Goal: Task Accomplishment & Management: Manage account settings

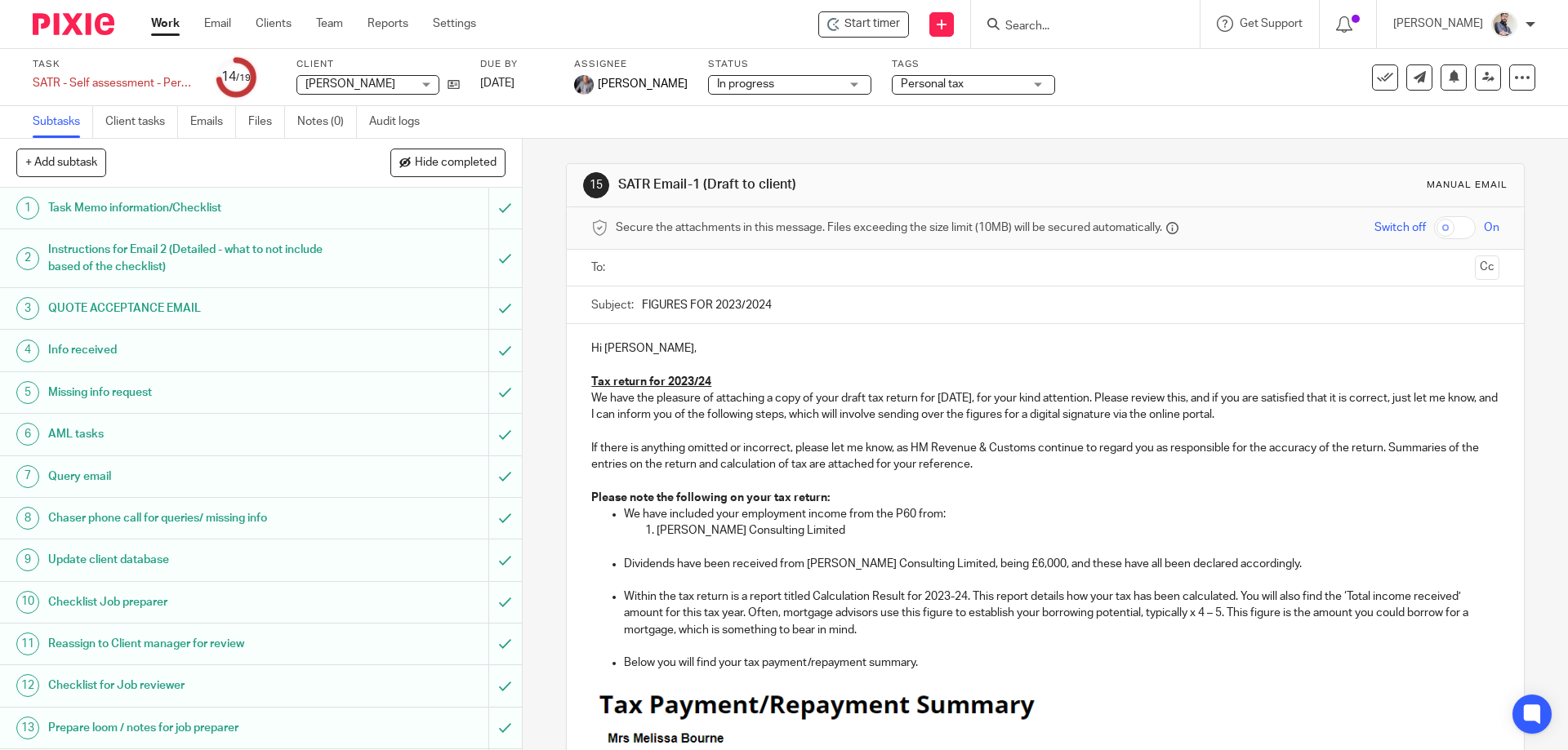
scroll to position [775, 0]
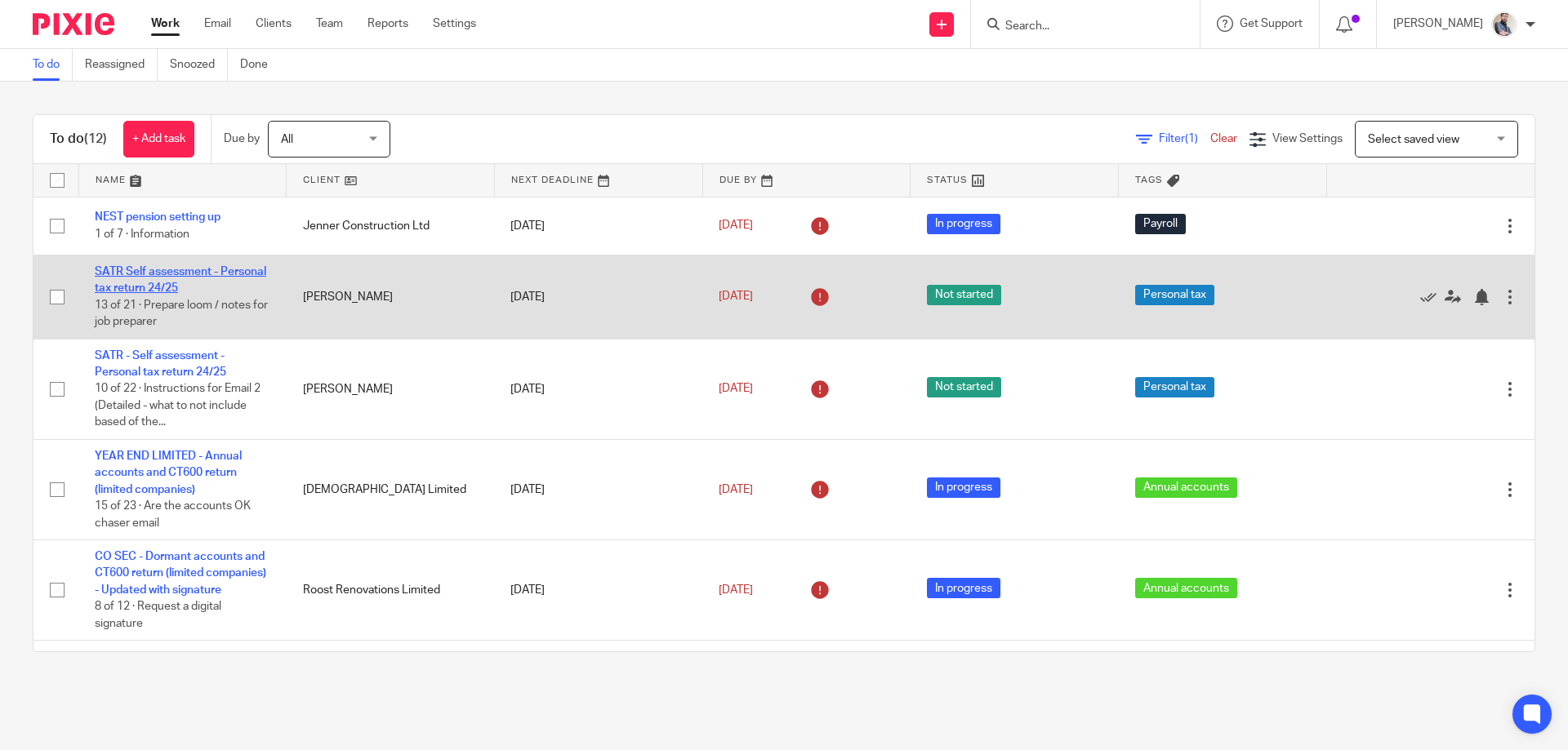
click at [180, 272] on link "SATR Self assessment - Personal tax return 24/25" at bounding box center [180, 280] width 172 height 28
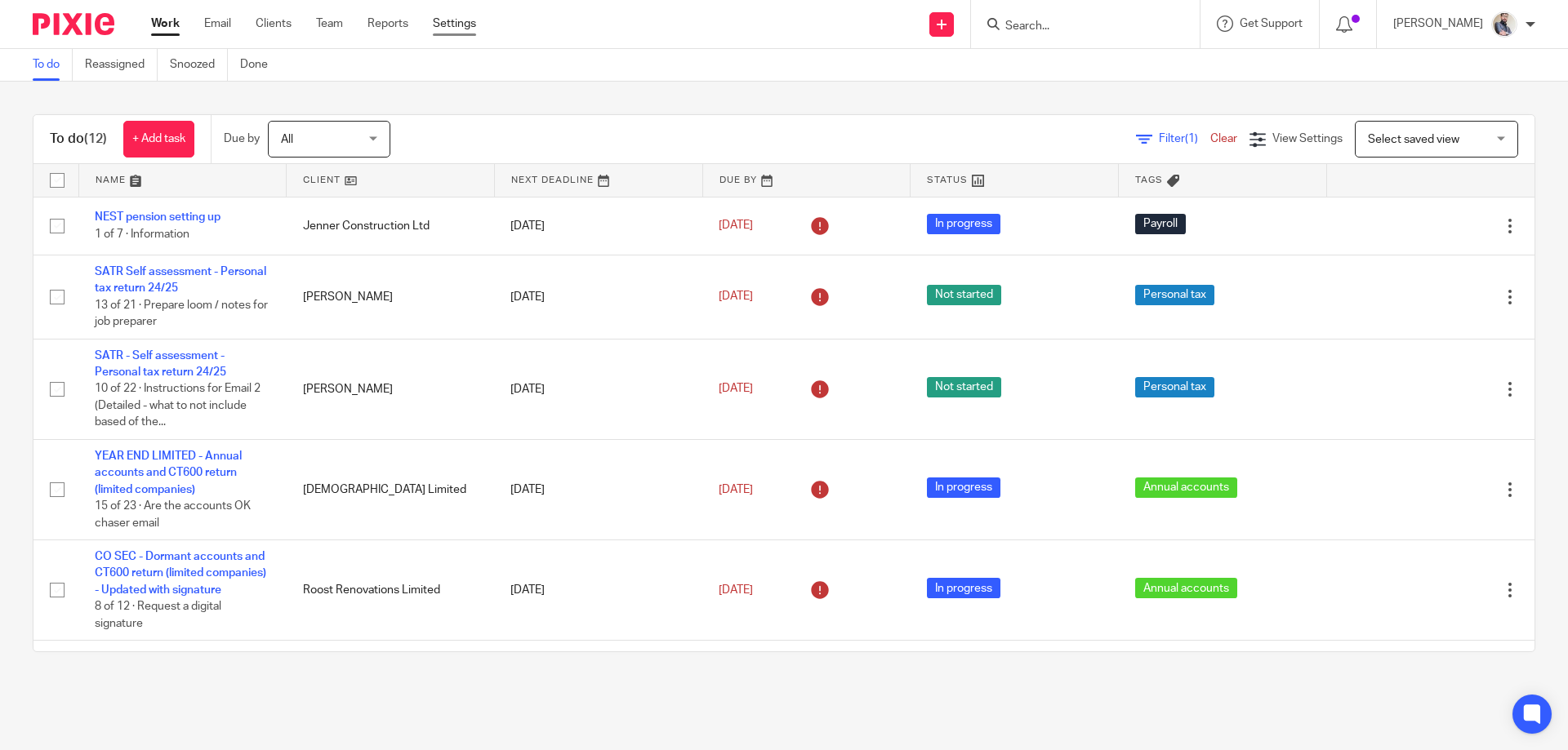
click at [466, 20] on link "Settings" at bounding box center [454, 23] width 44 height 17
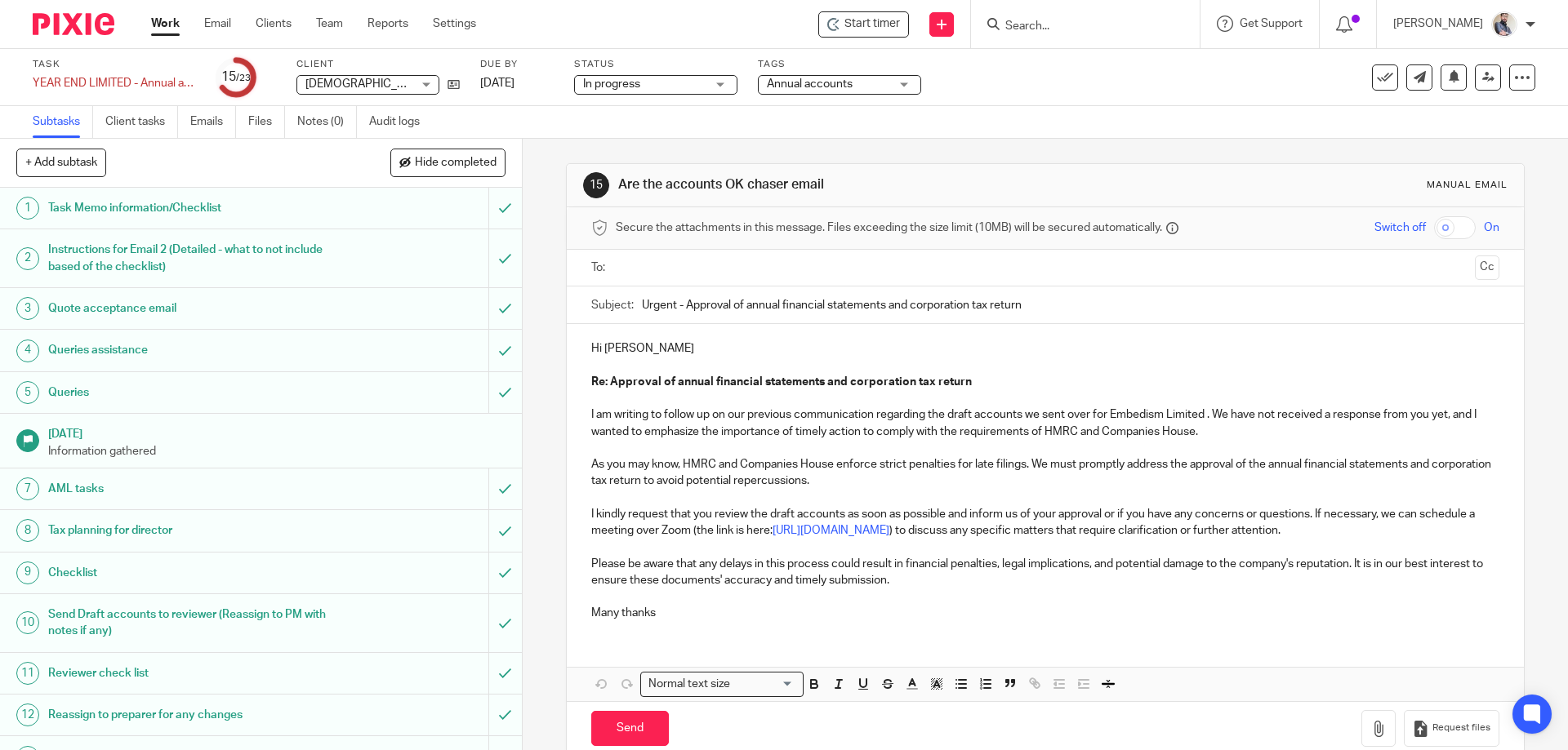
scroll to position [447, 0]
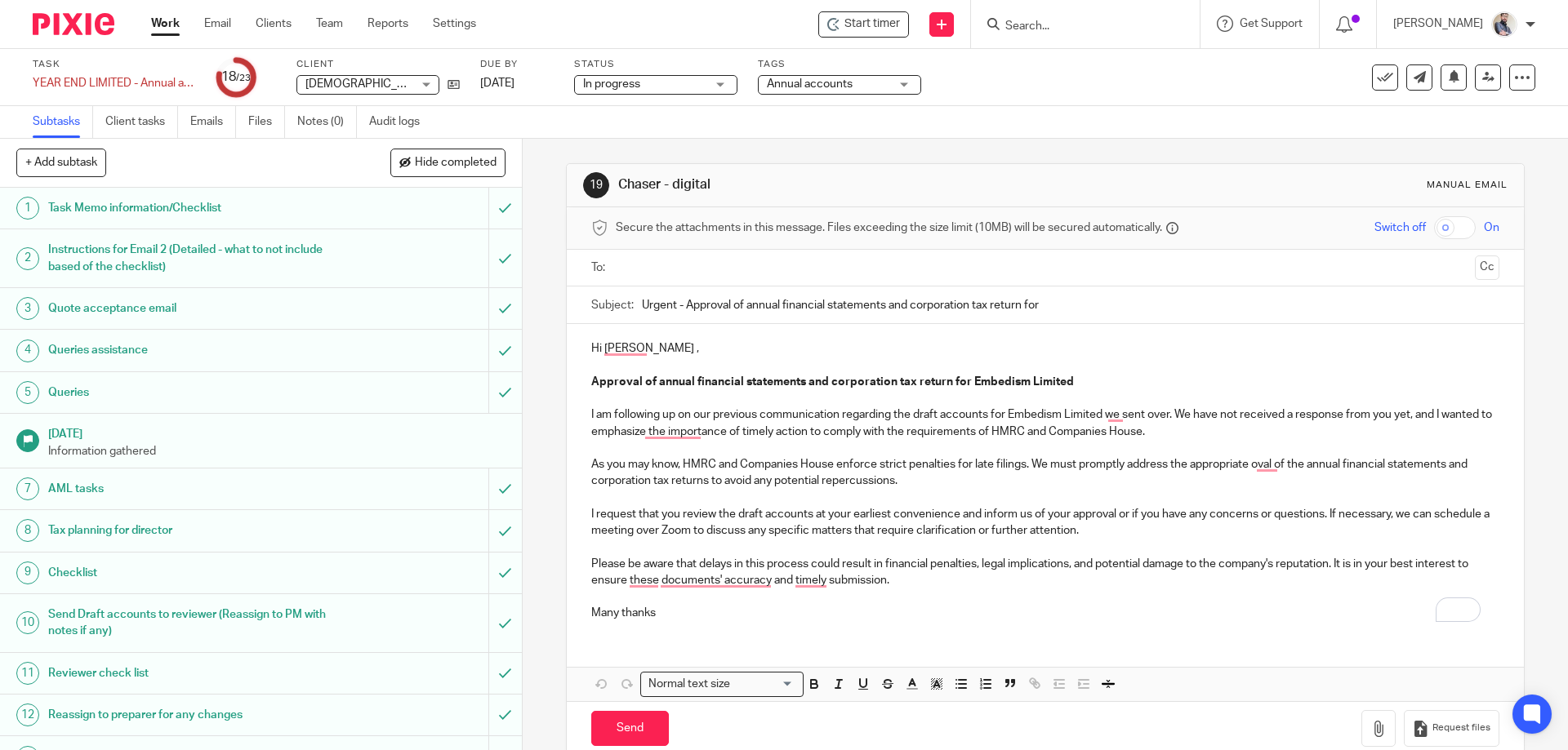
scroll to position [447, 0]
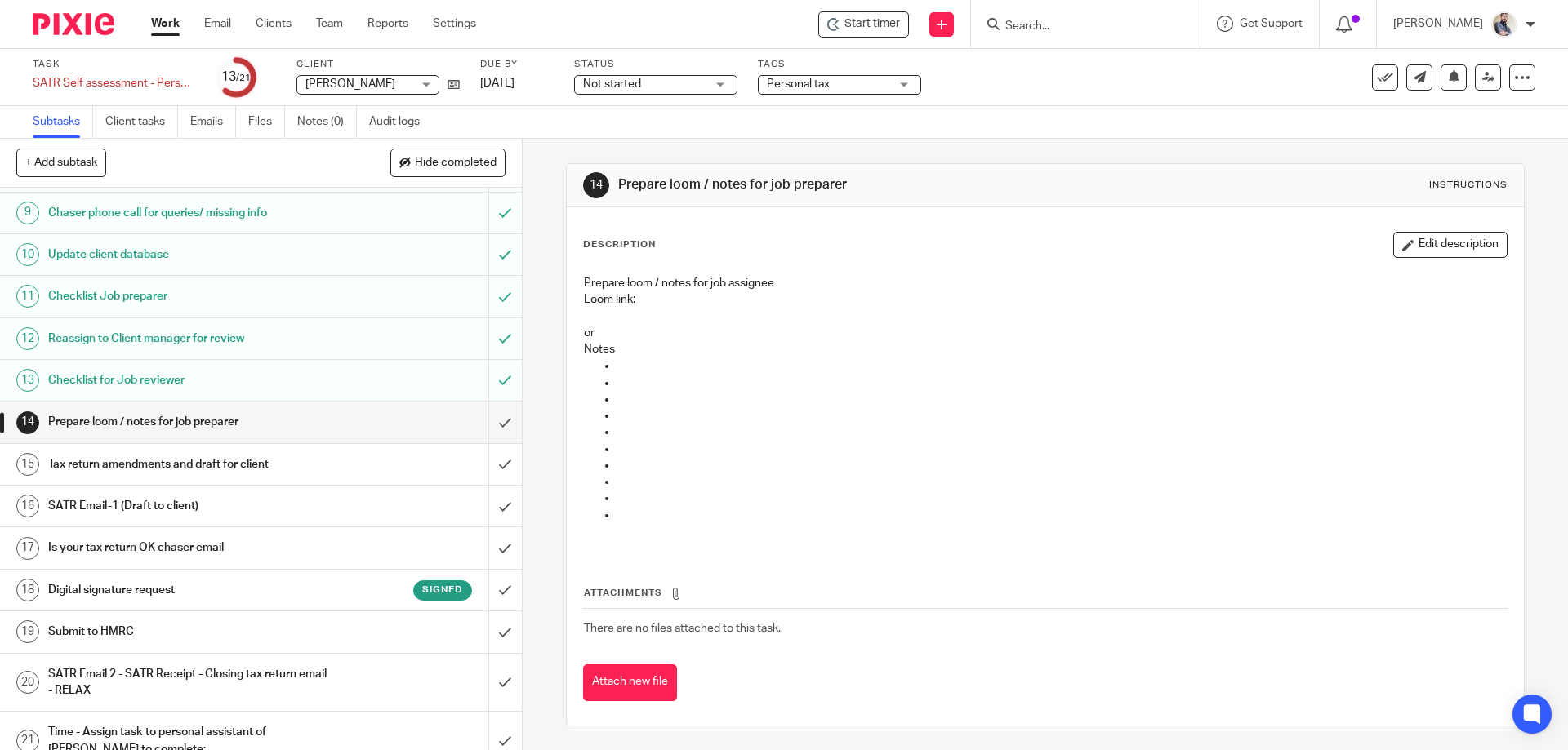
scroll to position [385, 0]
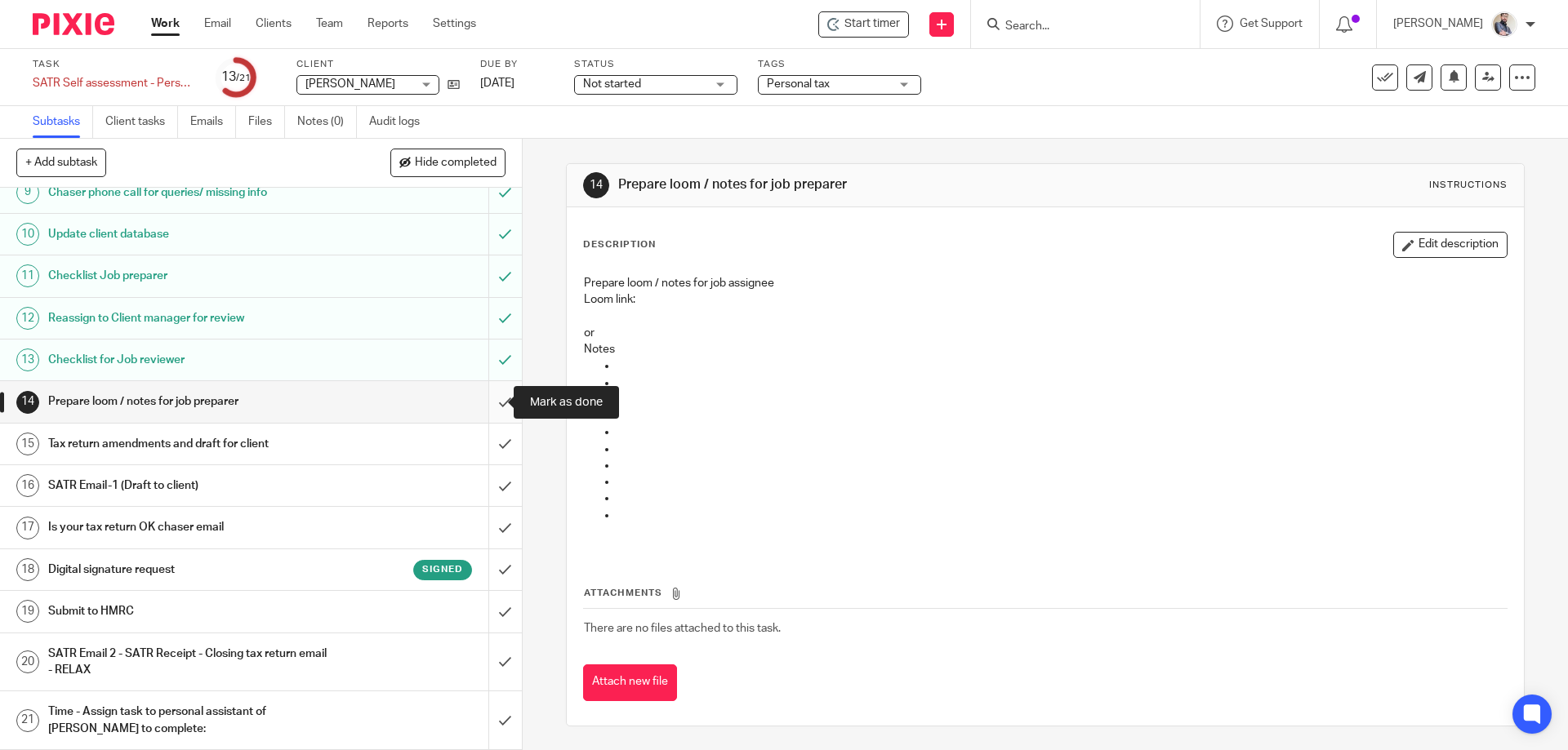
click at [493, 399] on input "submit" at bounding box center [260, 401] width 522 height 41
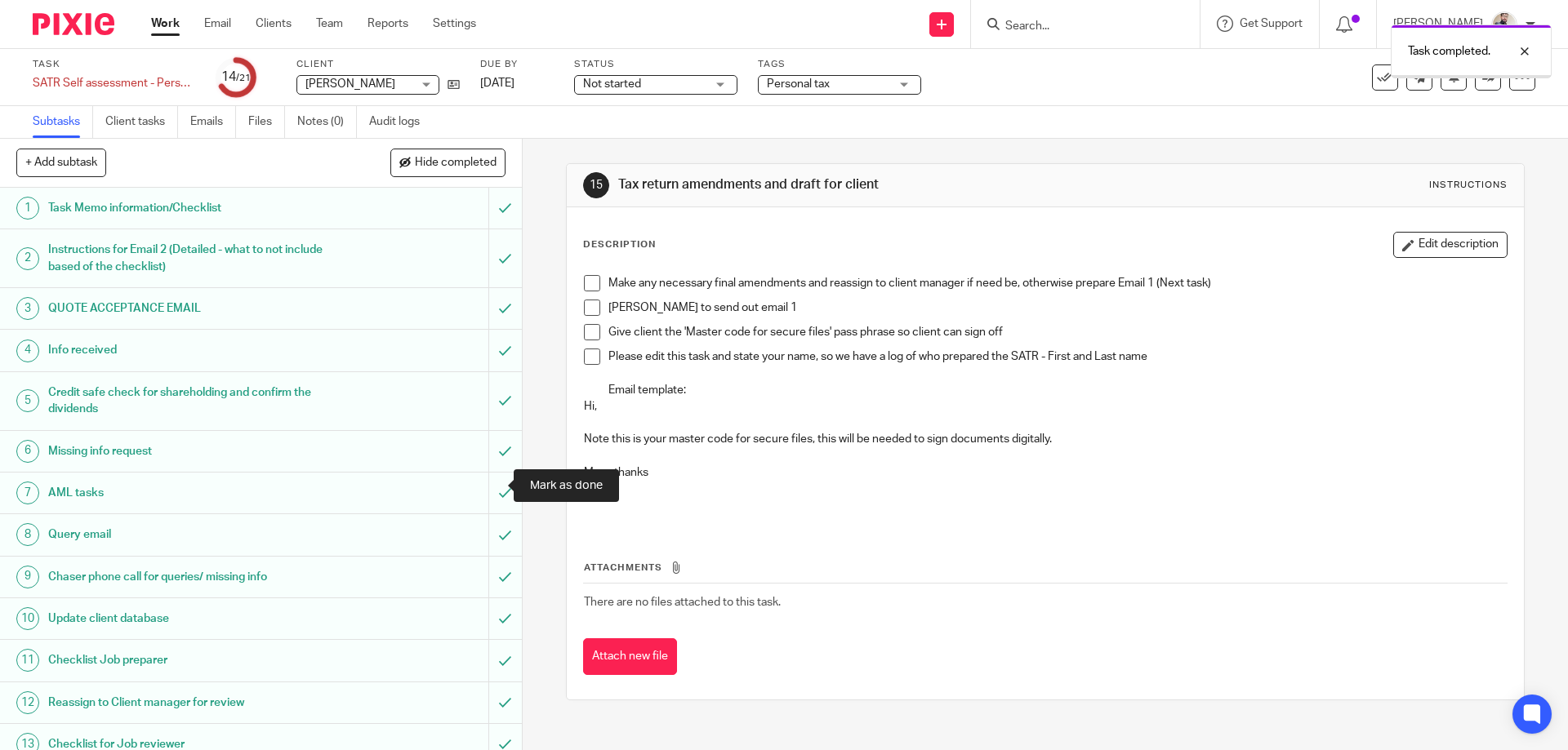
scroll to position [385, 0]
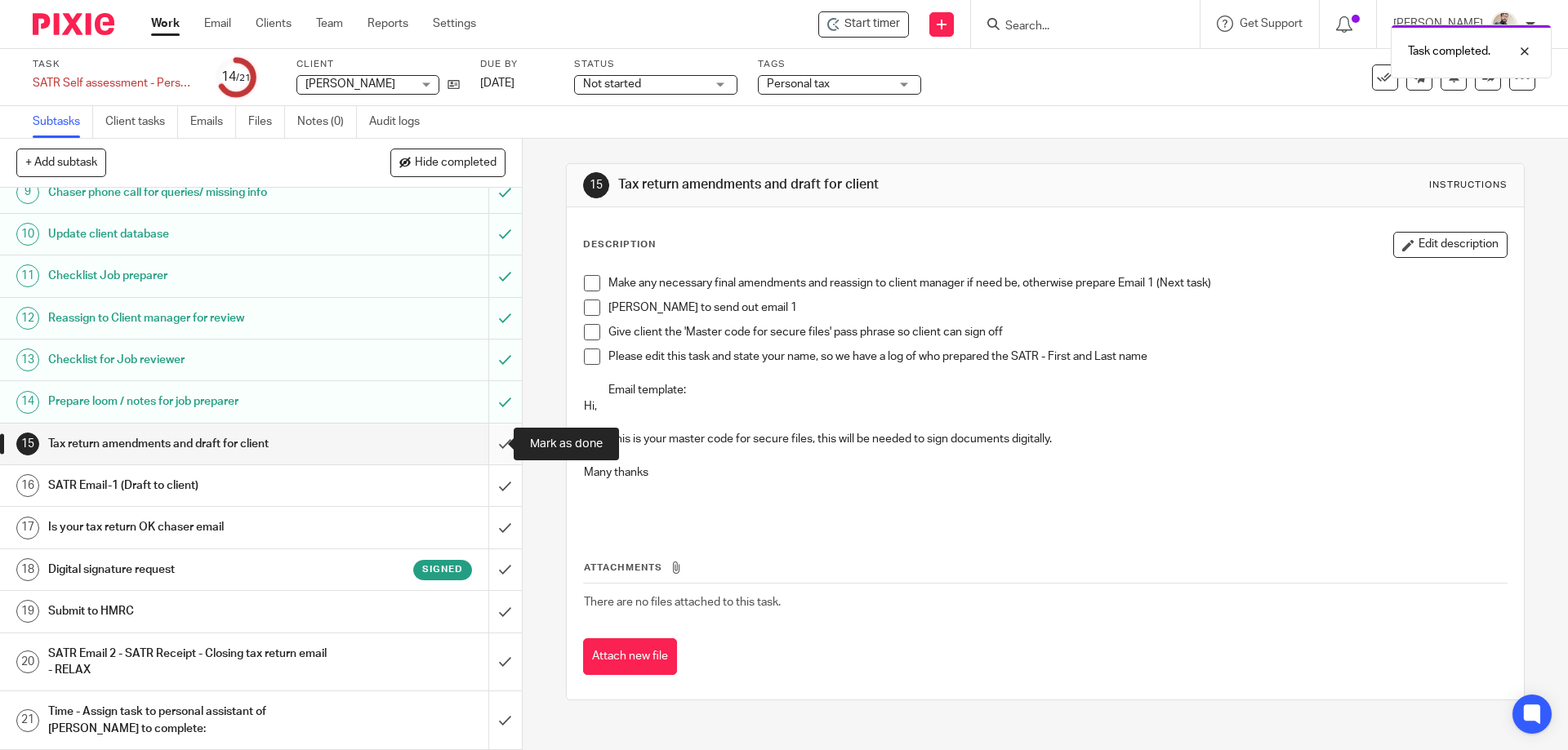
click at [488, 457] on input "submit" at bounding box center [260, 444] width 522 height 41
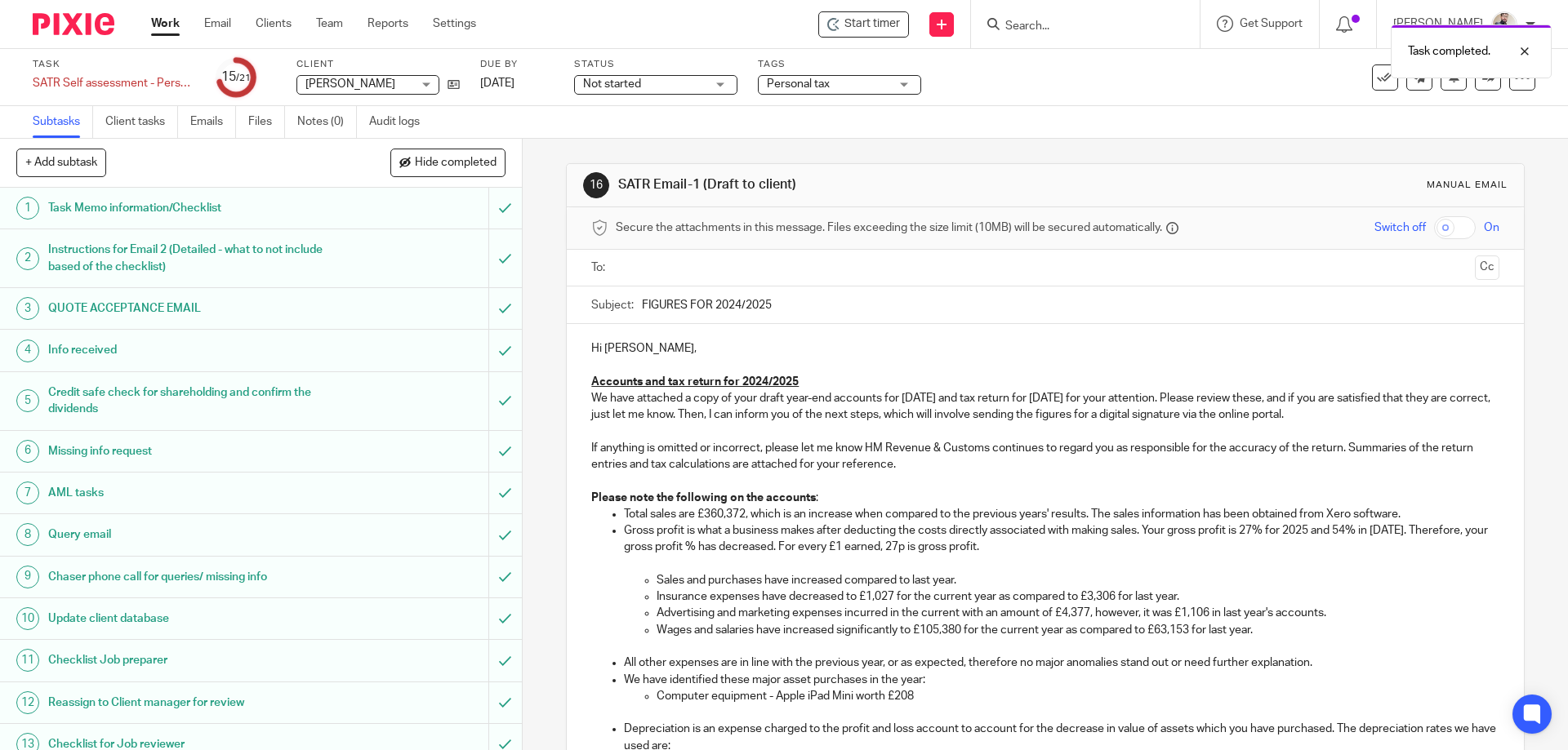
scroll to position [385, 0]
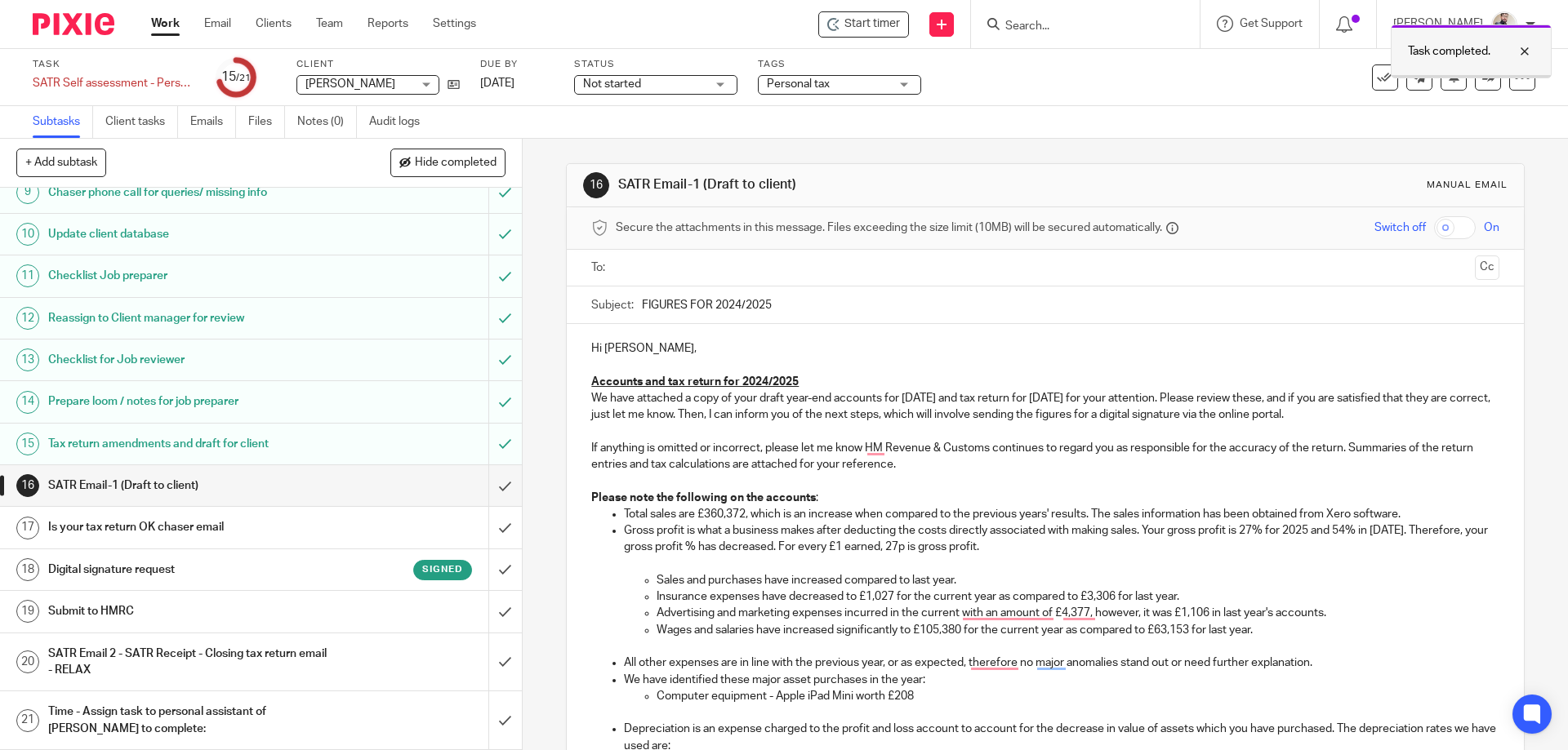
click at [1522, 53] on div at bounding box center [1512, 51] width 44 height 20
click at [1514, 79] on icon at bounding box center [1522, 77] width 17 height 17
click at [1448, 149] on li "Advanced task editor" at bounding box center [1448, 143] width 131 height 23
click at [1432, 137] on link "Advanced task editor" at bounding box center [1460, 143] width 108 height 11
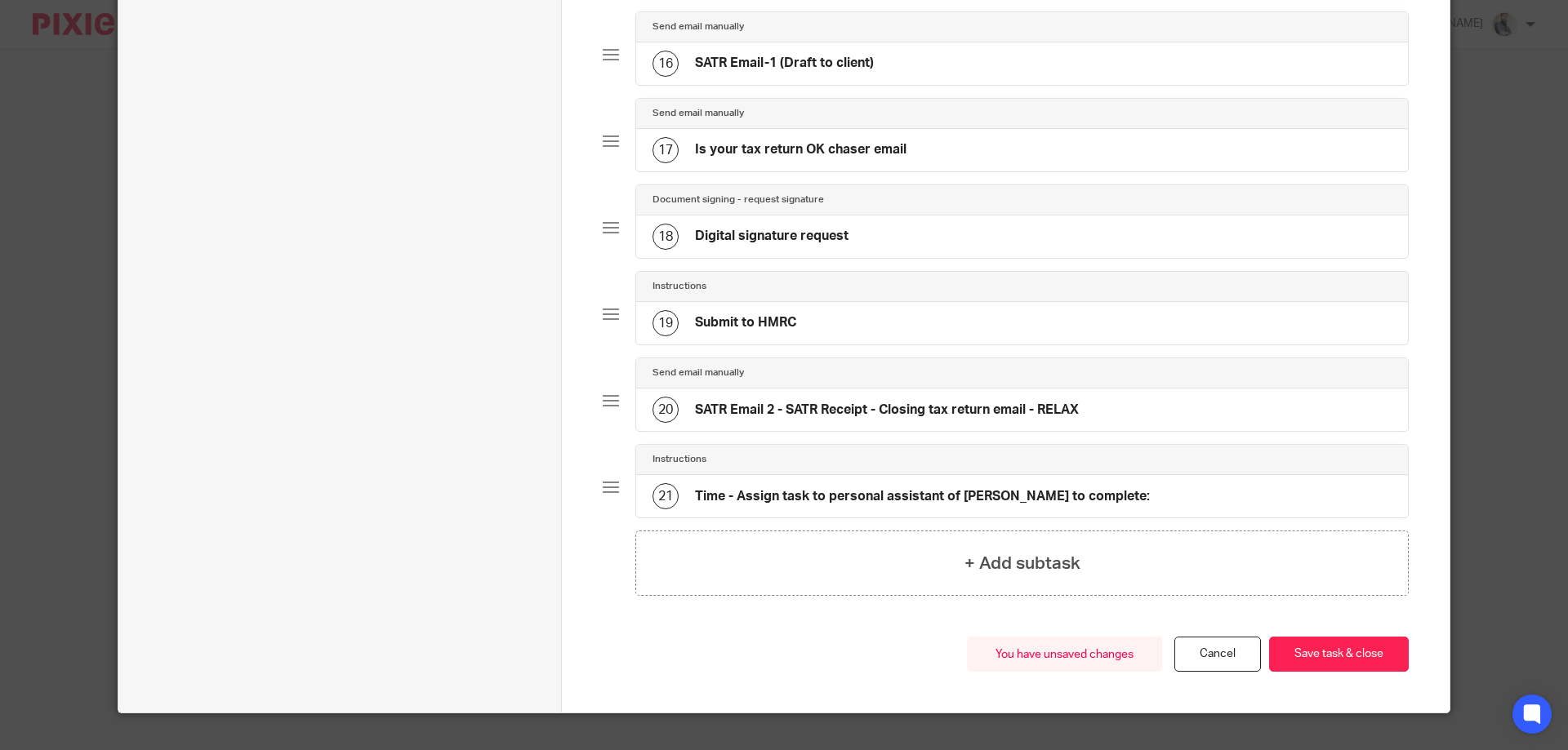
scroll to position [1288, 0]
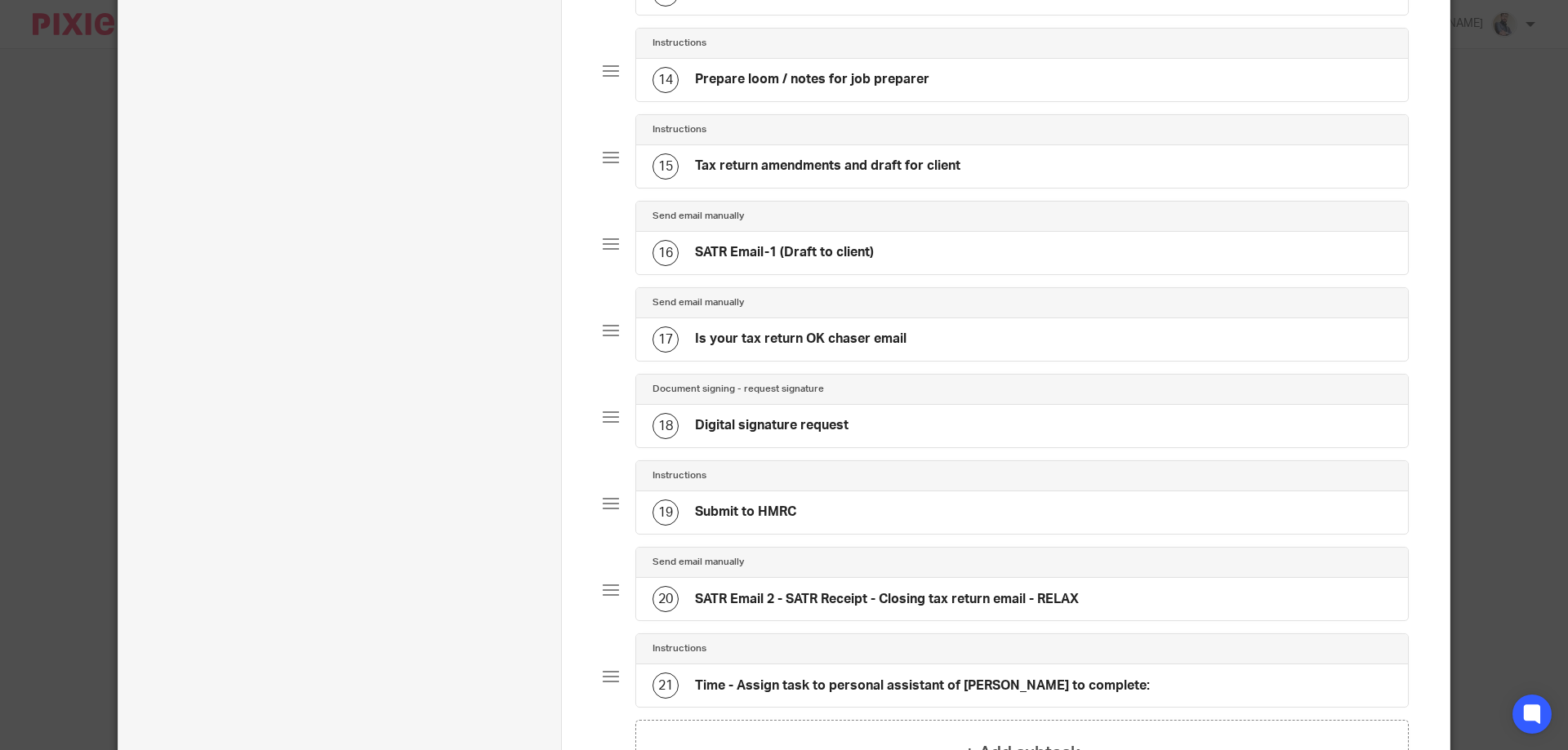
click at [794, 436] on div "18 Digital signature request" at bounding box center [750, 426] width 196 height 26
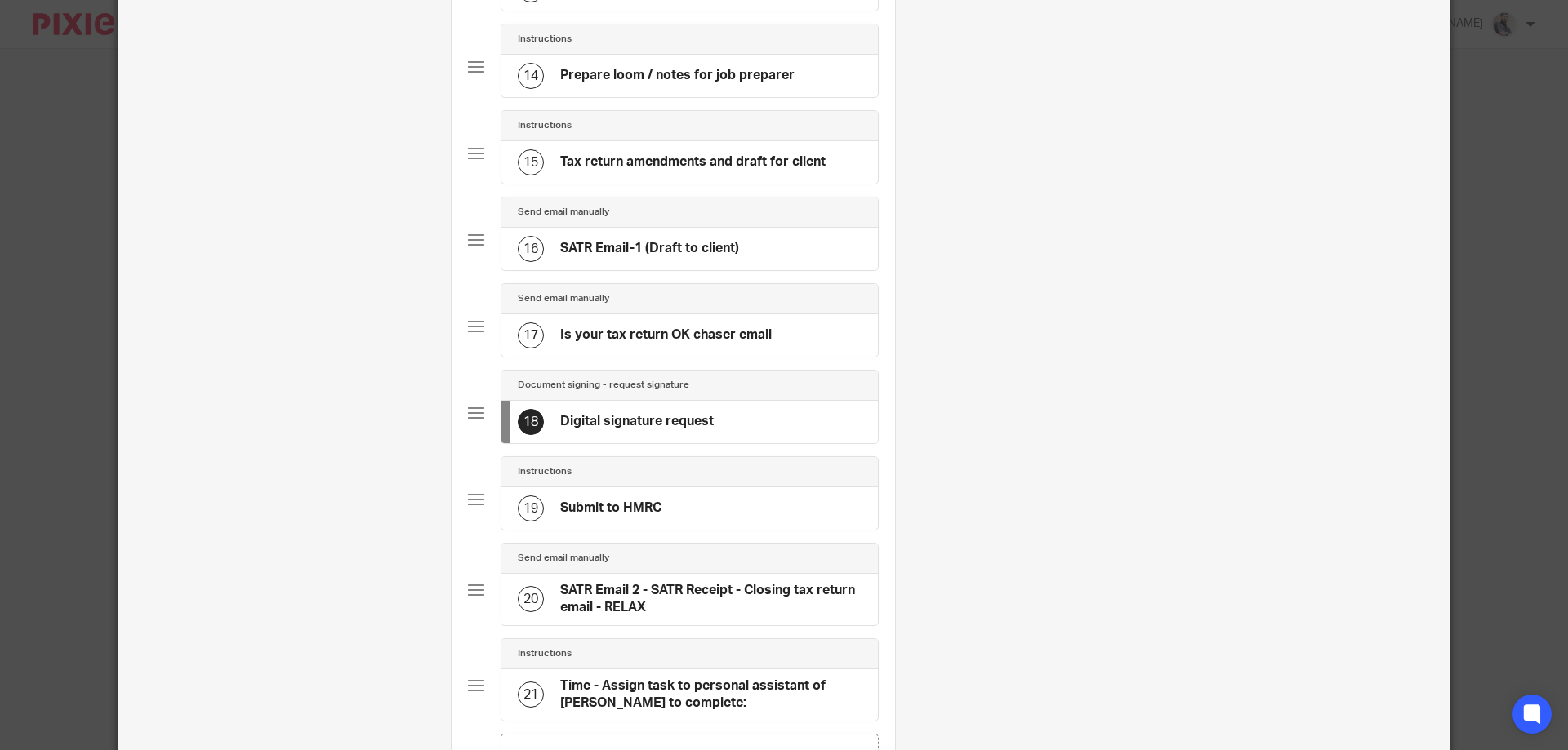
scroll to position [1524, 0]
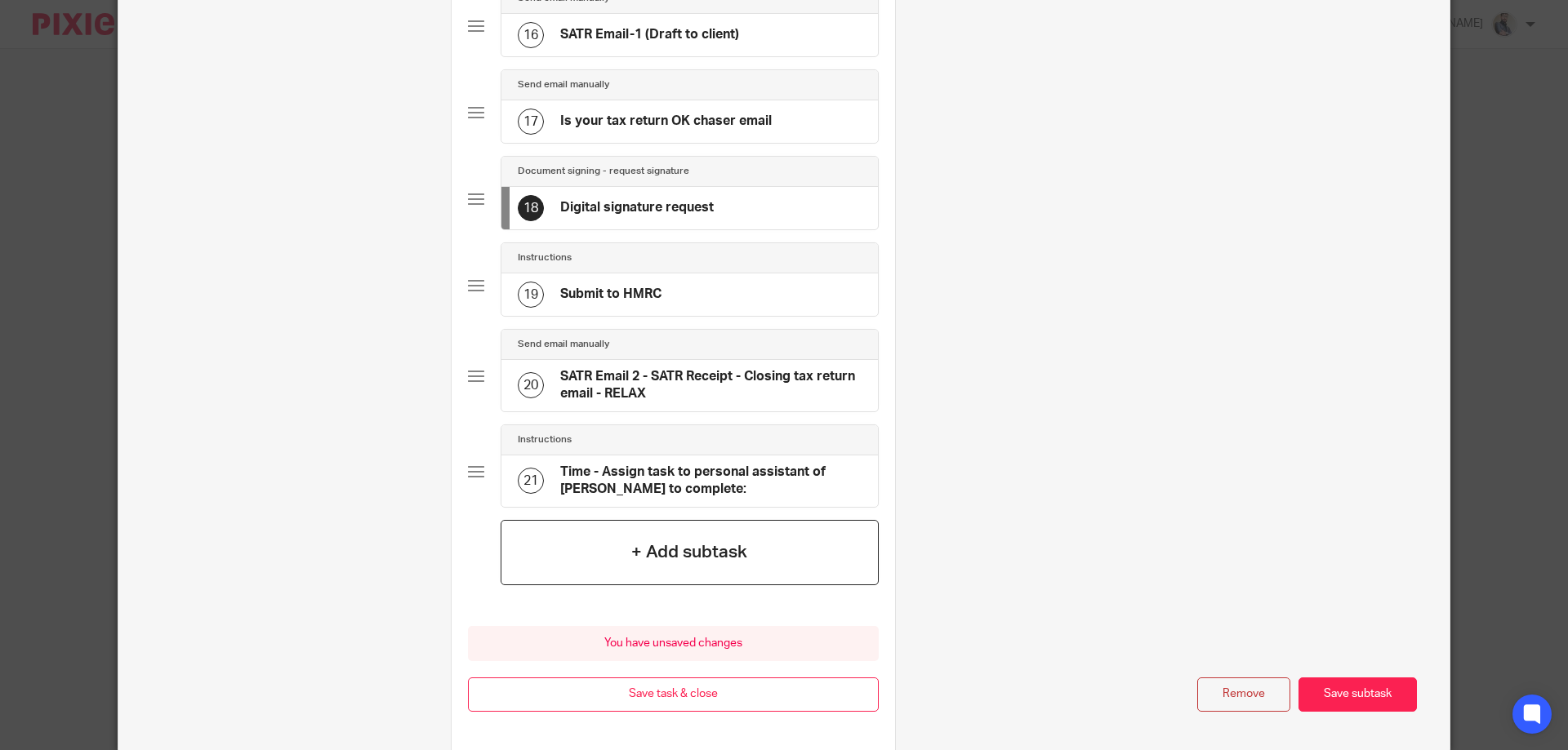
click at [666, 551] on h4 "+ Add subtask" at bounding box center [689, 552] width 116 height 25
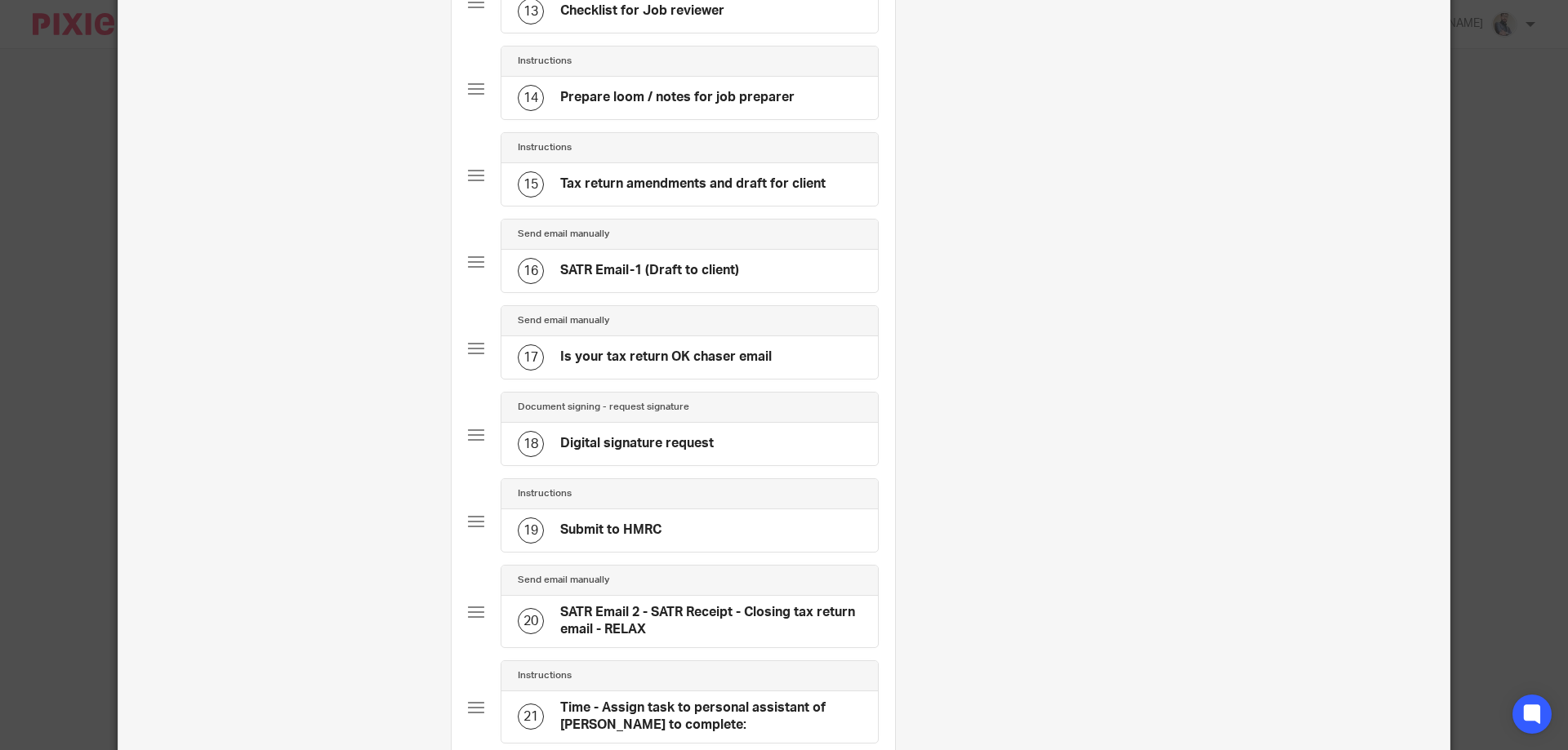
scroll to position [1306, 0]
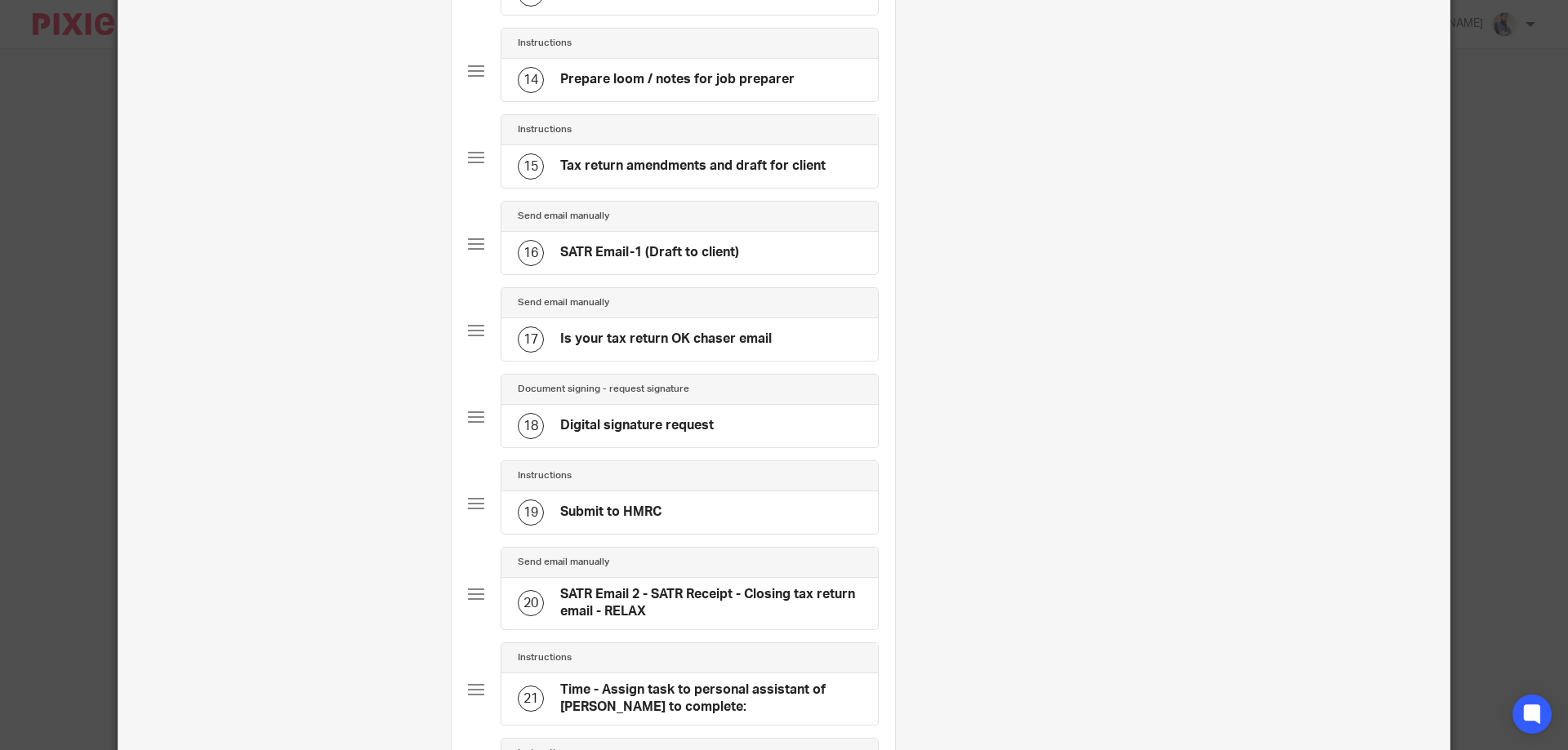
click at [741, 428] on div "18 Digital signature request" at bounding box center [690, 425] width 376 height 43
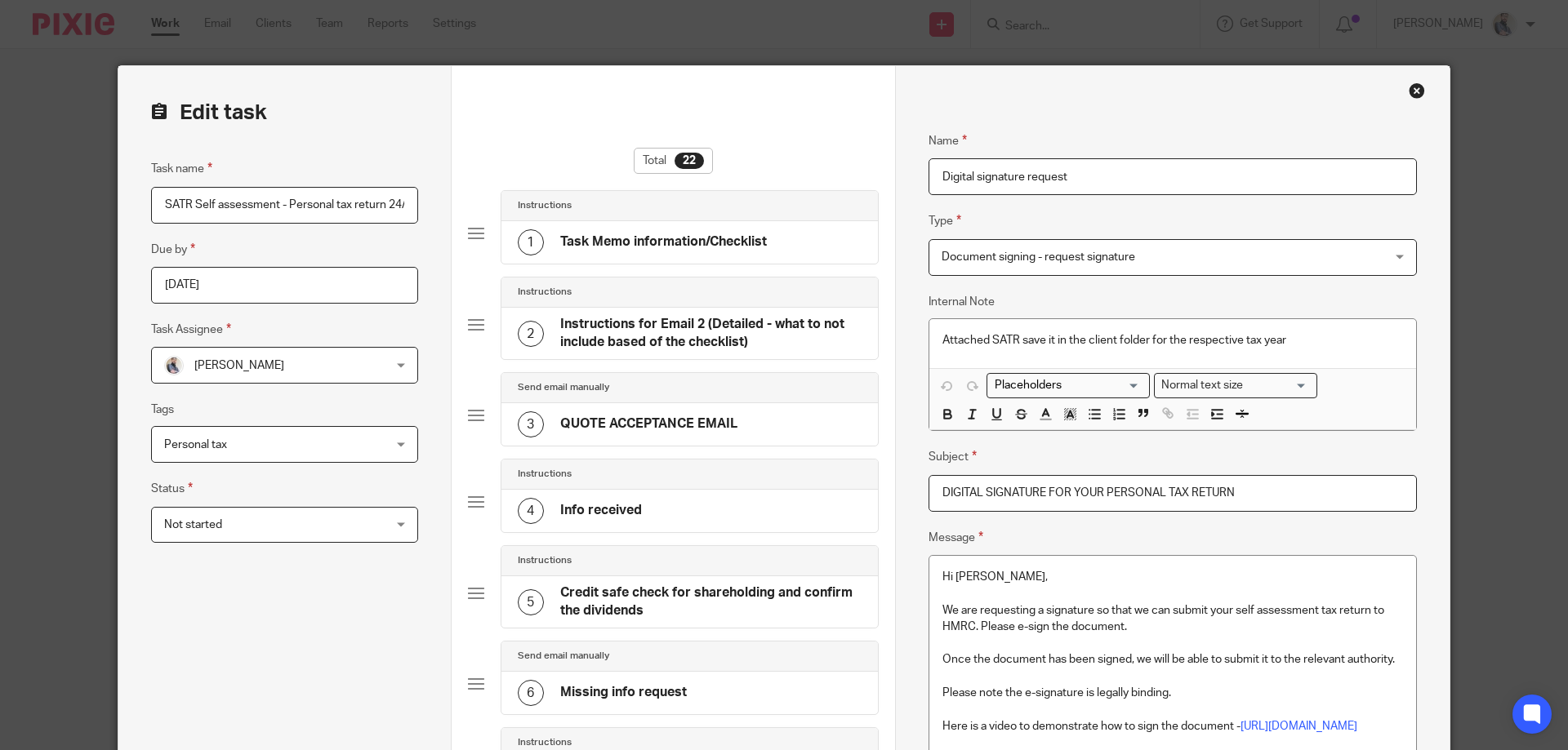
drag, startPoint x: 1116, startPoint y: 165, endPoint x: 864, endPoint y: 165, distance: 252.0
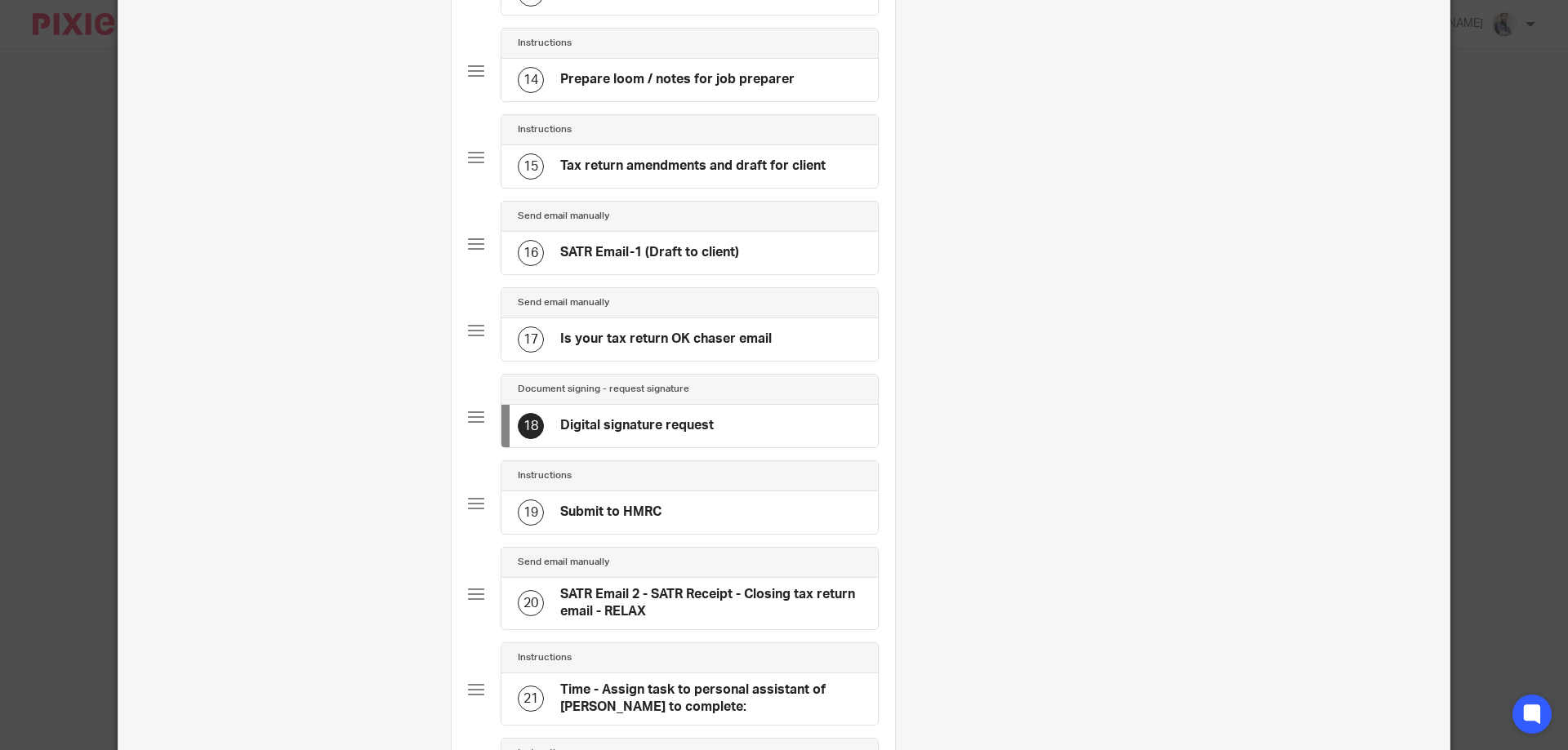
scroll to position [1679, 0]
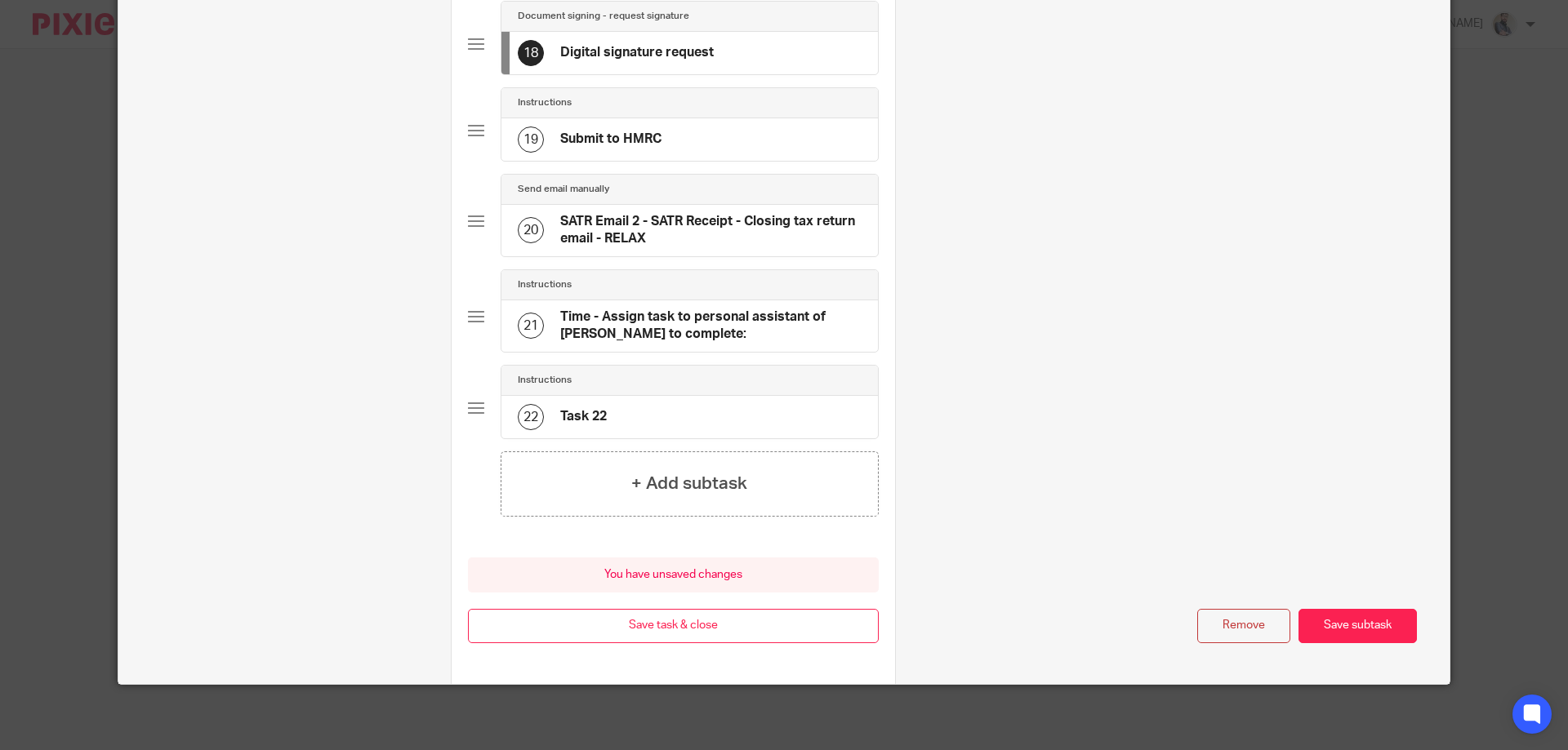
click at [605, 418] on div "22 Task 22" at bounding box center [690, 417] width 376 height 43
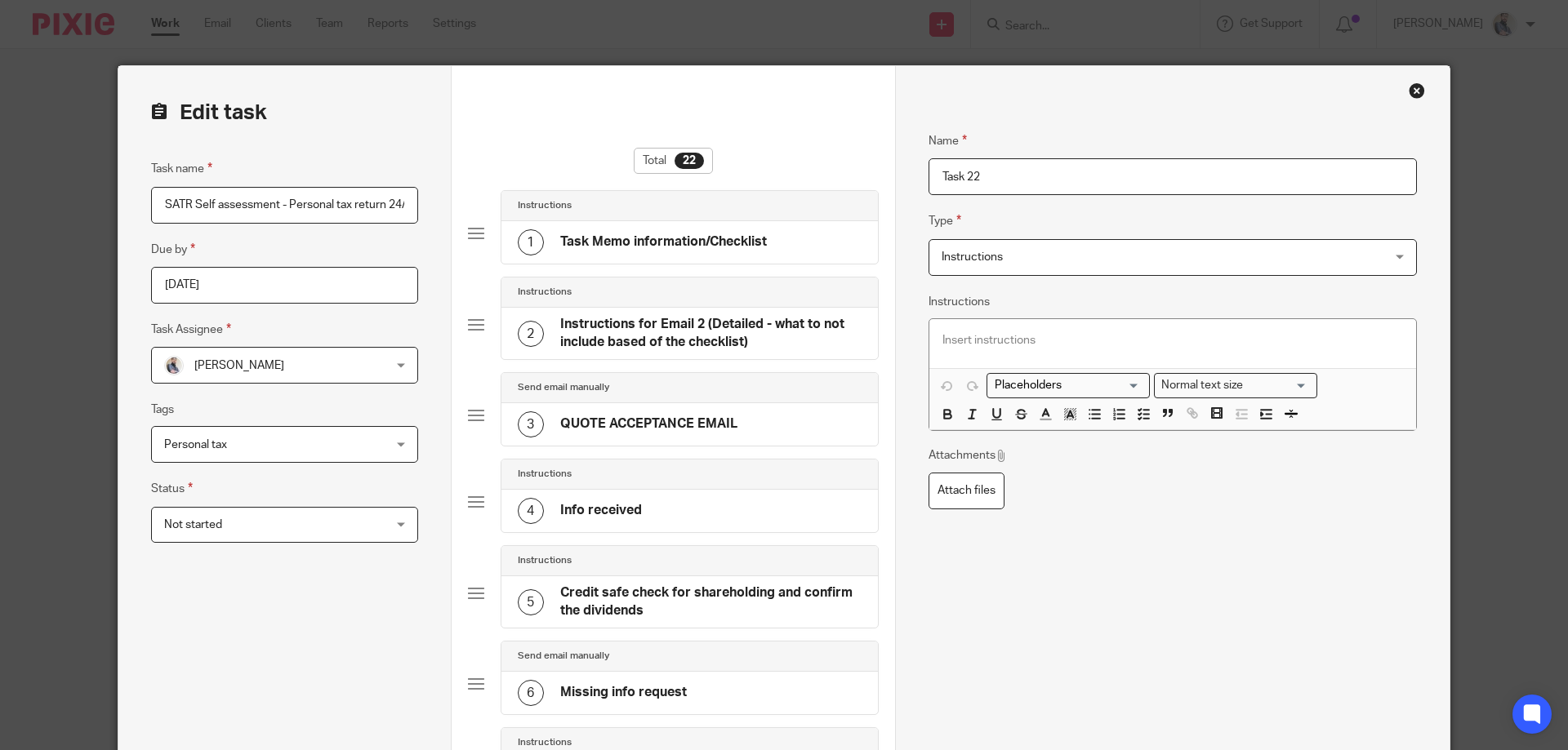
drag, startPoint x: 1012, startPoint y: 169, endPoint x: 848, endPoint y: 178, distance: 164.2
paste input "Digital signature request"
type input "Digital signature request for amended SATR"
click at [1174, 248] on span "Instructions" at bounding box center [1132, 257] width 380 height 34
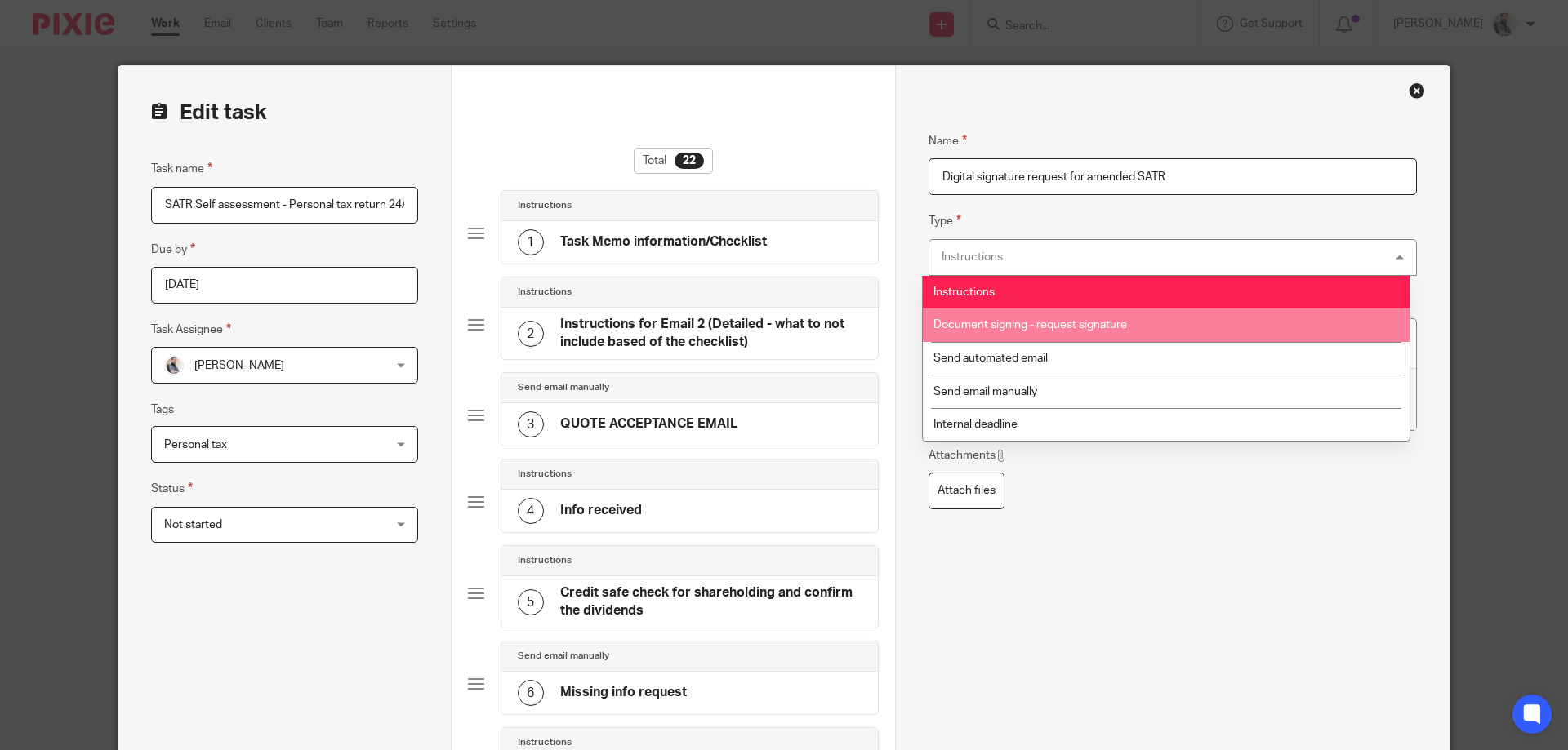
click at [1130, 314] on li "Document signing - request signature" at bounding box center [1166, 325] width 487 height 33
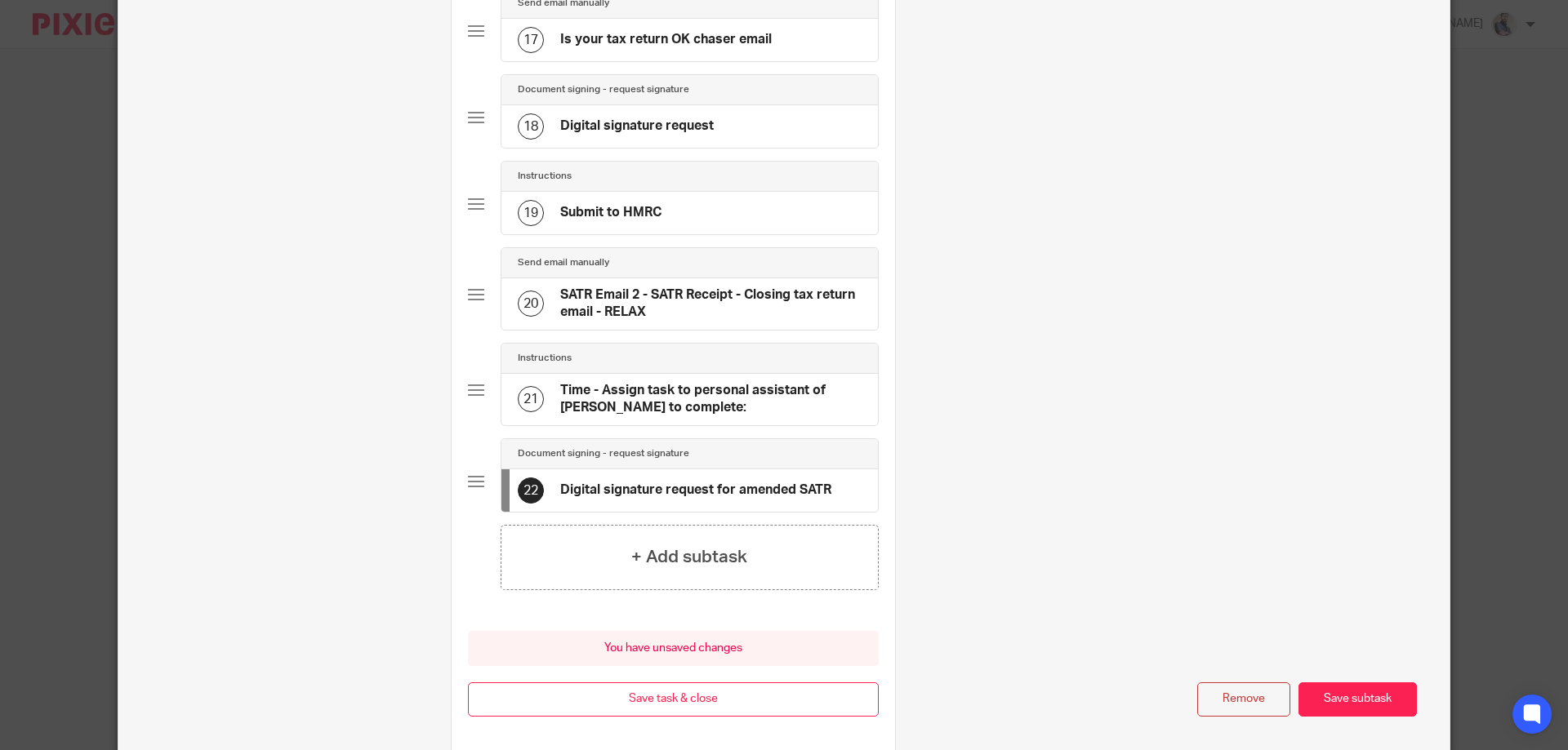
scroll to position [1679, 0]
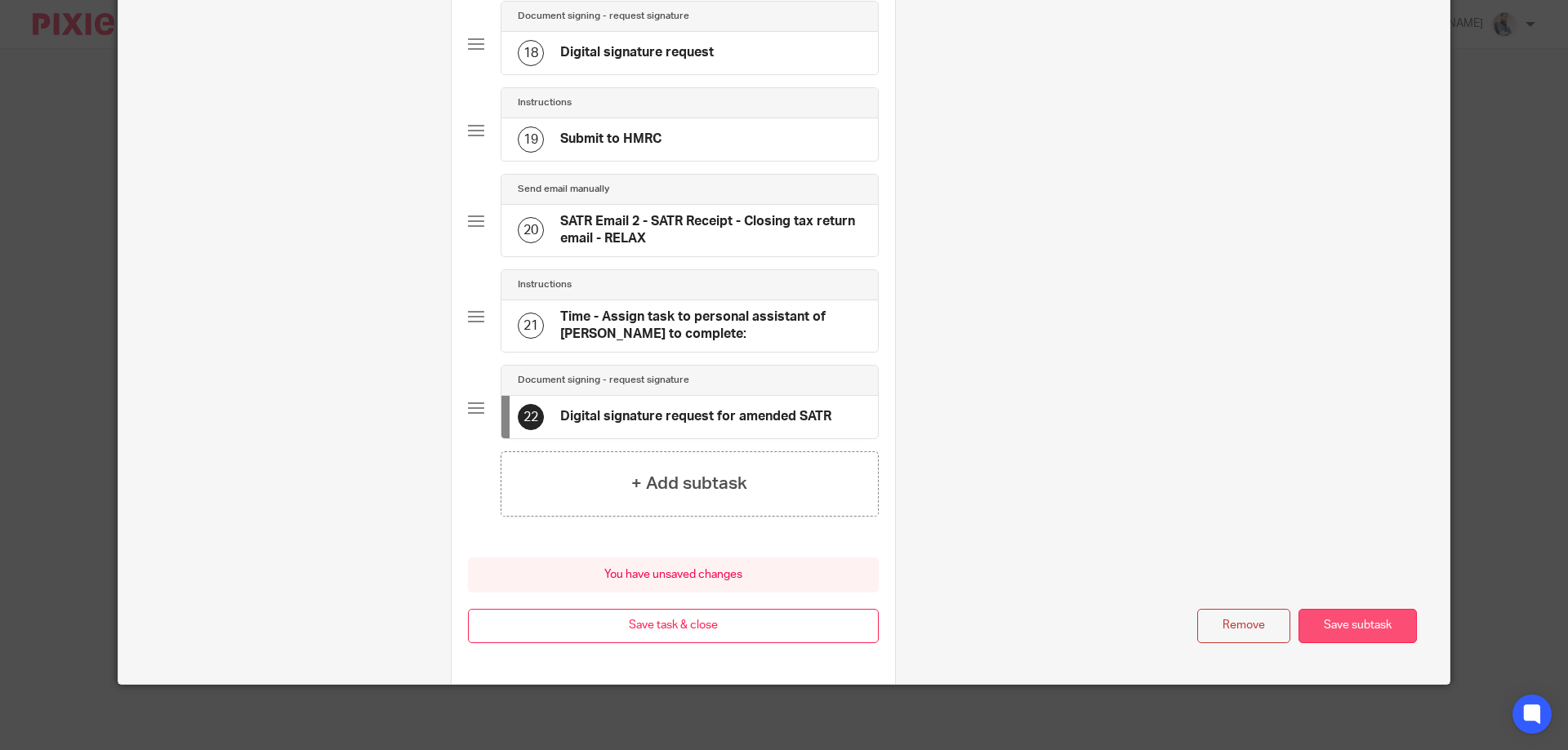
click at [1314, 624] on button "Save subtask" at bounding box center [1358, 626] width 118 height 35
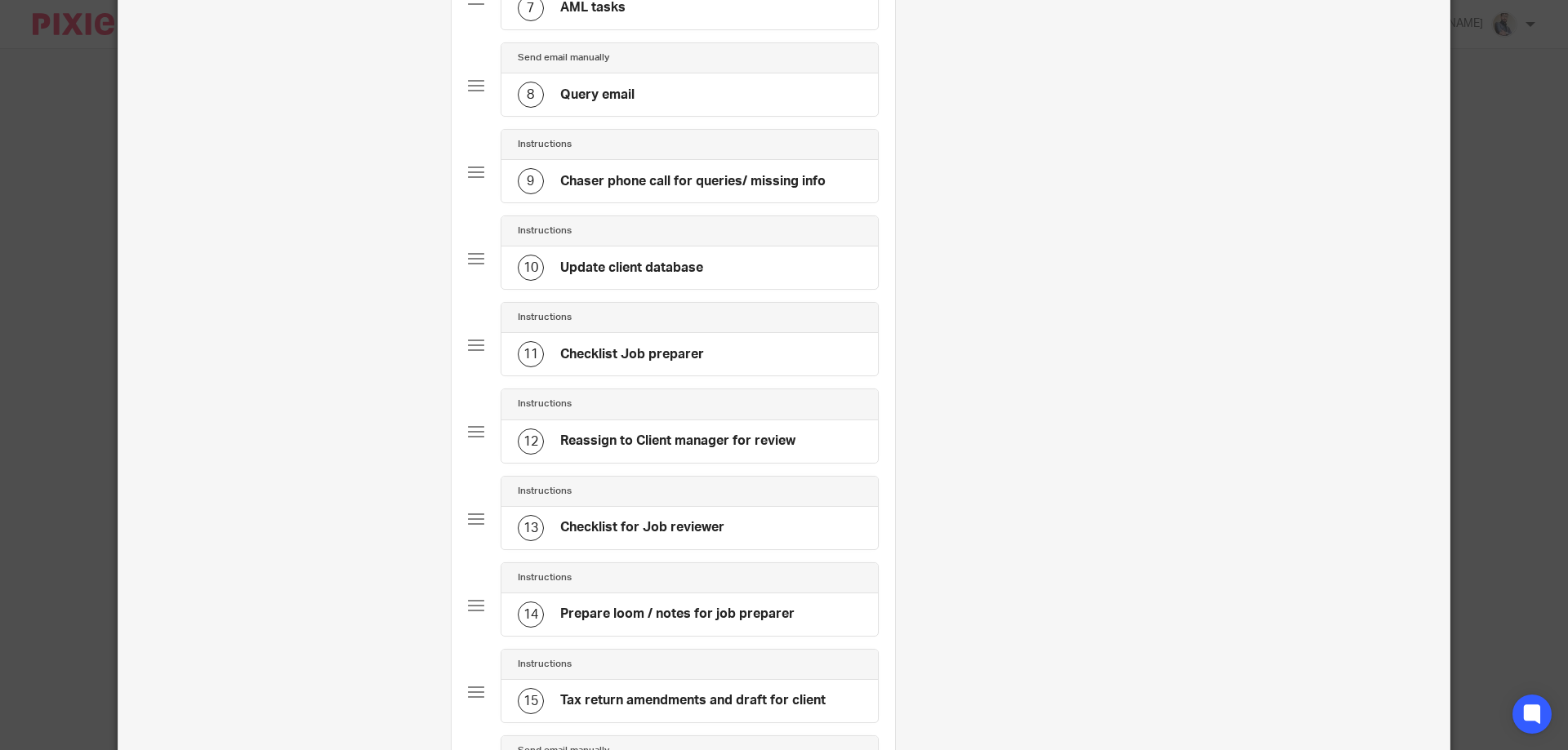
scroll to position [118, 0]
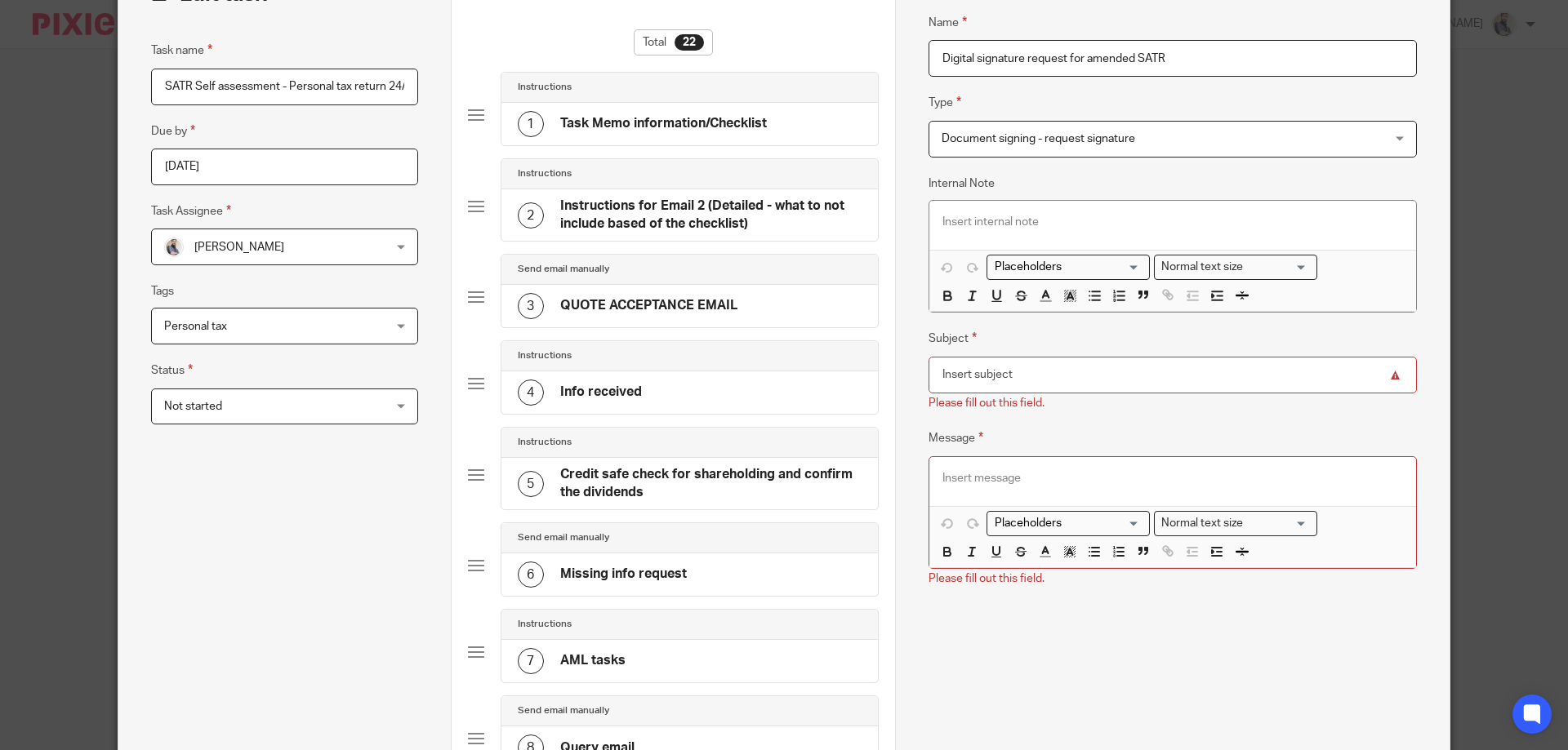
click at [1007, 384] on input "Subject" at bounding box center [1173, 375] width 488 height 37
click at [1309, 371] on input "Subject" at bounding box center [1173, 375] width 488 height 37
paste input "DIGITAL SIGNATURE FOR YOUR PERSONAL TAX RETURN"
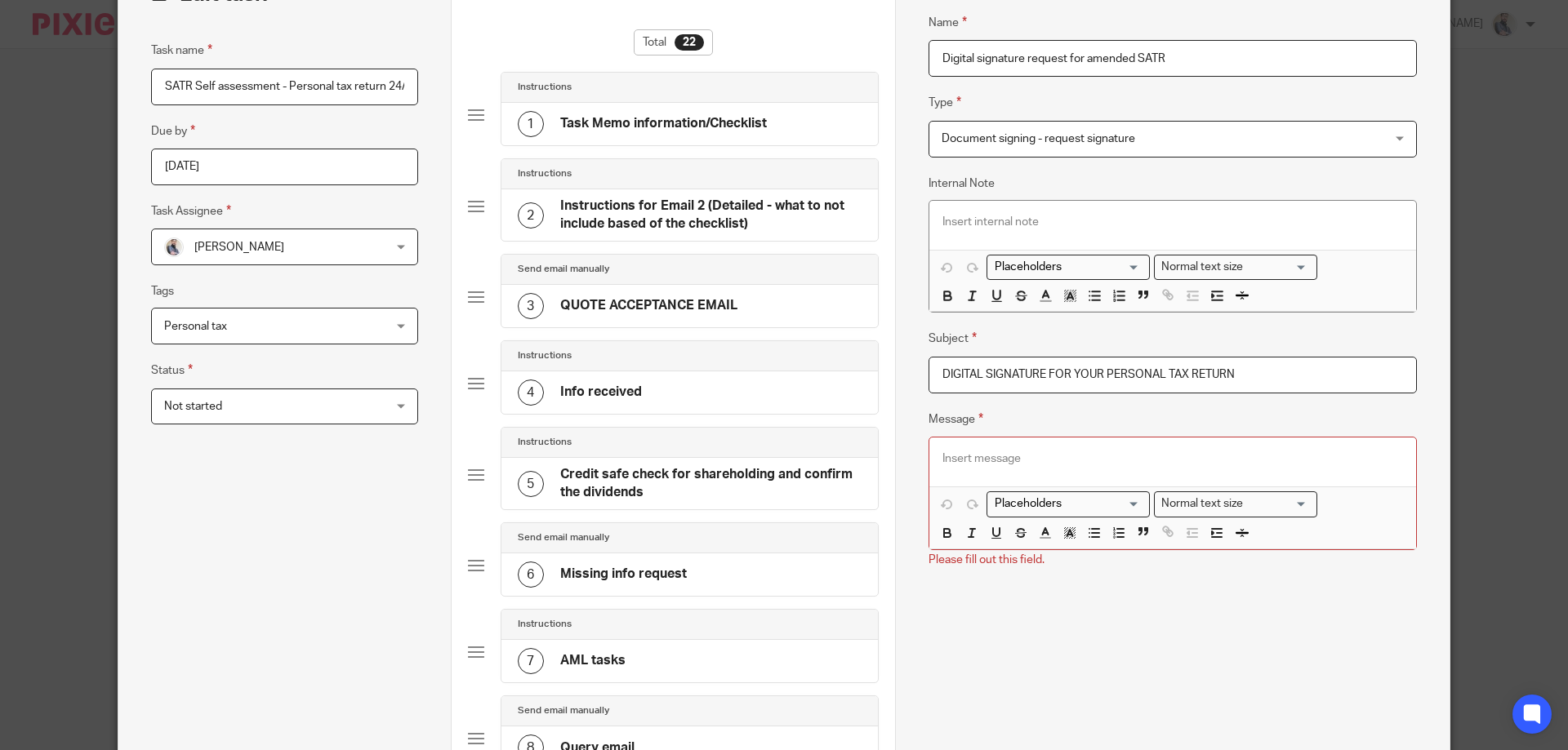
click at [1105, 376] on input "DIGITAL SIGNATURE FOR YOUR PERSONAL TAX RETURN" at bounding box center [1173, 375] width 488 height 37
type input "DIGITAL SIGNATURE FOR YOUR AMENDED PERSONAL TAX RETURN"
click at [1014, 460] on p at bounding box center [1173, 459] width 461 height 17
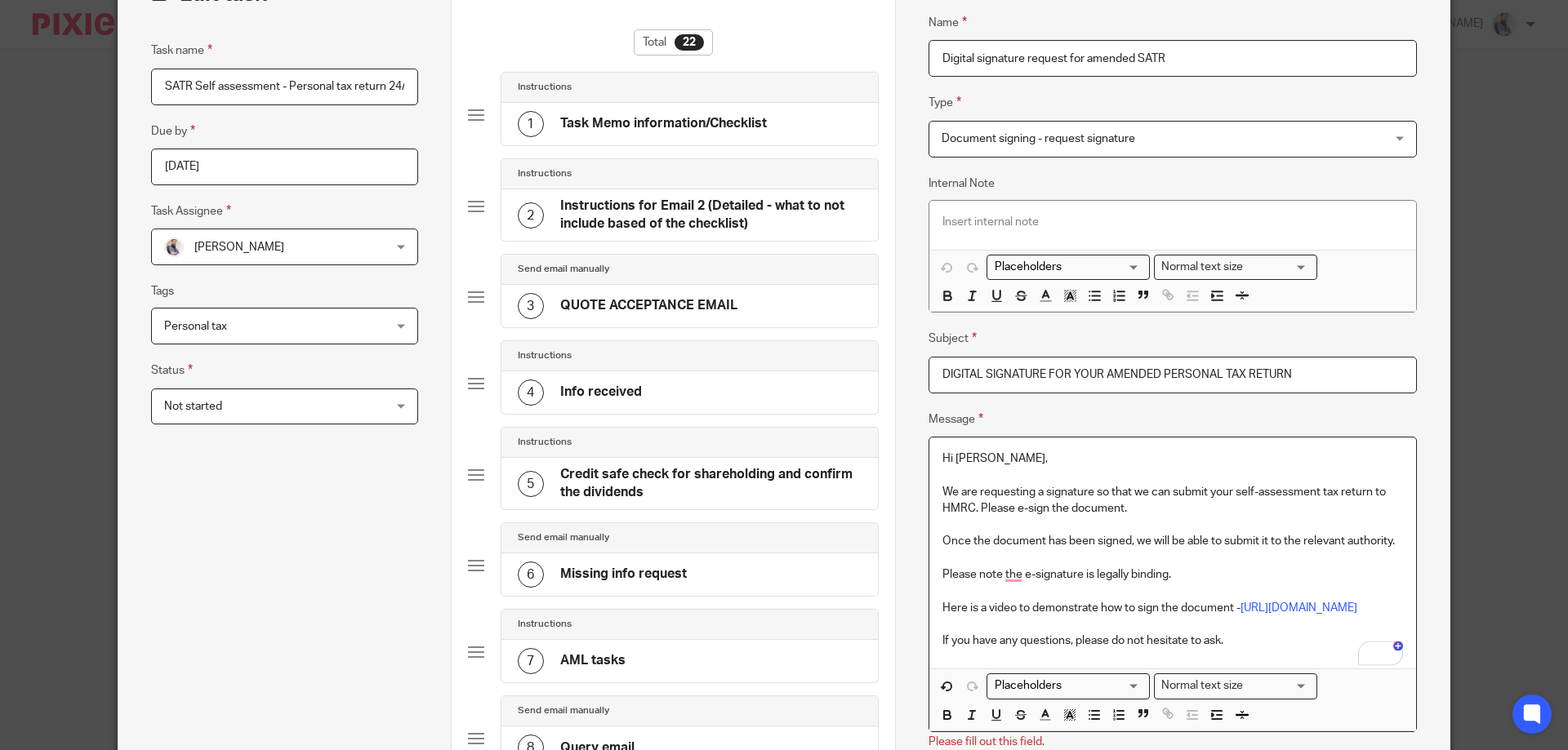
click at [1224, 489] on p "We are requesting a signature so that we can submit your self-assessment tax re…" at bounding box center [1173, 492] width 461 height 50
click at [1225, 543] on p "Once the document has been signed, we will be able to submit it to the relevant…" at bounding box center [1173, 541] width 461 height 17
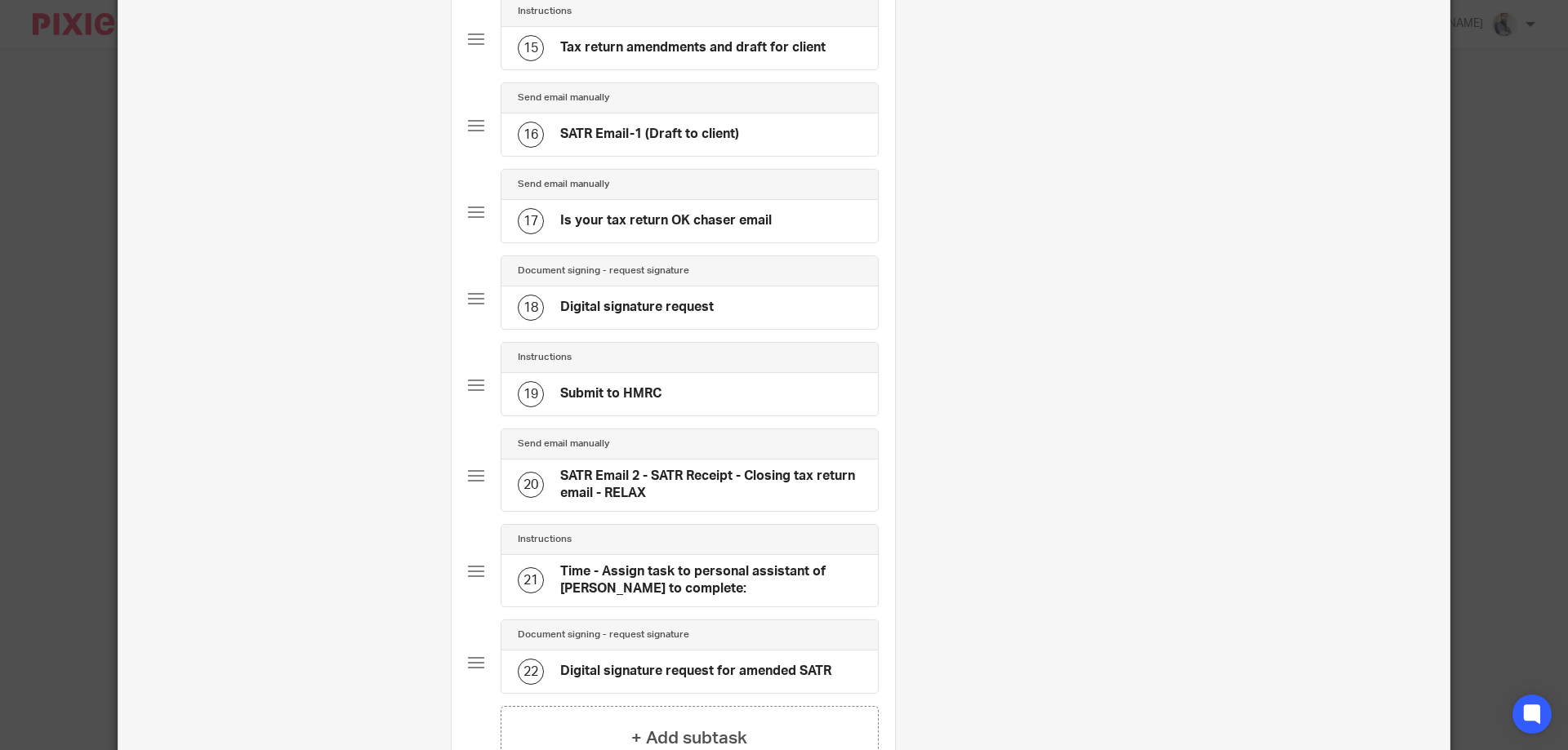
scroll to position [1679, 0]
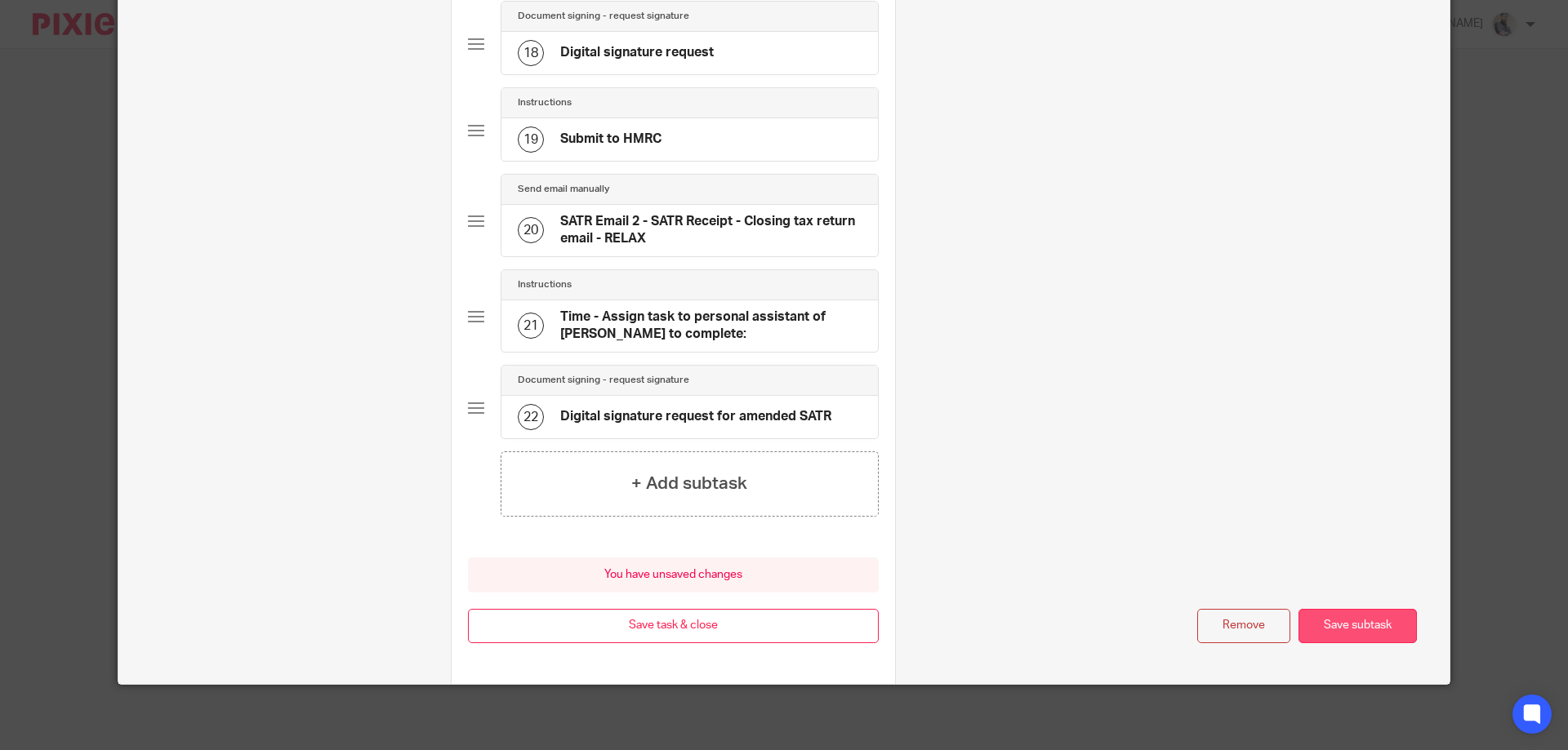
click at [1330, 616] on button "Save subtask" at bounding box center [1358, 626] width 118 height 35
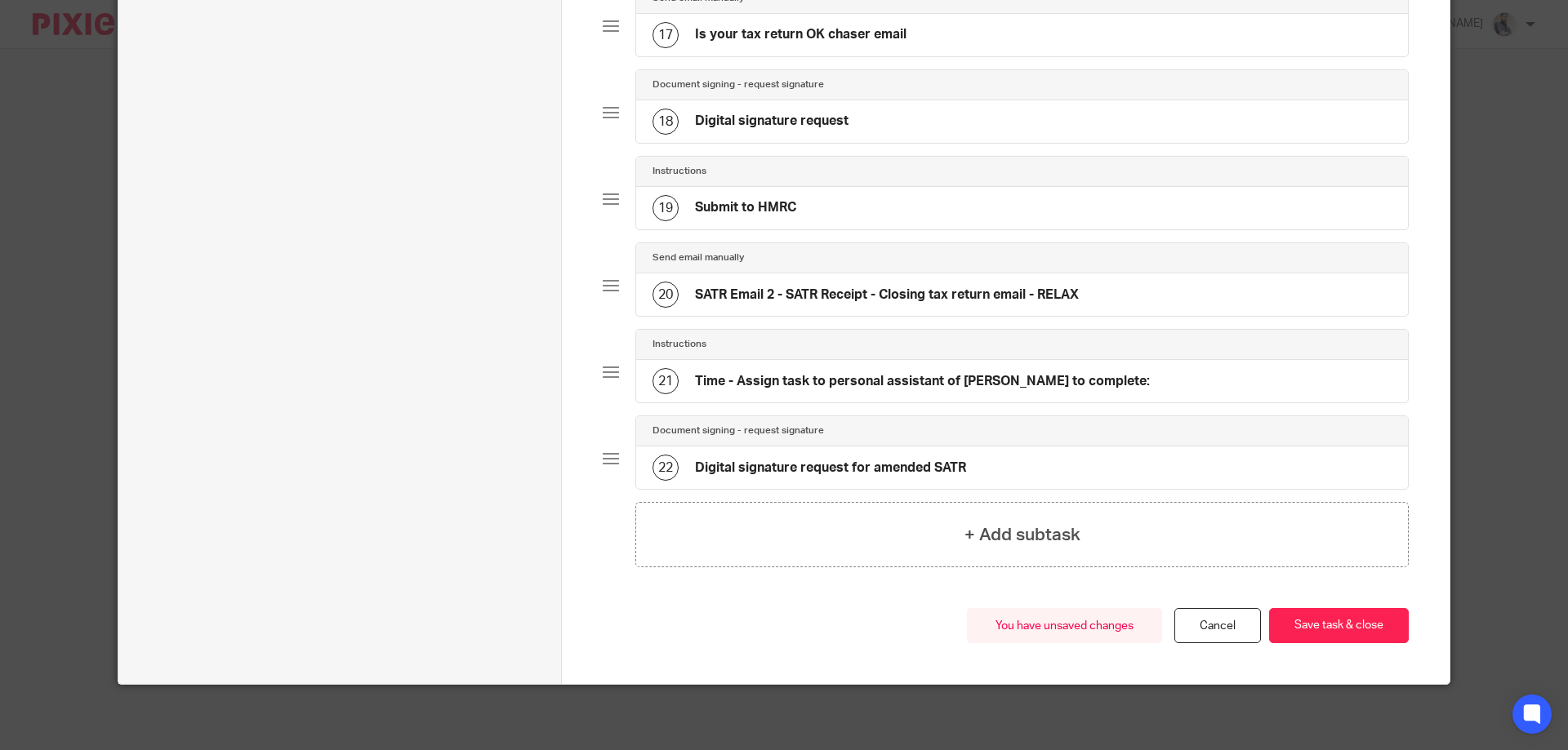
scroll to position [1592, 0]
click at [1316, 628] on button "Save task & close" at bounding box center [1339, 626] width 139 height 35
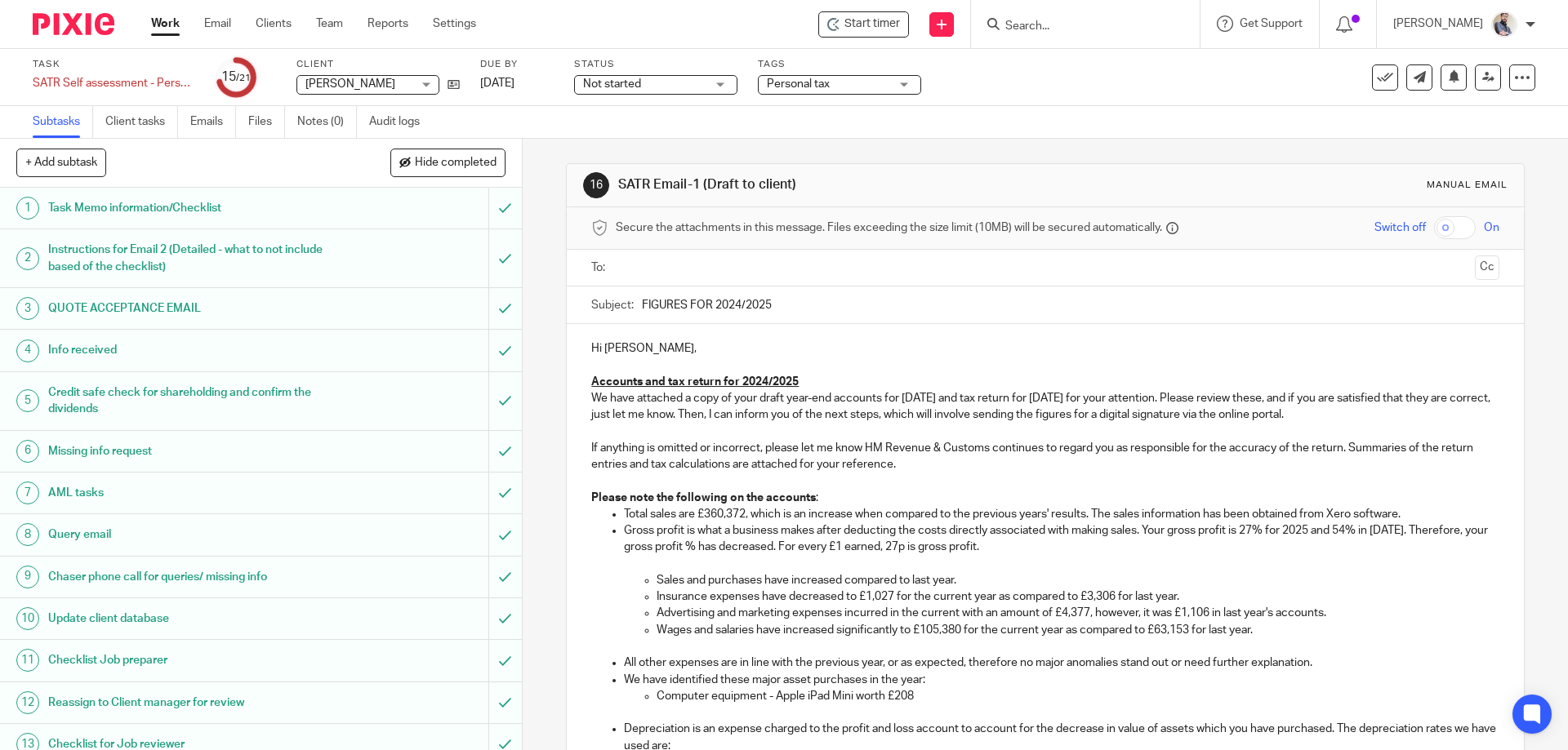
scroll to position [385, 0]
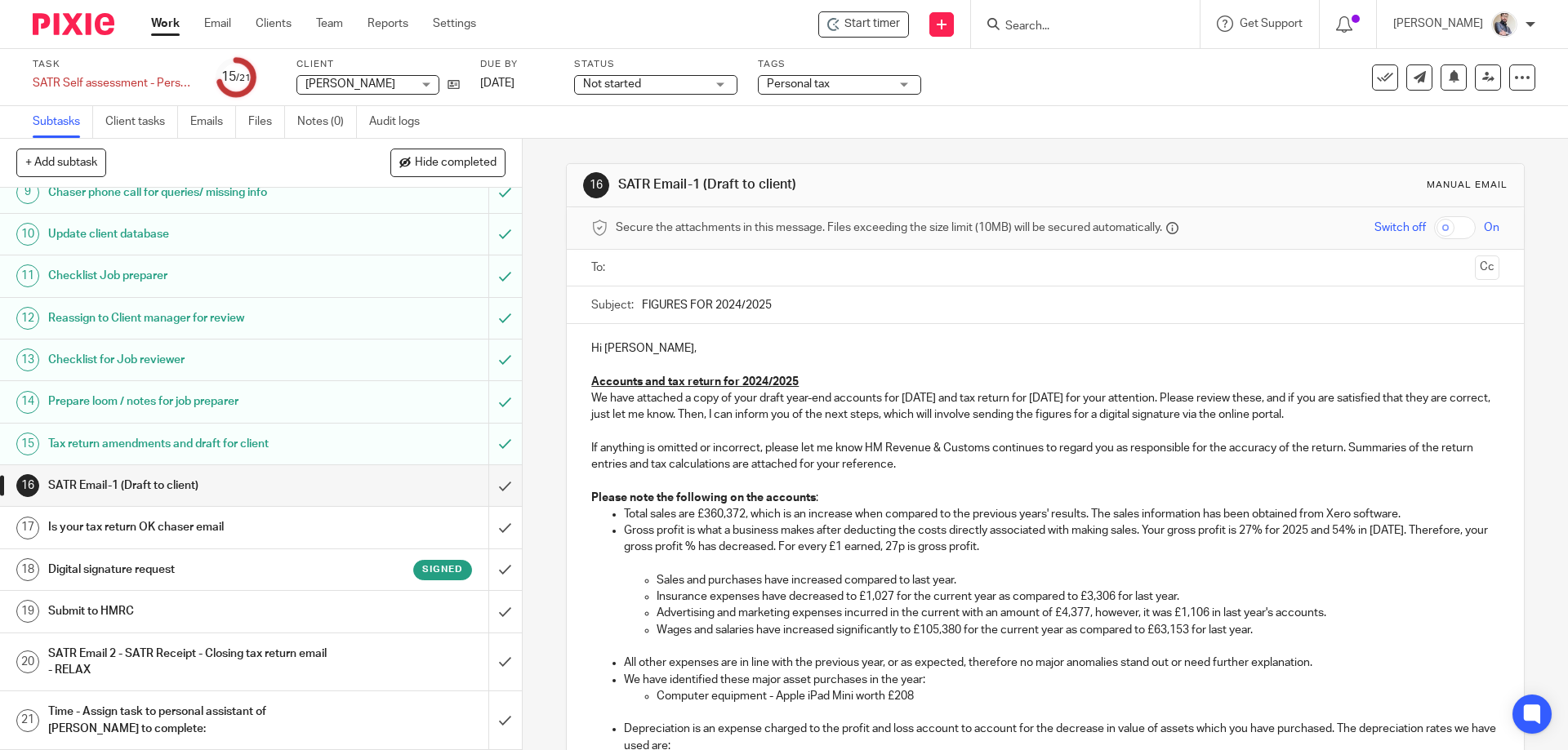
click at [111, 575] on h1 "Digital signature request" at bounding box center [189, 570] width 283 height 24
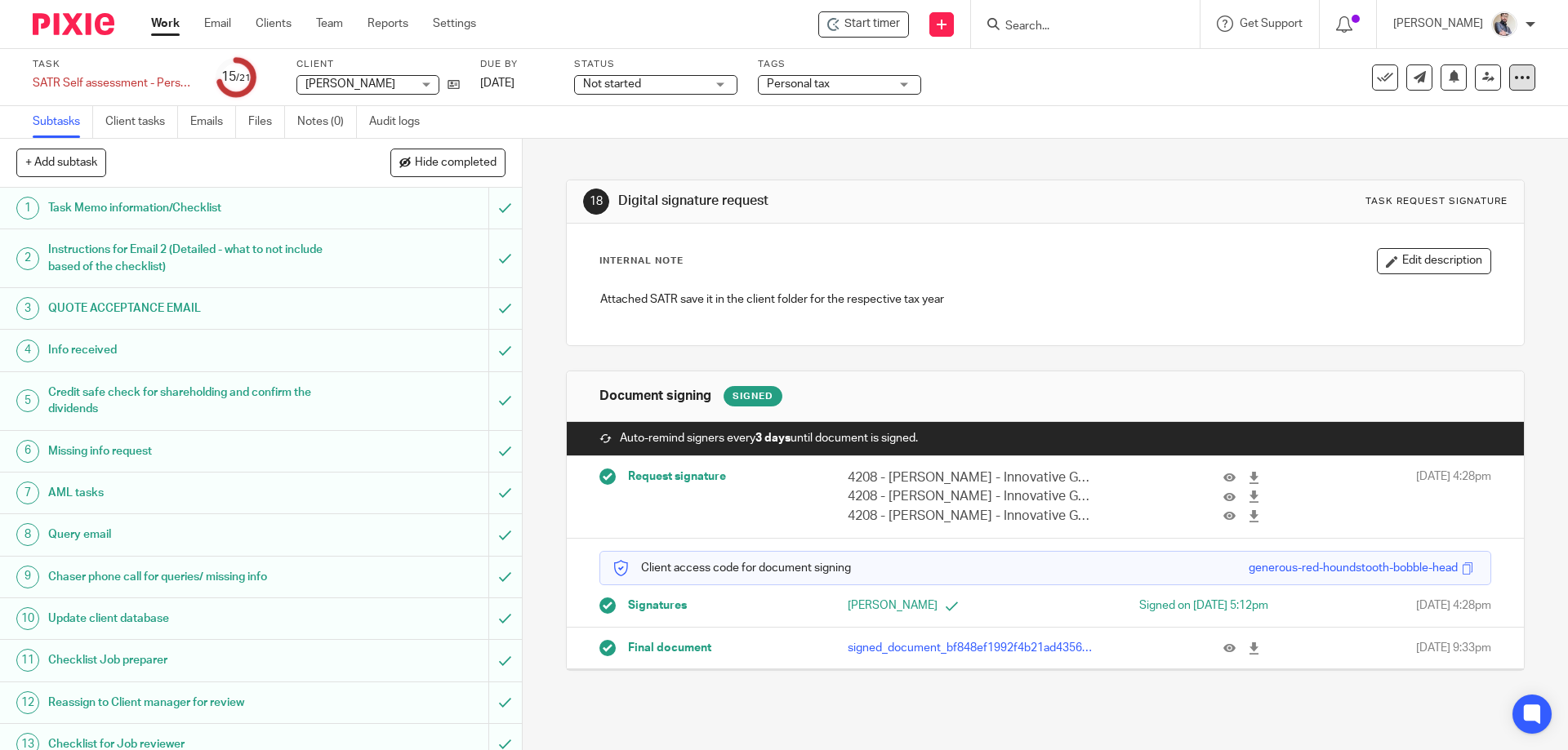
click at [1514, 77] on icon at bounding box center [1522, 77] width 17 height 17
click at [1460, 143] on link "Advanced task editor" at bounding box center [1460, 143] width 108 height 11
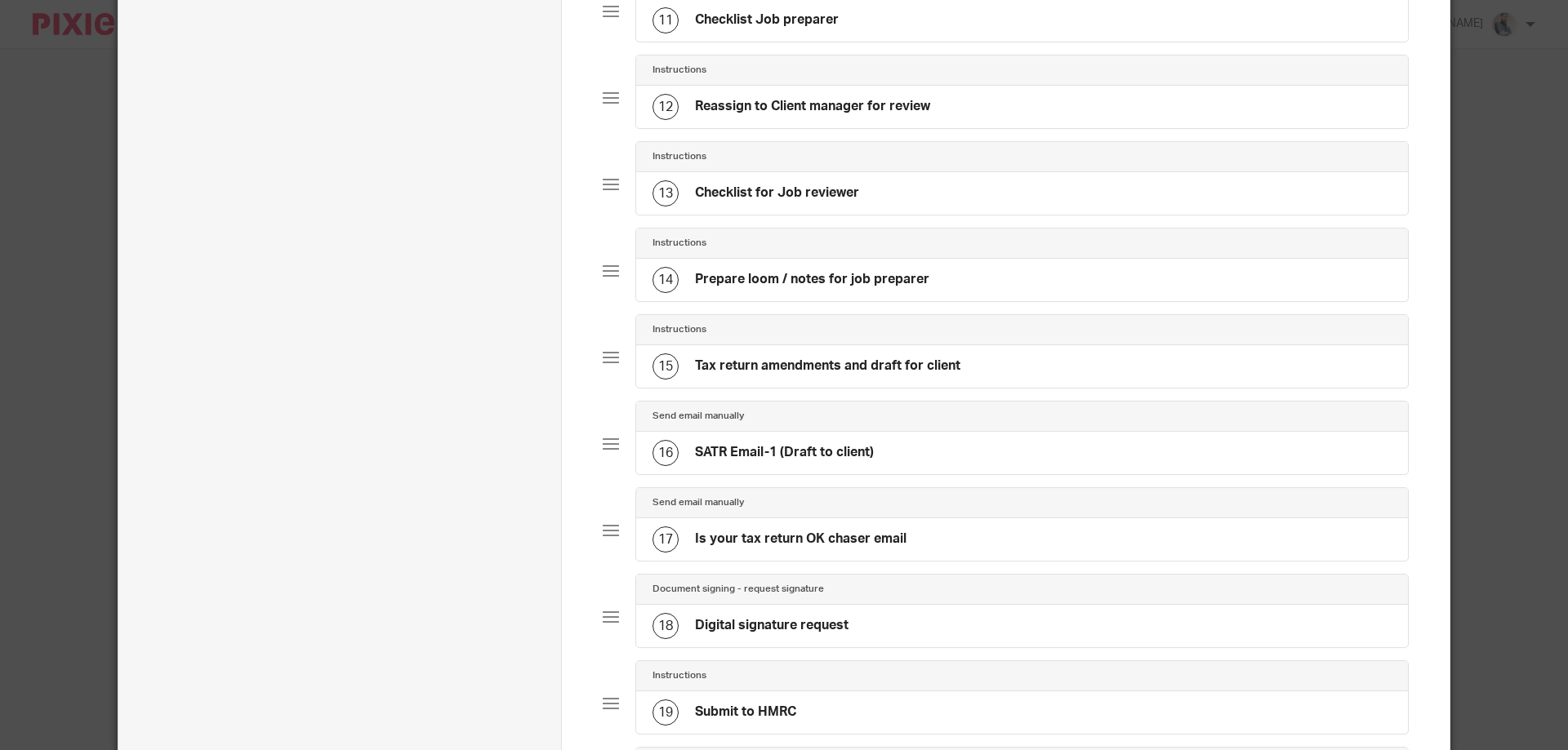
scroll to position [1506, 0]
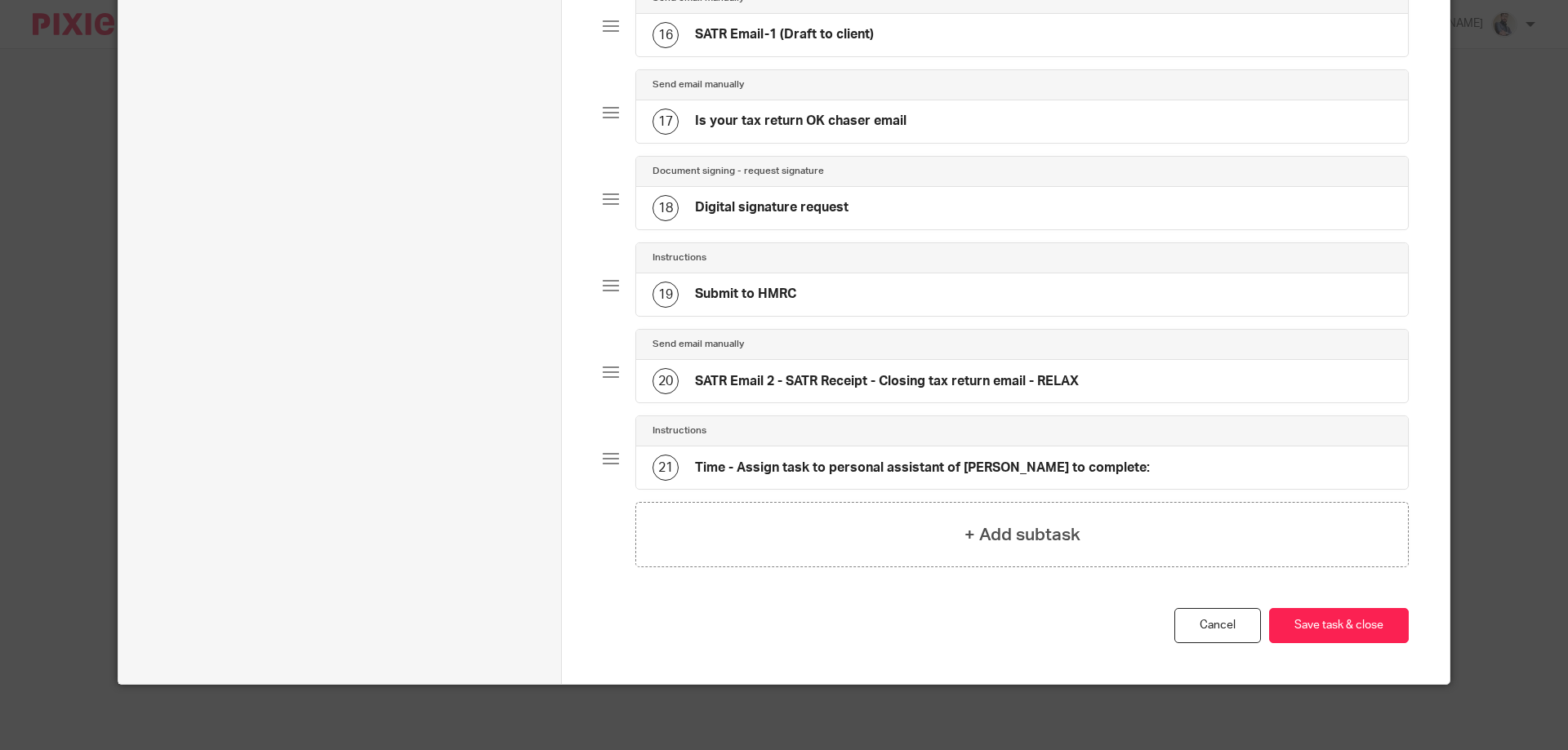
click at [747, 213] on h4 "Digital signature request" at bounding box center [771, 208] width 153 height 17
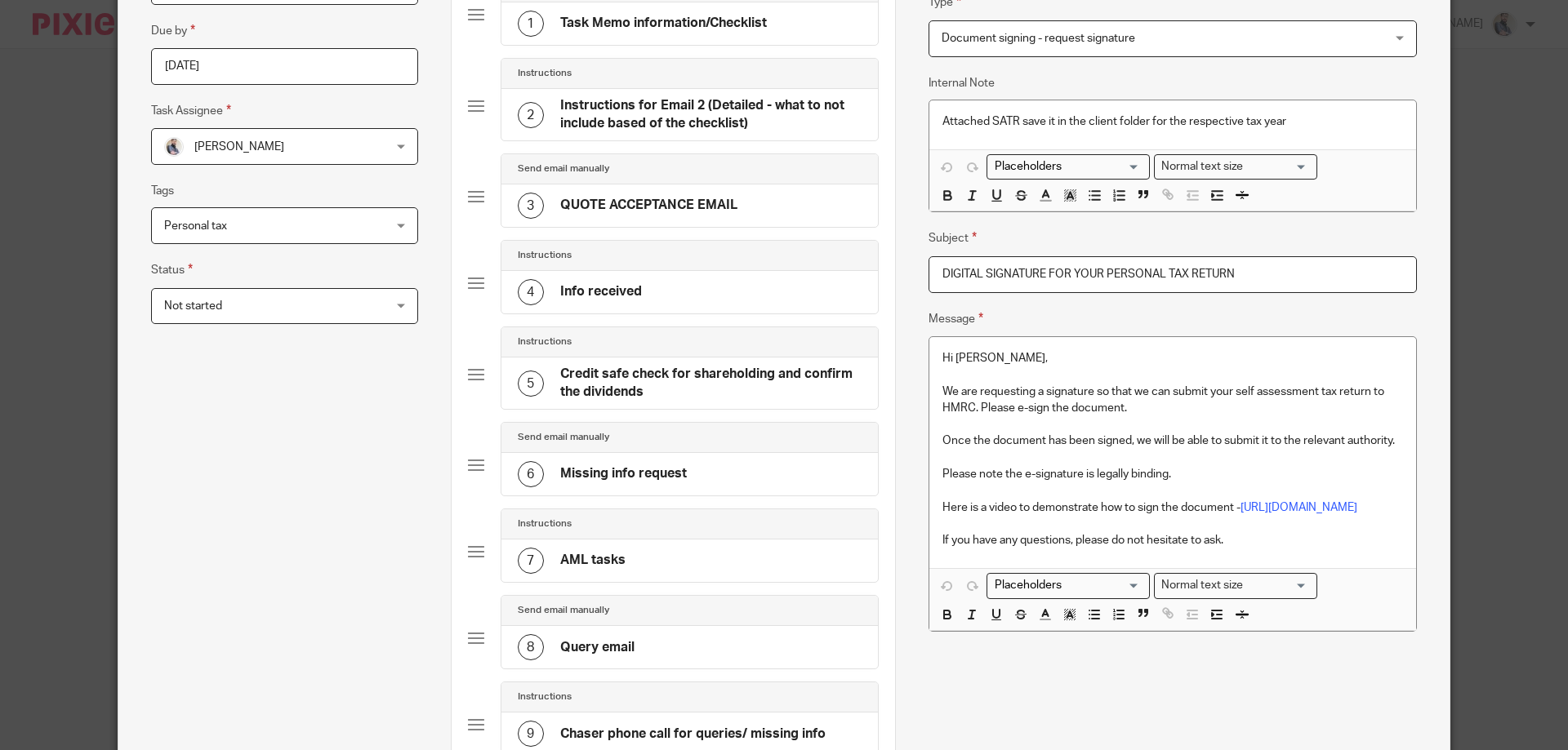
scroll to position [109, 0]
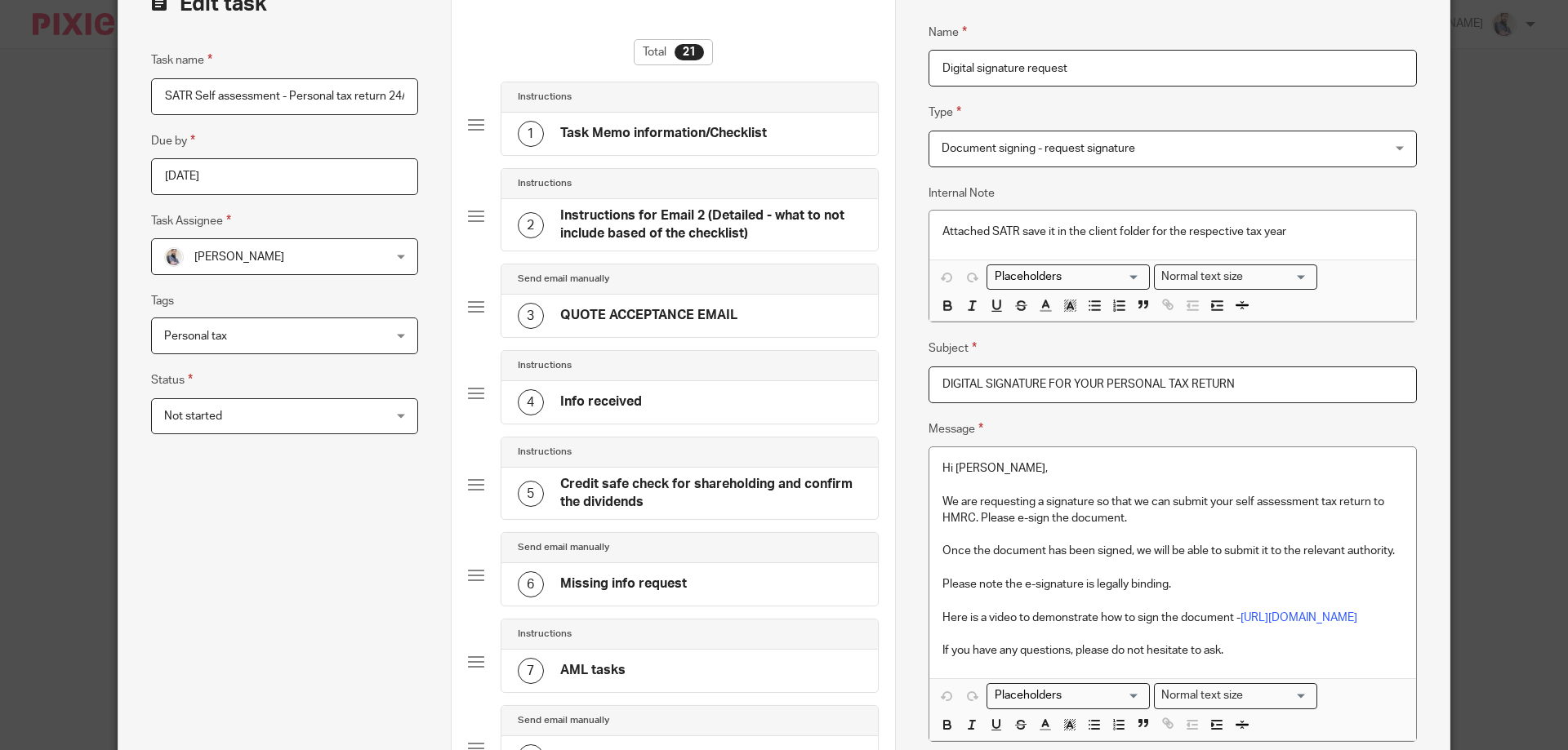
drag, startPoint x: 1250, startPoint y: 379, endPoint x: 922, endPoint y: 376, distance: 328.0
click at [929, 376] on input "DIGITAL SIGNATURE FOR YOUR PERSONAL TAX RETURN" at bounding box center [1173, 385] width 488 height 37
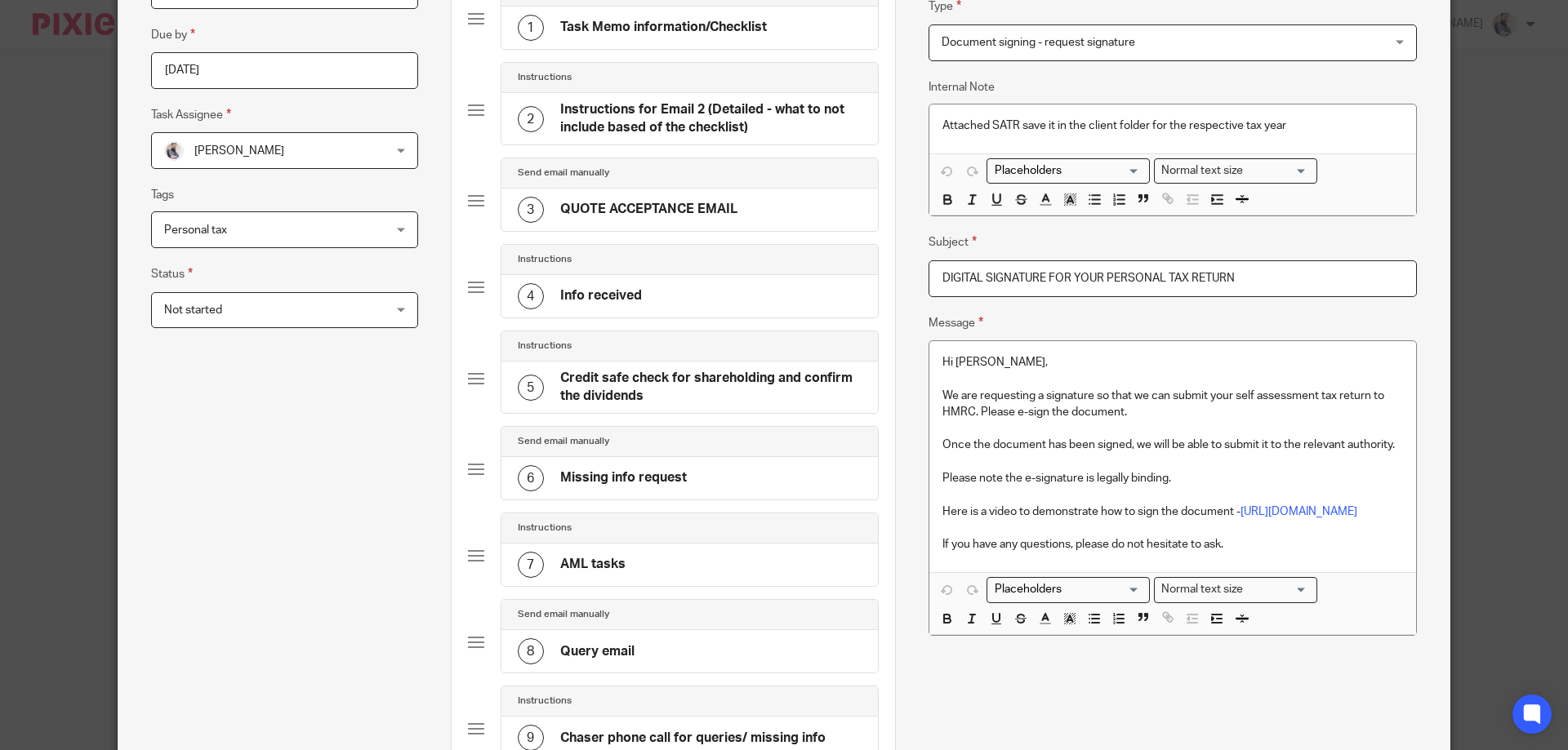
scroll to position [326, 0]
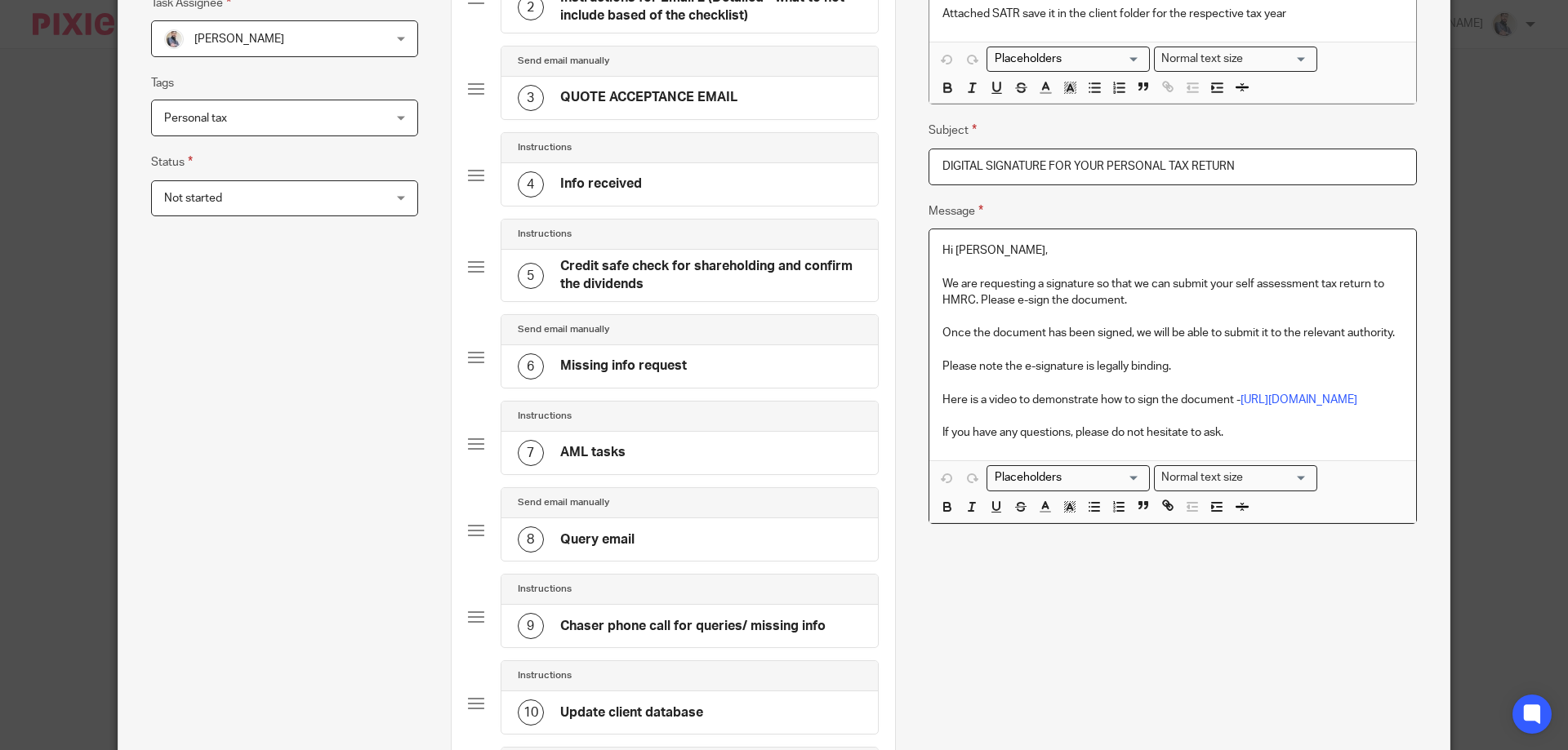
drag, startPoint x: 1168, startPoint y: 459, endPoint x: 937, endPoint y: 249, distance: 312.2
click at [937, 249] on div "Hi Lee, We are requesting a signature so that we can submit your self assessmen…" at bounding box center [1173, 345] width 487 height 231
click at [943, 249] on p "Hi Lee," at bounding box center [1173, 251] width 461 height 17
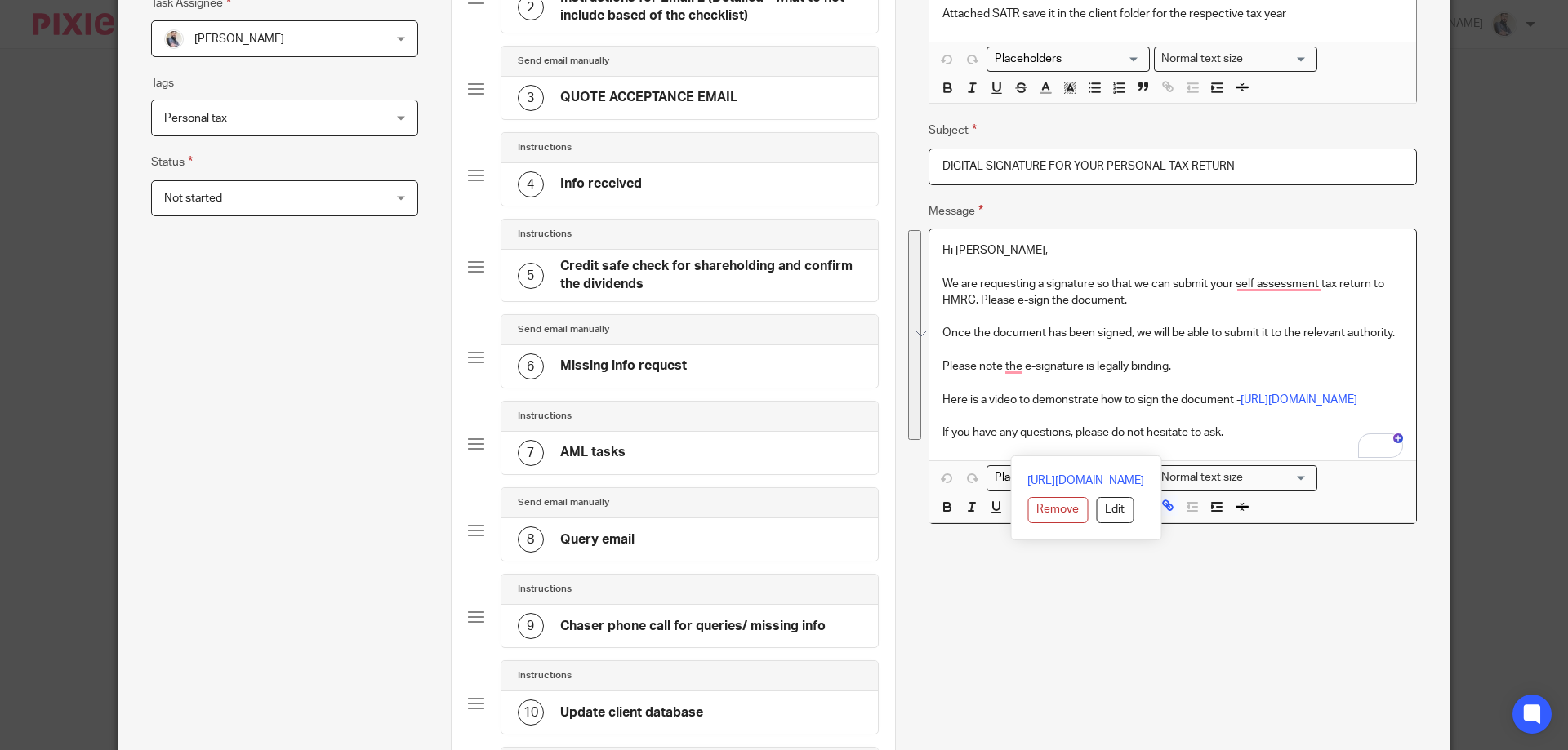
copy div "Hi Lee, We are requesting a signature so that we can submit your self assessmen…"
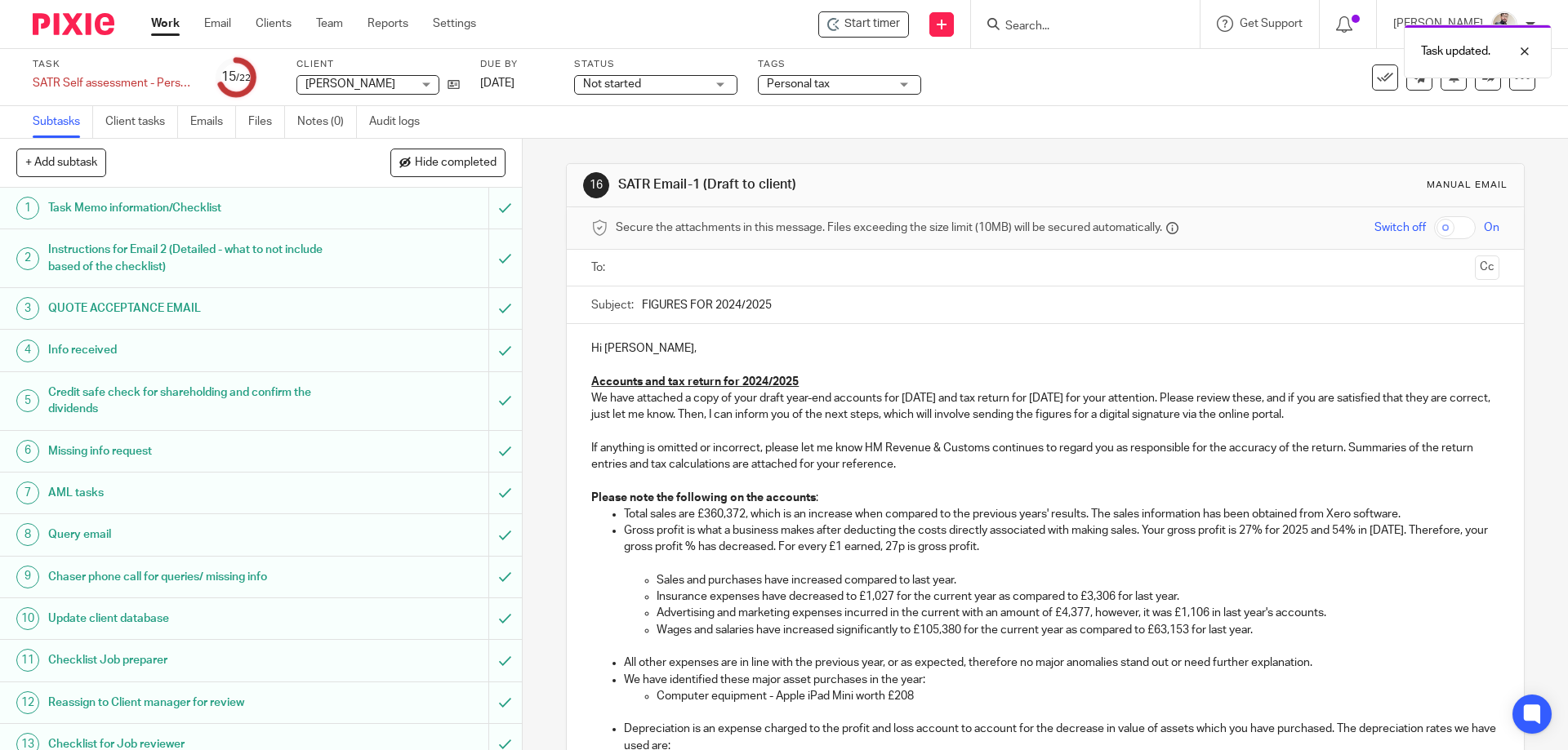
scroll to position [426, 0]
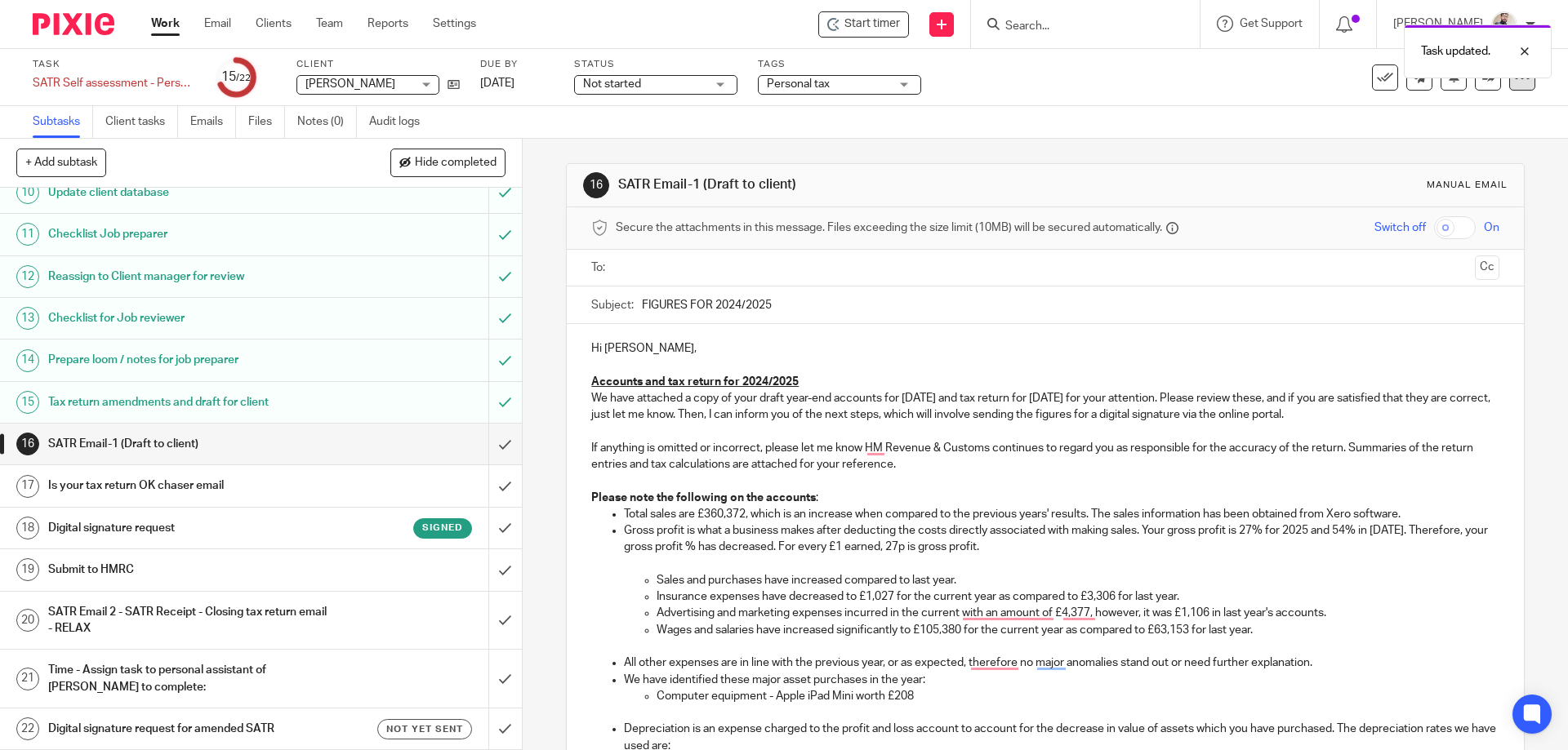
click at [1519, 84] on div at bounding box center [1523, 77] width 26 height 26
drag, startPoint x: 1453, startPoint y: 141, endPoint x: 1287, endPoint y: 124, distance: 166.9
click at [1287, 124] on div "Subtasks Client tasks Emails Files Notes (0) Audit logs" at bounding box center [784, 123] width 1568 height 33
click at [1510, 82] on div at bounding box center [1523, 77] width 26 height 26
click at [1444, 141] on link "Advanced task editor" at bounding box center [1460, 143] width 108 height 11
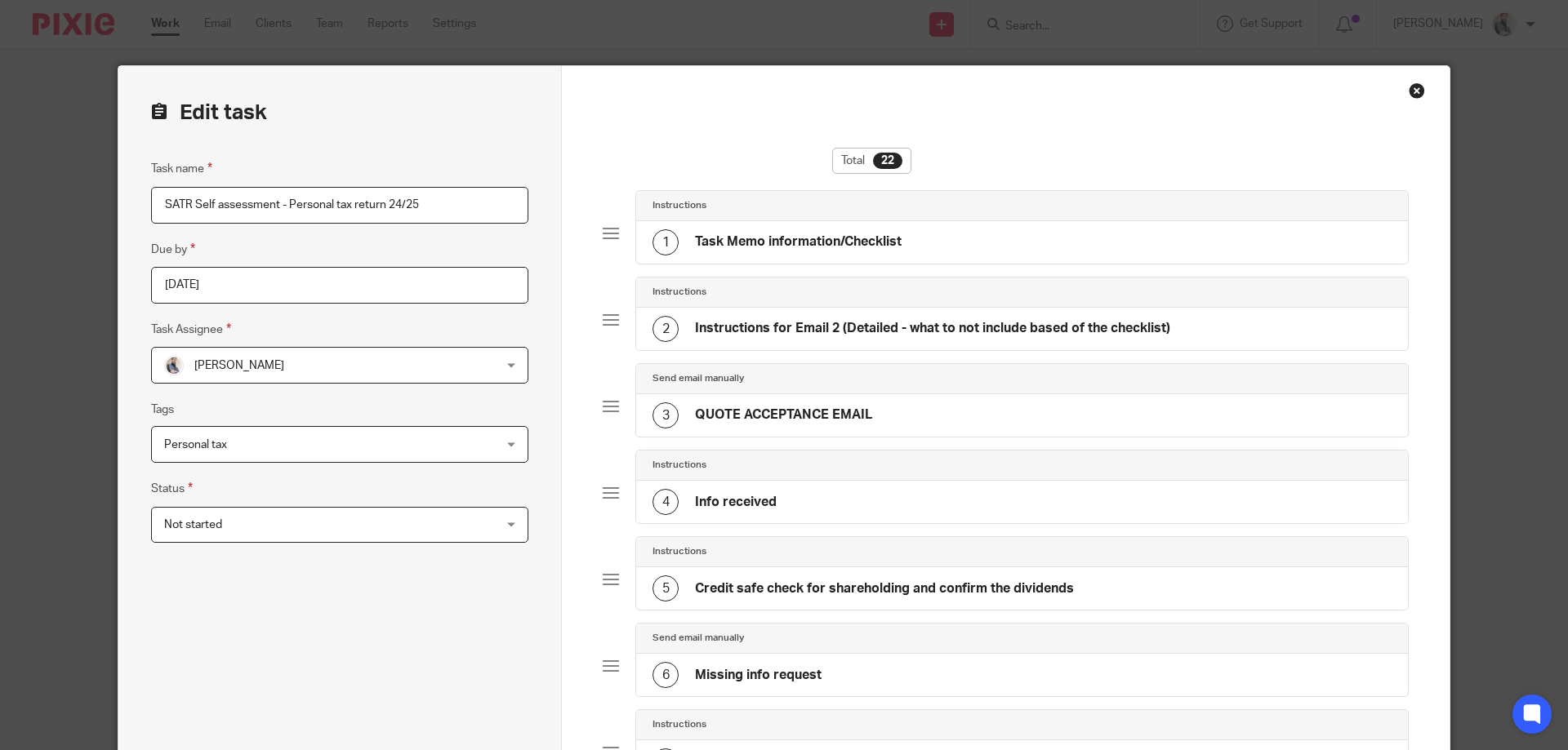
scroll to position [1592, 0]
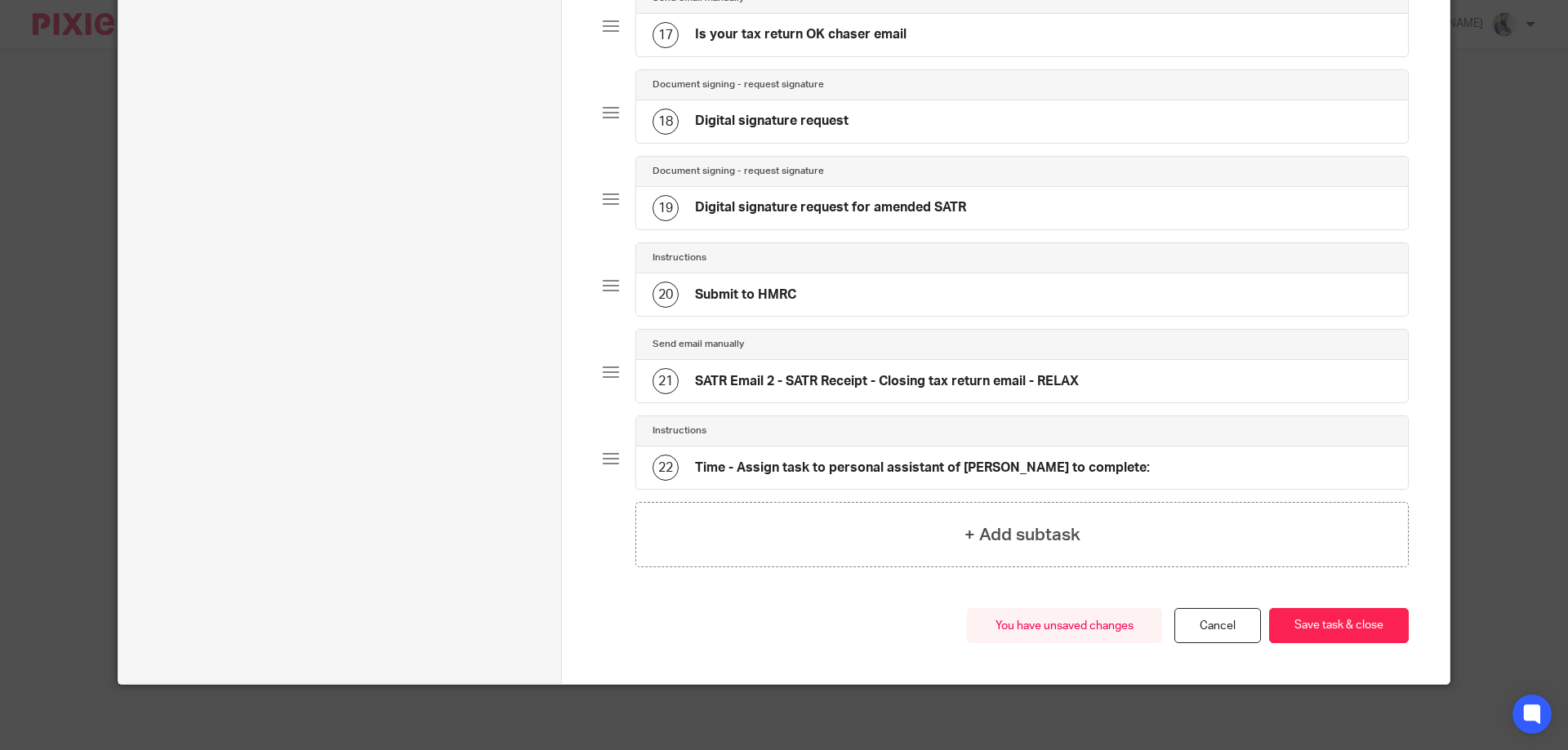
click at [850, 126] on div "18 Digital signature request" at bounding box center [1022, 121] width 772 height 43
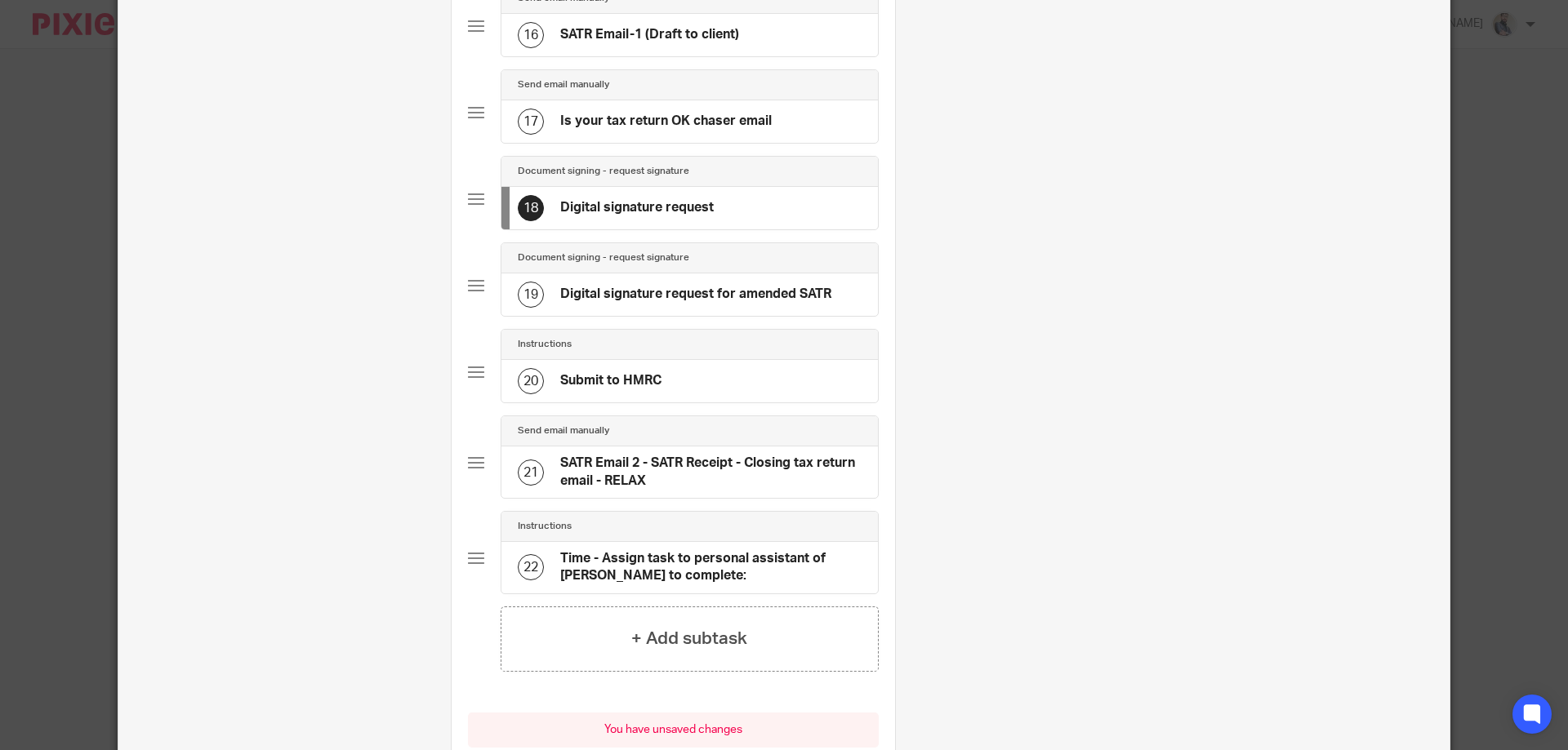
scroll to position [1679, 0]
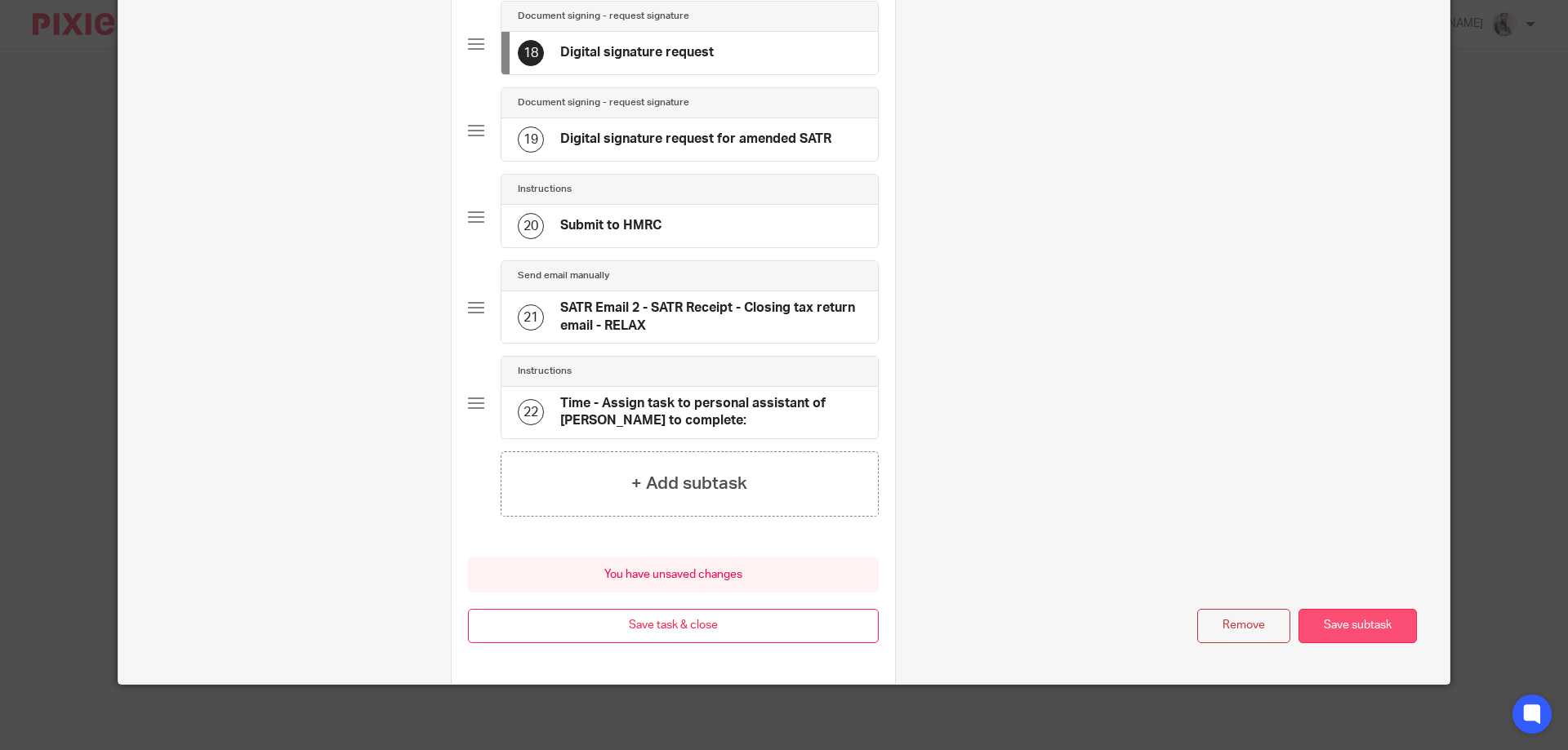
click at [1321, 639] on button "Save subtask" at bounding box center [1358, 626] width 118 height 35
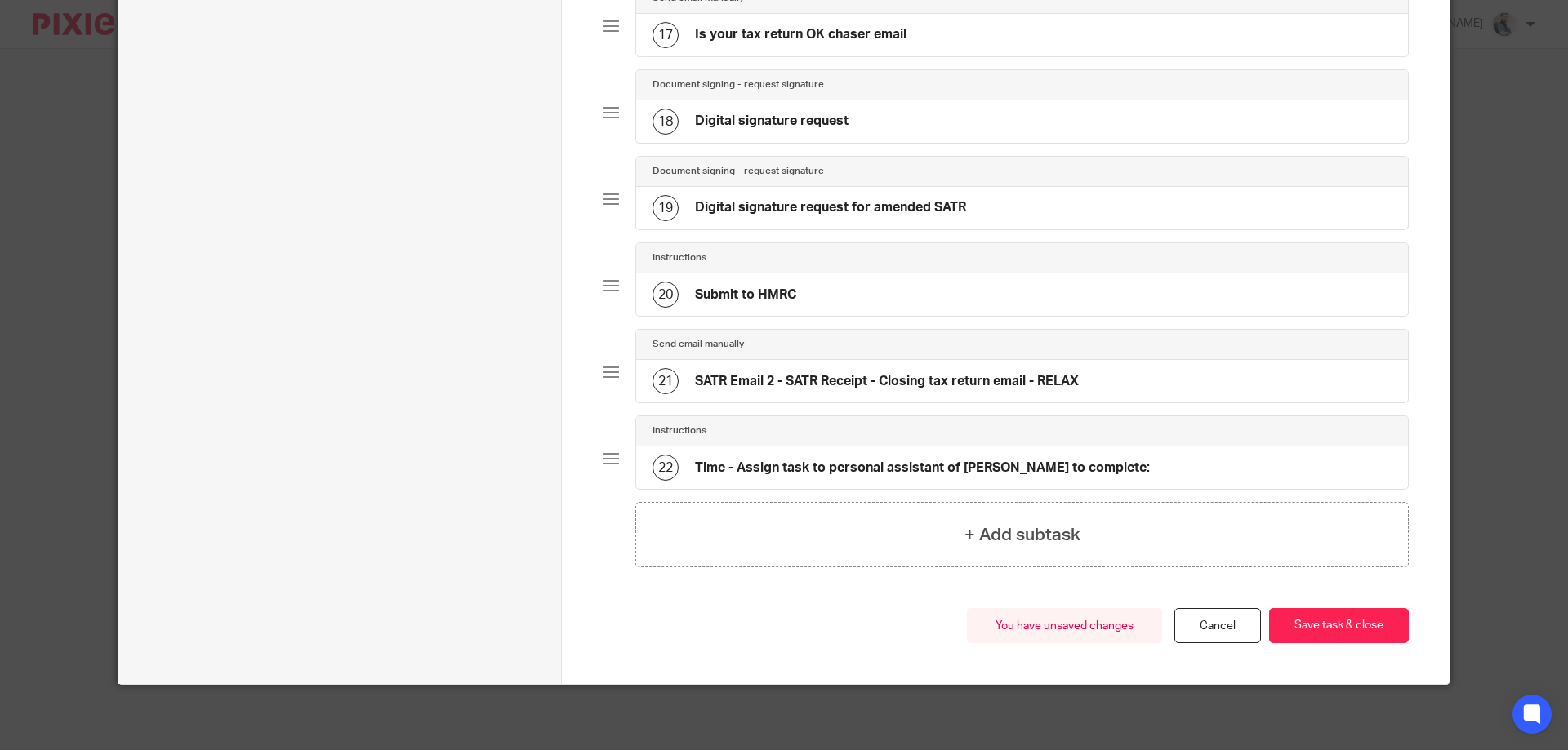
scroll to position [1592, 0]
click at [1289, 642] on button "Save task & close" at bounding box center [1339, 626] width 139 height 35
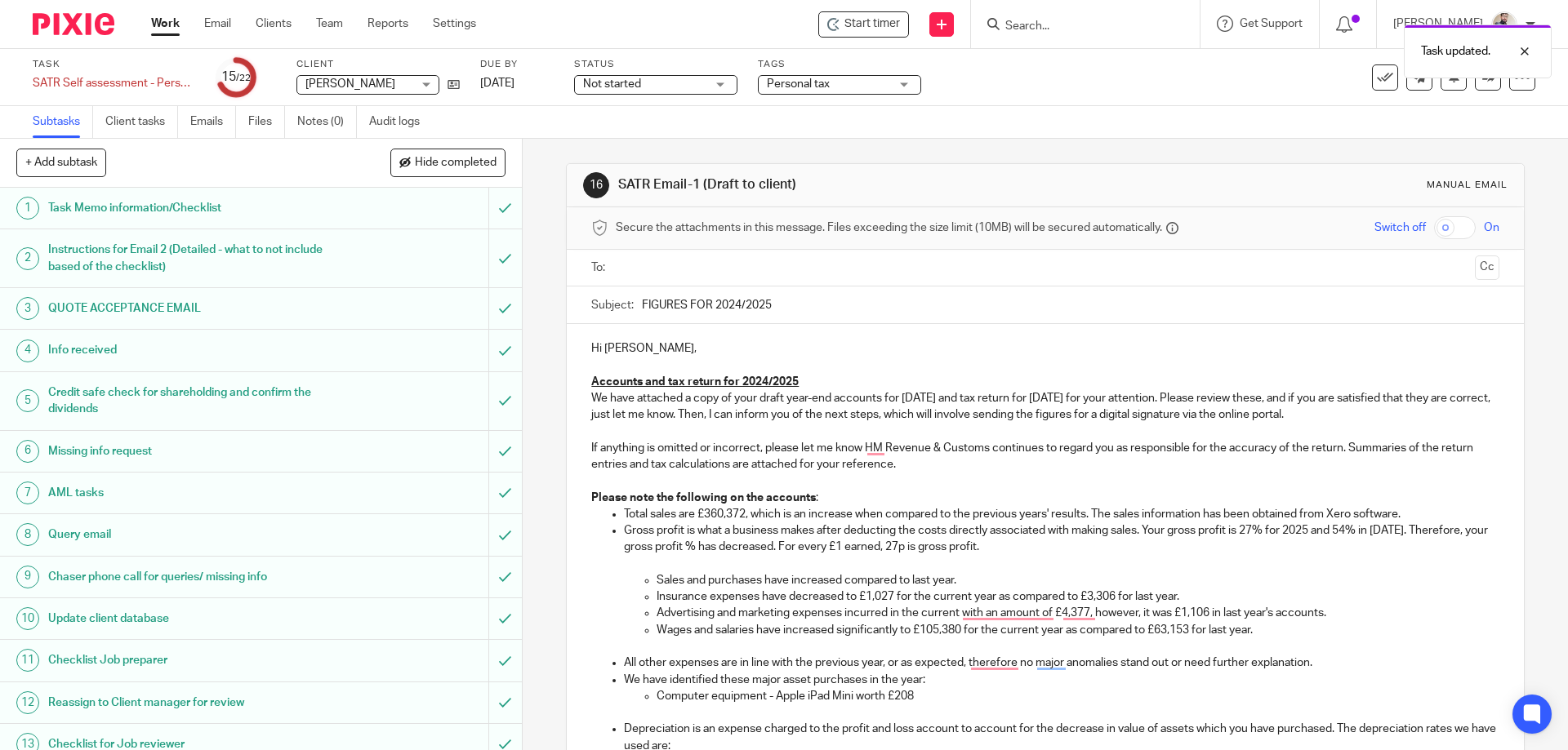
click at [664, 376] on u "Accounts and tax return for 2024/2025" at bounding box center [695, 381] width 207 height 11
click at [642, 313] on input "FIGURES FOR 2024/2025" at bounding box center [1070, 305] width 857 height 37
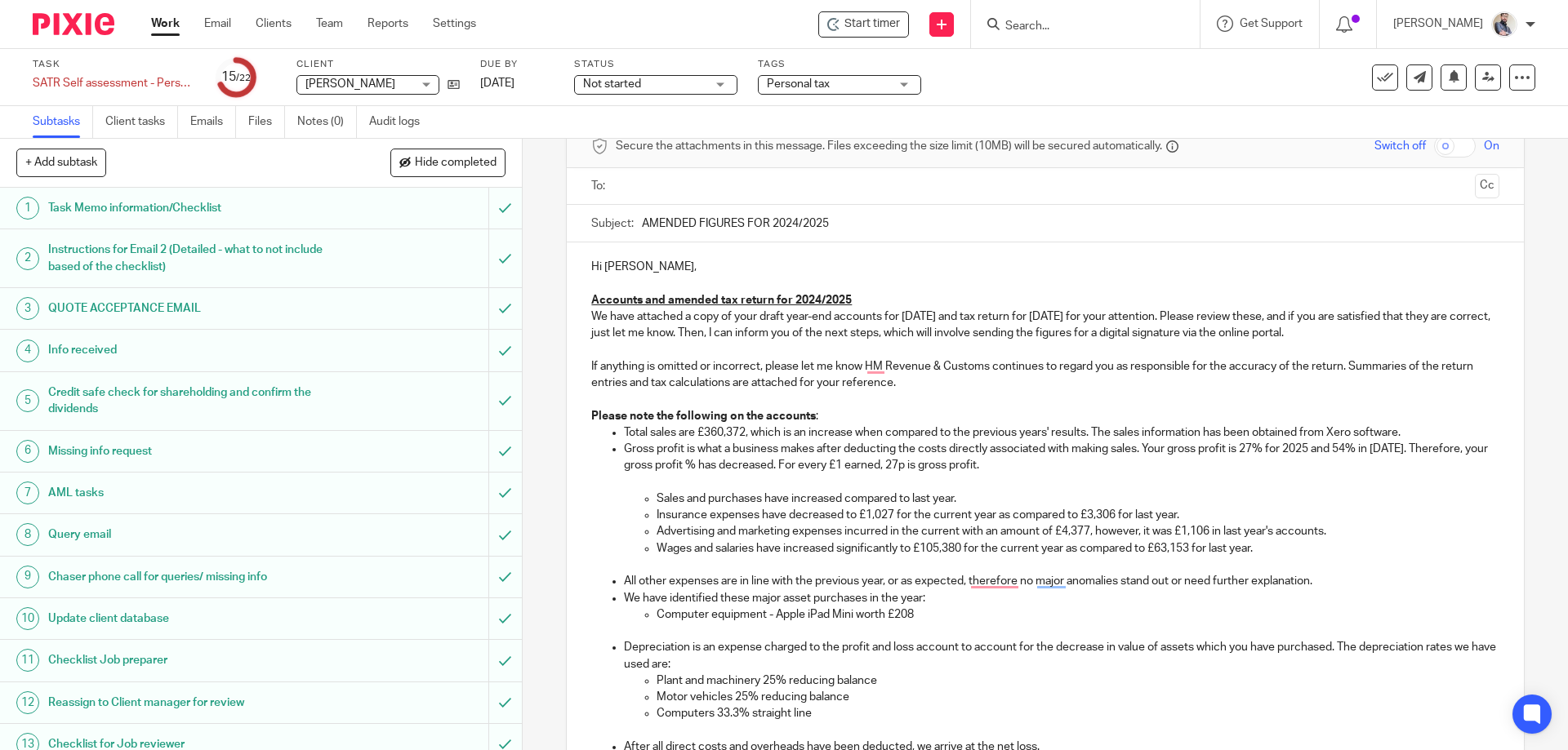
scroll to position [109, 0]
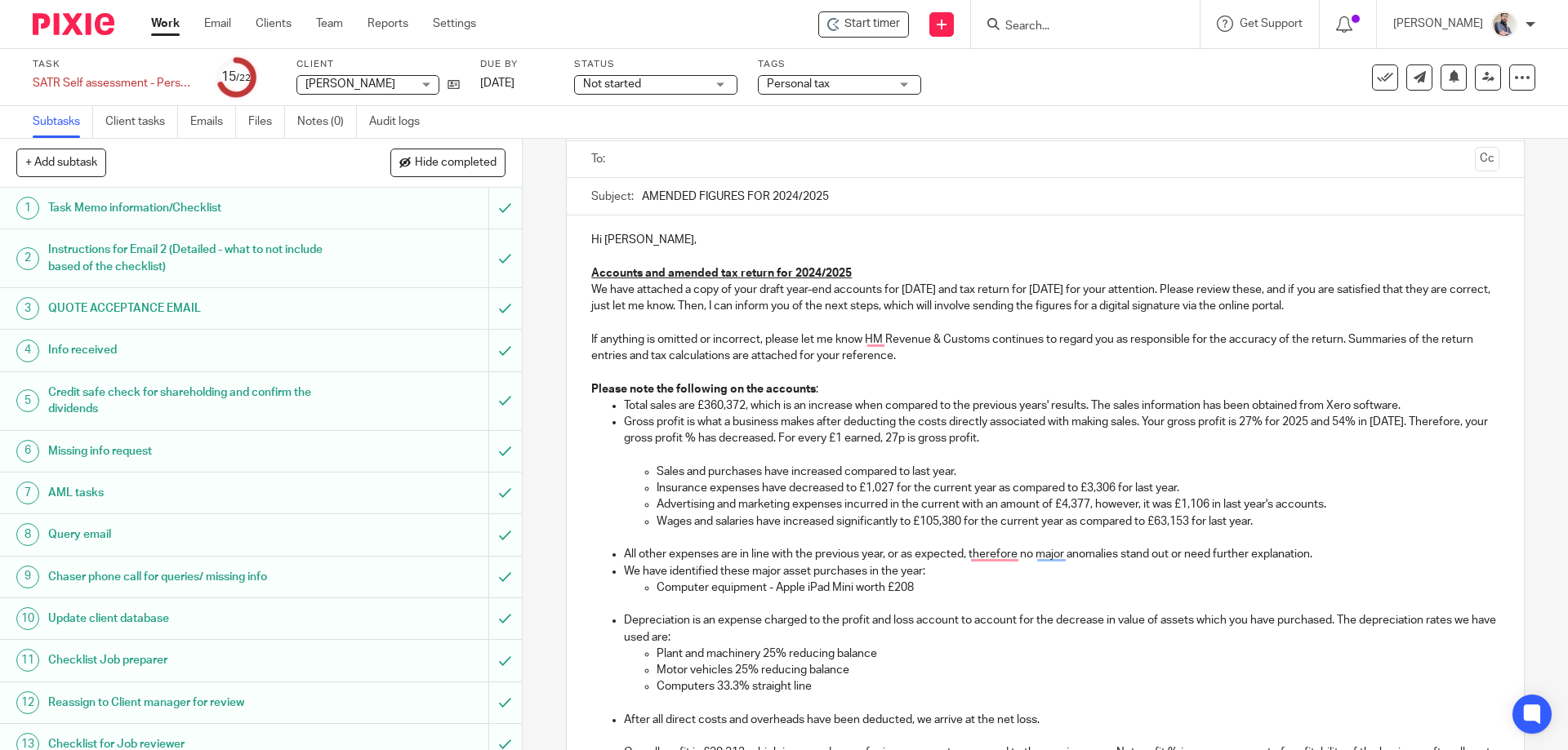
type input "AMENDED FIGURES FOR 2024/2025"
click at [1005, 285] on p "We have attached a copy of your draft year-end accounts for 31 March 2025 and t…" at bounding box center [1045, 298] width 907 height 33
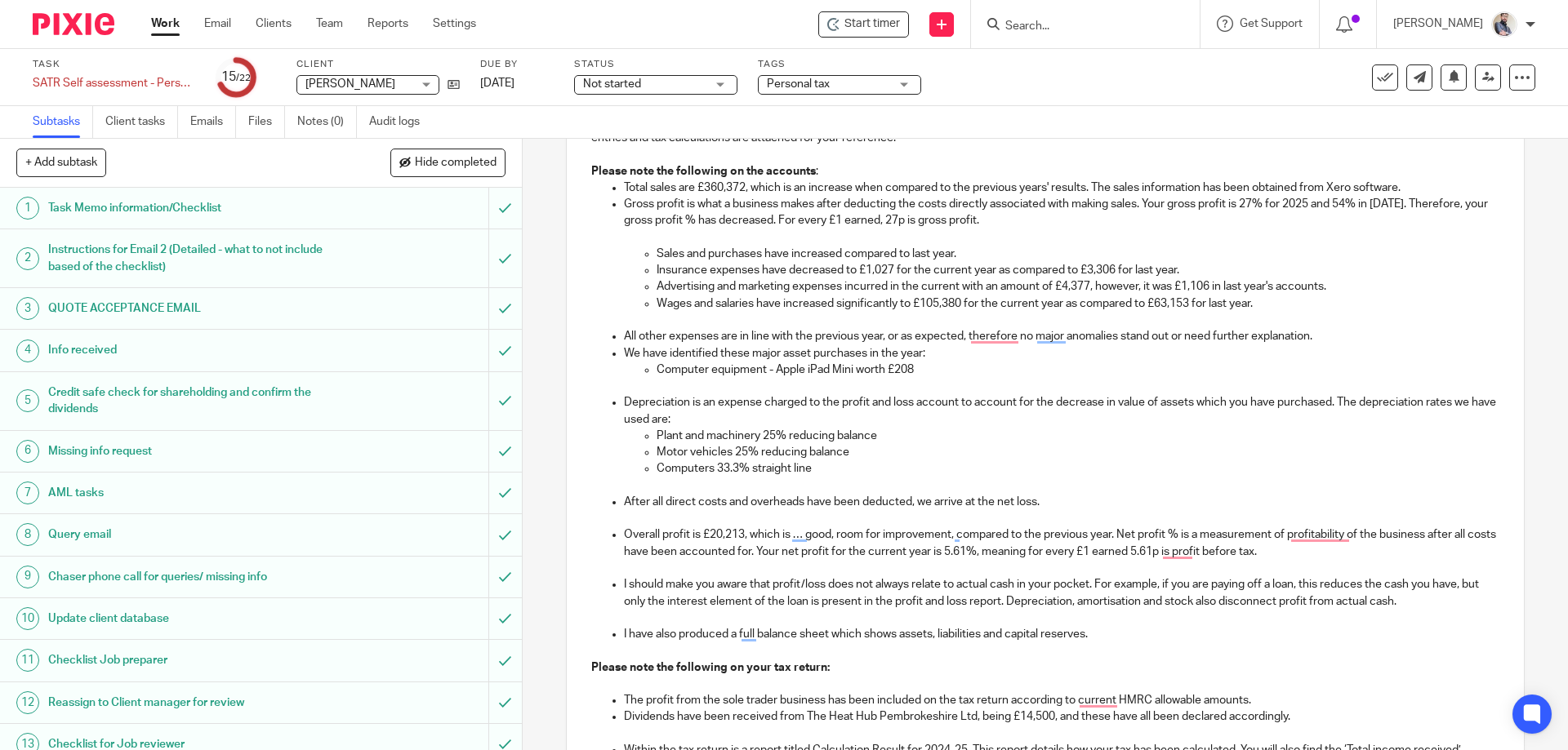
scroll to position [218, 0]
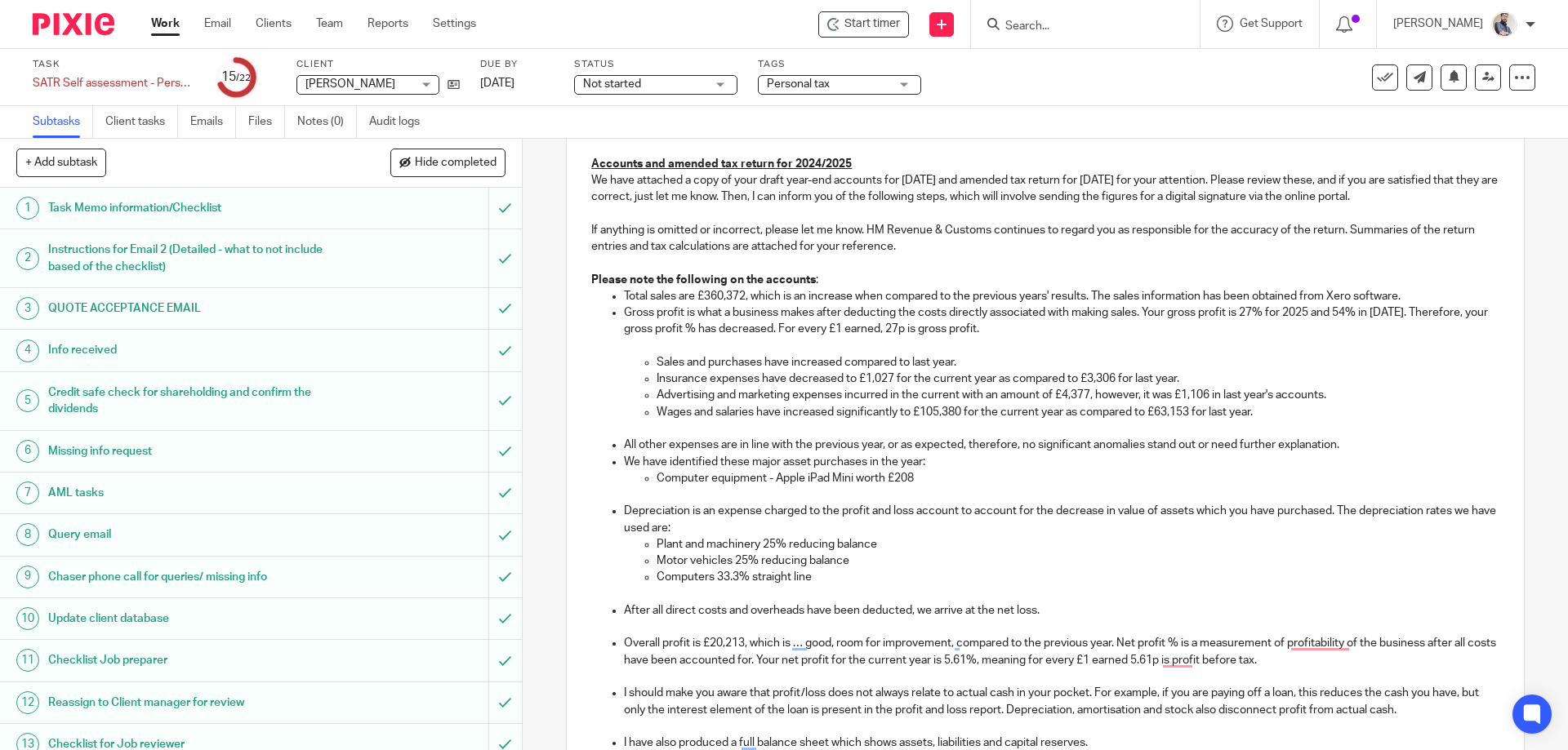
click at [833, 280] on p "Please note the following on the accounts :" at bounding box center [1045, 279] width 907 height 17
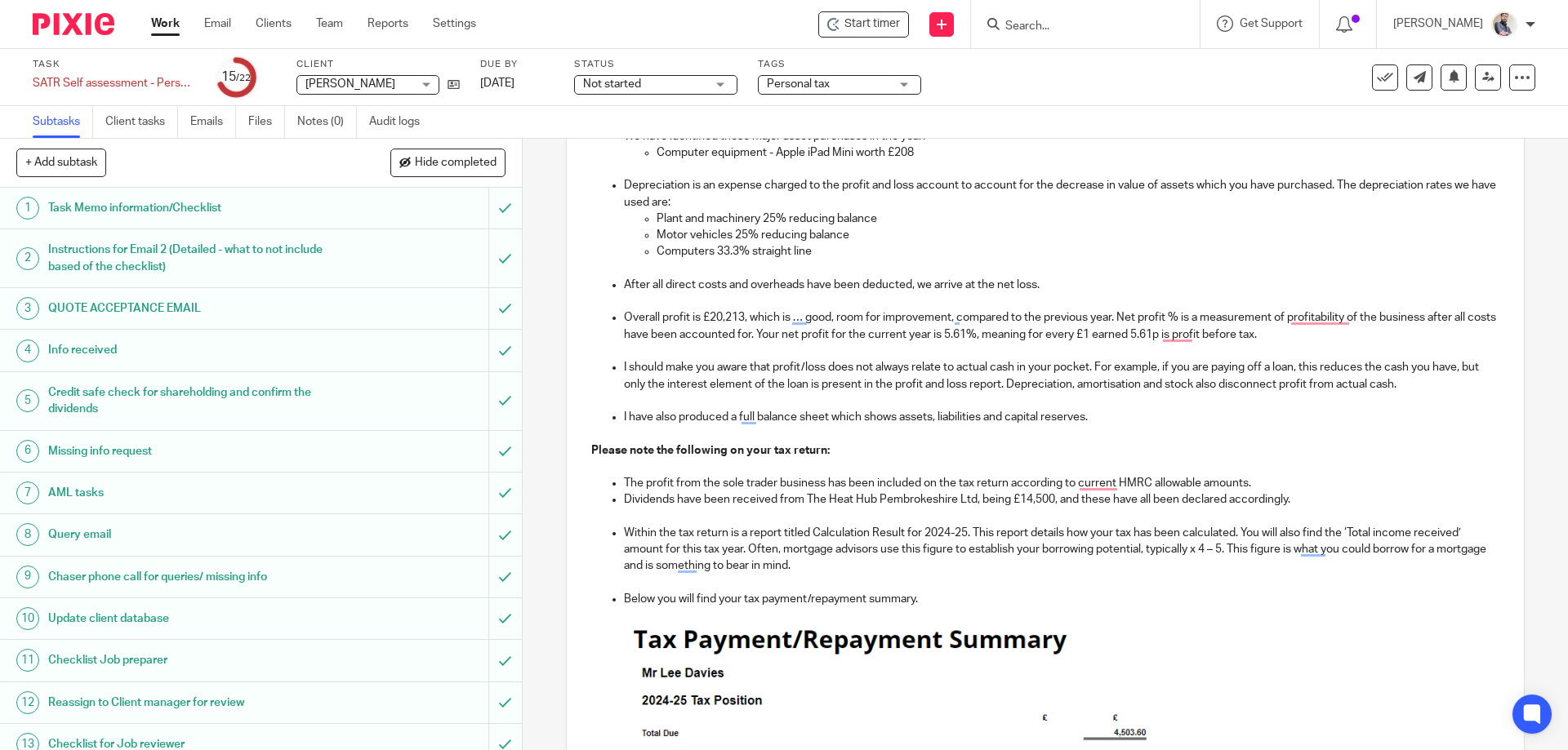
scroll to position [545, 0]
drag, startPoint x: 750, startPoint y: 315, endPoint x: 1103, endPoint y: 315, distance: 353.0
click at [1103, 315] on p "Overall profit is £20,213, which is … good, room for improvement, compared to t…" at bounding box center [1061, 333] width 875 height 50
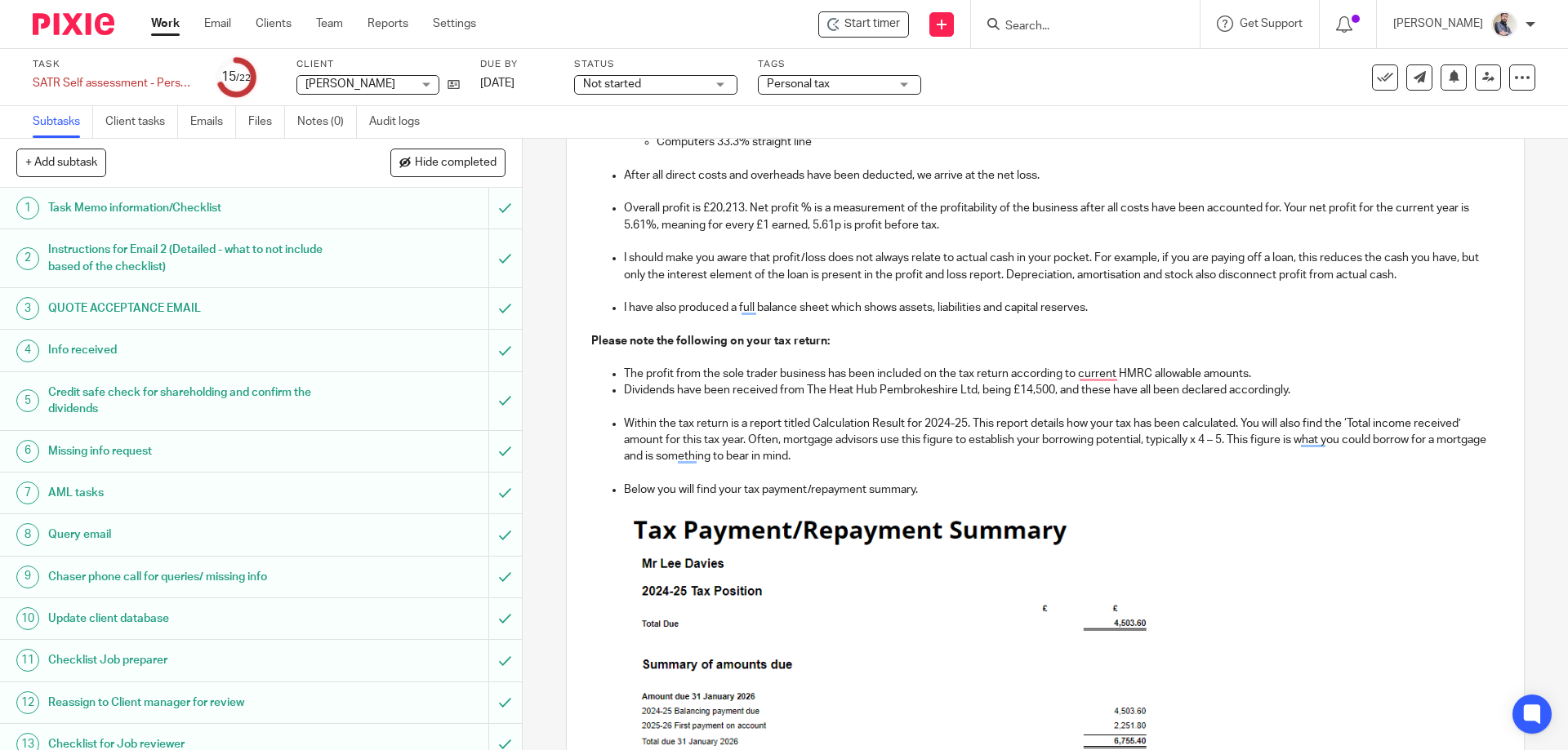
click at [770, 348] on p "Please note the following on your tax return:" at bounding box center [1045, 341] width 907 height 17
click at [1299, 372] on p "The profit from the sole trader business has been included on the tax return ac…" at bounding box center [1061, 373] width 875 height 17
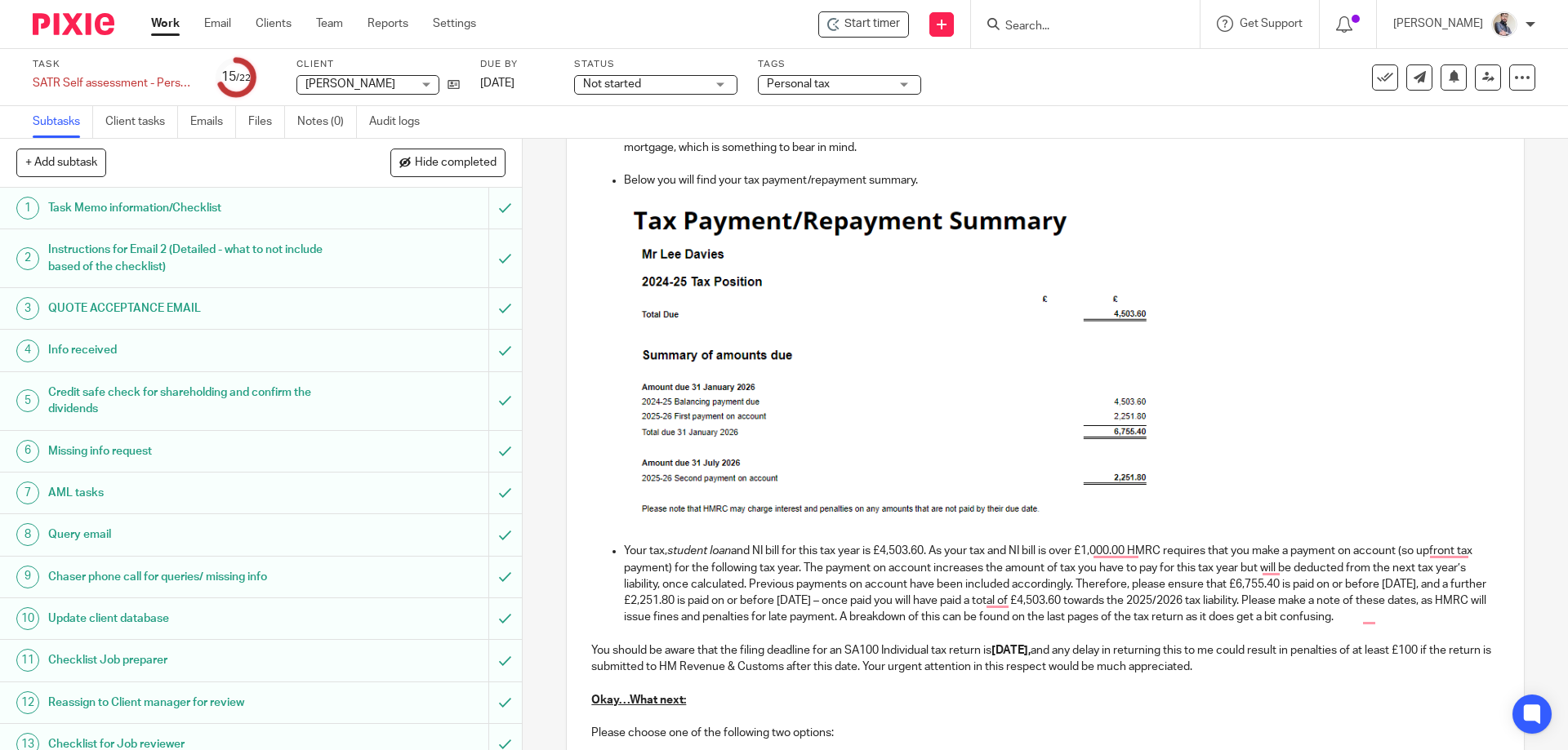
scroll to position [980, 0]
drag, startPoint x: 663, startPoint y: 548, endPoint x: 792, endPoint y: 548, distance: 129.0
click at [663, 548] on p "Your tax, student loan and NI bill for this tax year is £4,503.60. As your tax …" at bounding box center [1061, 583] width 875 height 83
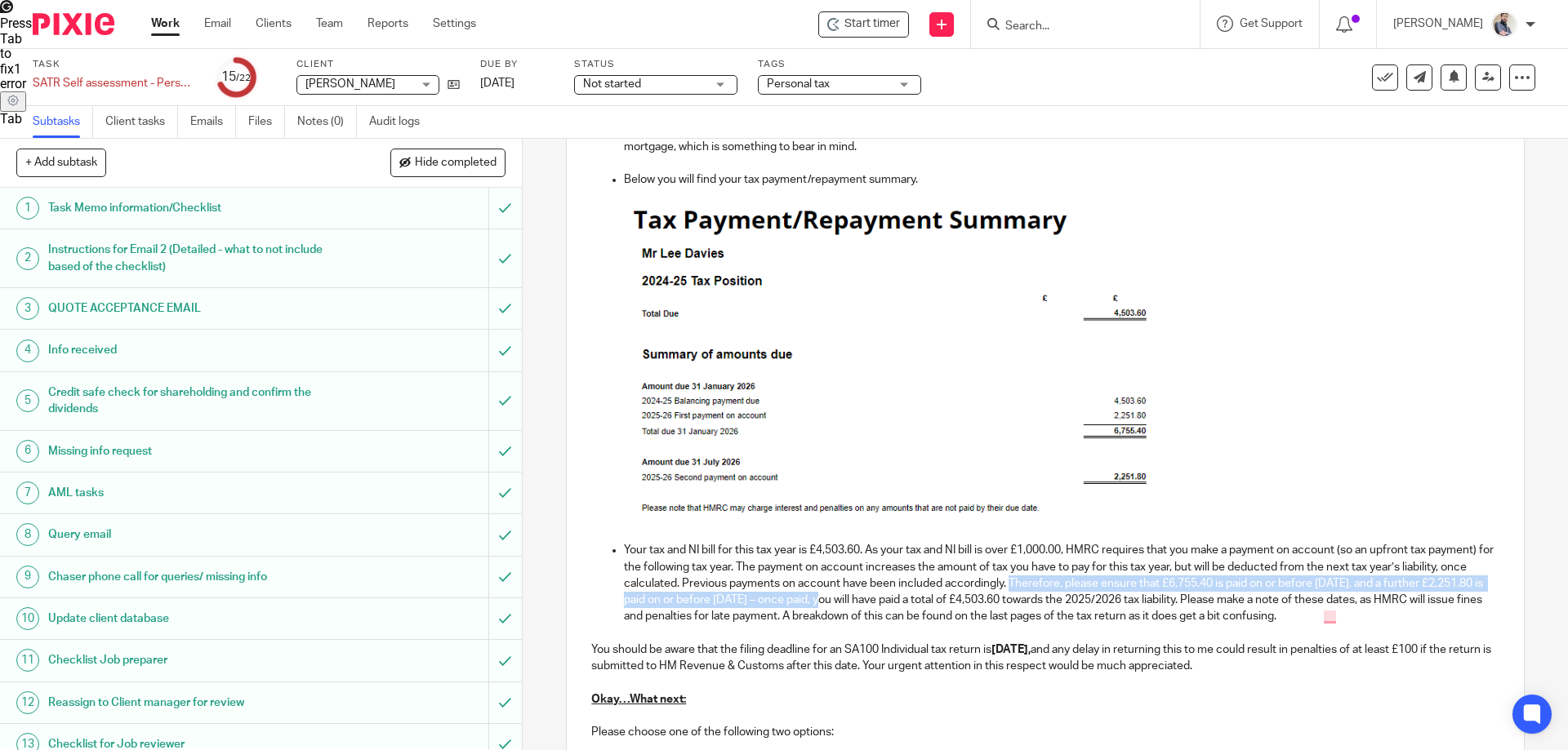
drag, startPoint x: 1076, startPoint y: 588, endPoint x: 907, endPoint y: 595, distance: 169.1
click at [907, 595] on p "Your tax and NI bill for this tax year is £4,503.60. As your tax and NI bill is…" at bounding box center [1061, 583] width 875 height 83
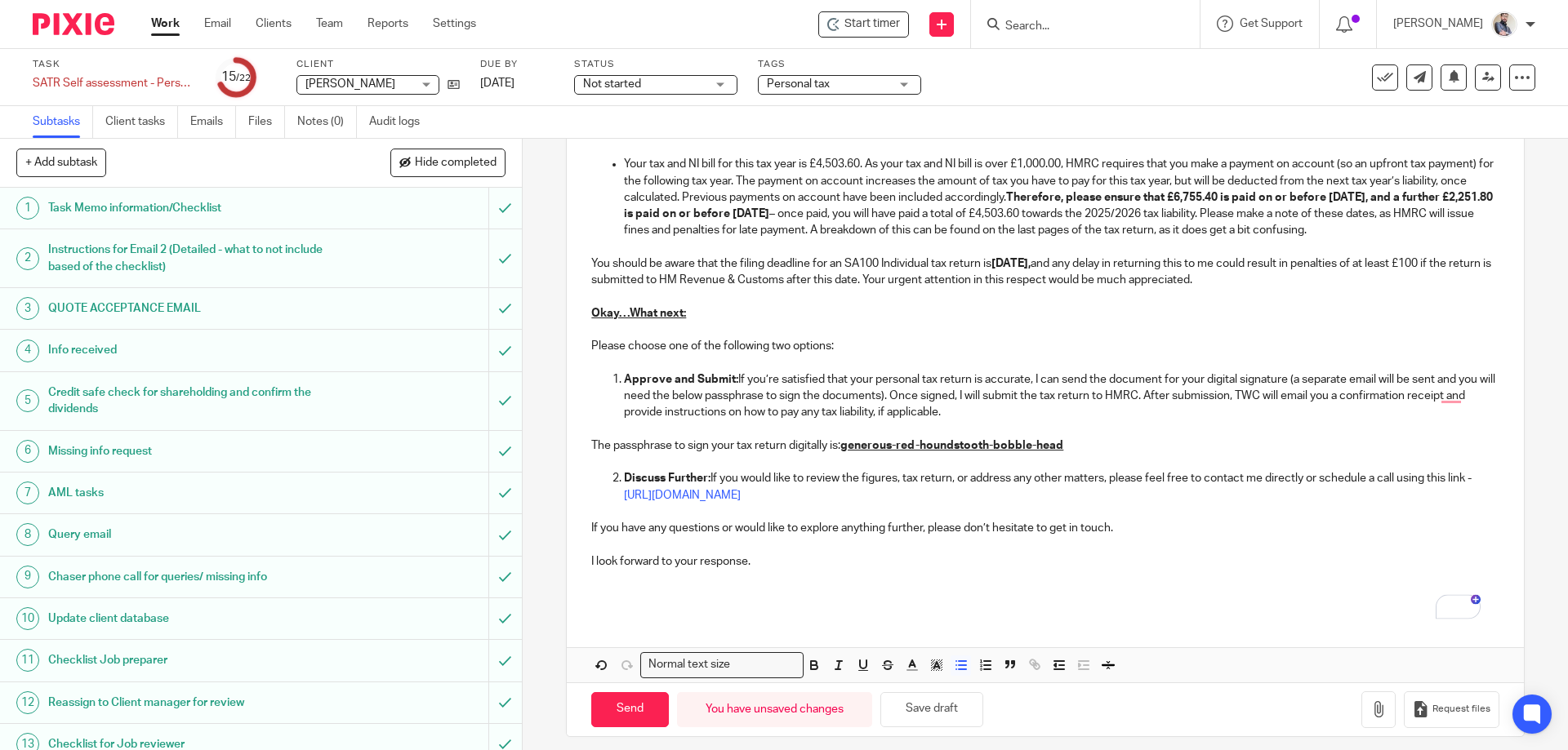
scroll to position [1393, 0]
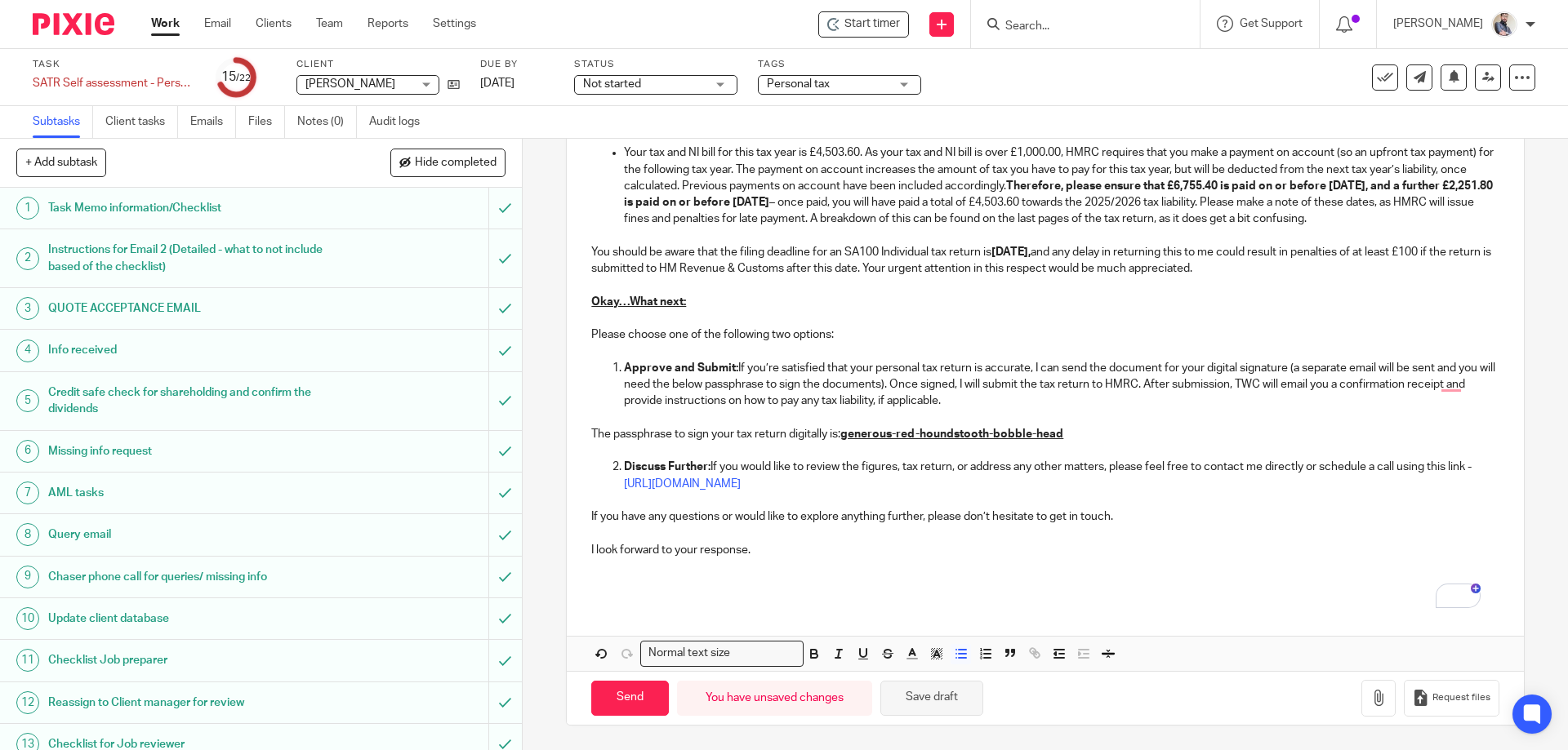
click at [944, 699] on button "Save draft" at bounding box center [932, 698] width 103 height 35
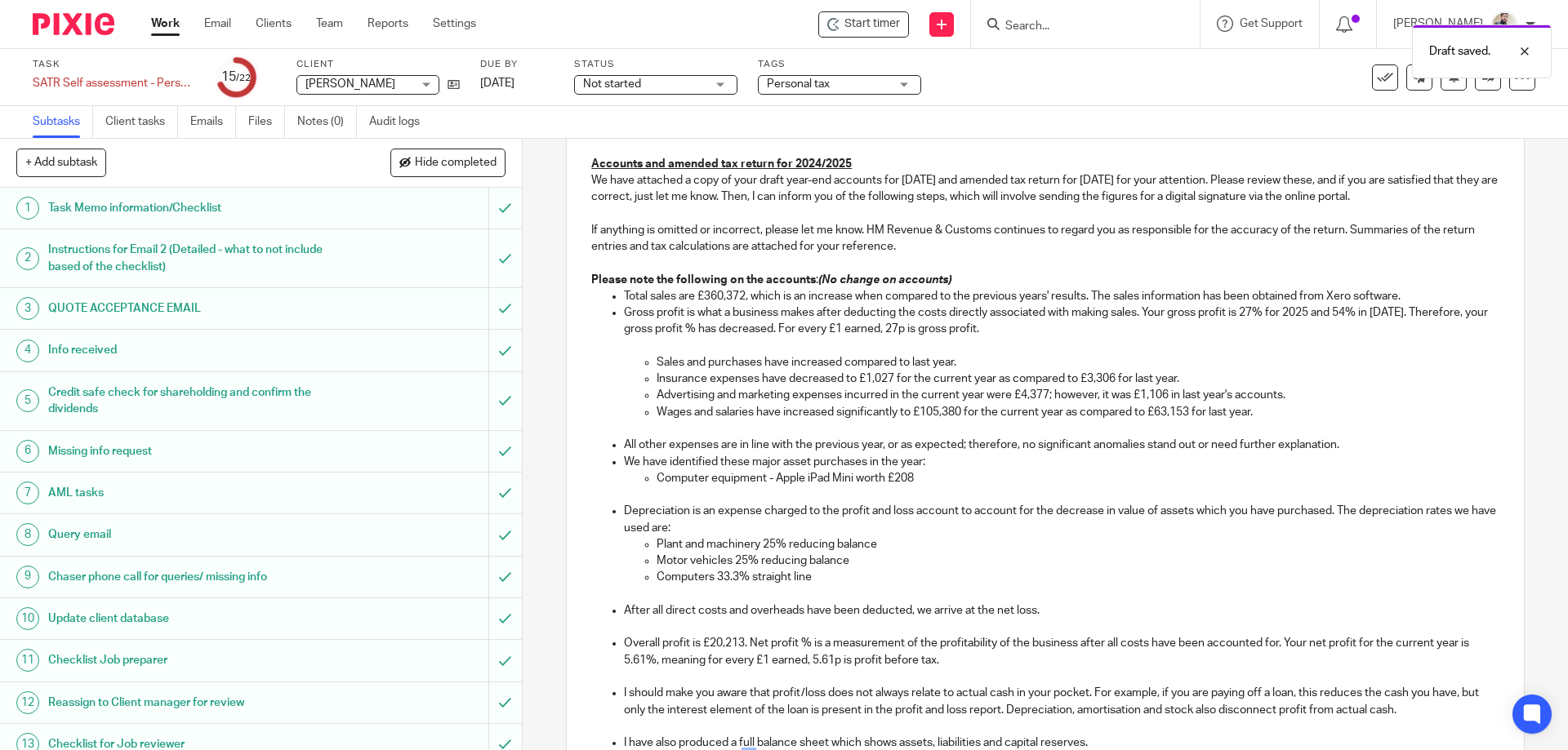
scroll to position [0, 0]
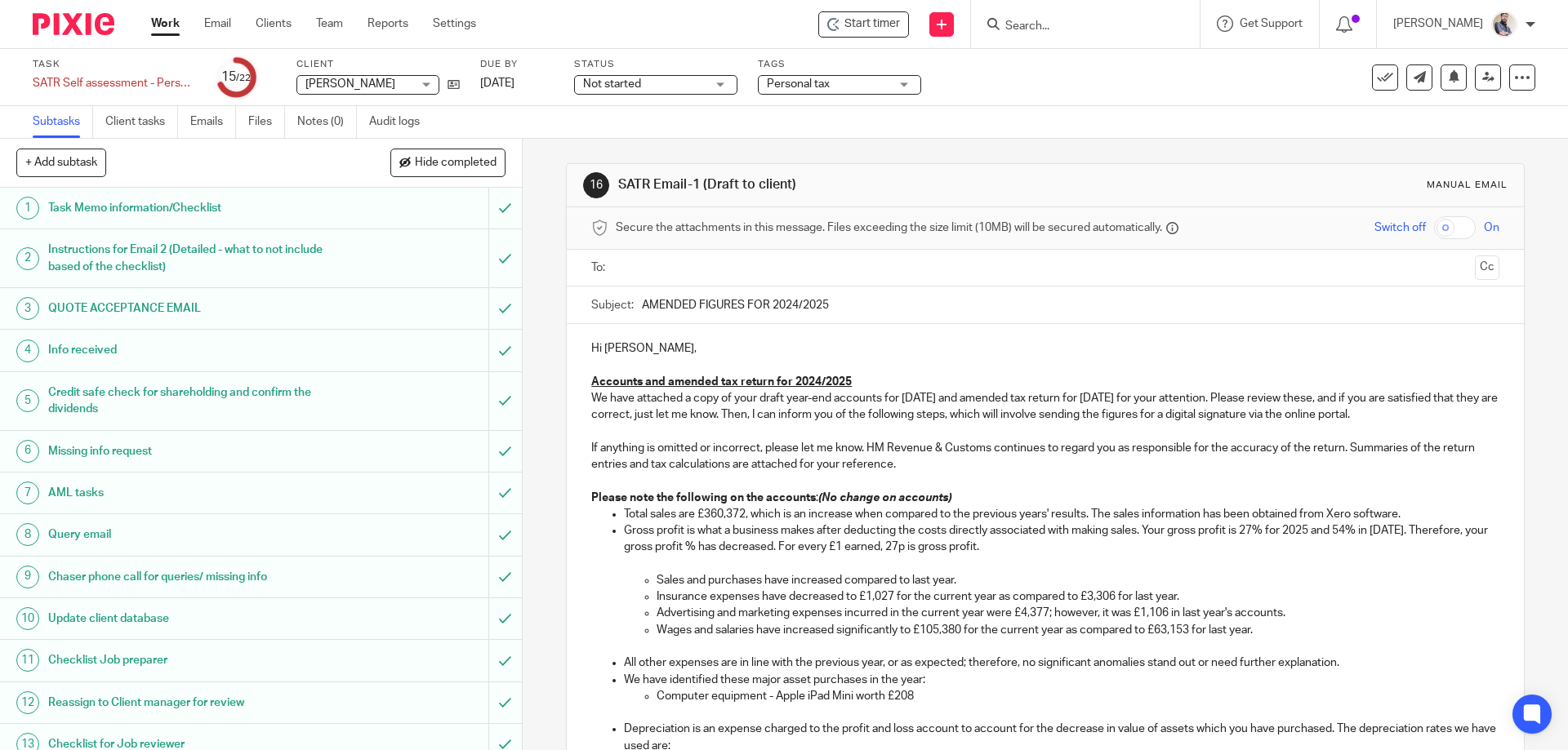
click at [921, 502] on em "(No change on accounts)" at bounding box center [885, 498] width 133 height 11
click at [885, 525] on span "in" at bounding box center [884, 522] width 11 height 14
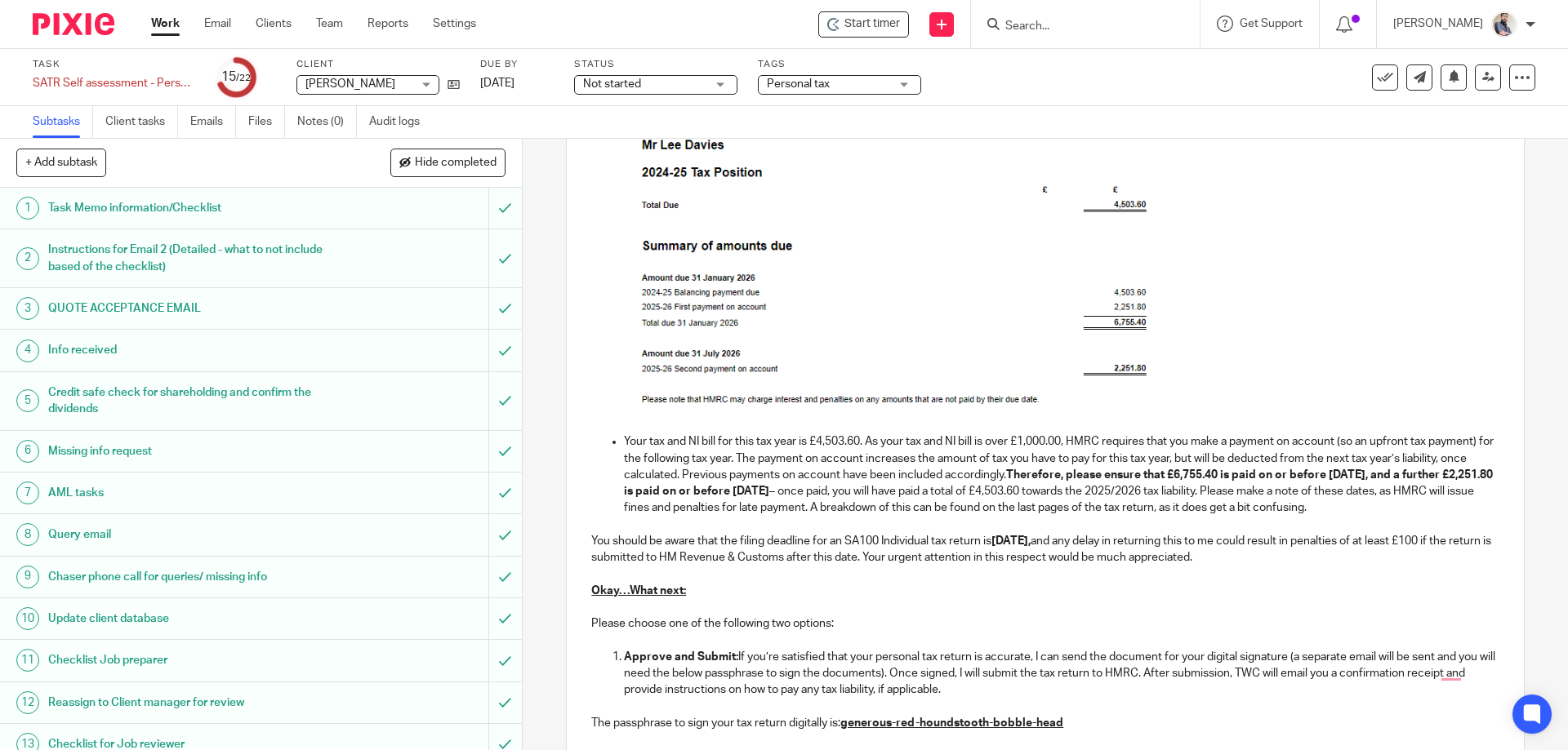
scroll to position [1393, 0]
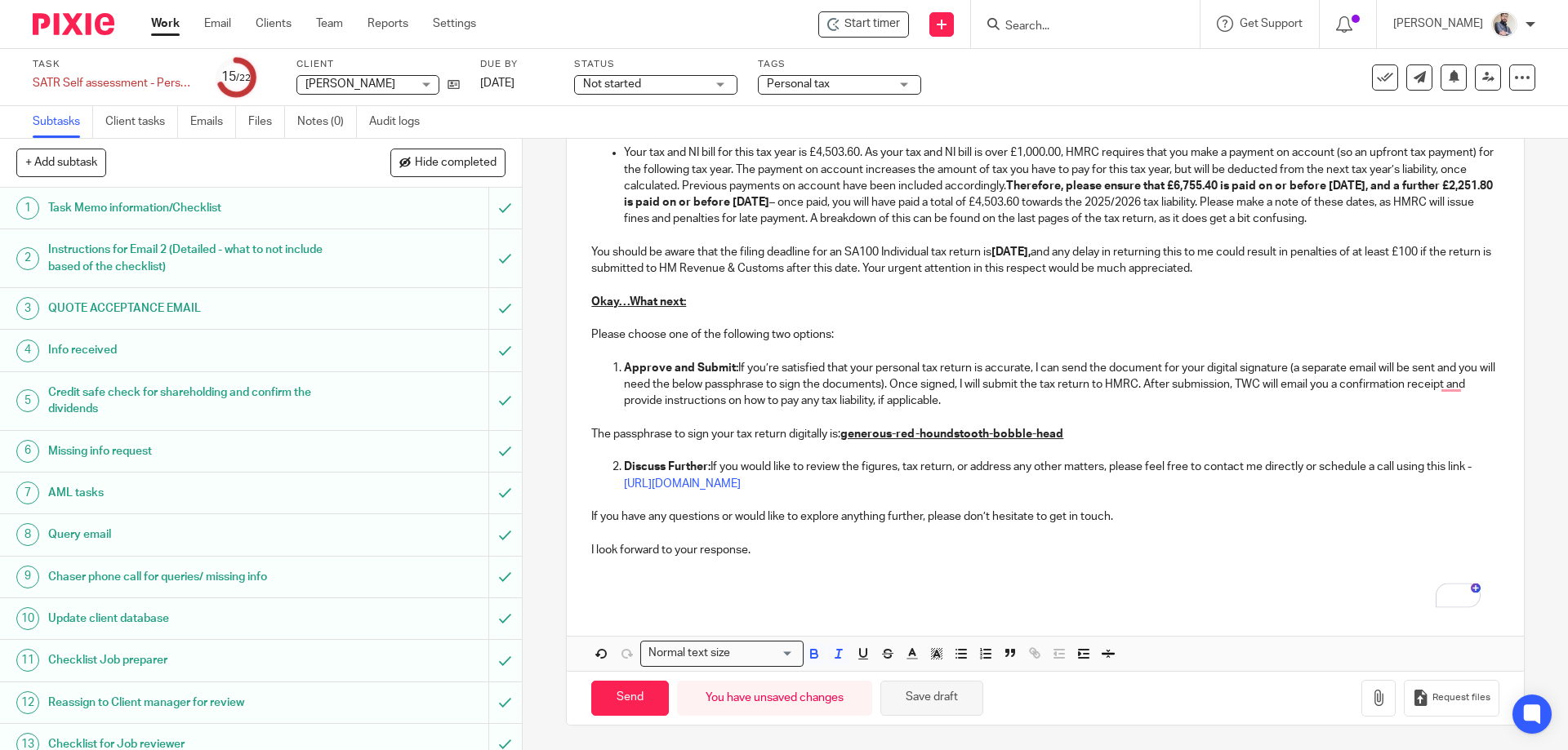
click at [942, 695] on button "Save draft" at bounding box center [932, 698] width 103 height 35
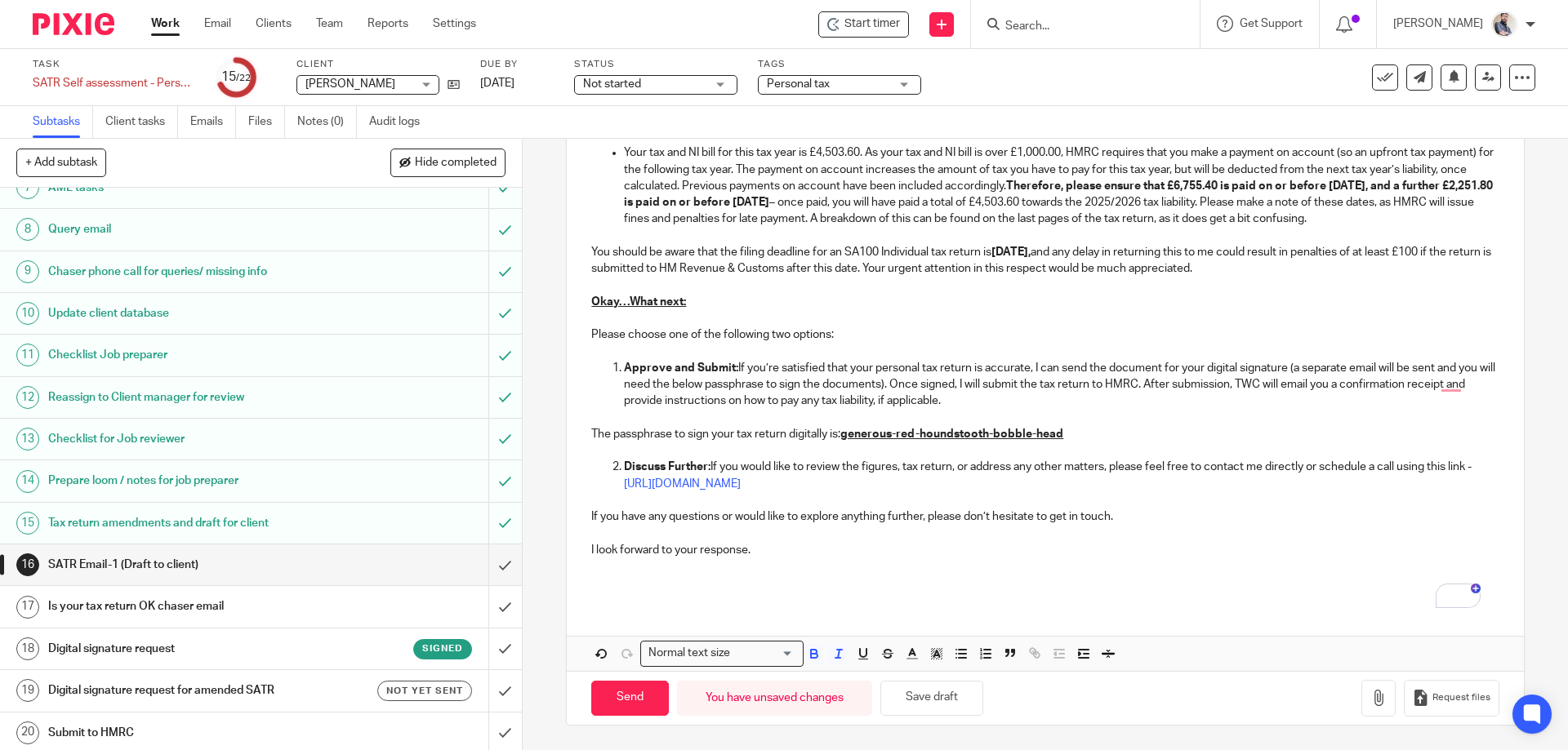
scroll to position [426, 0]
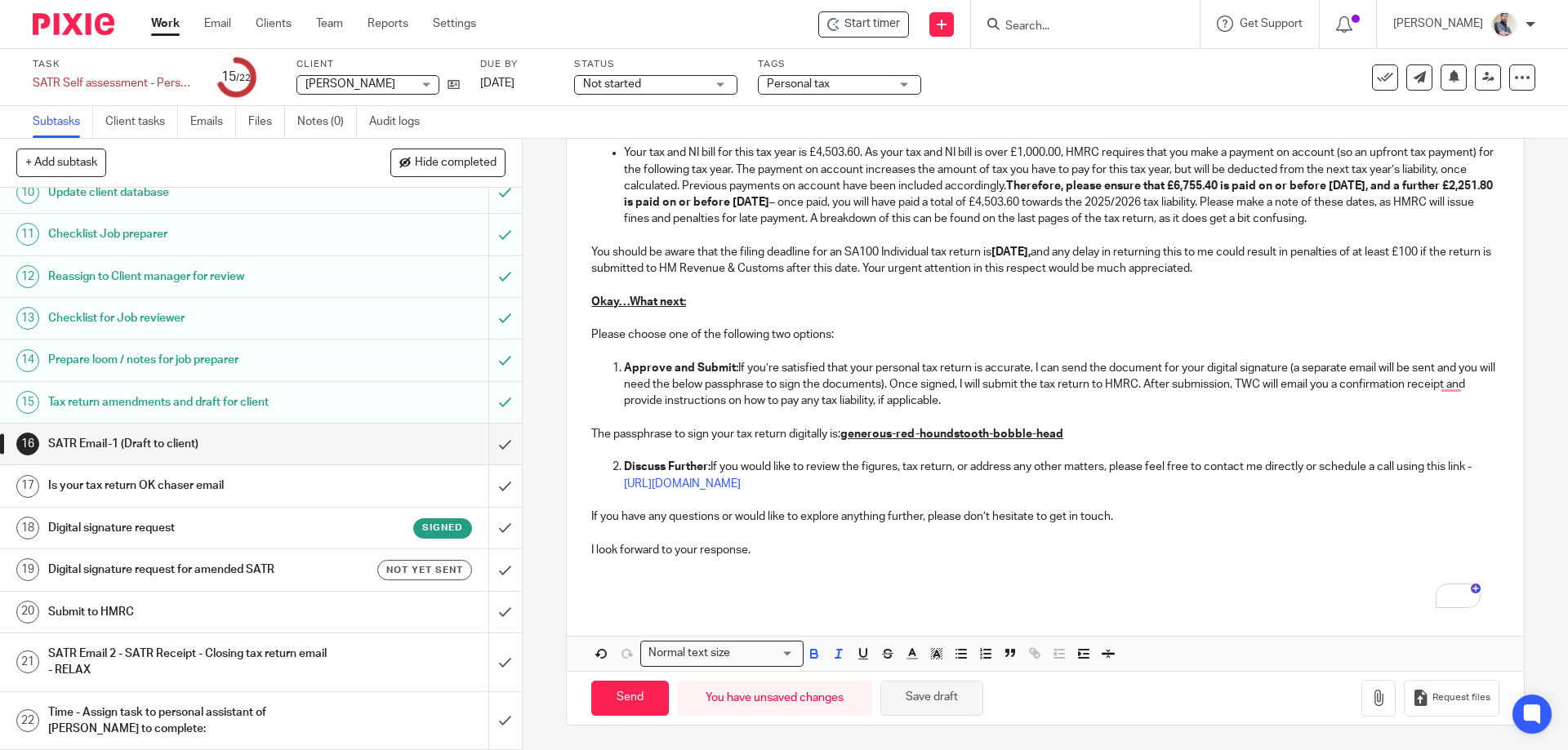
click at [928, 705] on button "Save draft" at bounding box center [932, 698] width 103 height 35
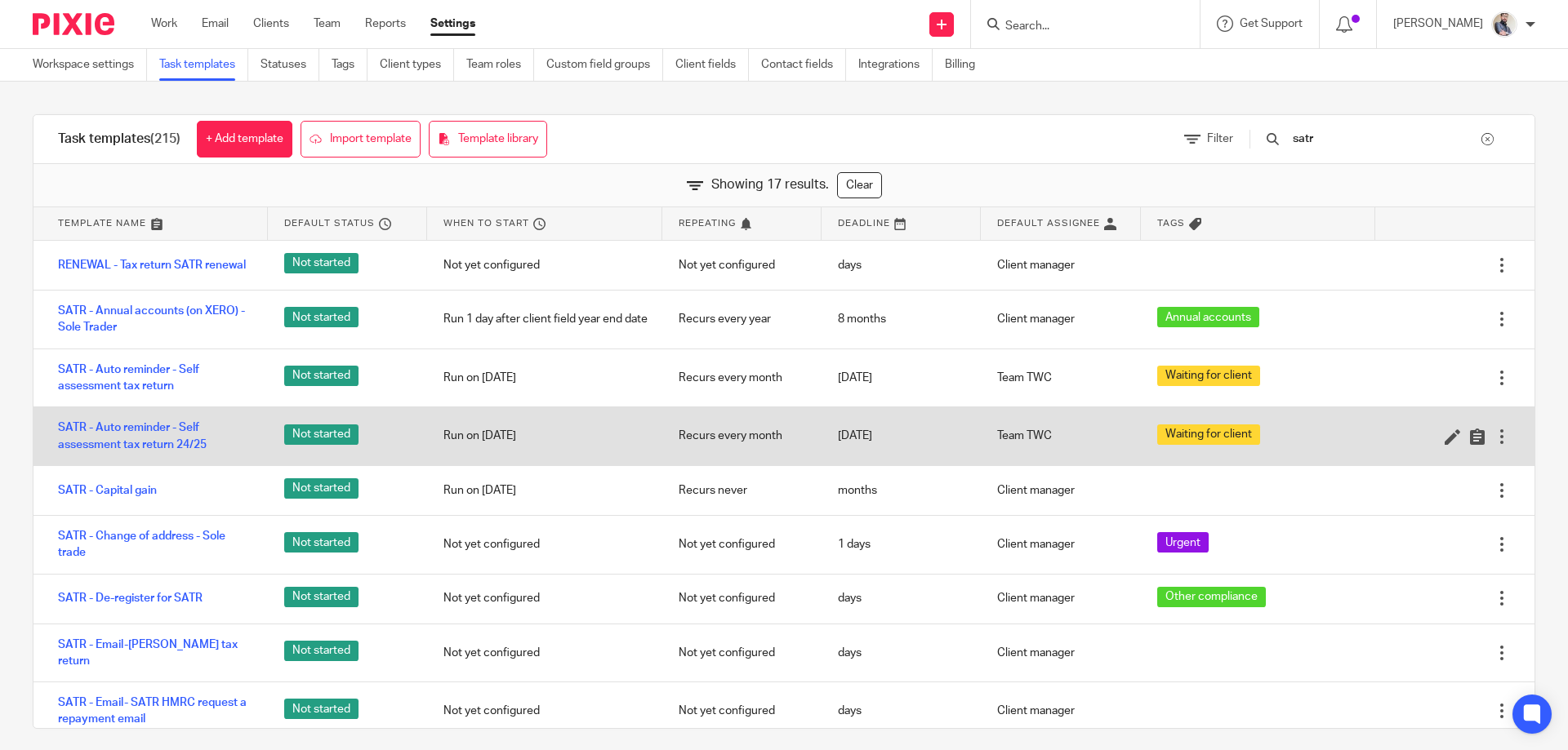
scroll to position [471, 0]
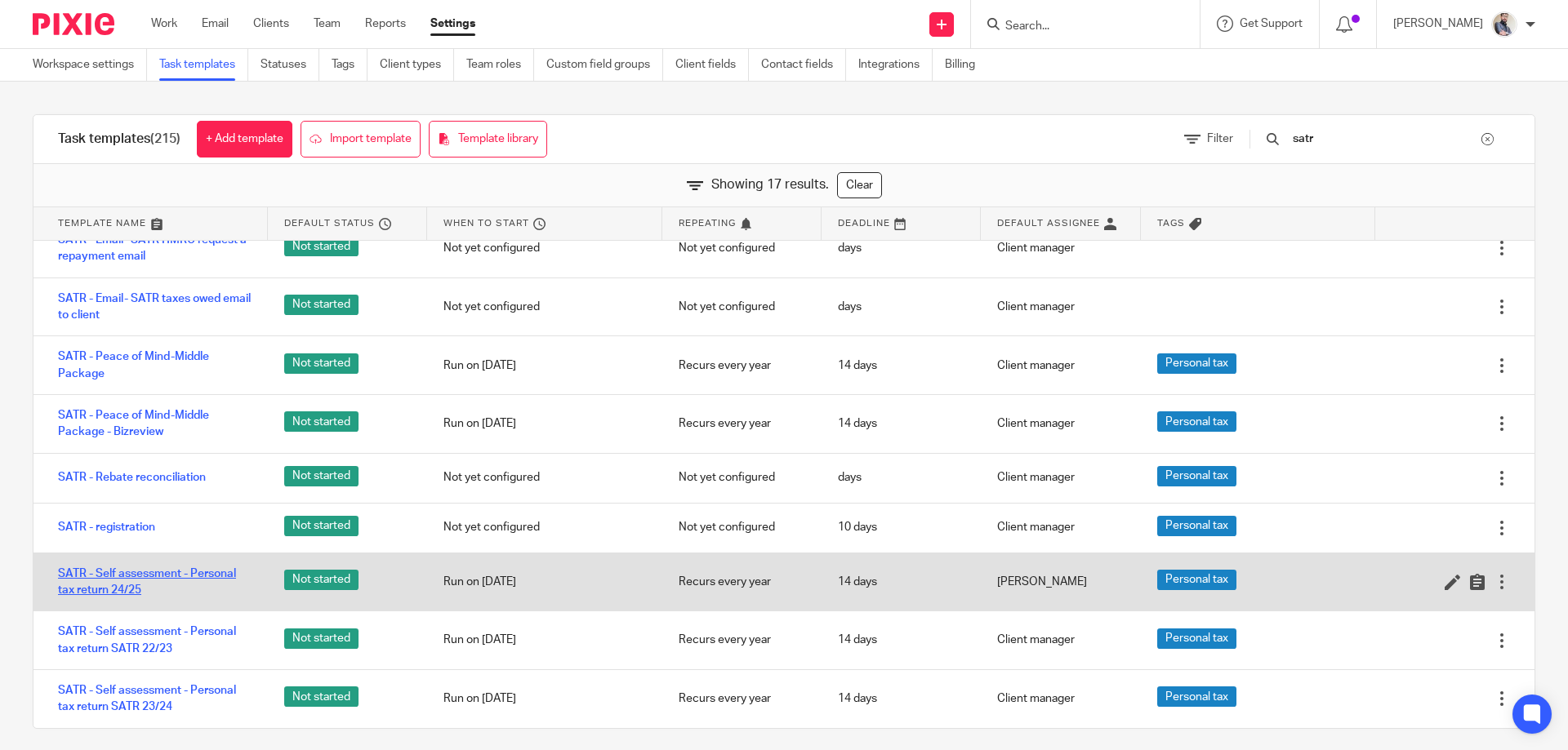
type input "satr"
click at [183, 574] on link "SATR - Self assessment - Personal tax return 24/25" at bounding box center [155, 582] width 193 height 33
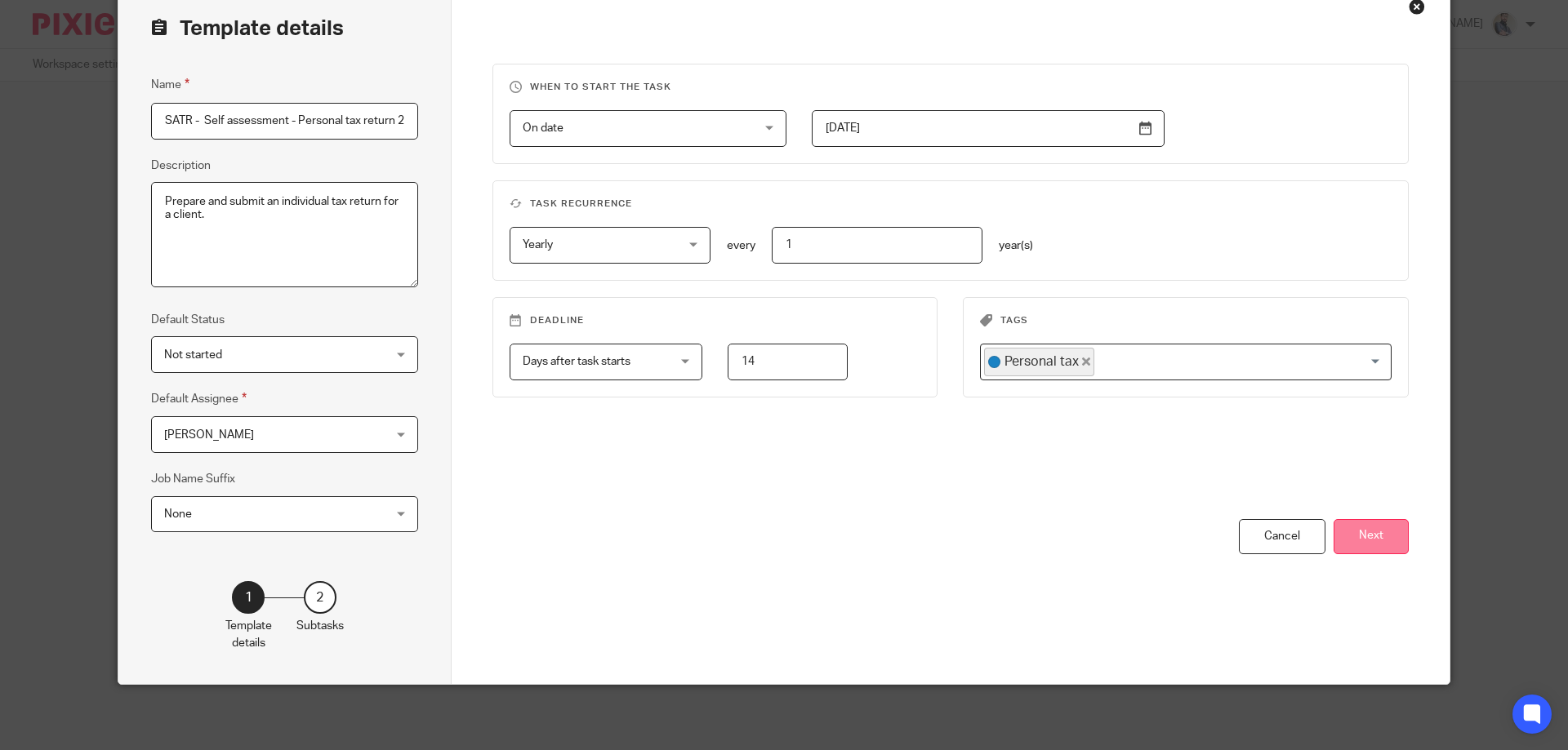
click at [1387, 528] on button "Next" at bounding box center [1371, 537] width 75 height 35
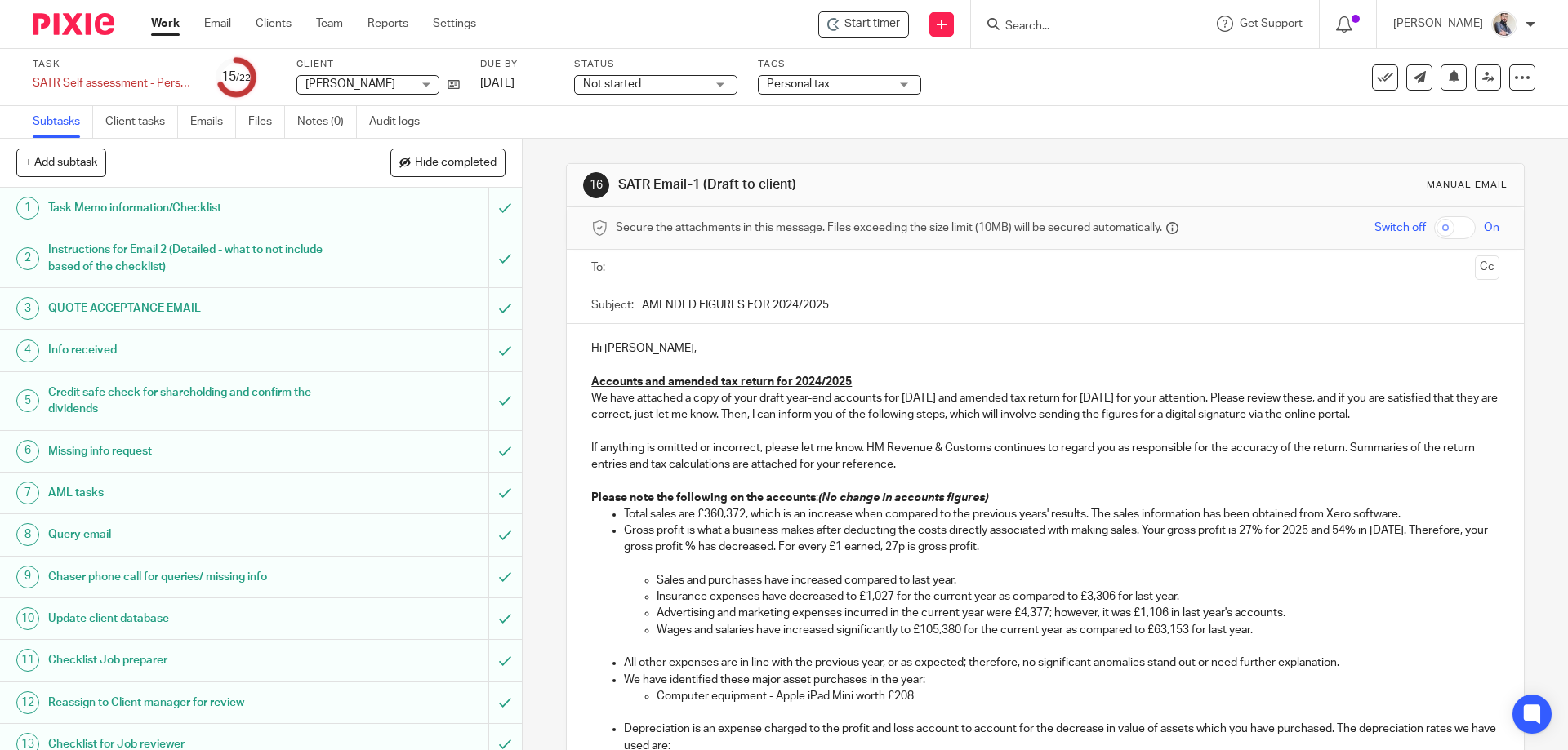
scroll to position [1393, 0]
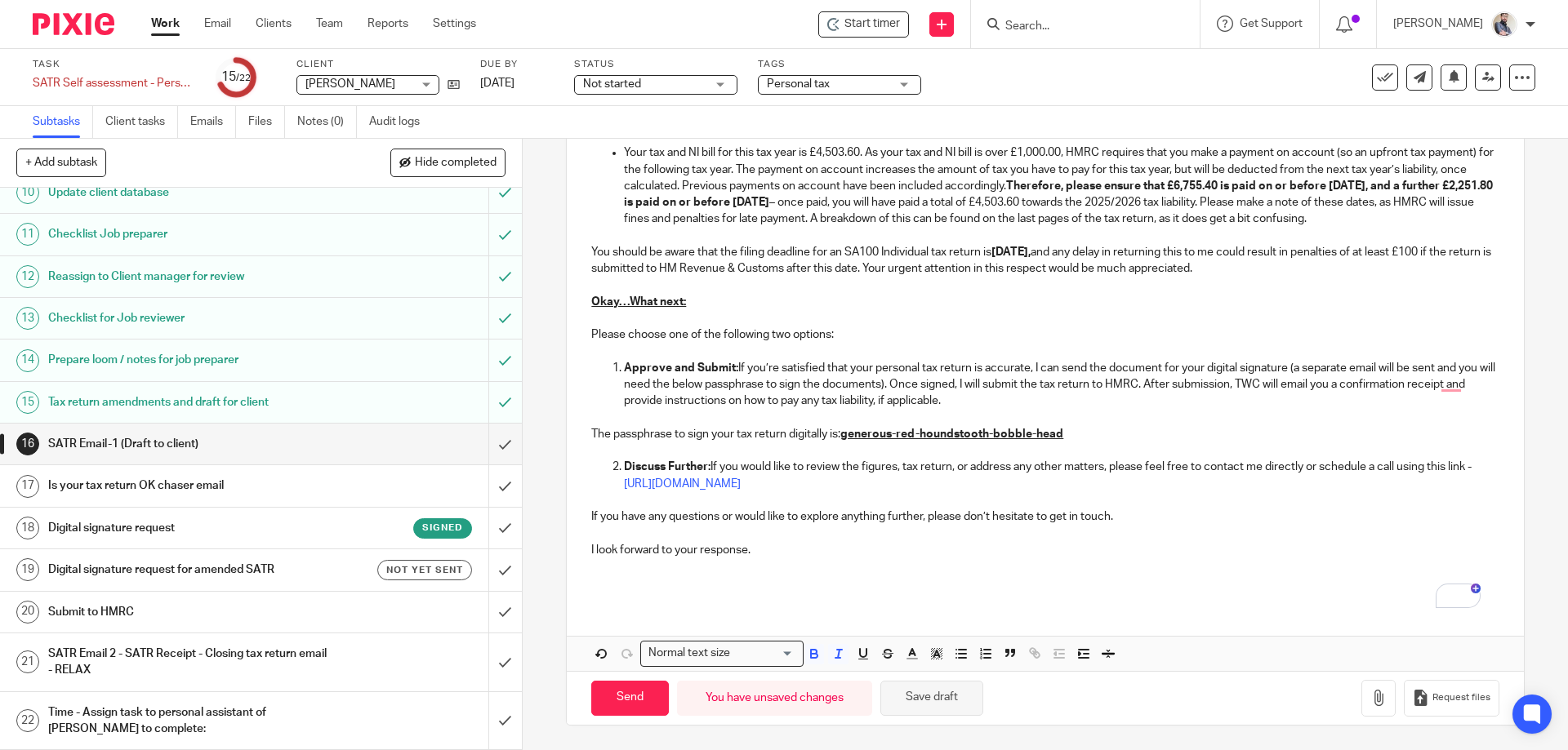
click at [928, 696] on button "Save draft" at bounding box center [932, 698] width 103 height 35
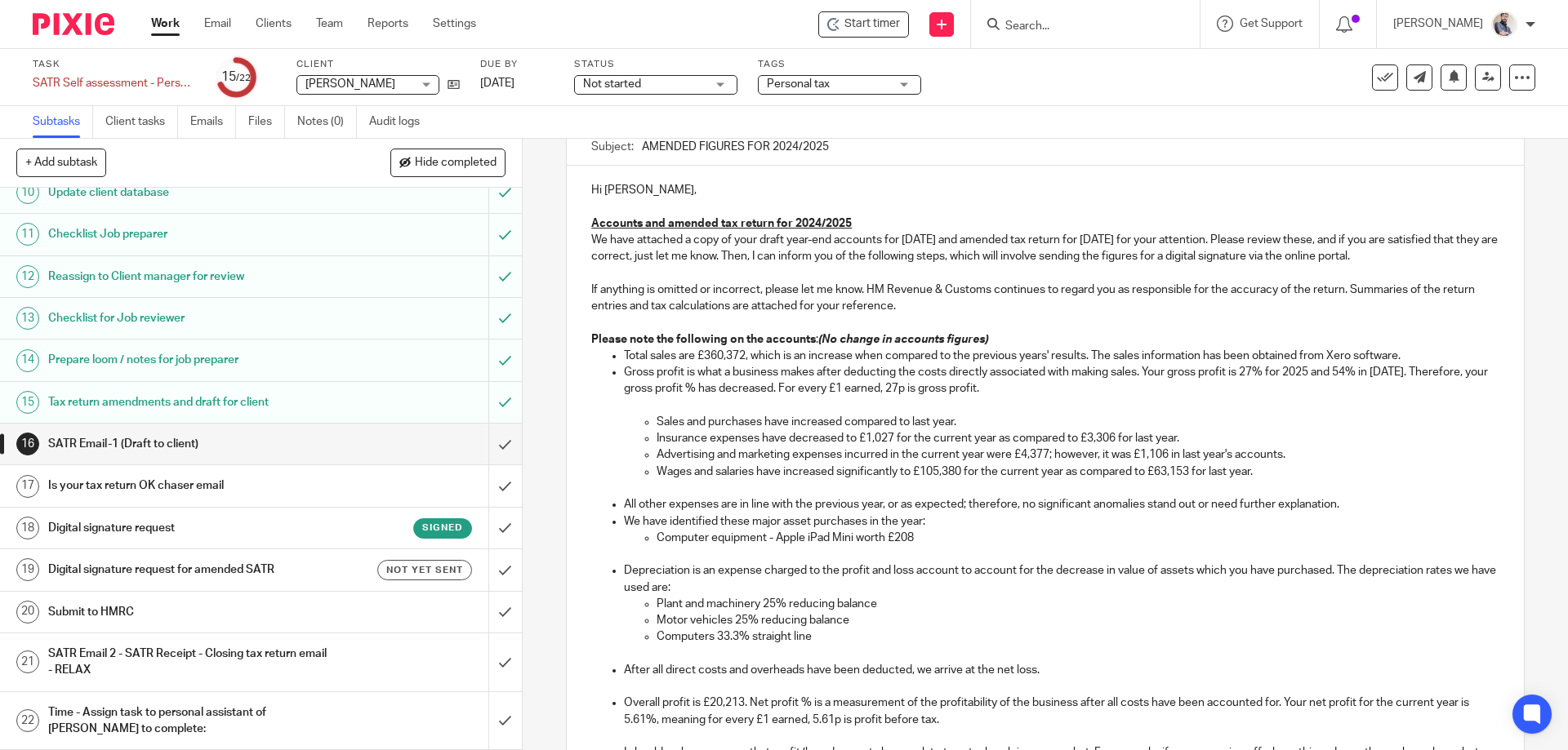
scroll to position [0, 0]
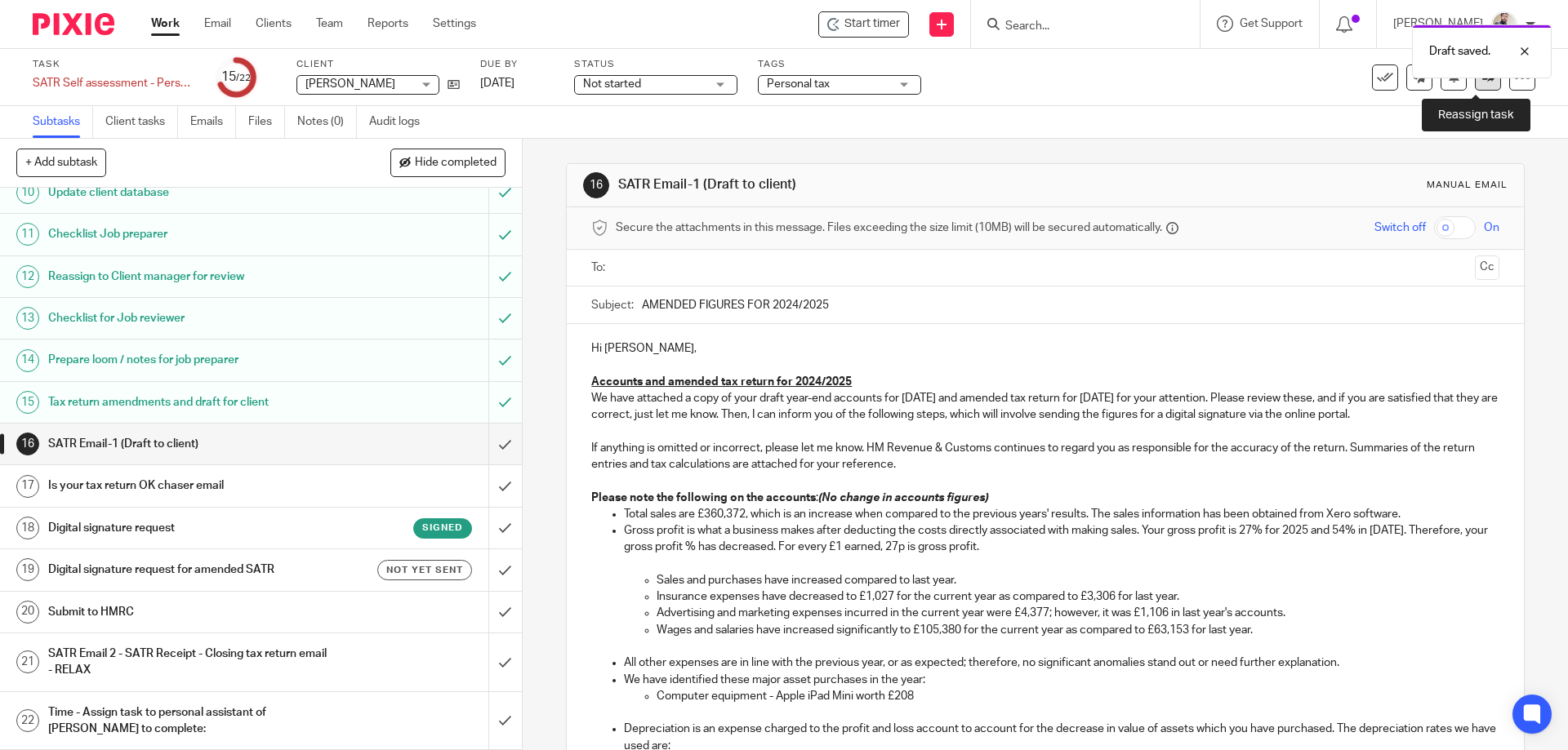
click at [1475, 84] on link at bounding box center [1488, 77] width 26 height 26
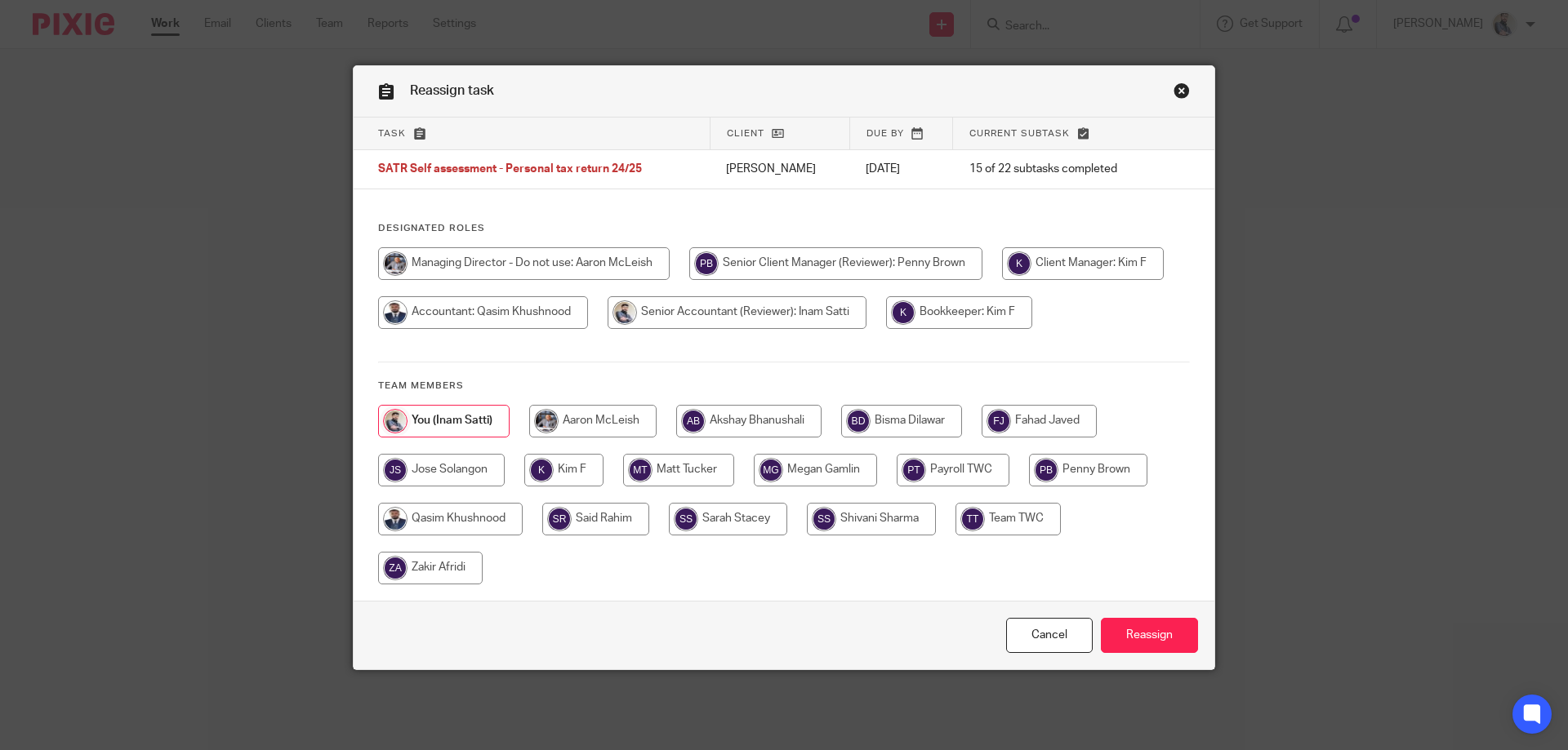
click at [562, 429] on input "radio" at bounding box center [593, 421] width 127 height 33
radio input "true"
click at [1147, 629] on input "Reassign" at bounding box center [1150, 635] width 98 height 35
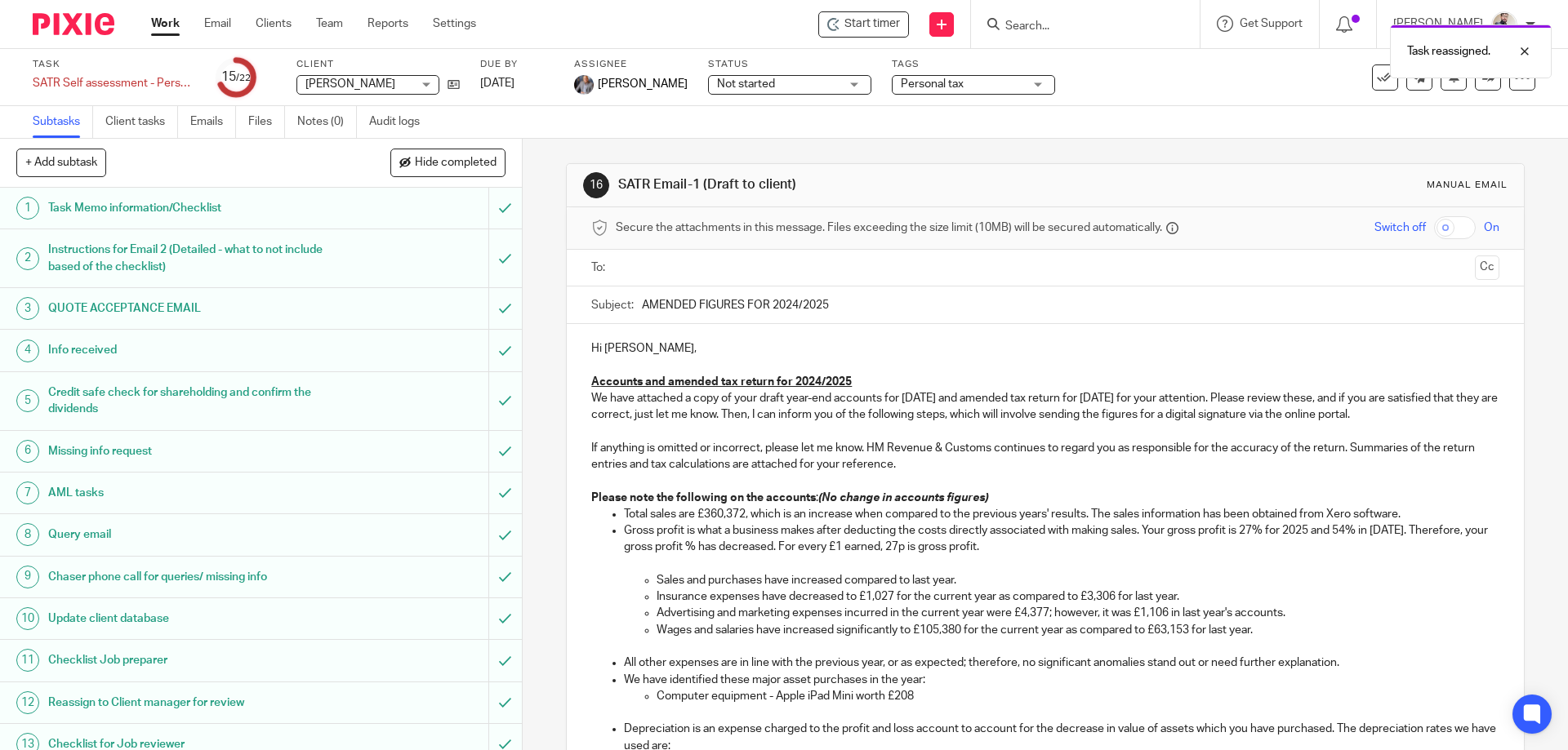
scroll to position [426, 0]
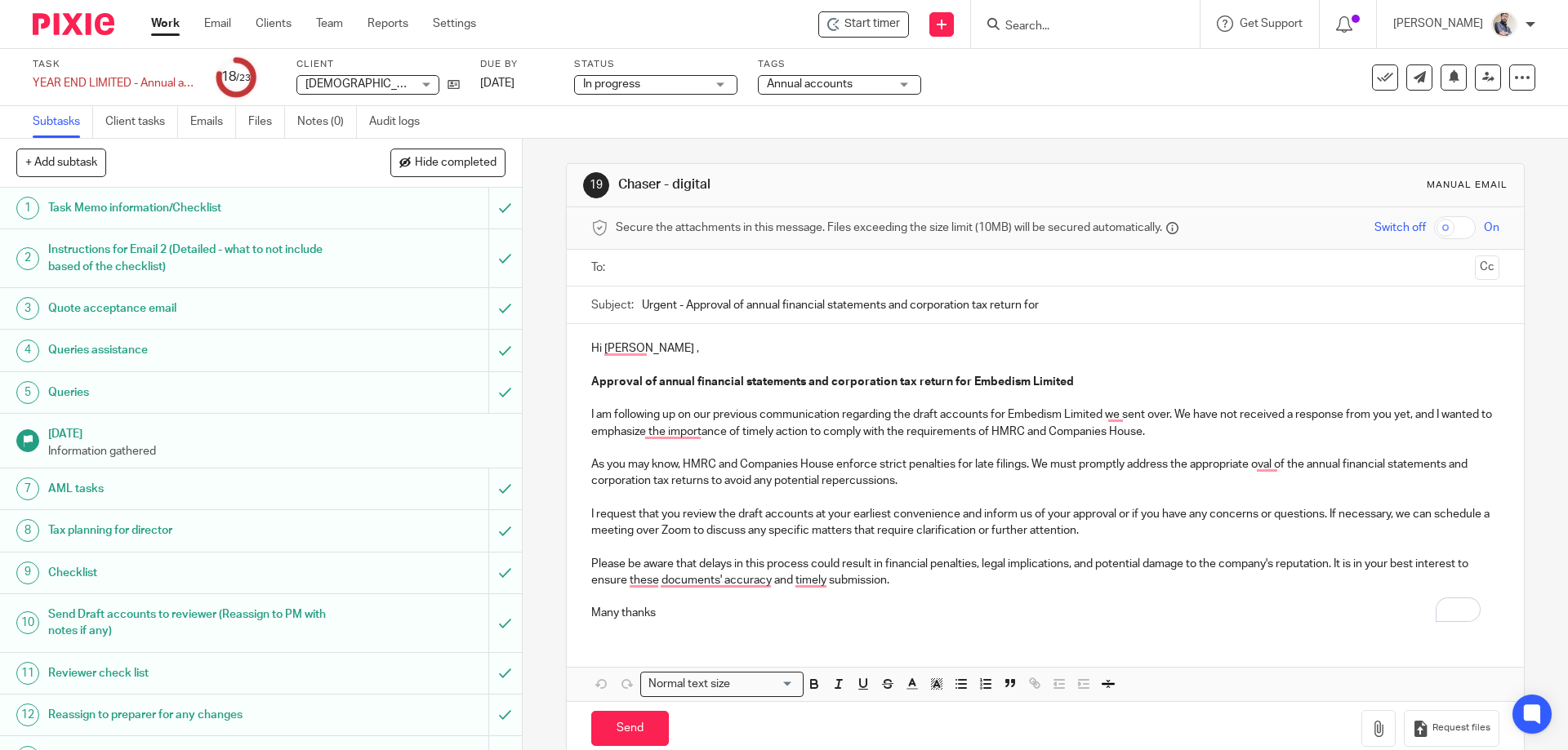
scroll to position [447, 0]
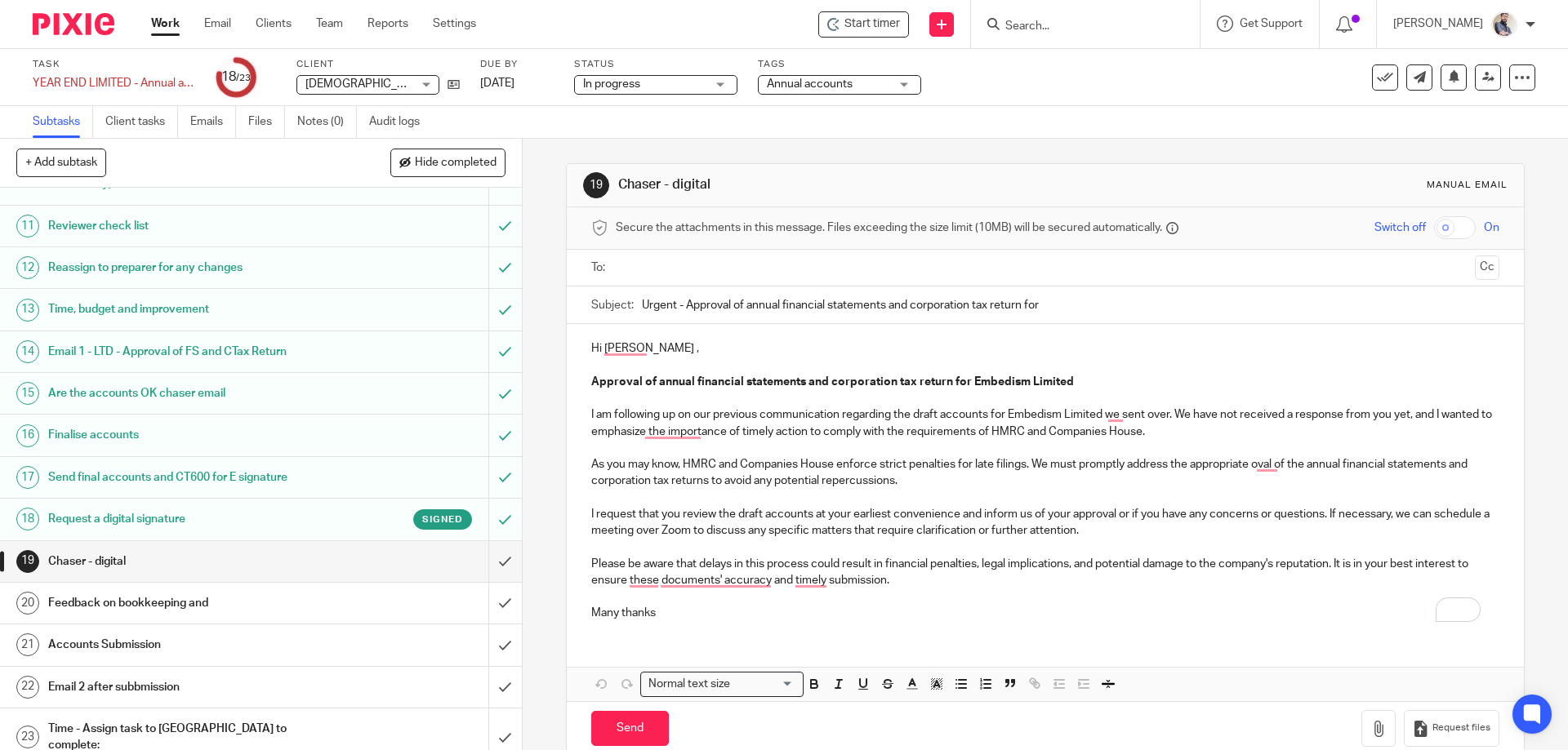
click at [126, 517] on h1 "Request a digital signature" at bounding box center [189, 519] width 283 height 24
click at [480, 565] on input "submit" at bounding box center [260, 561] width 522 height 41
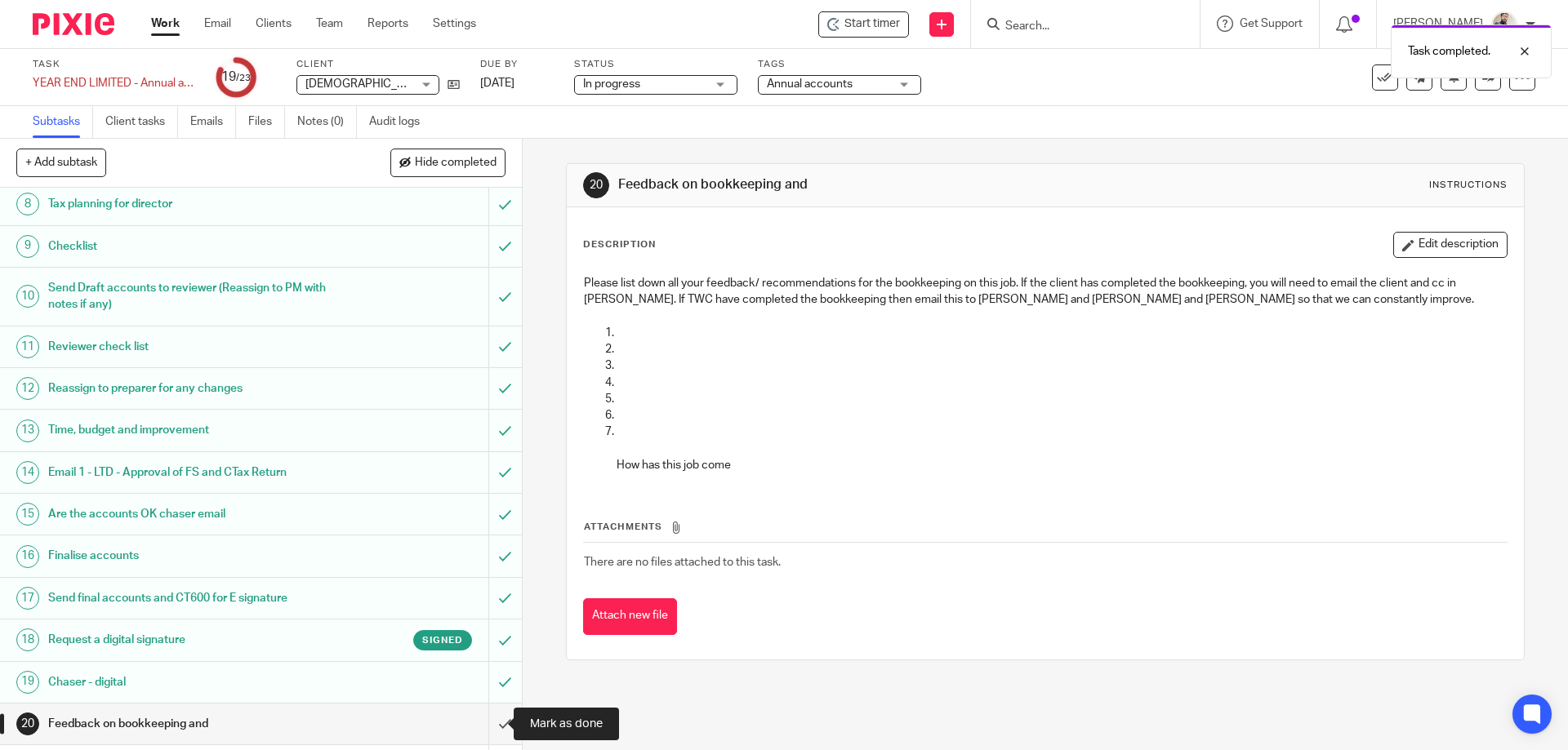
click at [486, 720] on input "submit" at bounding box center [260, 724] width 522 height 41
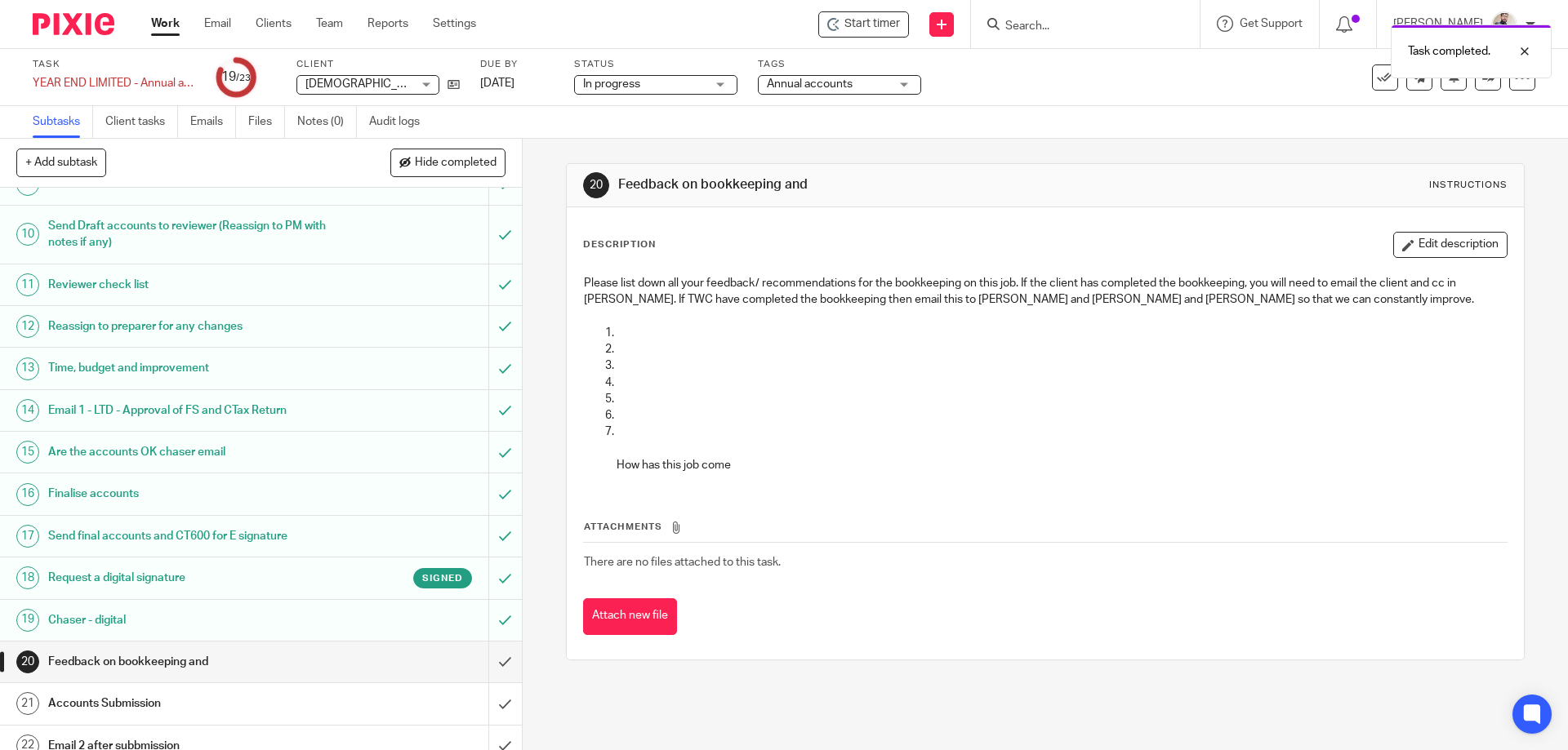
scroll to position [447, 0]
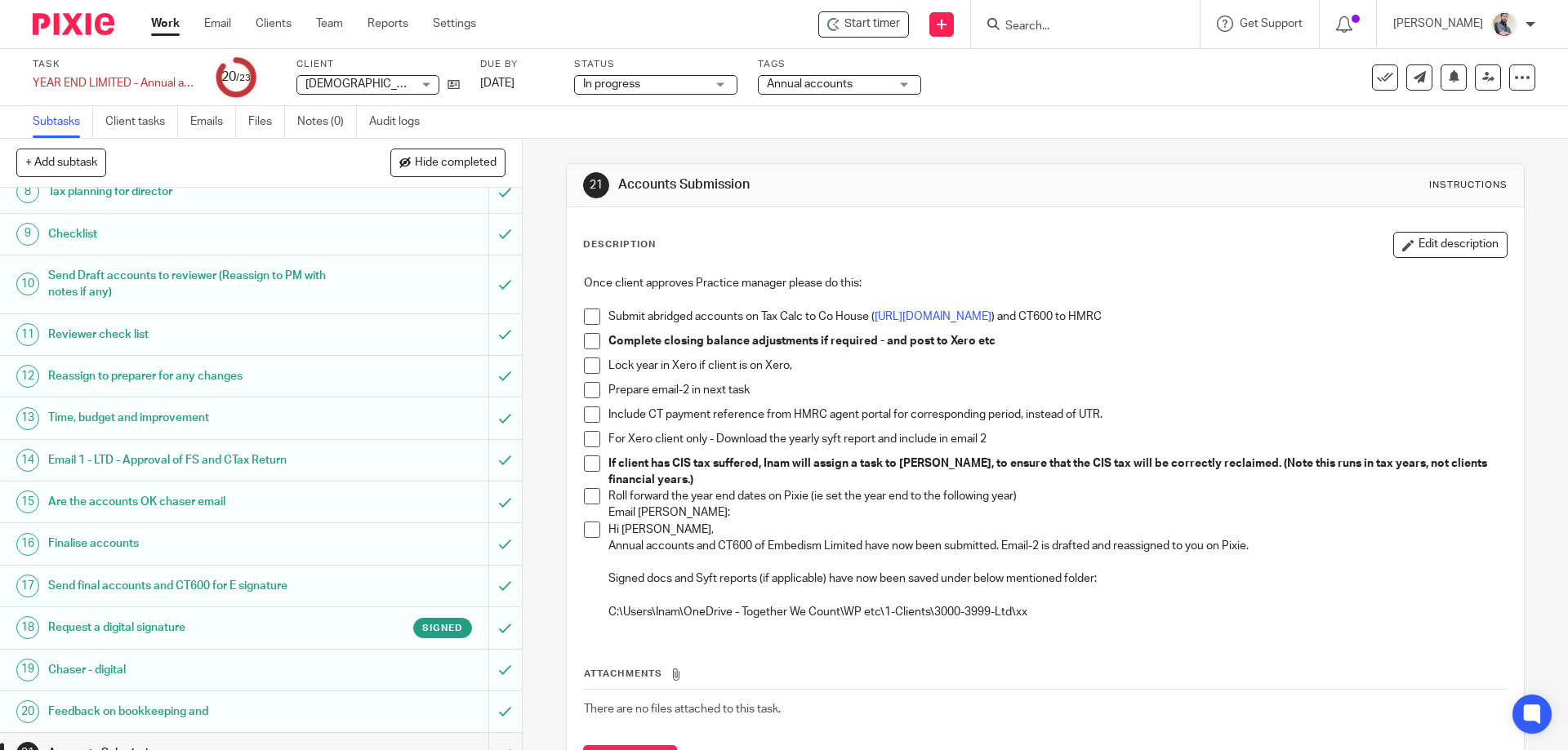
scroll to position [435, 0]
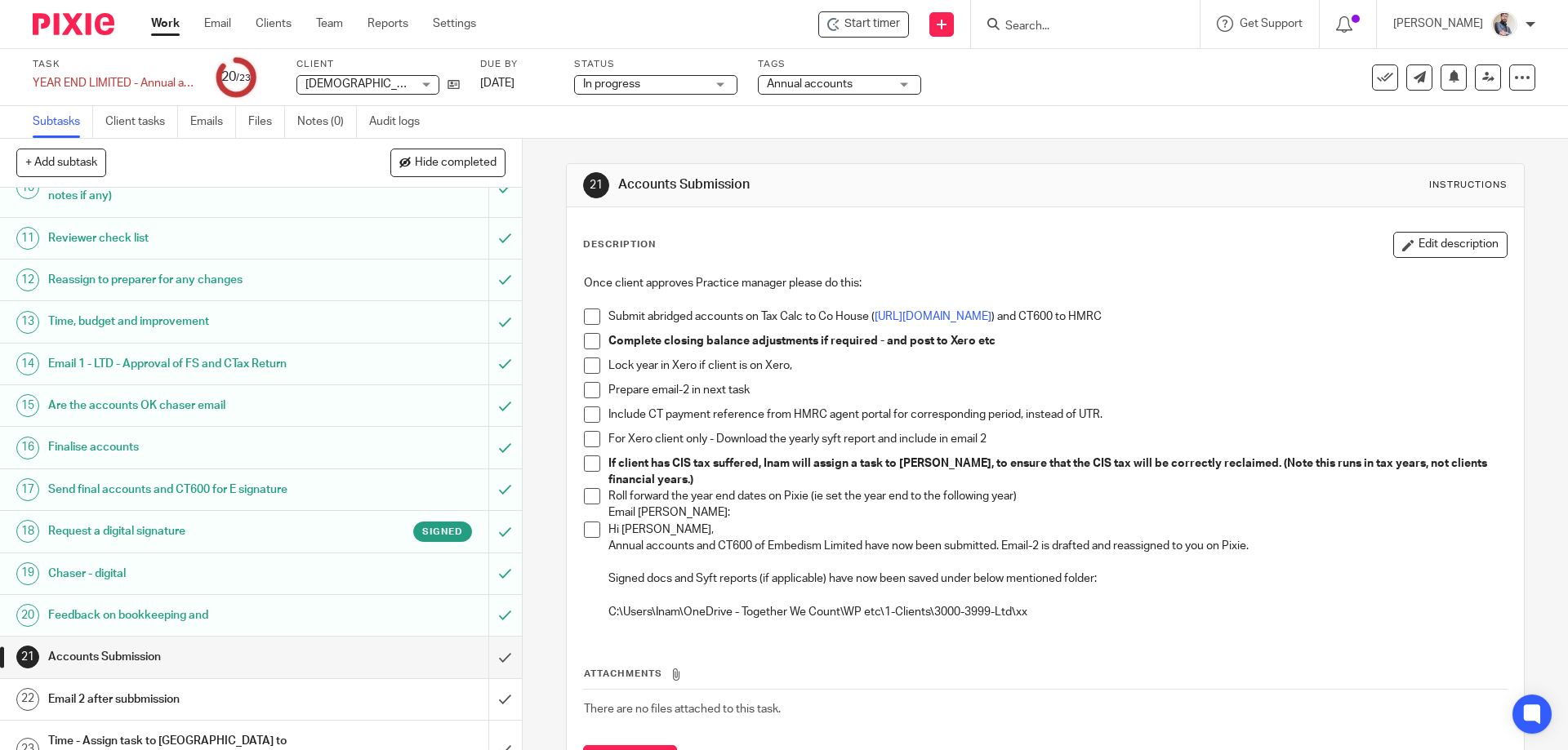
drag, startPoint x: 160, startPoint y: 491, endPoint x: 108, endPoint y: 363, distance: 138.2
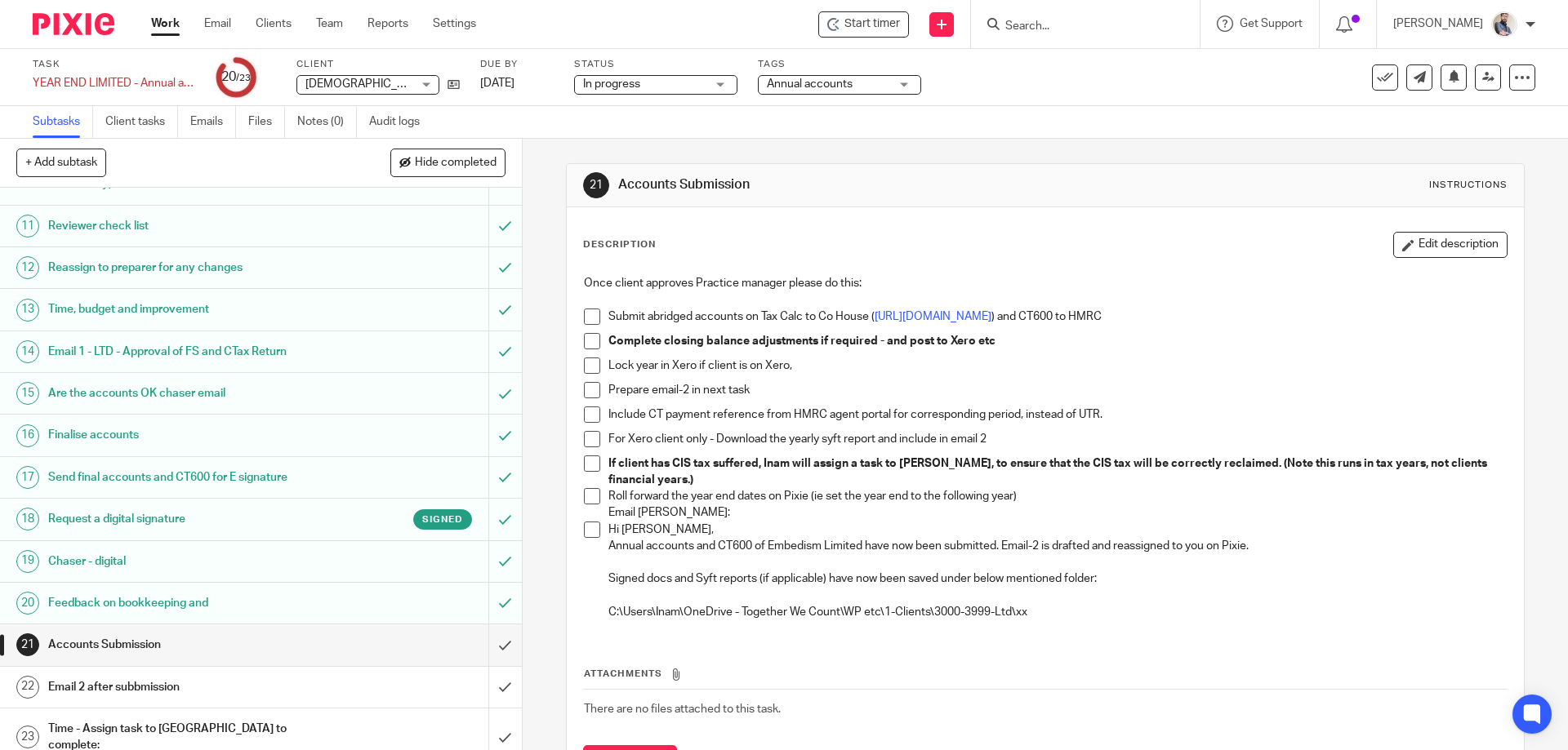
click at [103, 692] on h1 "Email 2 after subbmission" at bounding box center [189, 687] width 283 height 24
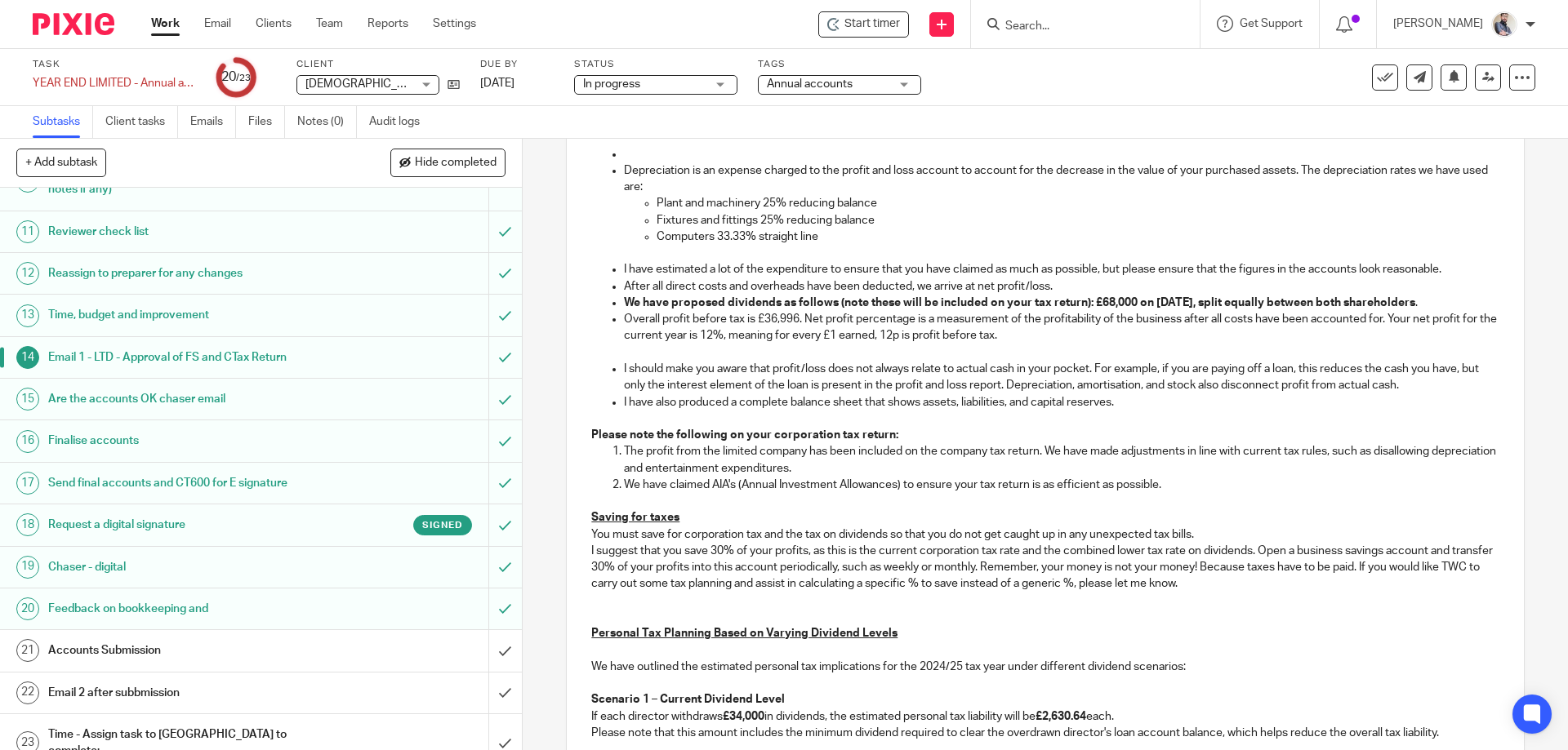
scroll to position [447, 0]
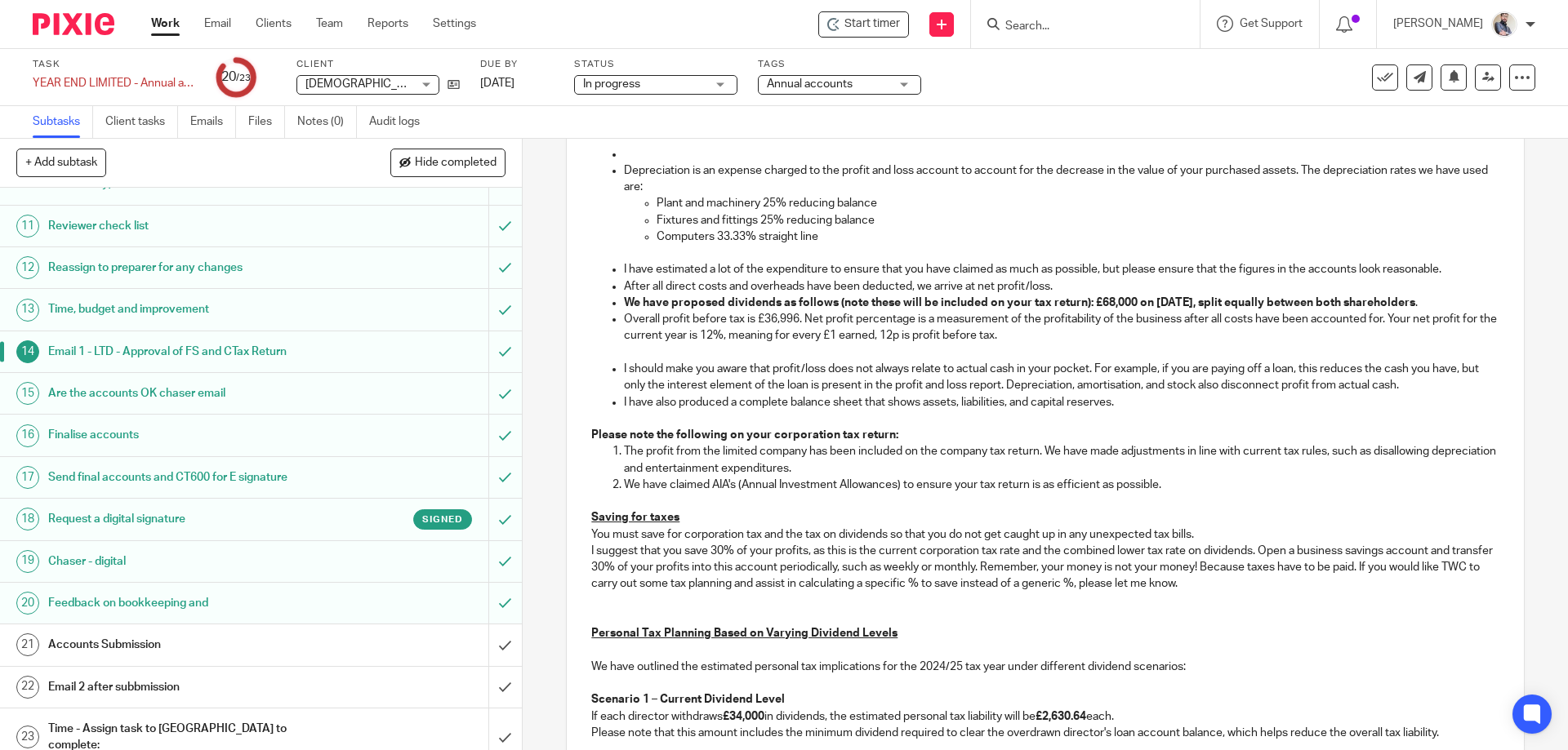
click at [111, 685] on h1 "Email 2 after subbmission" at bounding box center [189, 687] width 283 height 24
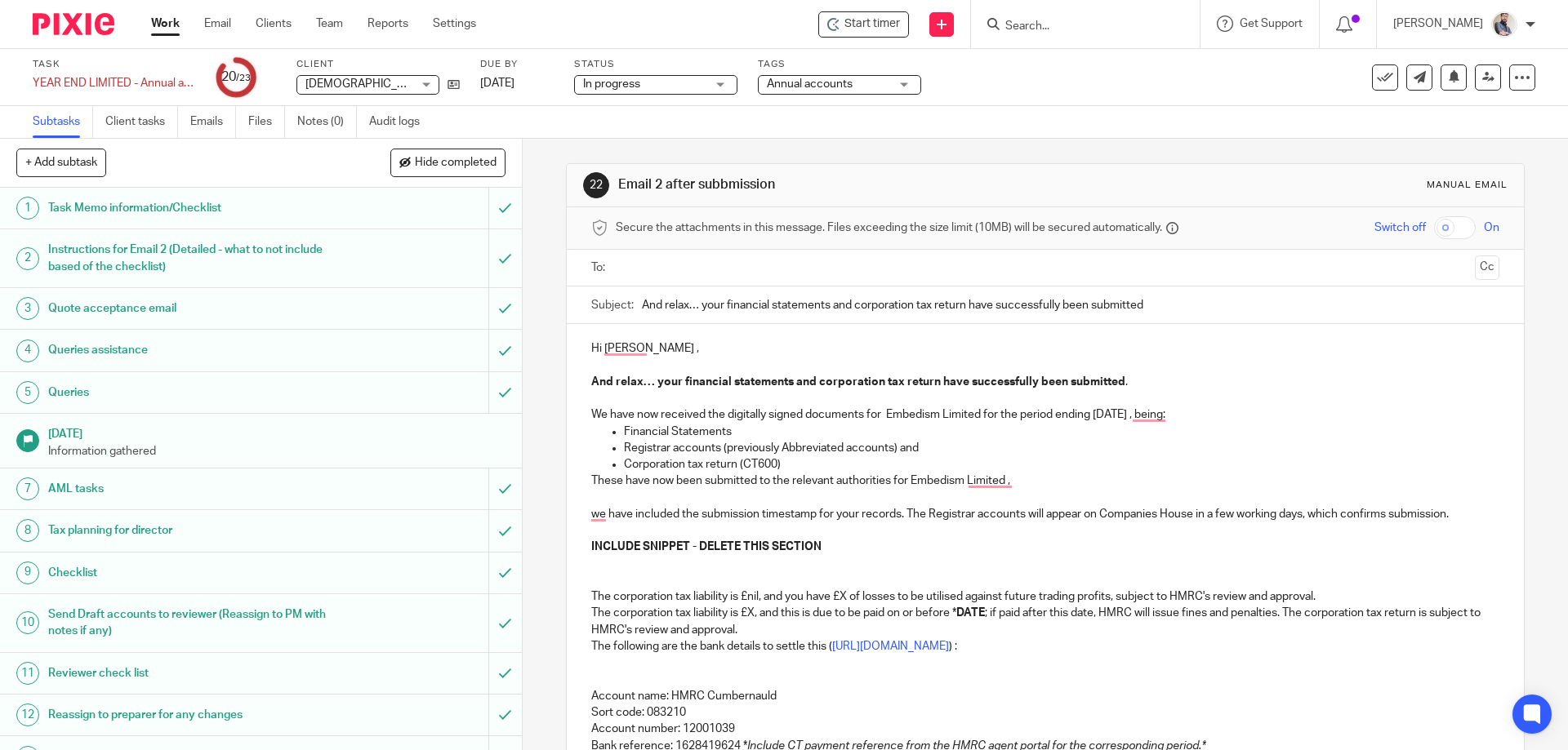
click at [699, 348] on p "Hi [PERSON_NAME] ," at bounding box center [1045, 348] width 907 height 17
click at [1125, 417] on p "We have now received the digitally signed documents for Embedism Limited for th…" at bounding box center [1045, 414] width 907 height 17
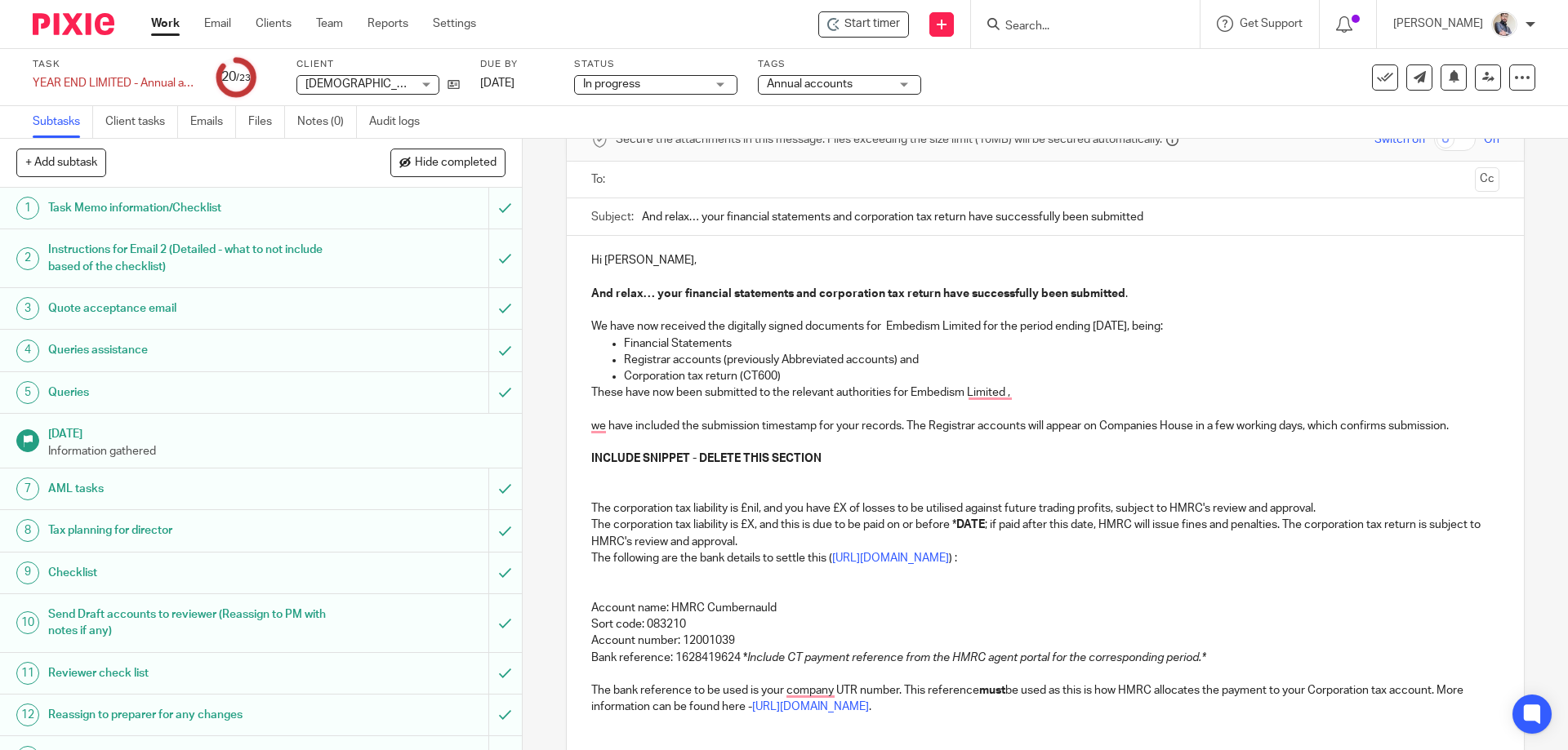
scroll to position [109, 0]
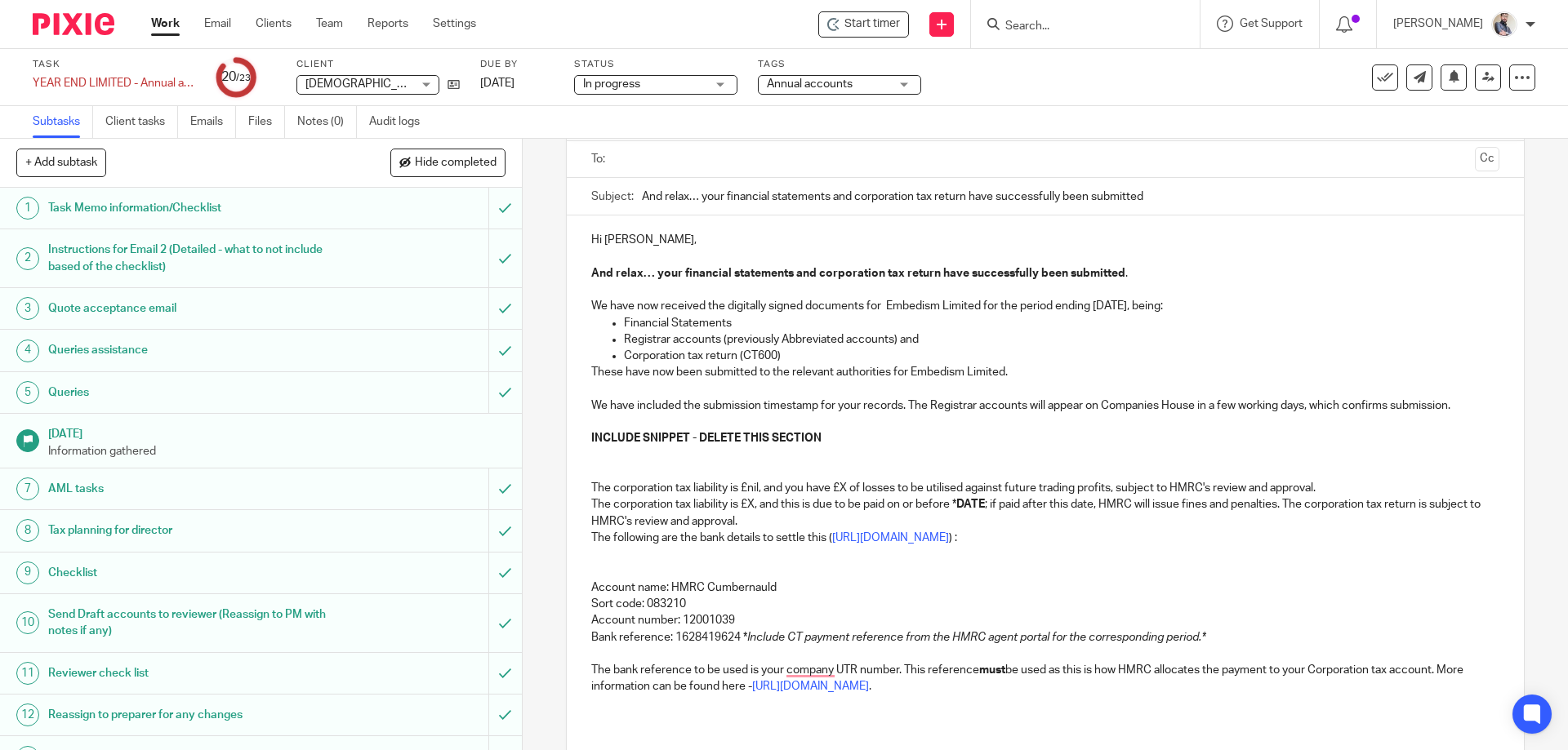
click at [622, 416] on p "To enrich screen reader interactions, please activate Accessibility in Grammarl…" at bounding box center [1045, 422] width 907 height 17
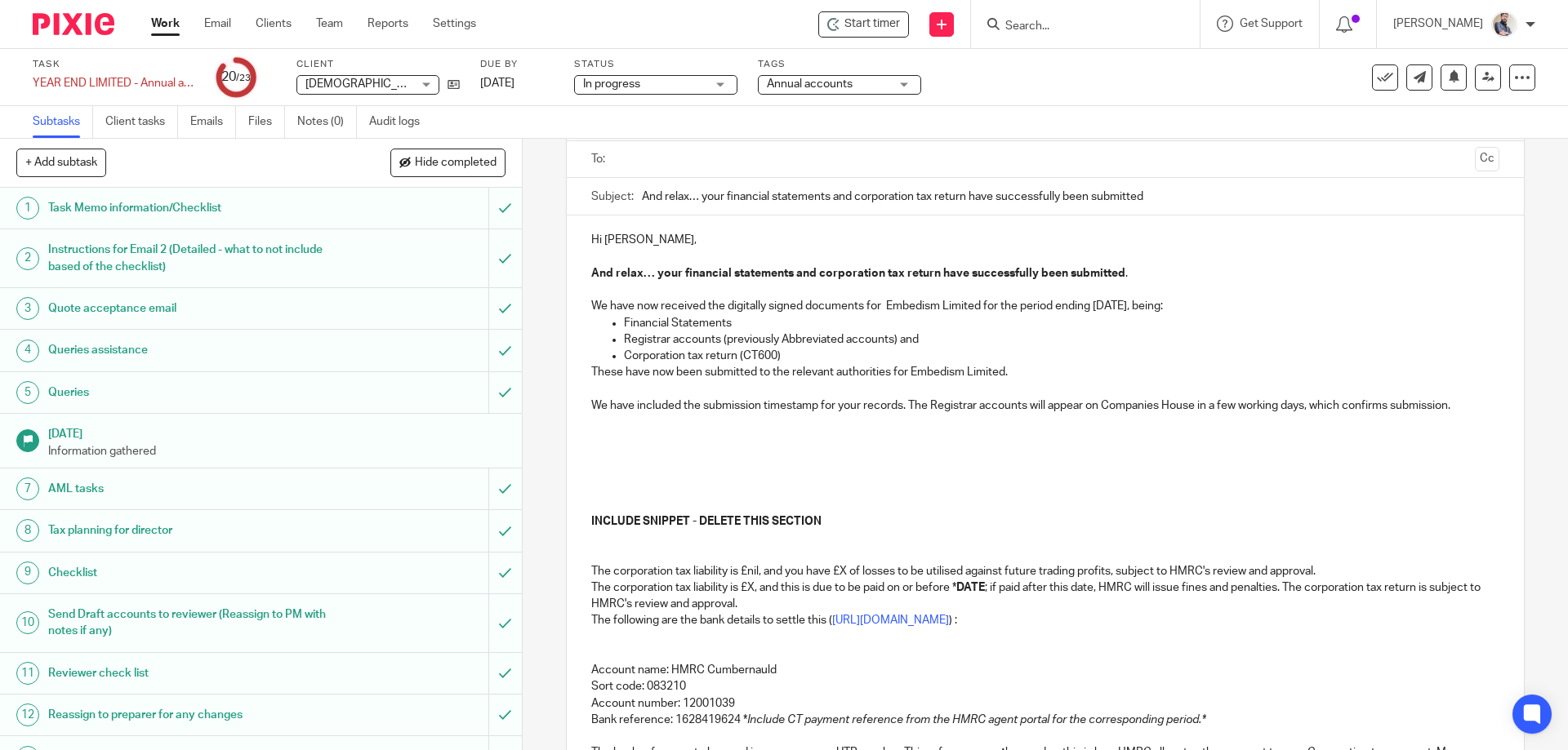
click at [739, 423] on p "To enrich screen reader interactions, please activate Accessibility in Grammarl…" at bounding box center [1045, 422] width 907 height 17
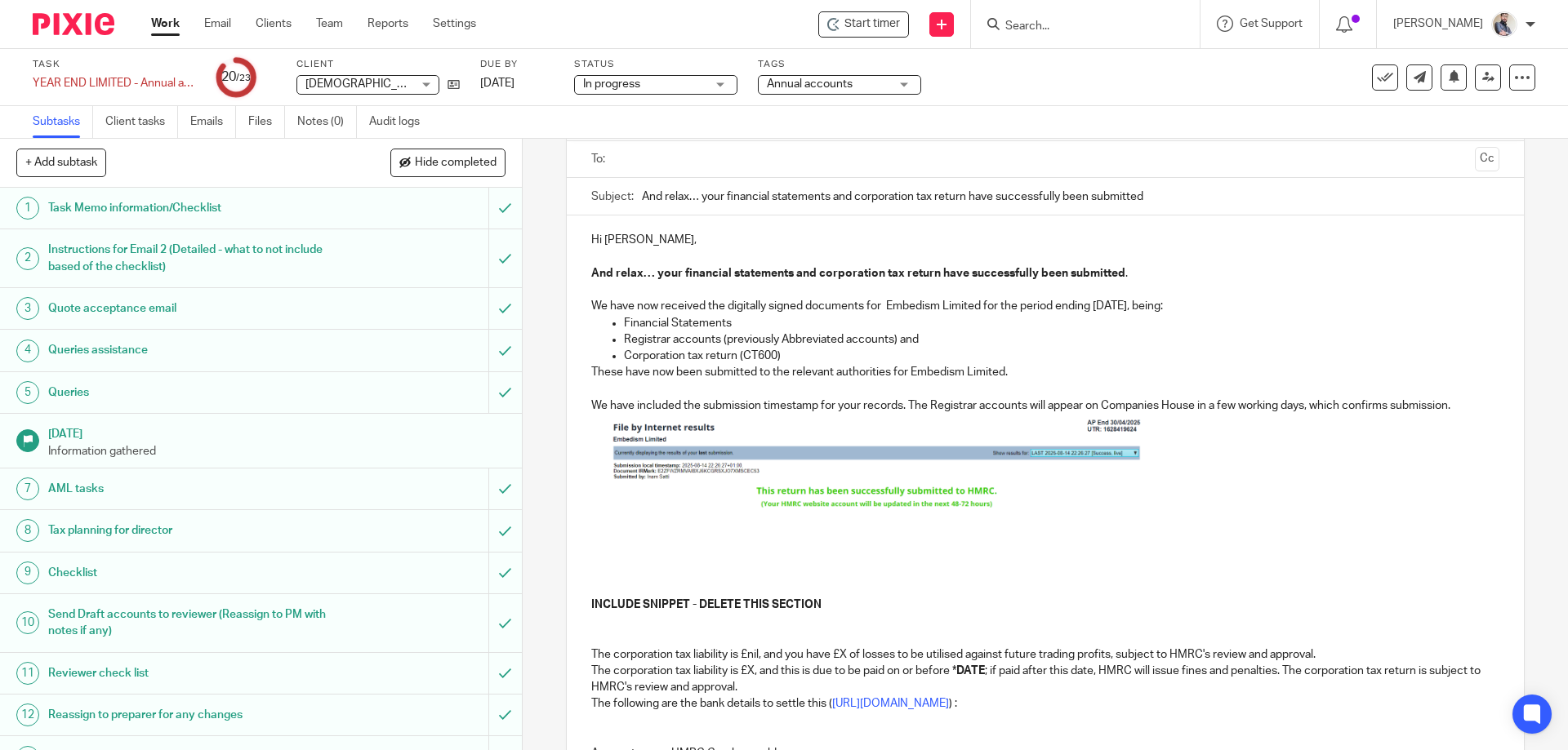
scroll to position [0, 0]
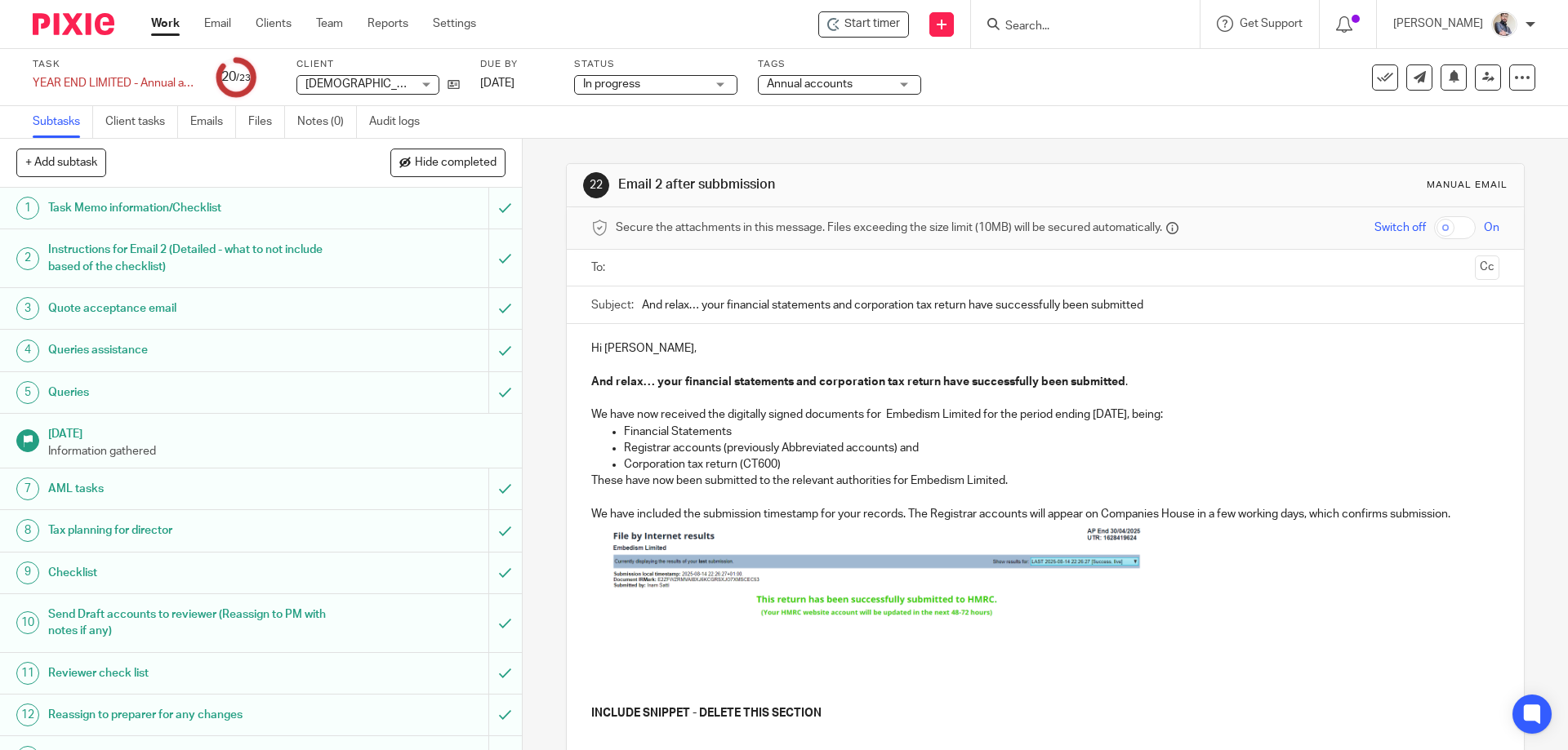
click at [804, 613] on img "To enrich screen reader interactions, please activate Accessibility in Grammarl…" at bounding box center [877, 569] width 531 height 95
drag, startPoint x: 872, startPoint y: 616, endPoint x: 883, endPoint y: 668, distance: 53.2
click at [883, 668] on span "To enrich screen reader interactions, please activate Accessibility in Grammarl…" at bounding box center [876, 661] width 17 height 17
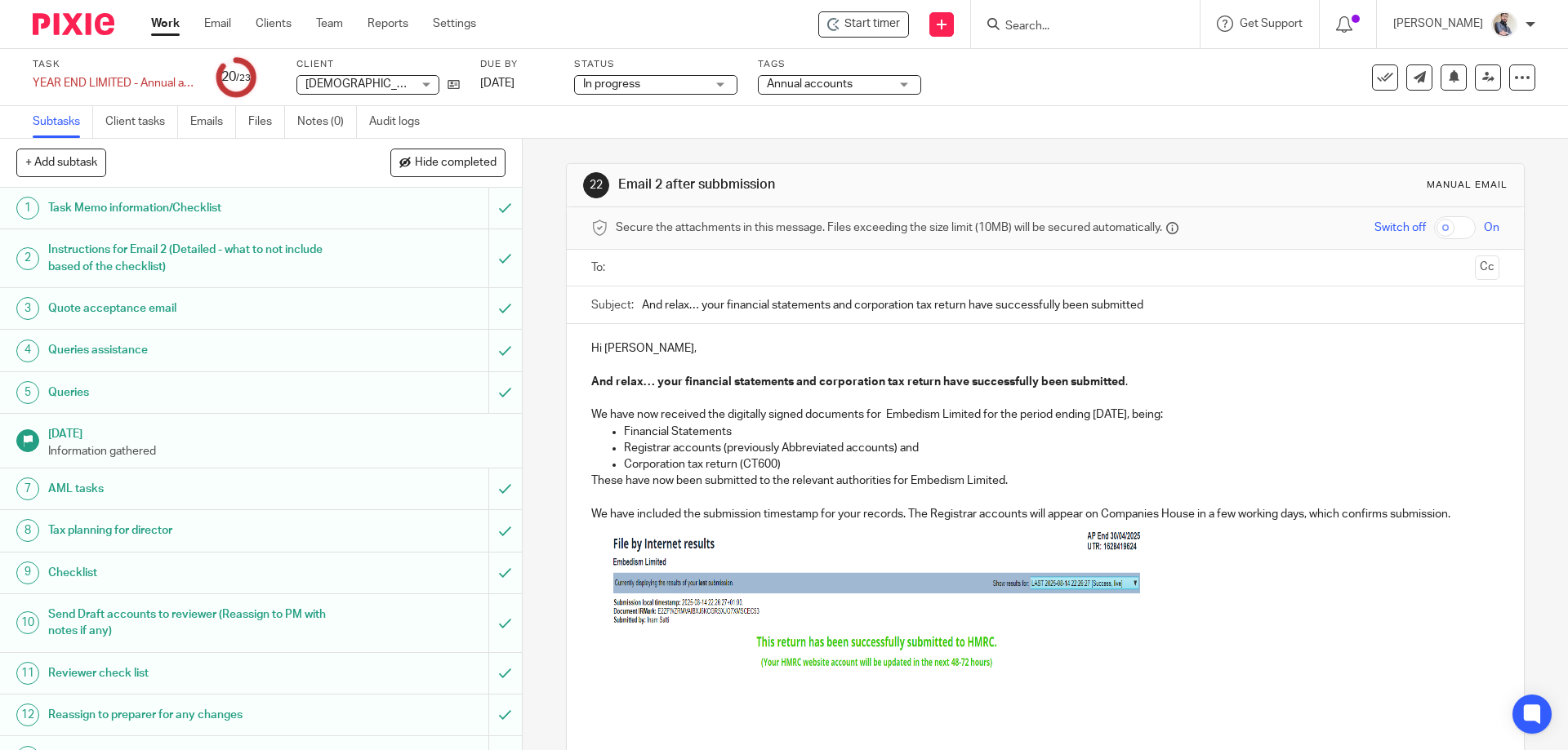
scroll to position [218, 0]
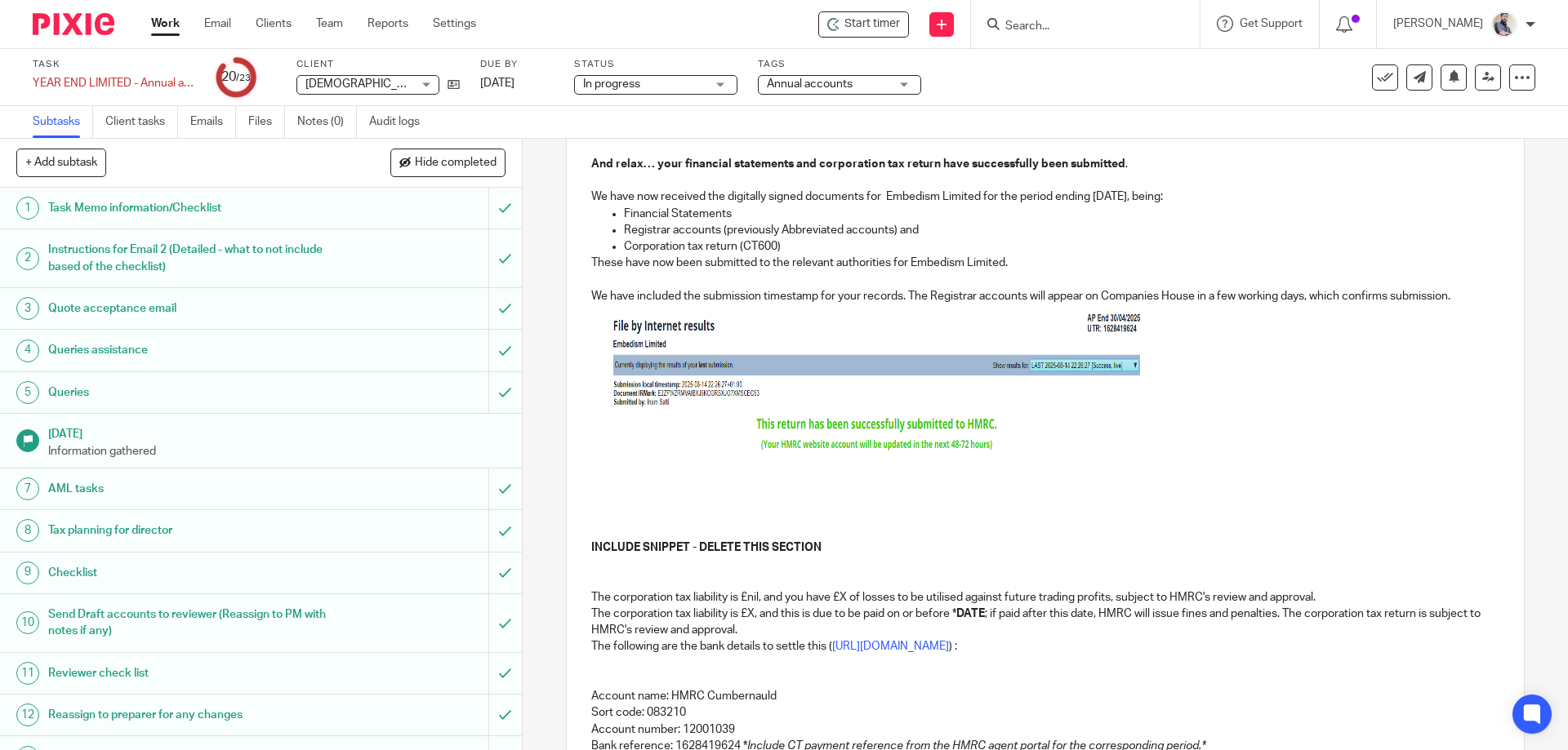
click at [610, 505] on p "To enrich screen reader interactions, please activate Accessibility in Grammarl…" at bounding box center [1045, 498] width 907 height 17
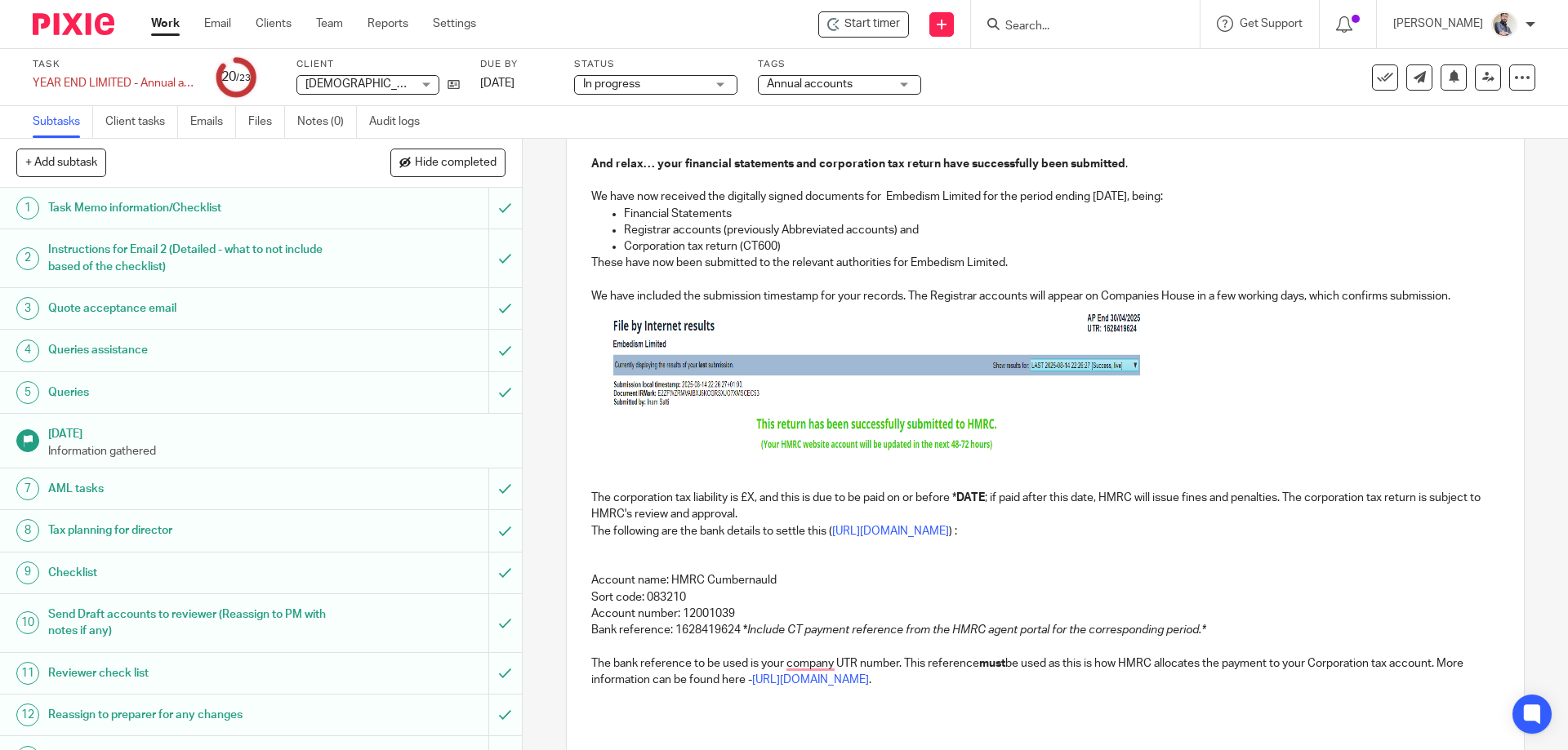
click at [956, 497] on p "The corporation tax liability is £X, and this is due to be paid on or before * …" at bounding box center [1045, 506] width 907 height 33
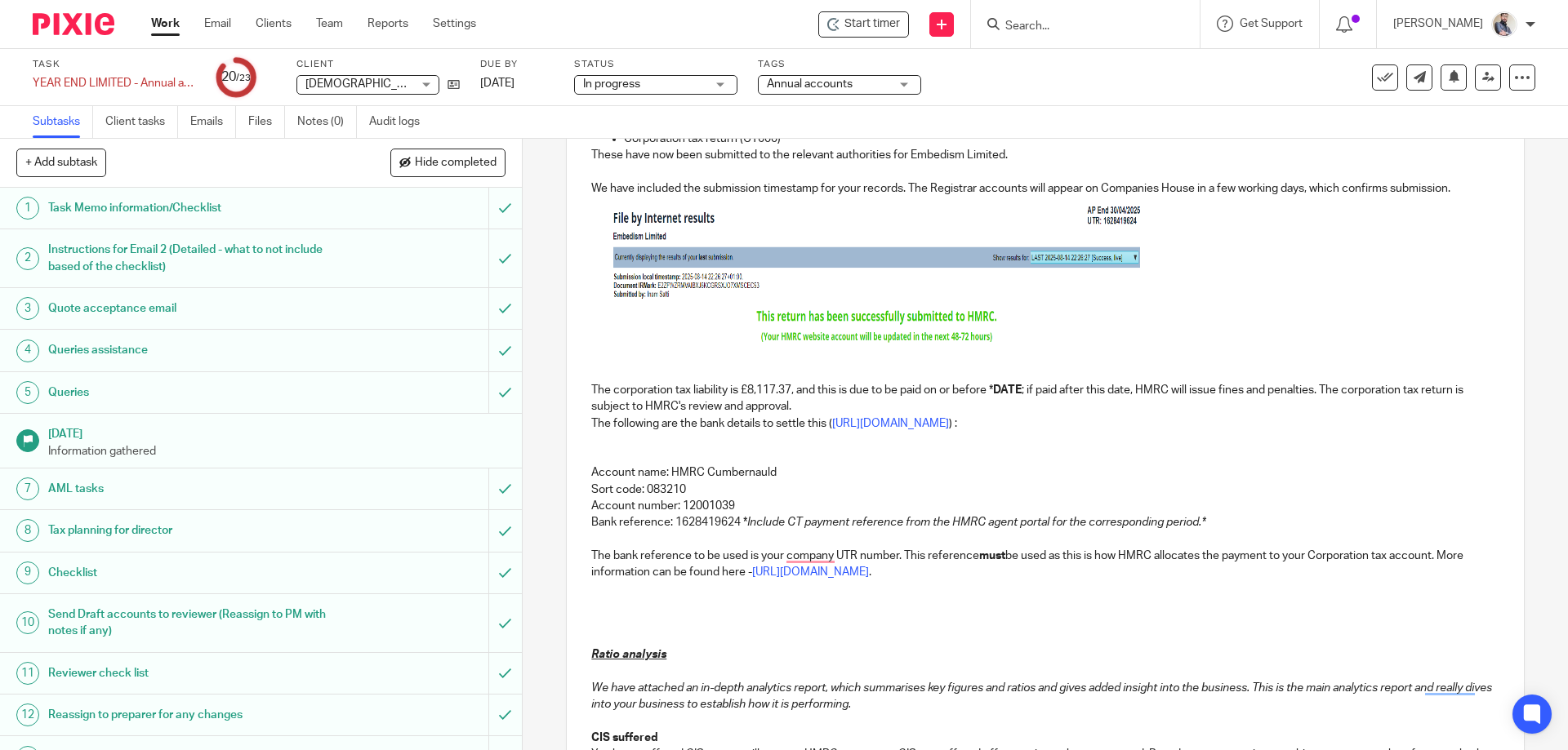
scroll to position [326, 0]
click at [992, 394] on p "The corporation tax liability is £8,117.37, and this is due to be paid on or be…" at bounding box center [1045, 398] width 907 height 33
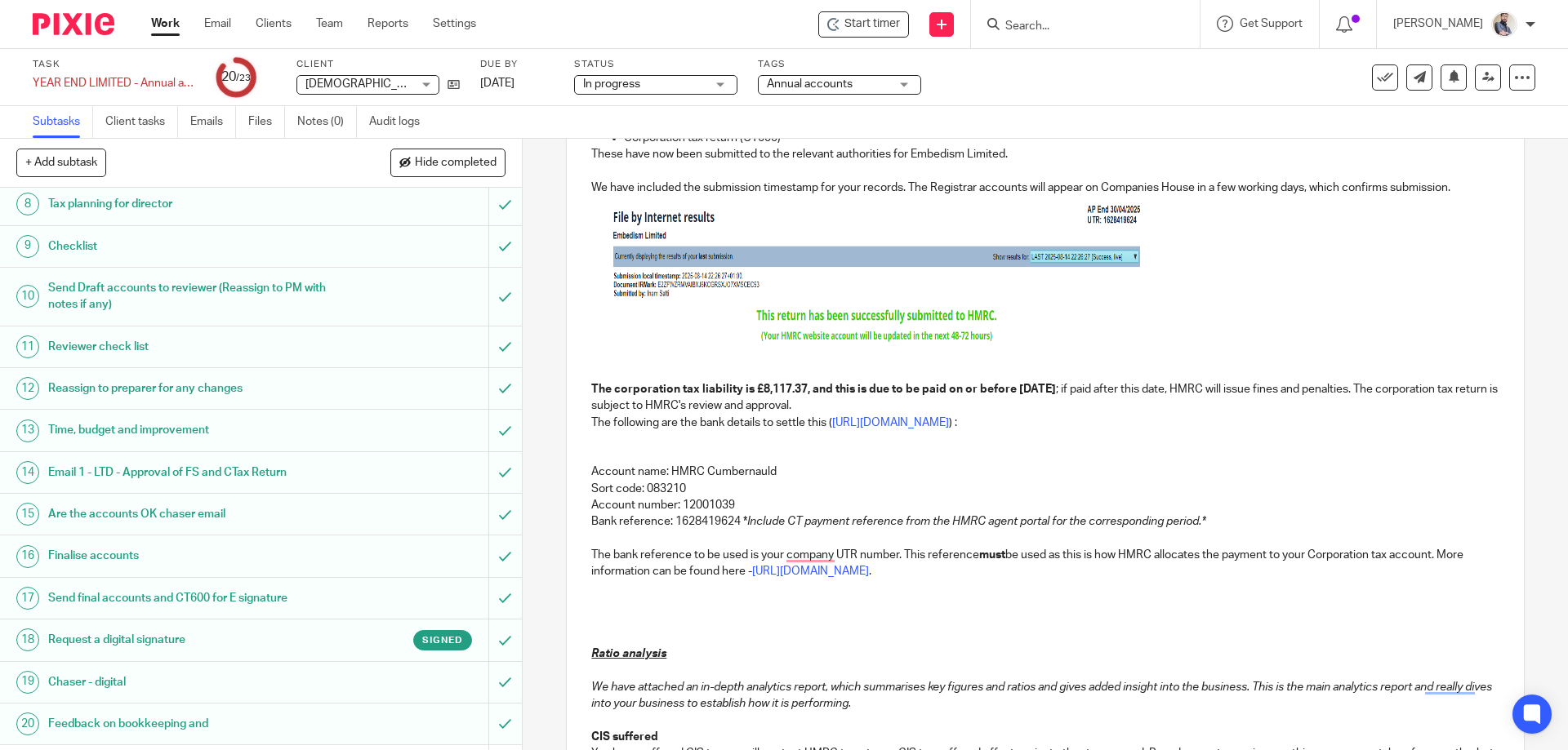
click at [146, 477] on h1 "Email 1 - LTD - Approval of FS and CTax Return" at bounding box center [189, 472] width 283 height 24
click at [676, 520] on p "Bank reference: 1628419624 * Include CT payment reference from the HMRC agent p…" at bounding box center [1045, 521] width 907 height 17
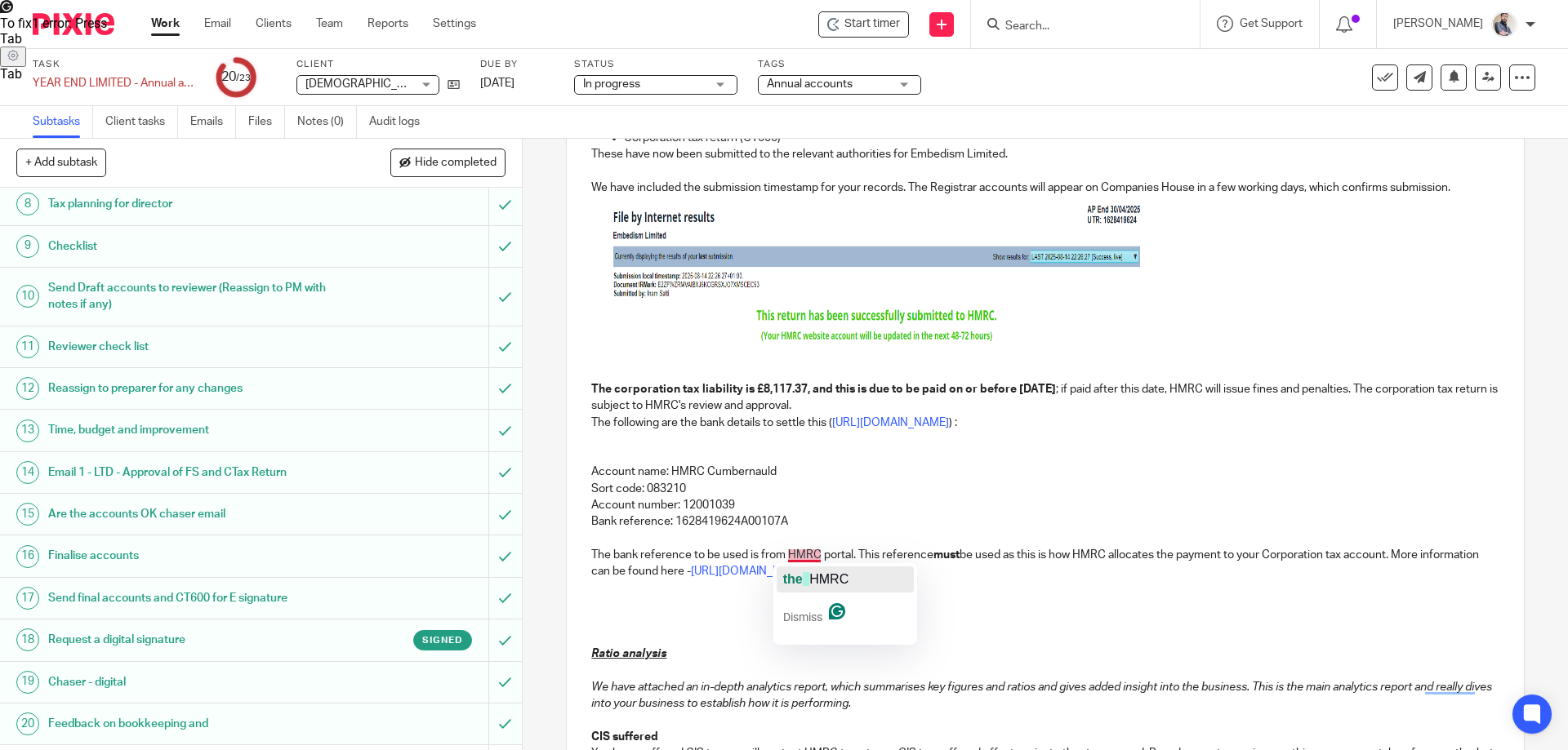
click at [821, 573] on span "HMRC" at bounding box center [829, 579] width 39 height 14
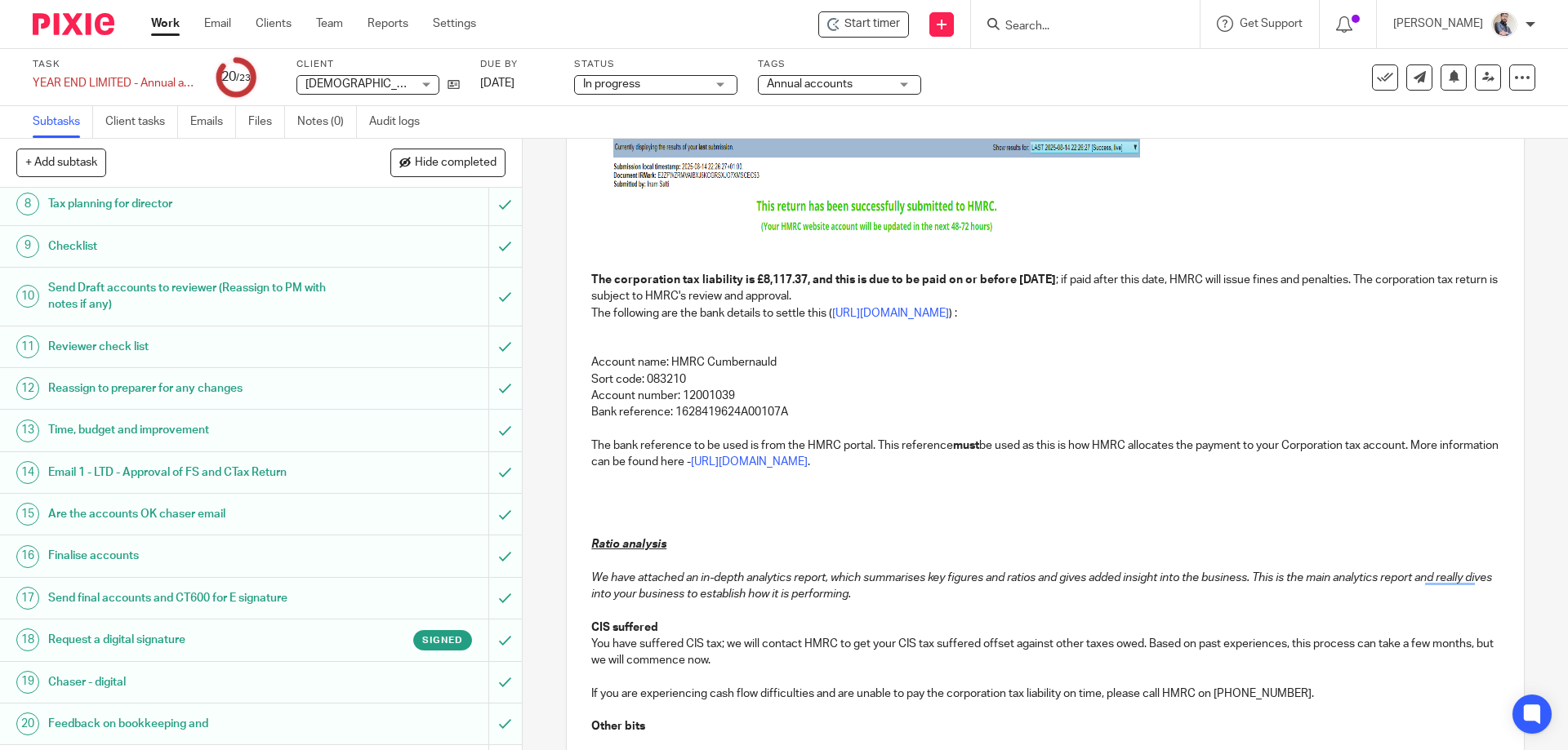
scroll to position [545, 0]
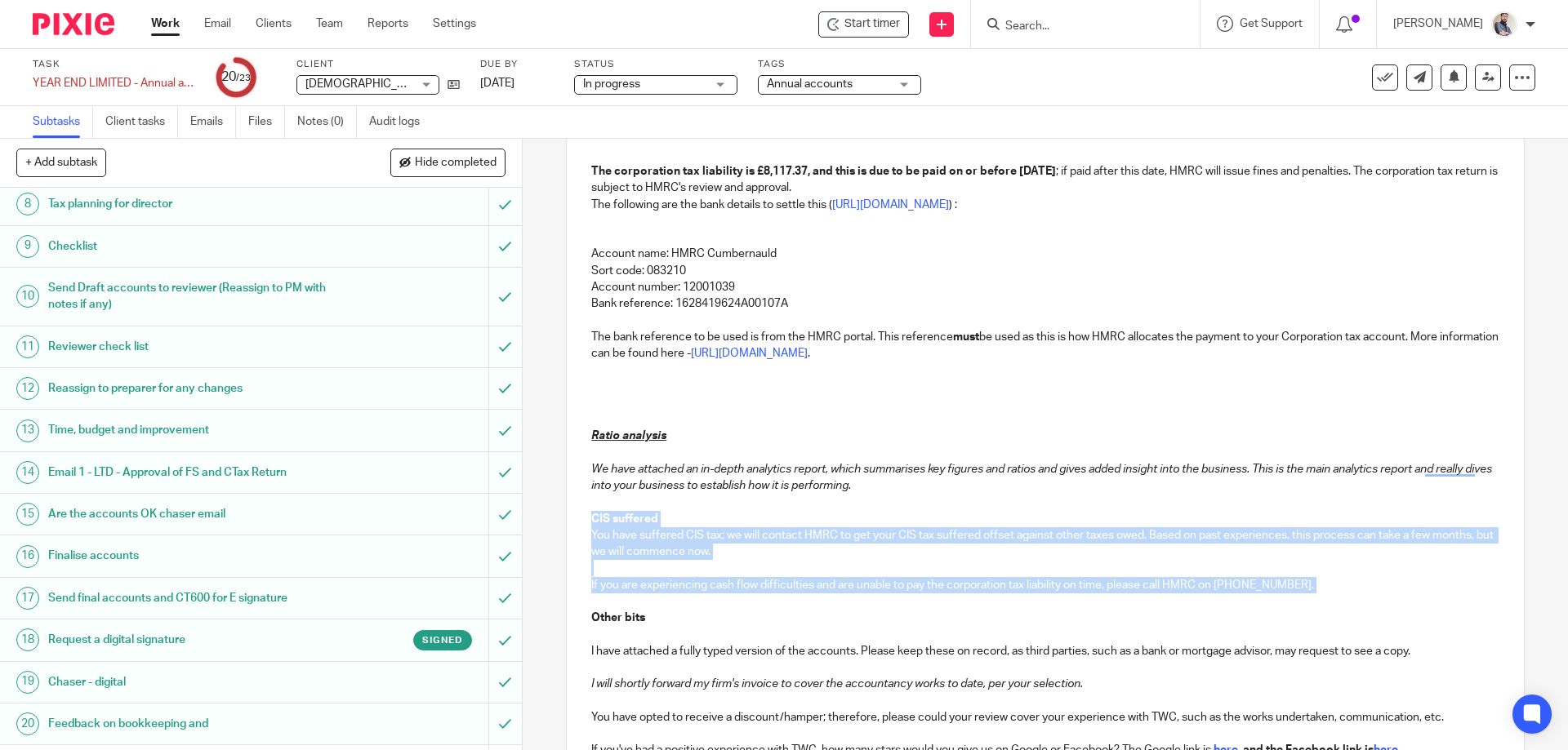
drag, startPoint x: 1306, startPoint y: 590, endPoint x: 588, endPoint y: 521, distance: 721.3
click at [588, 521] on div "Hi Nathan, And relax… your financial statements and corporation tax return have…" at bounding box center [1045, 399] width 957 height 1239
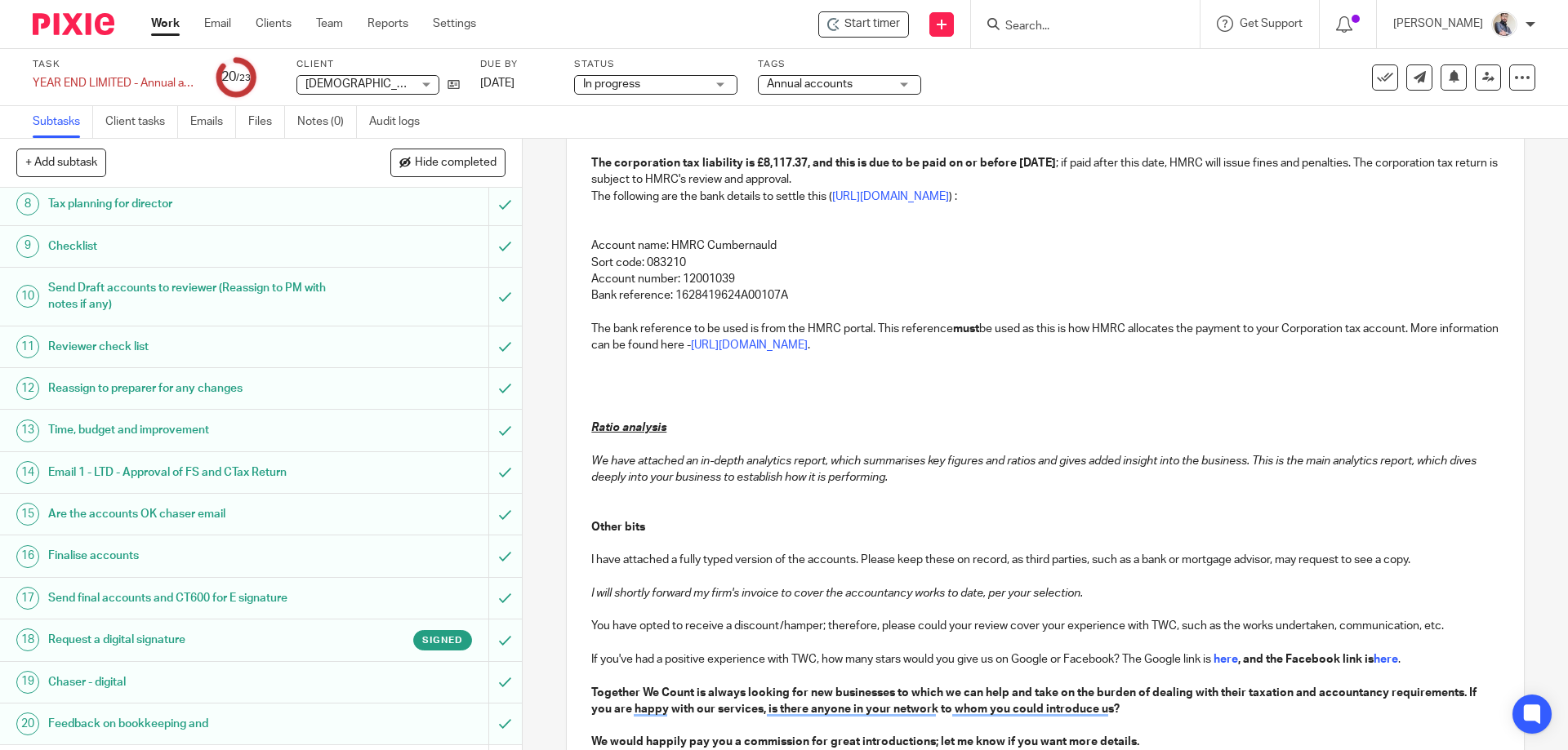
scroll to position [436, 0]
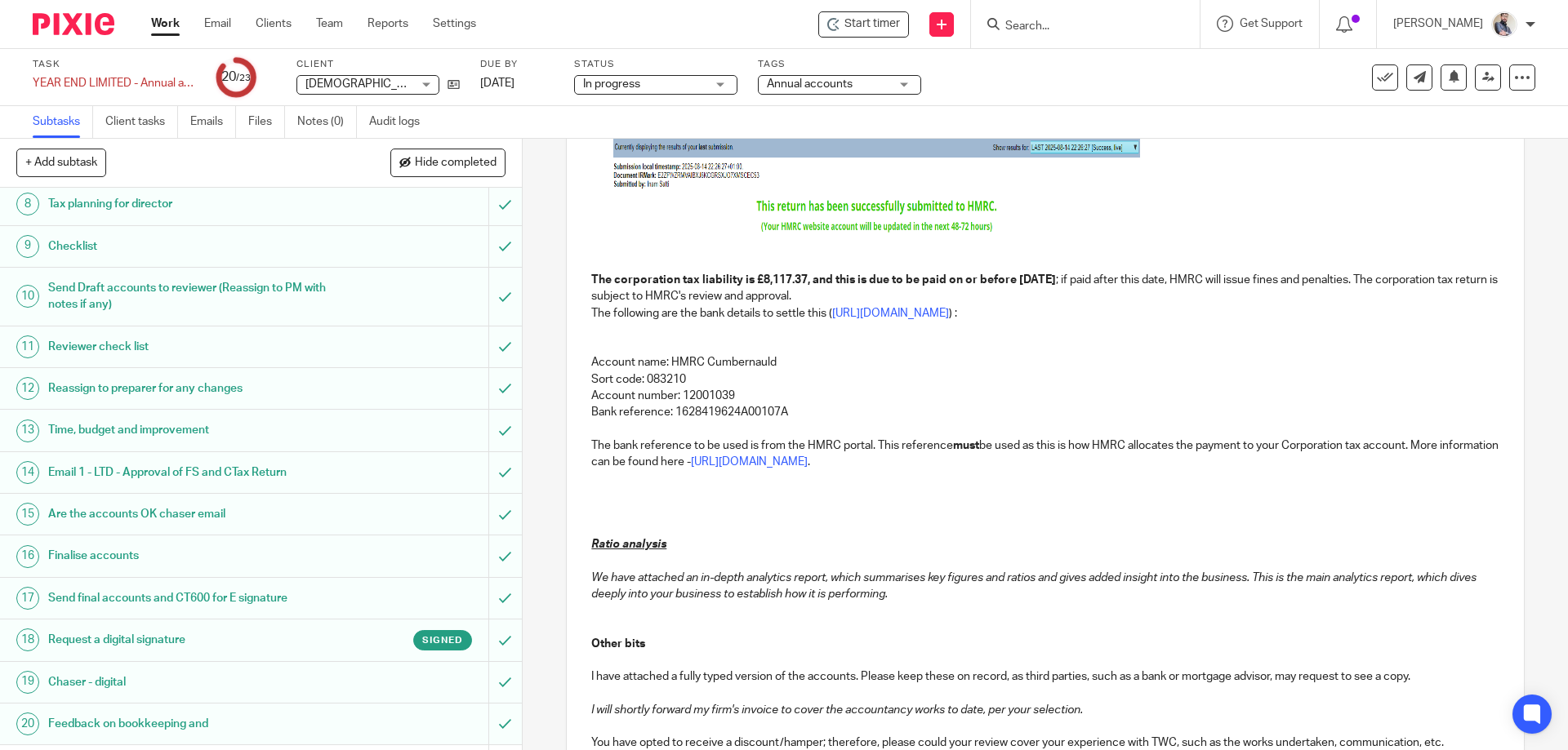
click at [717, 510] on p "To enrich screen reader interactions, please activate Accessibility in Grammarl…" at bounding box center [1045, 512] width 907 height 17
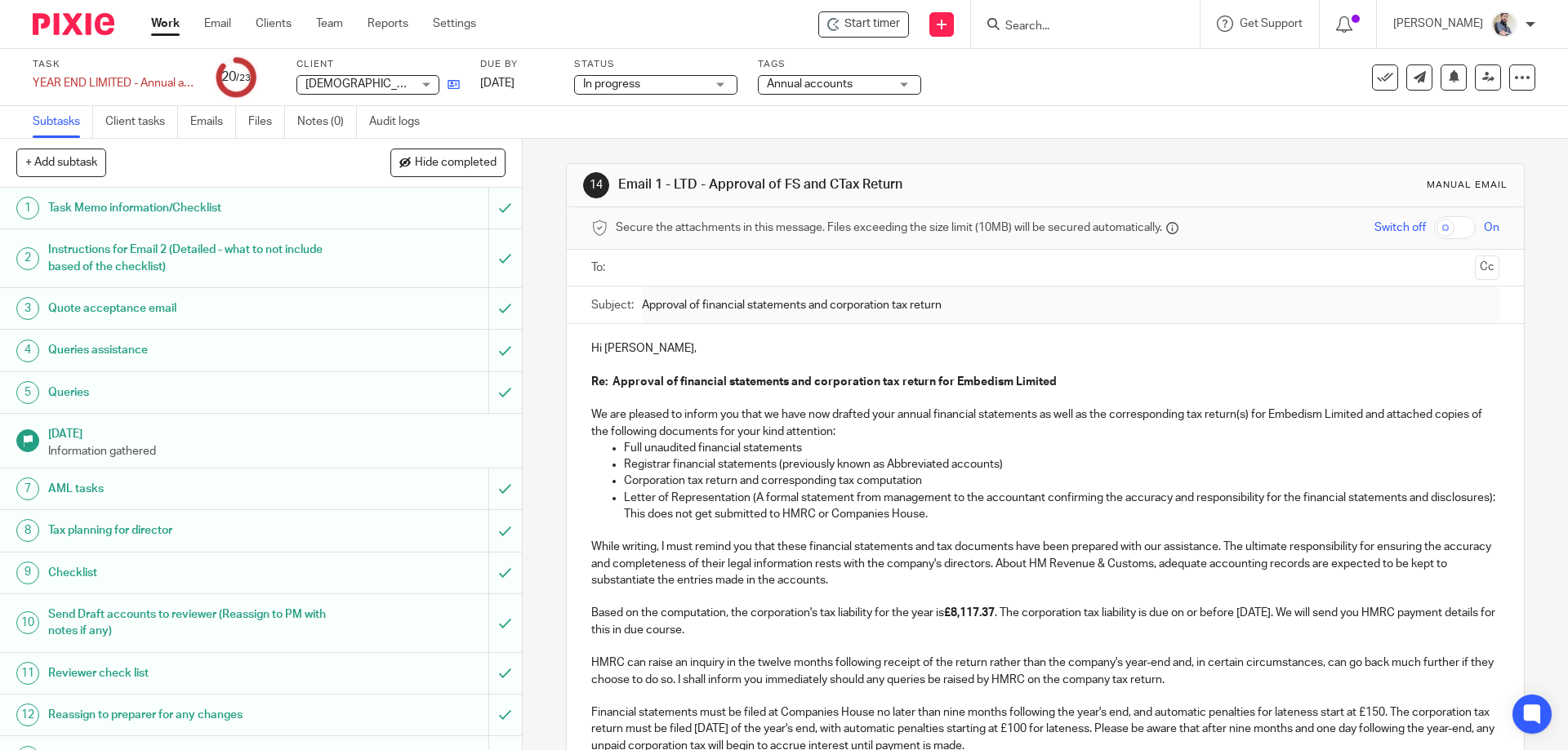
click at [447, 87] on link at bounding box center [449, 84] width 20 height 17
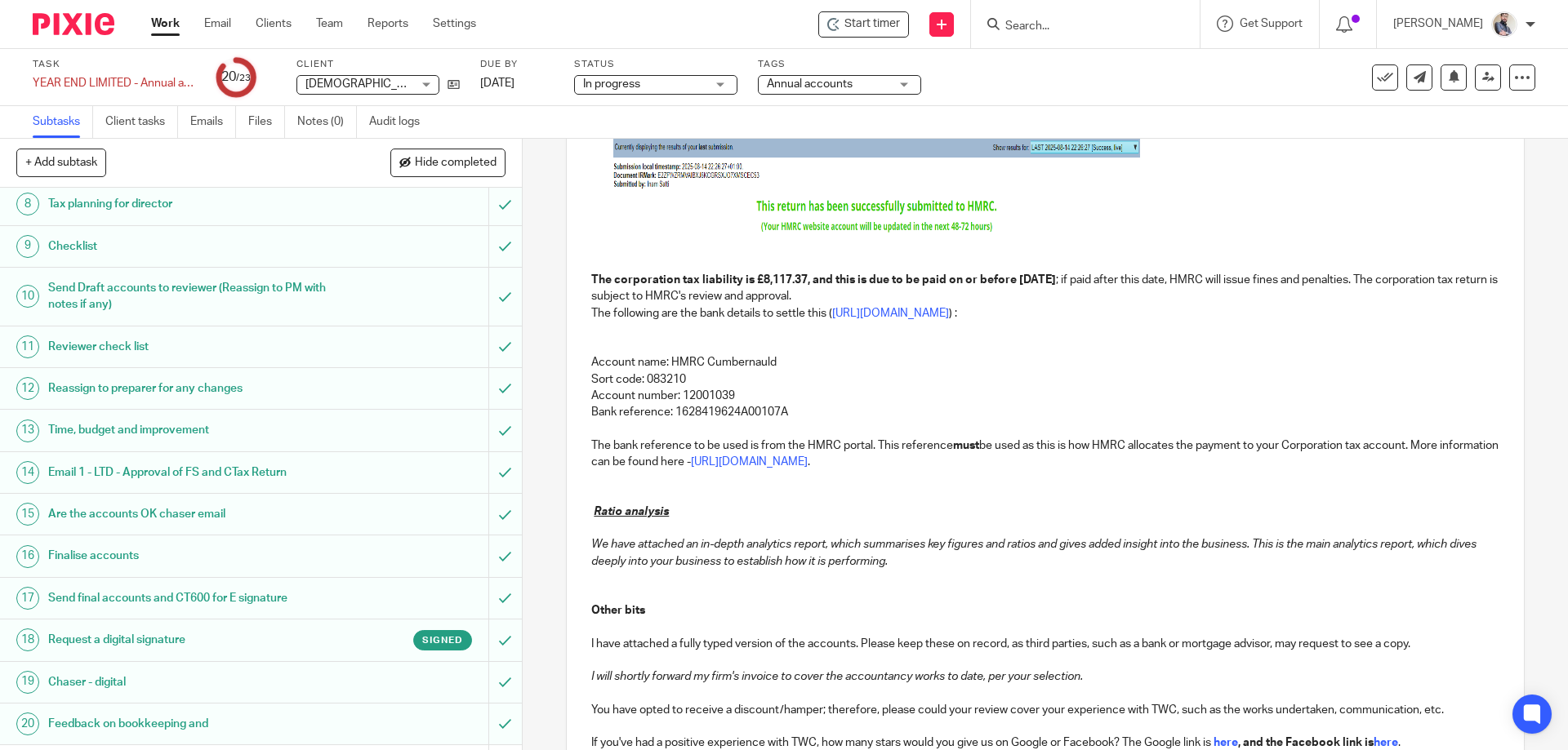
scroll to position [653, 0]
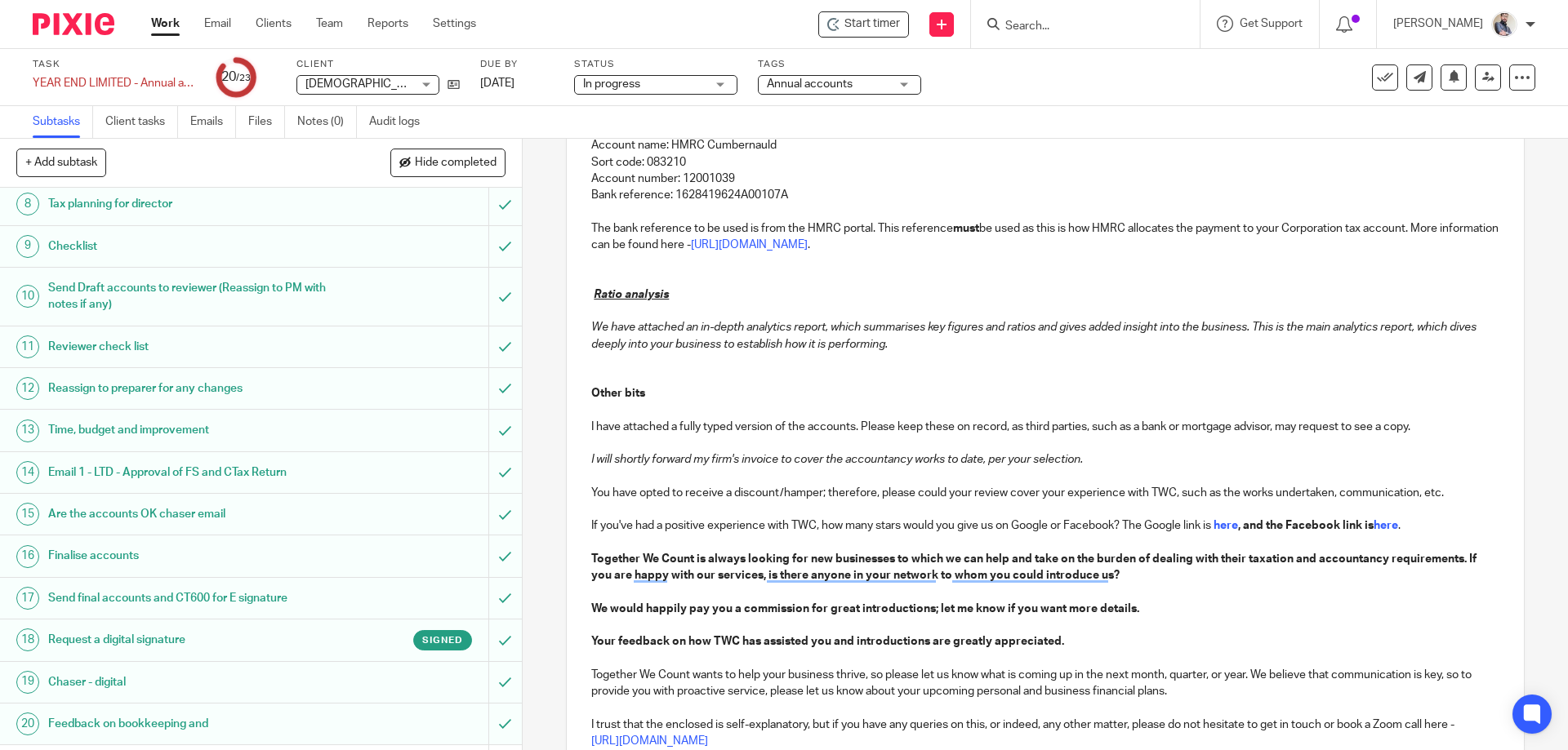
click at [606, 472] on p "To enrich screen reader interactions, please activate Accessibility in Grammarl…" at bounding box center [1045, 477] width 907 height 17
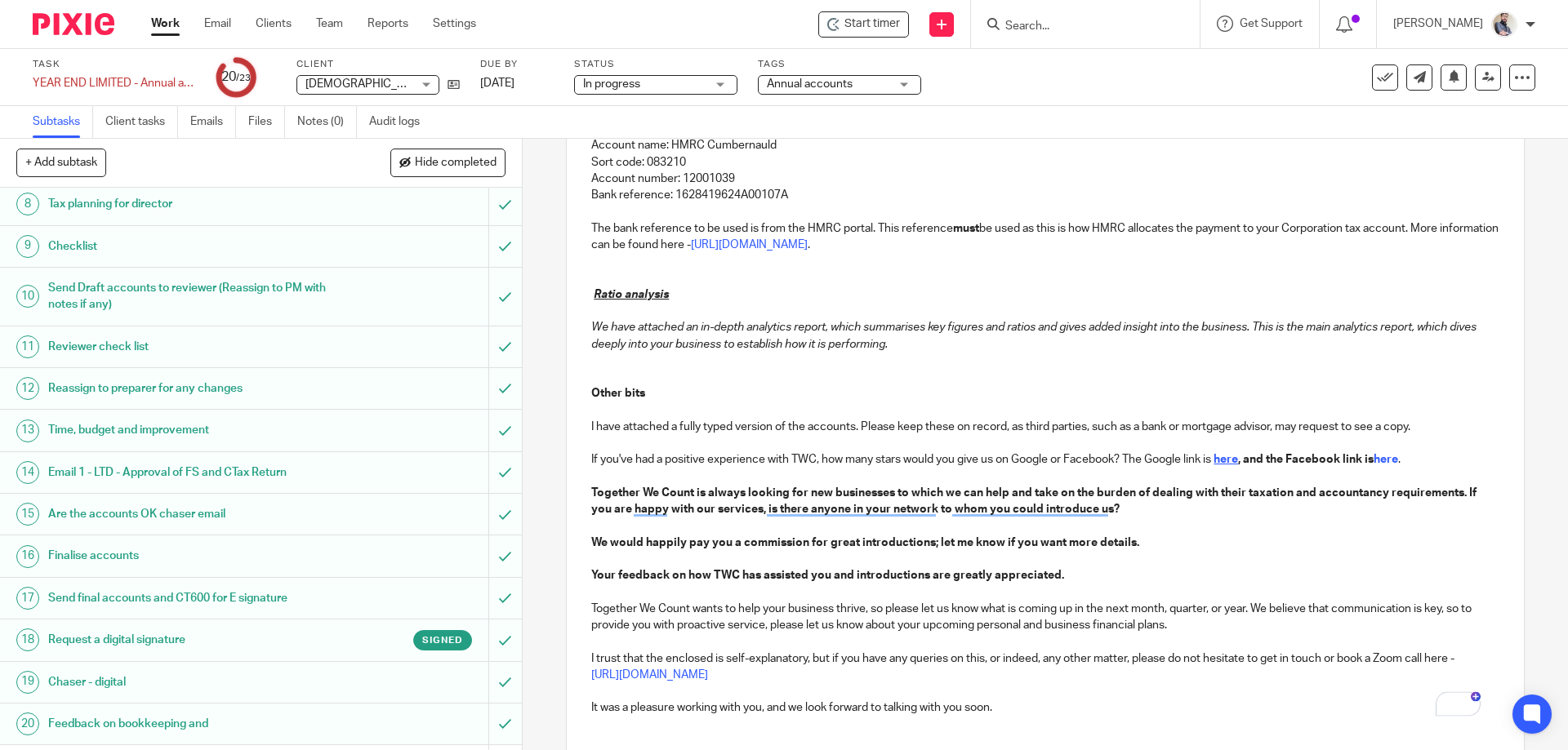
click at [1221, 458] on strong "here" at bounding box center [1226, 459] width 24 height 11
click at [612, 510] on strong "Together We Count is always looking for new businesses to which we can help and…" at bounding box center [1035, 501] width 888 height 28
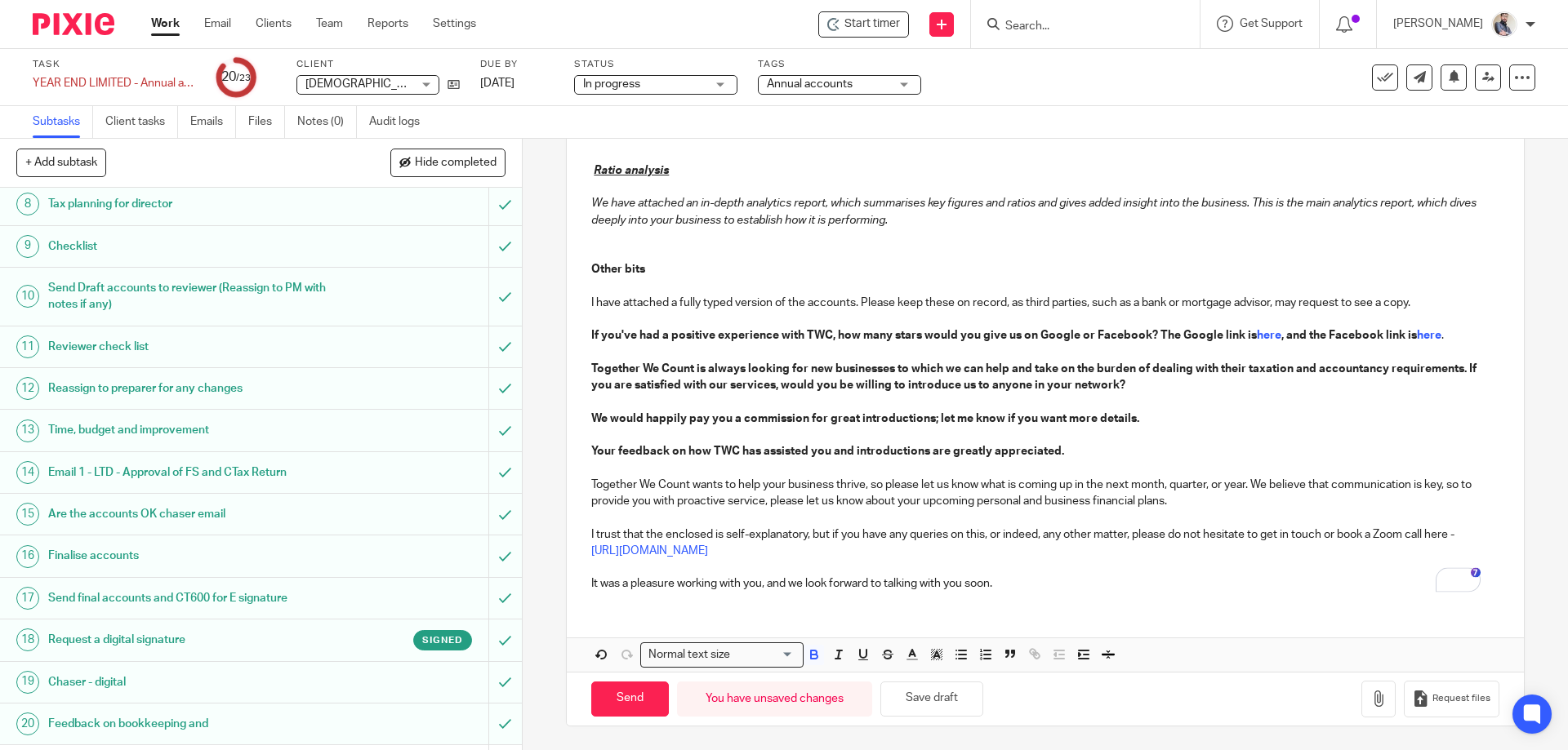
scroll to position [778, 0]
click at [933, 698] on button "Save draft" at bounding box center [932, 698] width 103 height 35
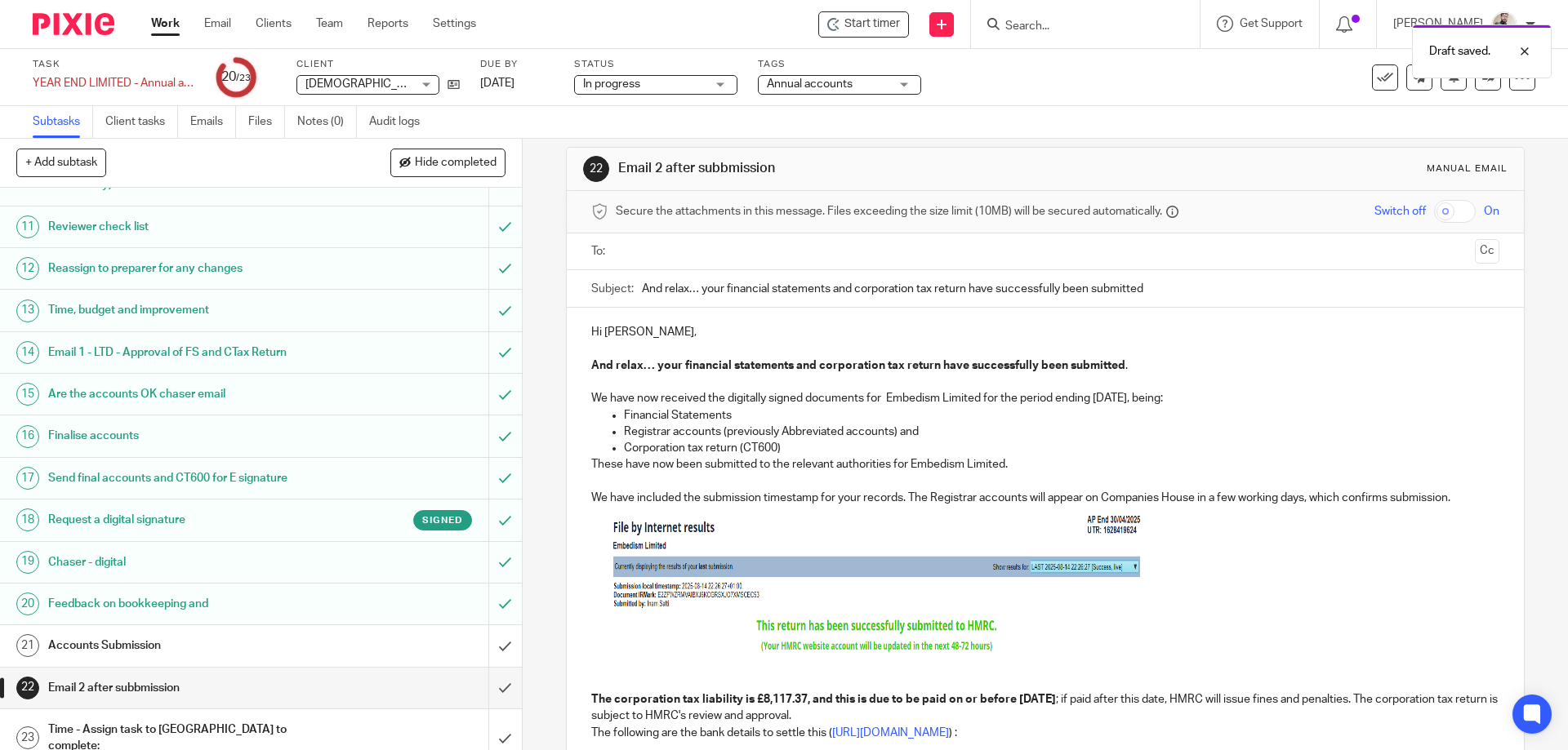
scroll to position [447, 0]
click at [396, 644] on div "Accounts Submission" at bounding box center [259, 645] width 424 height 24
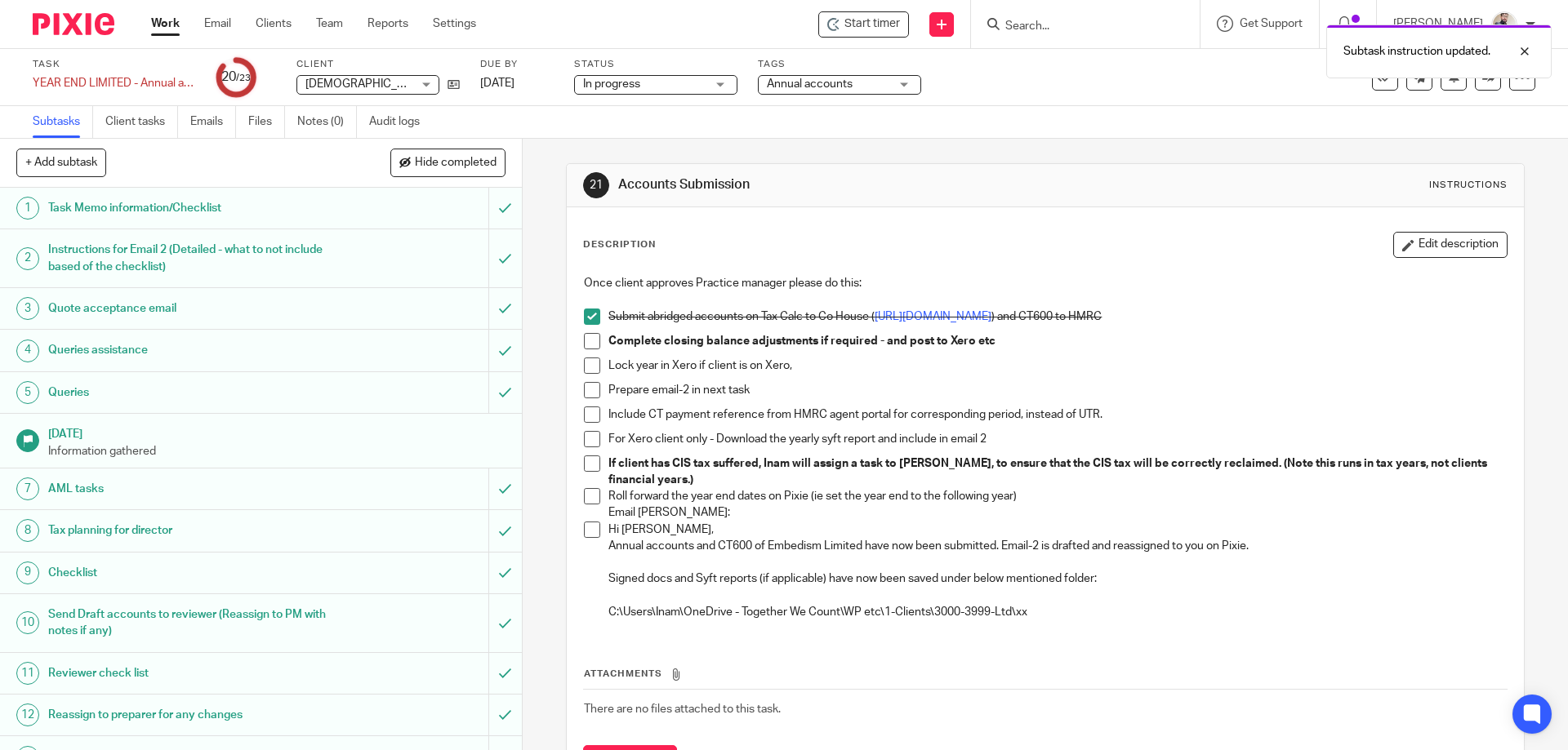
click at [585, 343] on span at bounding box center [592, 341] width 17 height 17
click at [585, 366] on span at bounding box center [592, 365] width 17 height 17
click at [587, 389] on span at bounding box center [592, 390] width 17 height 17
click at [587, 414] on span at bounding box center [592, 414] width 17 height 17
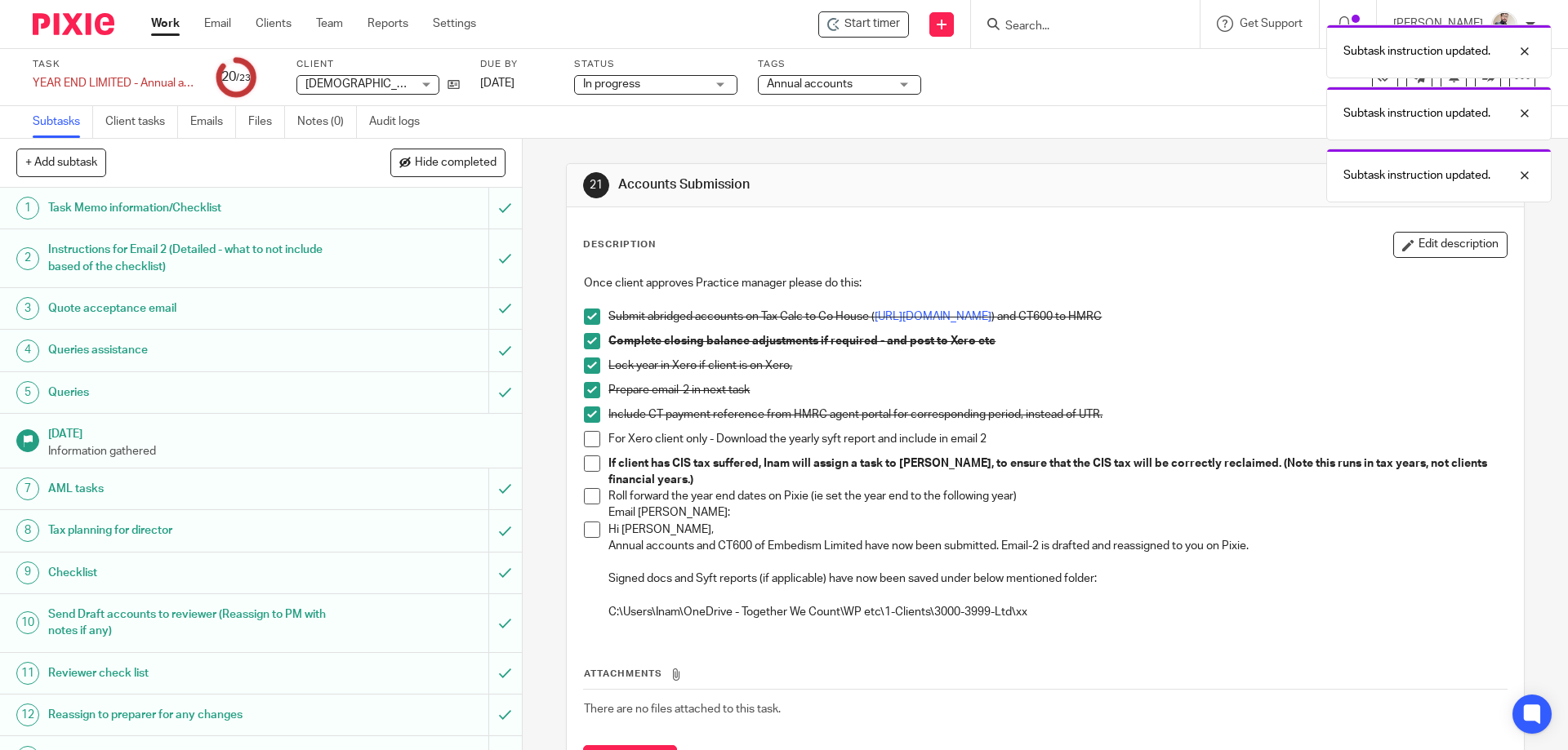
click at [587, 436] on span at bounding box center [592, 439] width 17 height 17
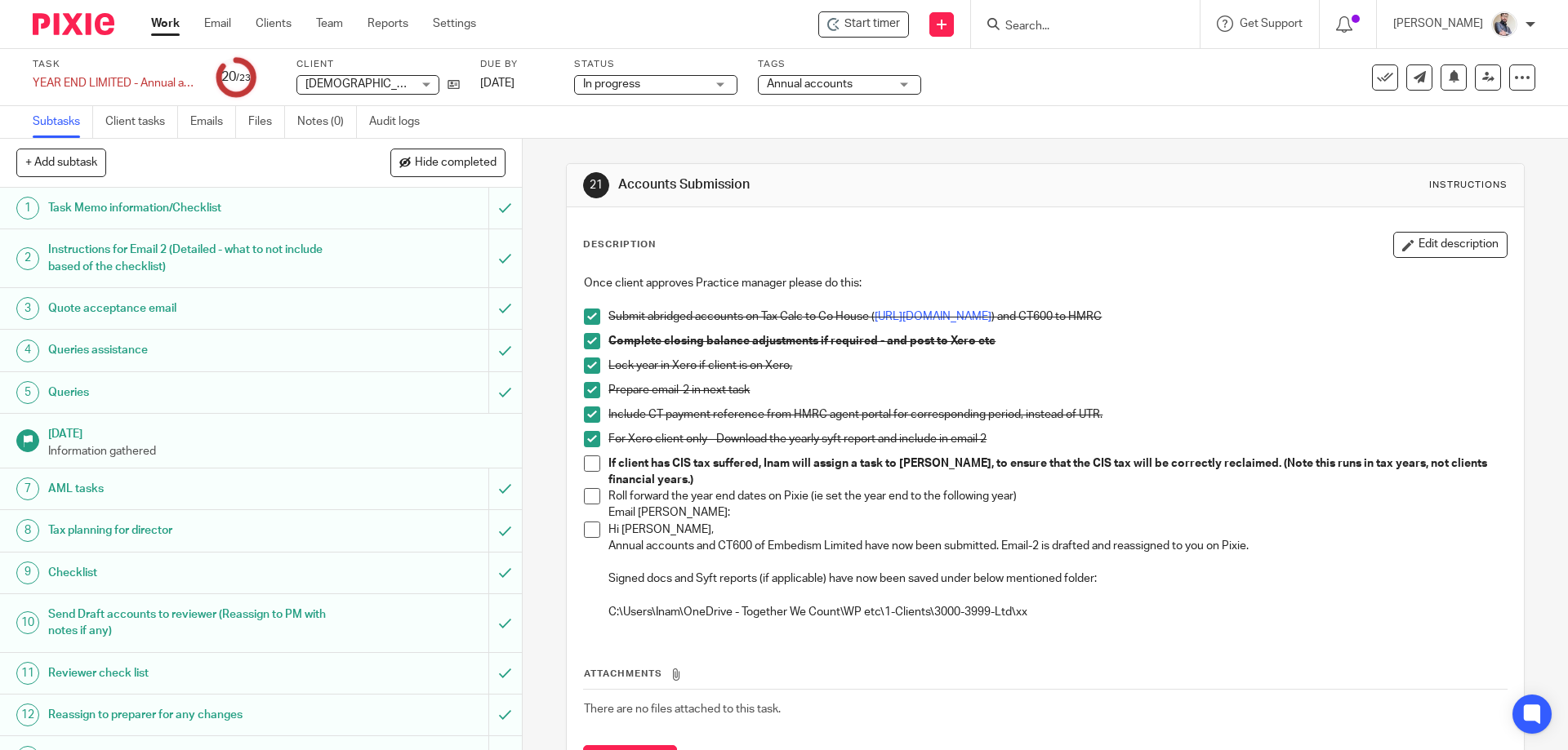
click at [588, 491] on span at bounding box center [592, 496] width 17 height 17
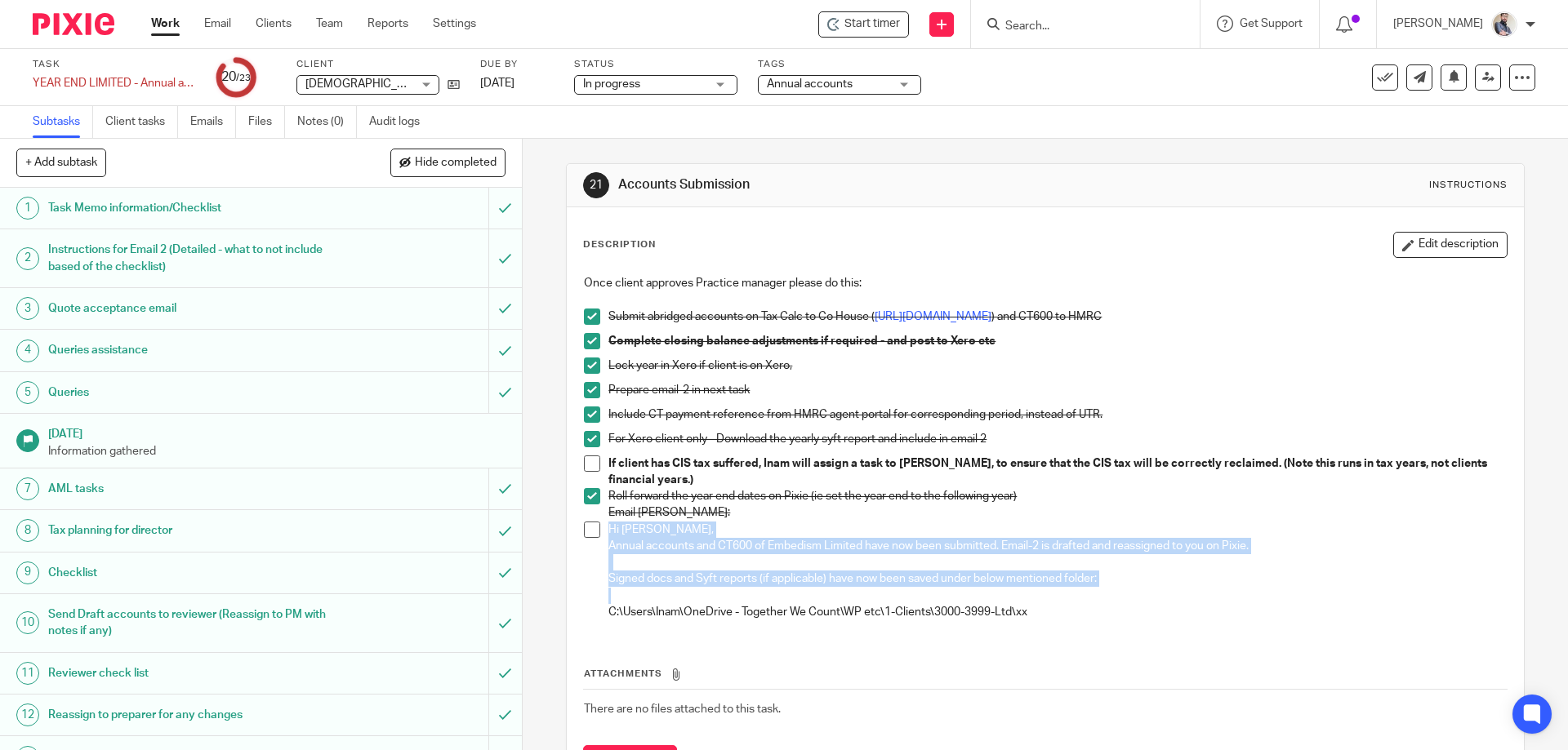
drag, startPoint x: 604, startPoint y: 527, endPoint x: 1022, endPoint y: 600, distance: 424.3
click at [1022, 600] on div "Hi Aaron, Annual accounts and CT600 of Embedism Limited have now been submitted…" at bounding box center [1057, 571] width 898 height 99
copy div "Hi Aaron, Annual accounts and CT600 of Embedism Limited have now been submitted…"
click at [589, 536] on span at bounding box center [592, 529] width 17 height 17
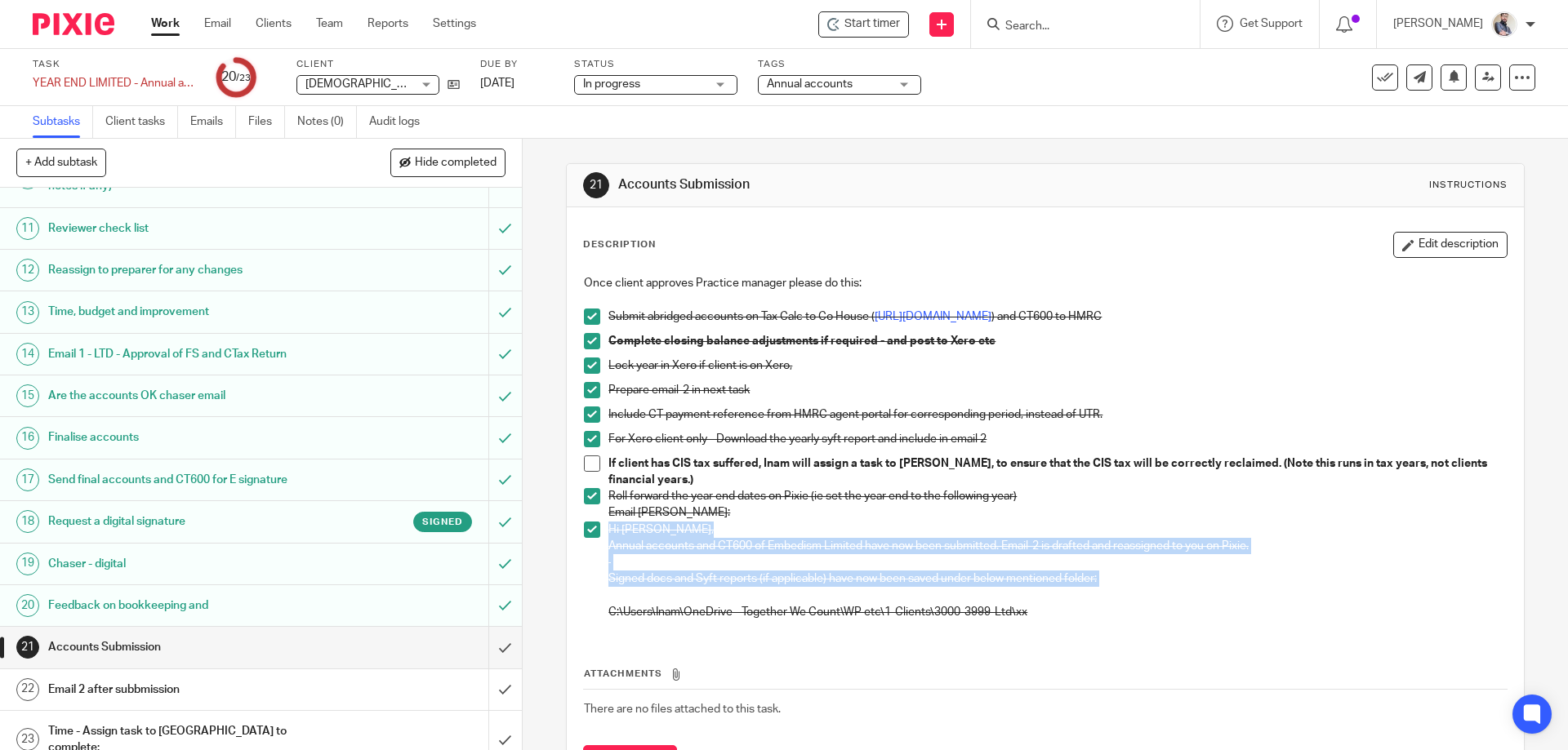
scroll to position [447, 0]
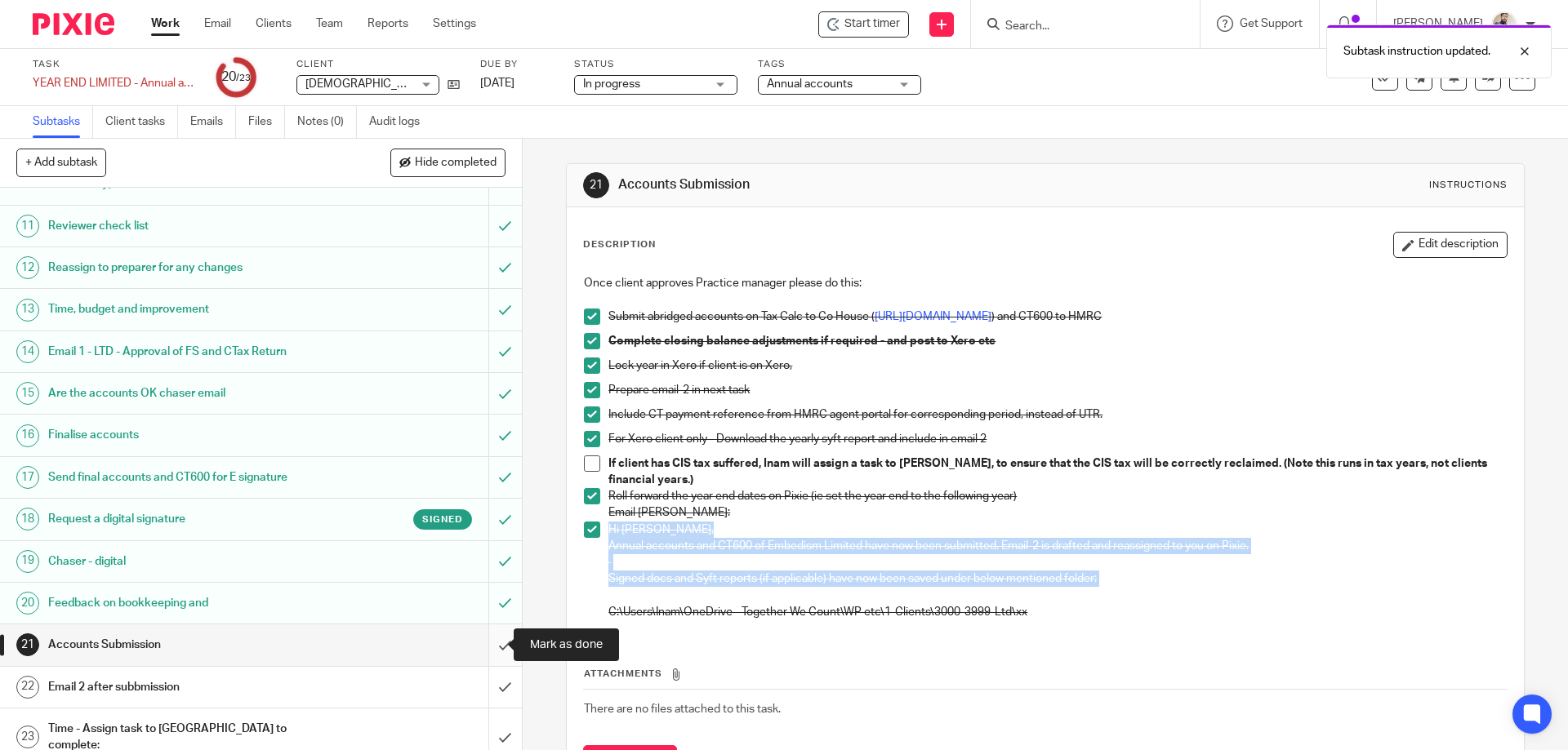
click at [482, 646] on input "submit" at bounding box center [260, 645] width 522 height 41
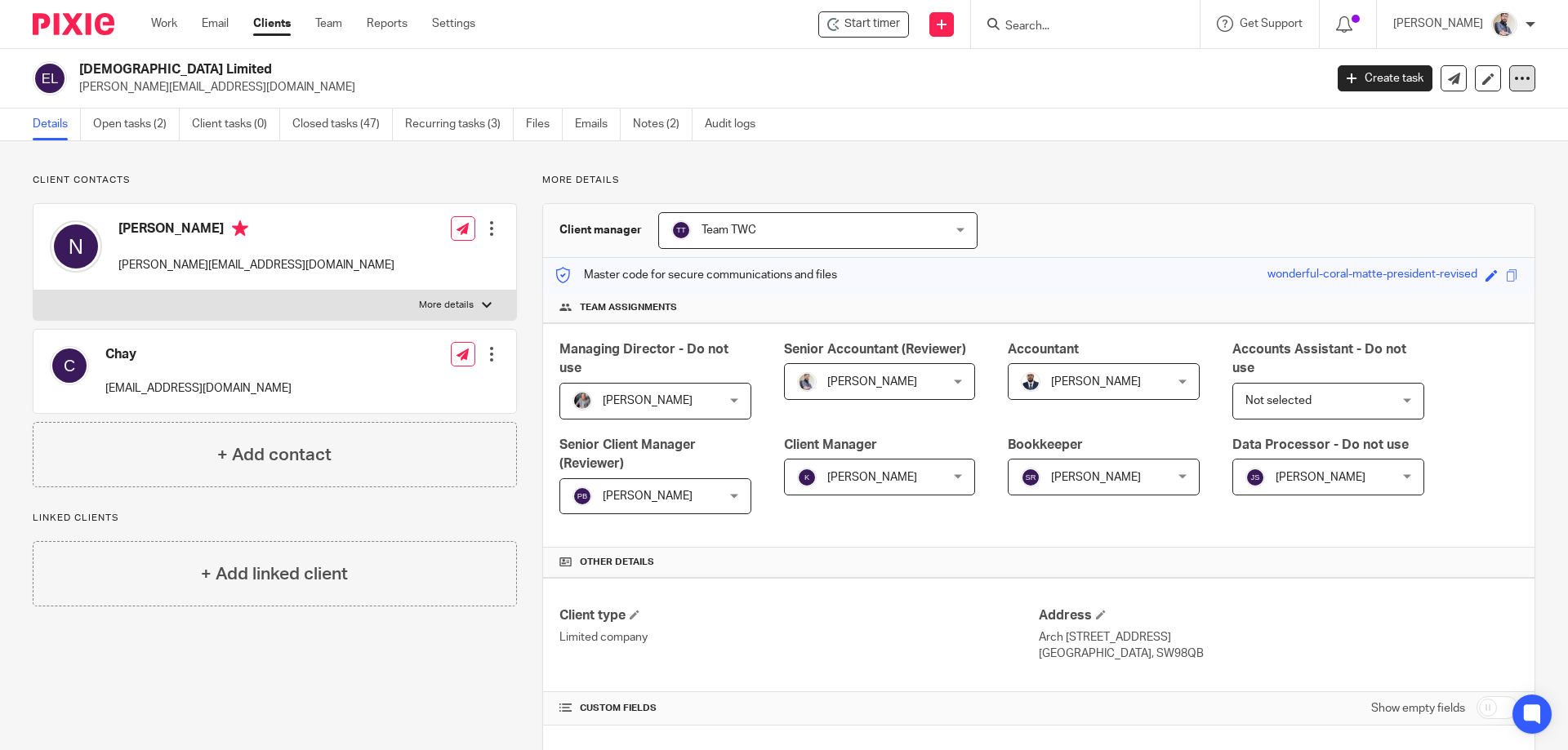
click at [1514, 80] on icon at bounding box center [1522, 78] width 17 height 17
click at [1417, 116] on link "Update from Companies House" at bounding box center [1420, 119] width 180 height 23
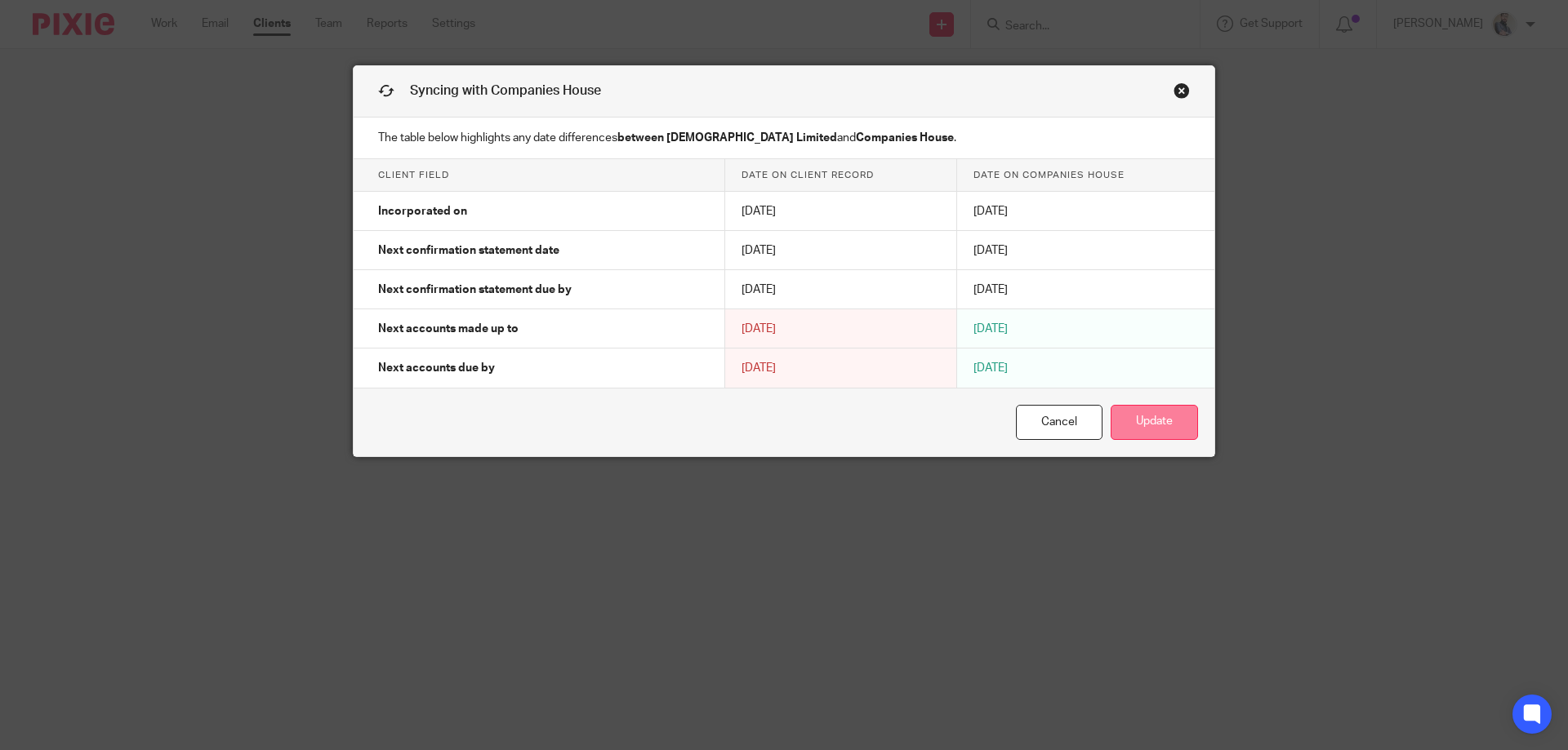
click at [1132, 428] on button "Update" at bounding box center [1154, 422] width 87 height 35
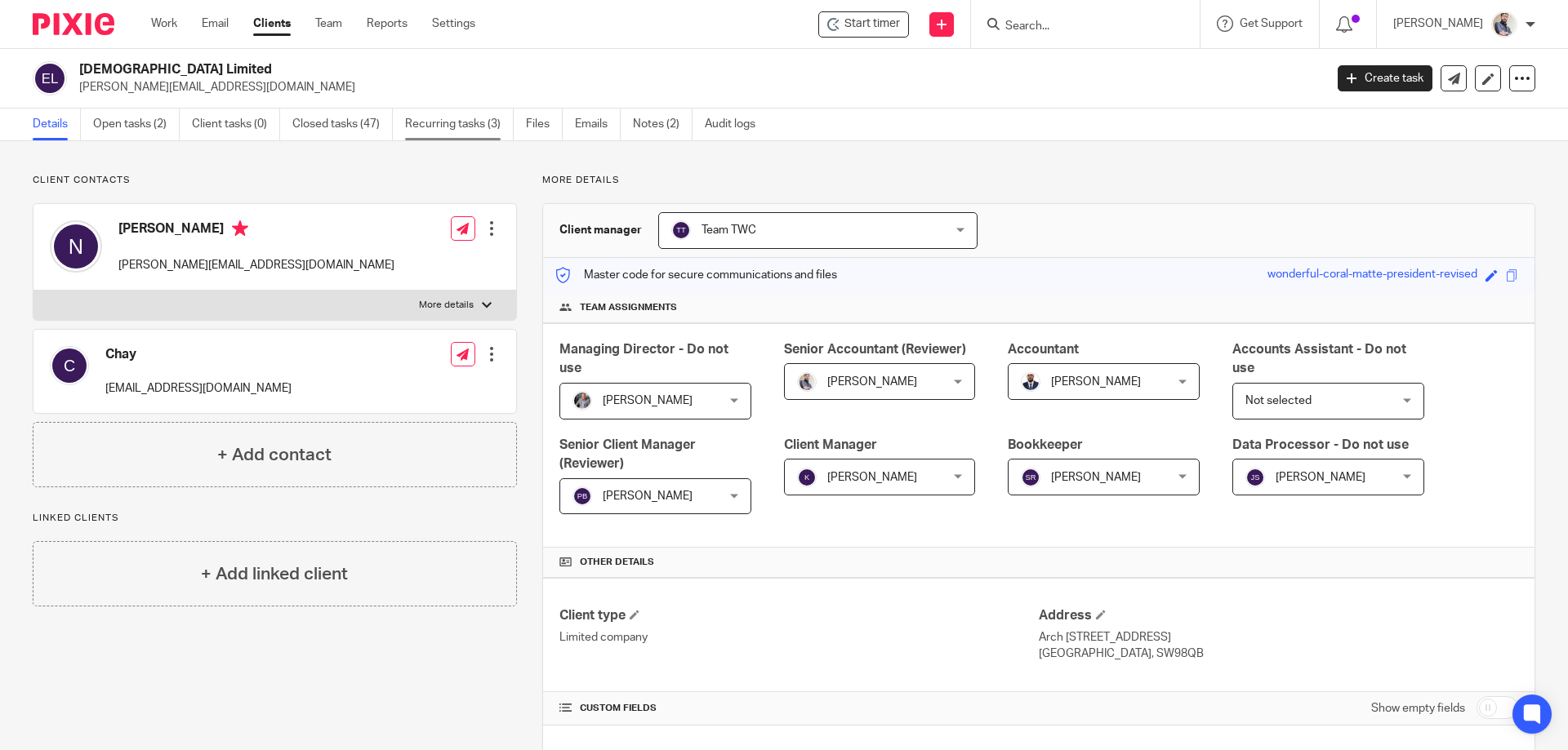
click at [474, 120] on link "Recurring tasks (3)" at bounding box center [459, 124] width 109 height 32
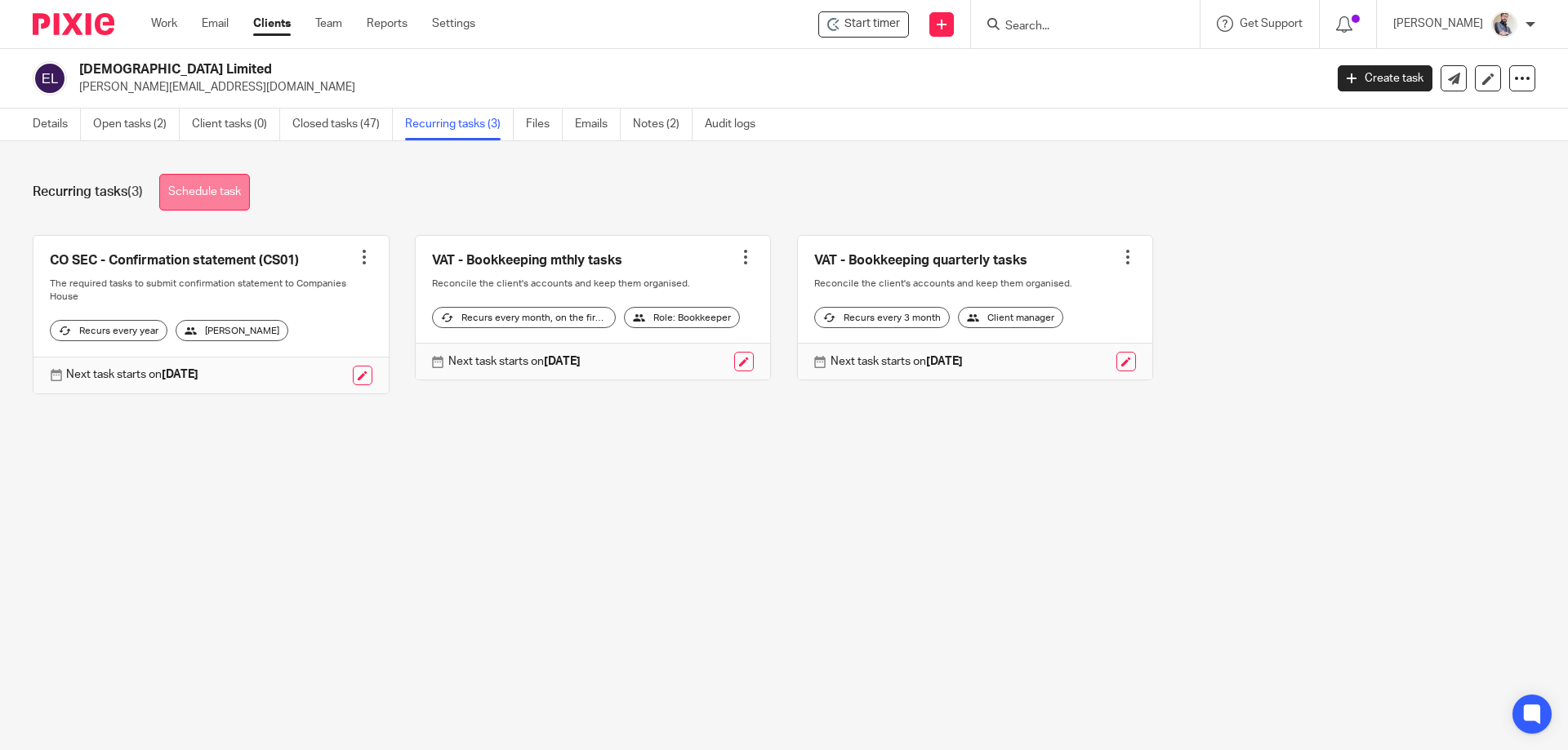
click at [211, 201] on link "Schedule task" at bounding box center [205, 192] width 91 height 37
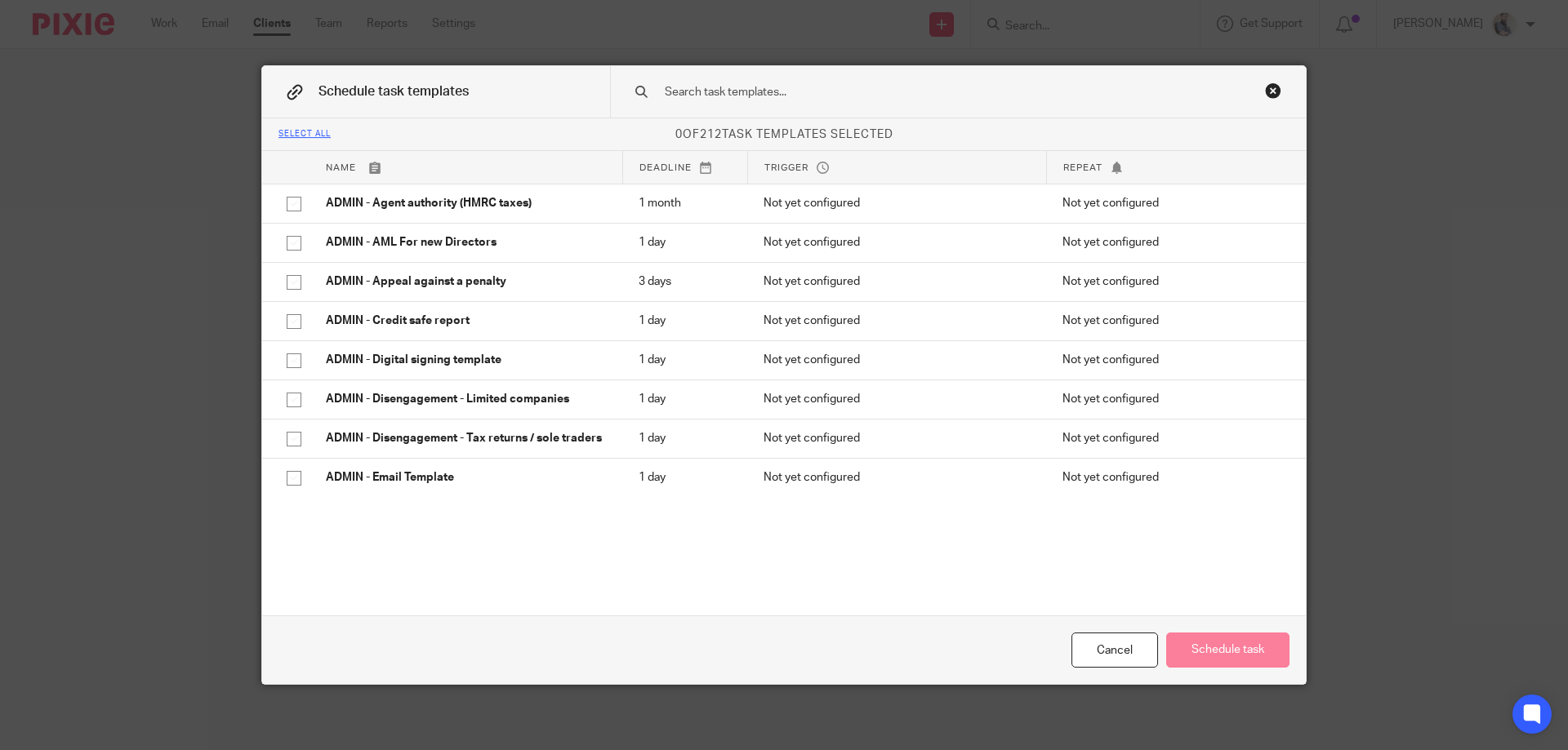
click at [802, 102] on div at bounding box center [958, 91] width 696 height 51
click at [794, 93] on input "text" at bounding box center [932, 92] width 538 height 18
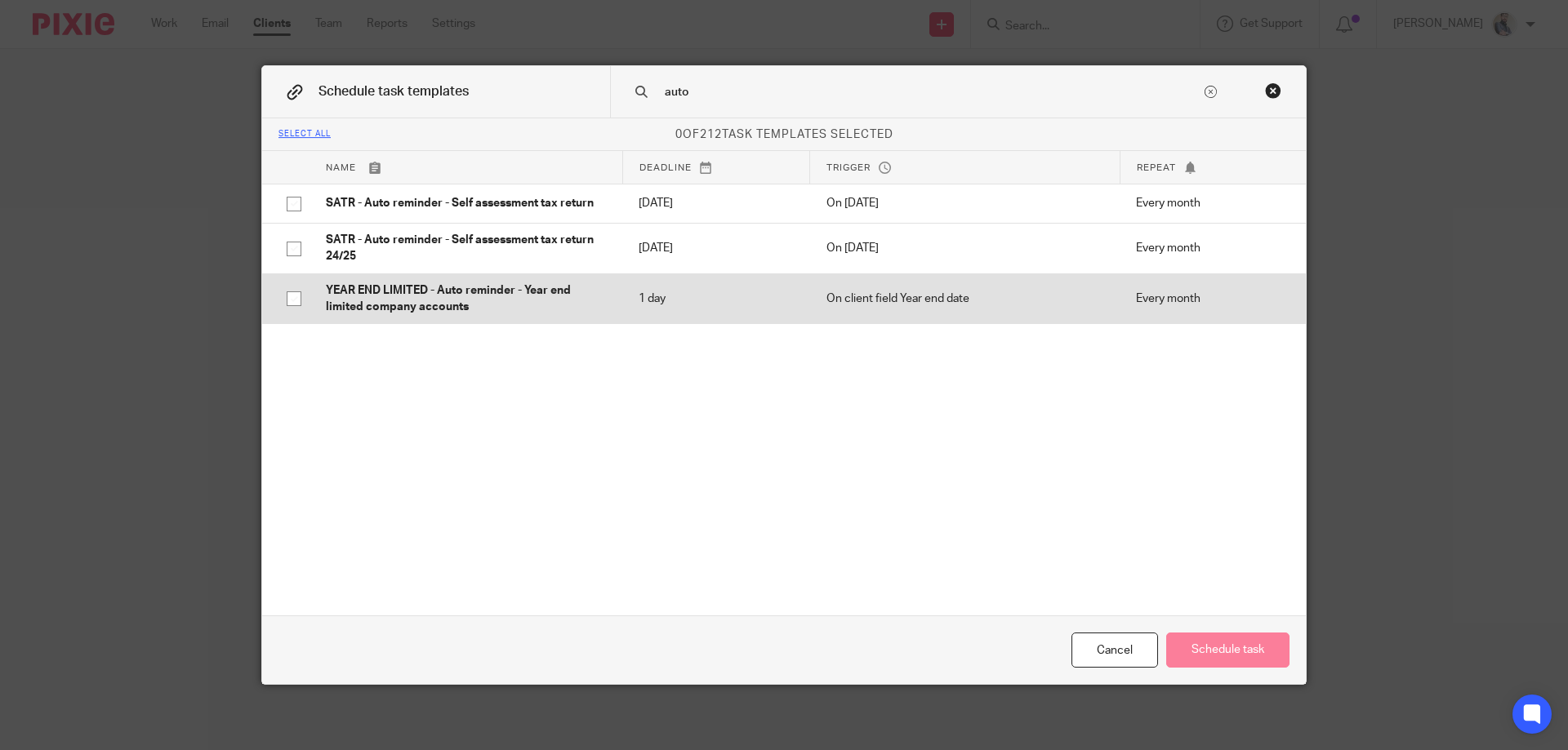
type input "auto"
click at [478, 297] on p "YEAR END LIMITED - Auto reminder - Year end limited company accounts" at bounding box center [466, 299] width 280 height 33
checkbox input "true"
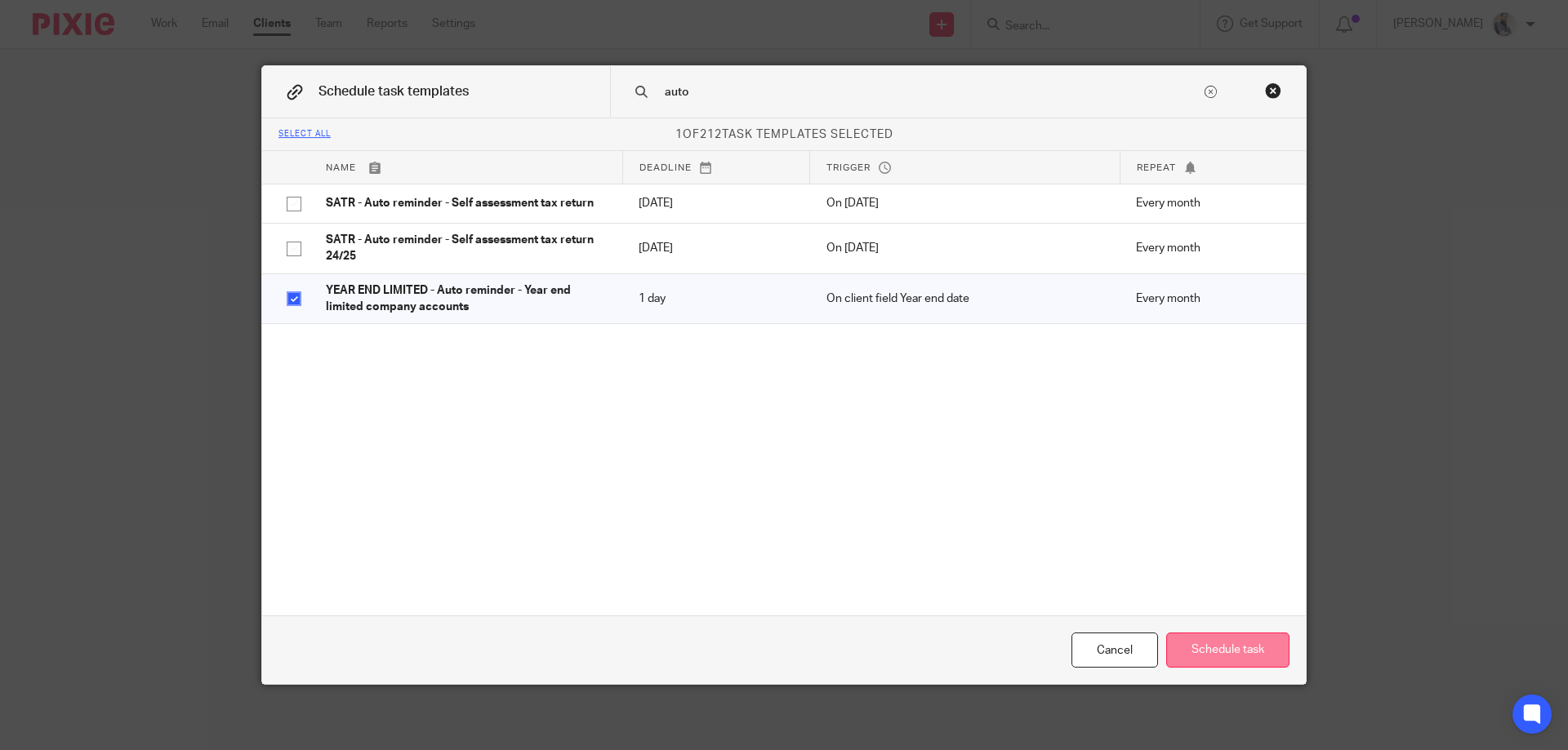
click at [1208, 651] on button "Schedule task" at bounding box center [1228, 650] width 124 height 35
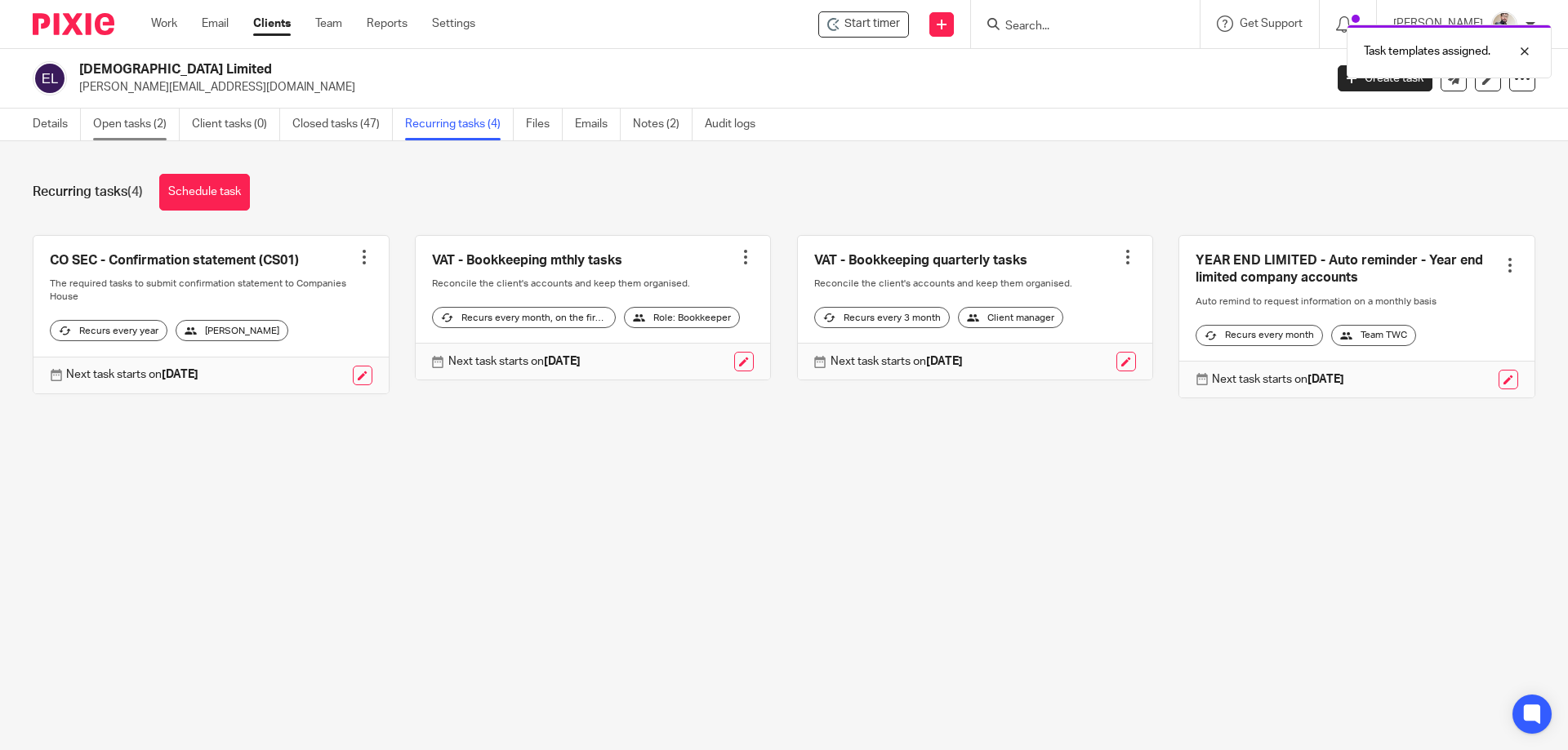
click at [159, 124] on link "Open tasks (2)" at bounding box center [136, 124] width 86 height 32
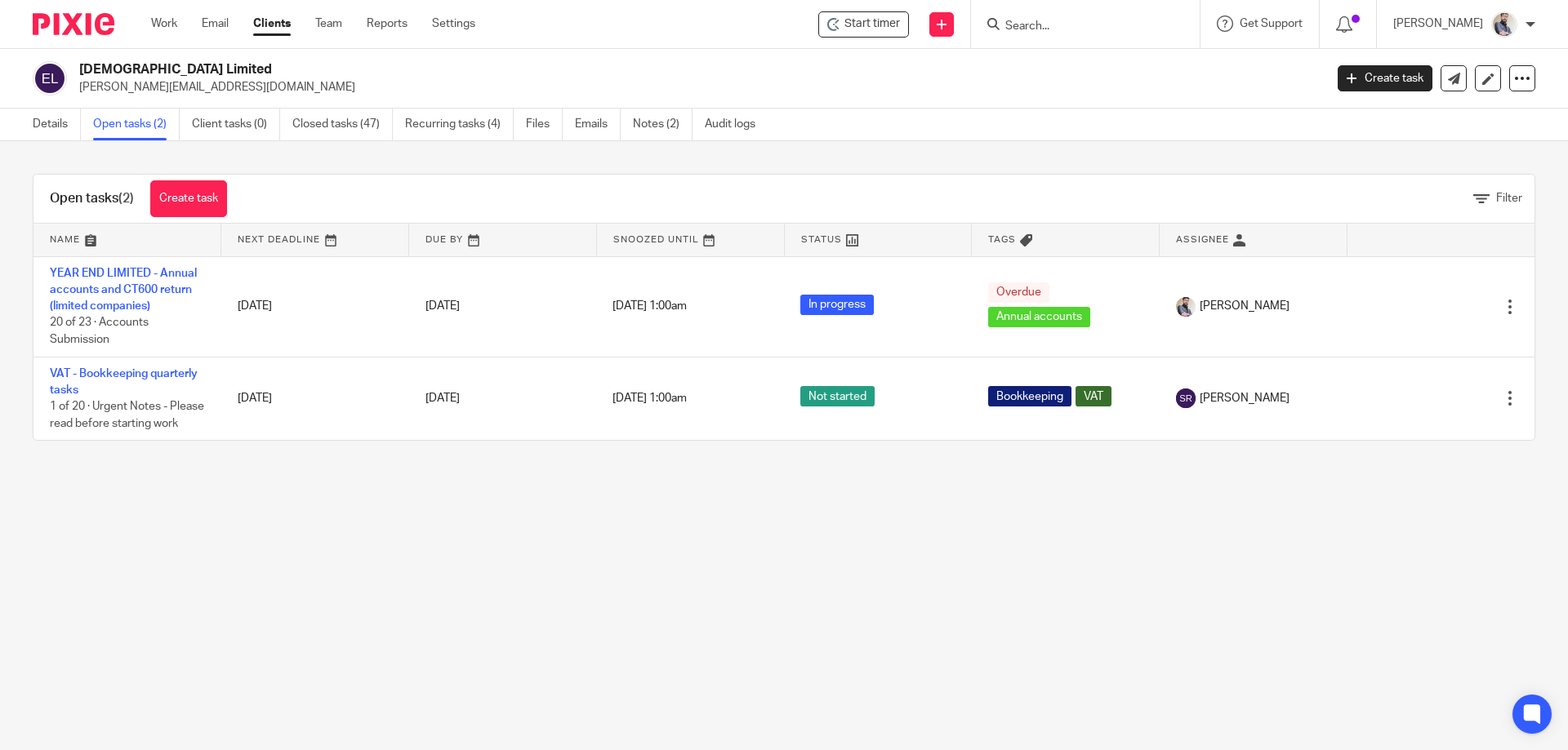
drag, startPoint x: 193, startPoint y: 60, endPoint x: 79, endPoint y: 70, distance: 114.4
click at [79, 70] on div "[DEMOGRAPHIC_DATA] Limited [PERSON_NAME][EMAIL_ADDRESS][DOMAIN_NAME] Create tas…" at bounding box center [784, 78] width 1568 height 59
copy h2 "[DEMOGRAPHIC_DATA] Limited"
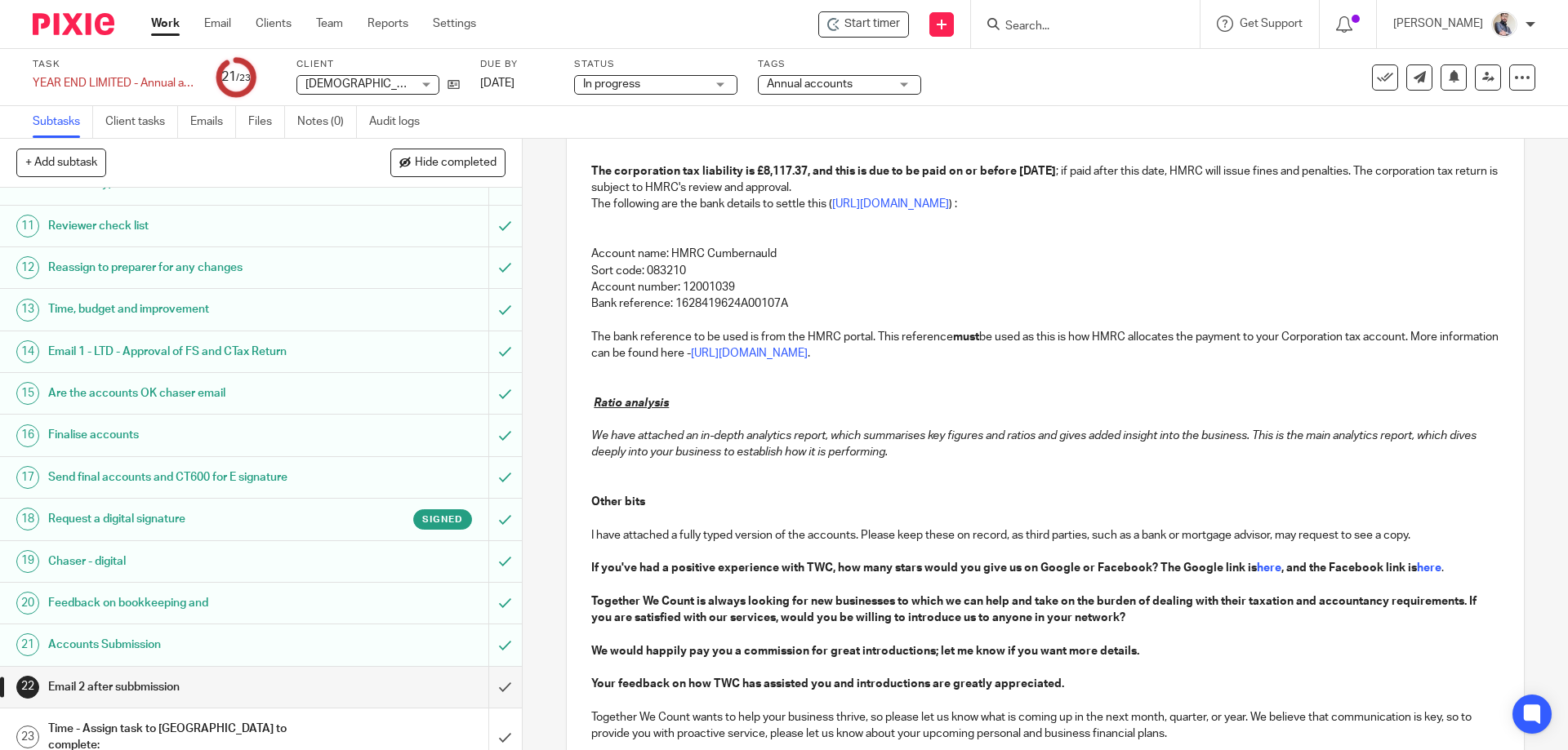
scroll to position [778, 0]
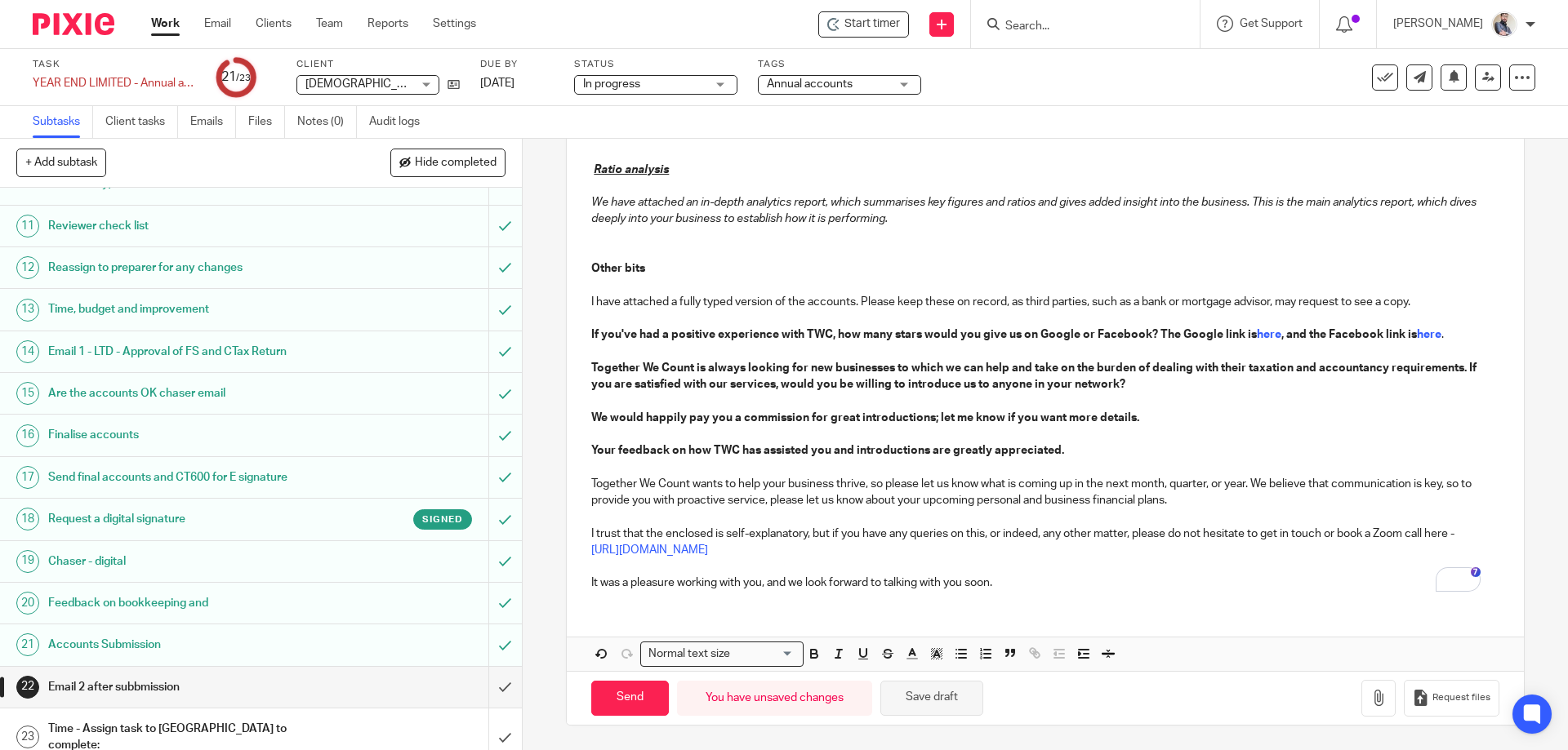
click at [929, 708] on button "Save draft" at bounding box center [932, 698] width 103 height 35
click at [952, 706] on button "Save draft" at bounding box center [932, 698] width 103 height 35
click at [936, 708] on button "Save draft" at bounding box center [932, 698] width 103 height 35
click at [1483, 80] on icon at bounding box center [1489, 77] width 12 height 12
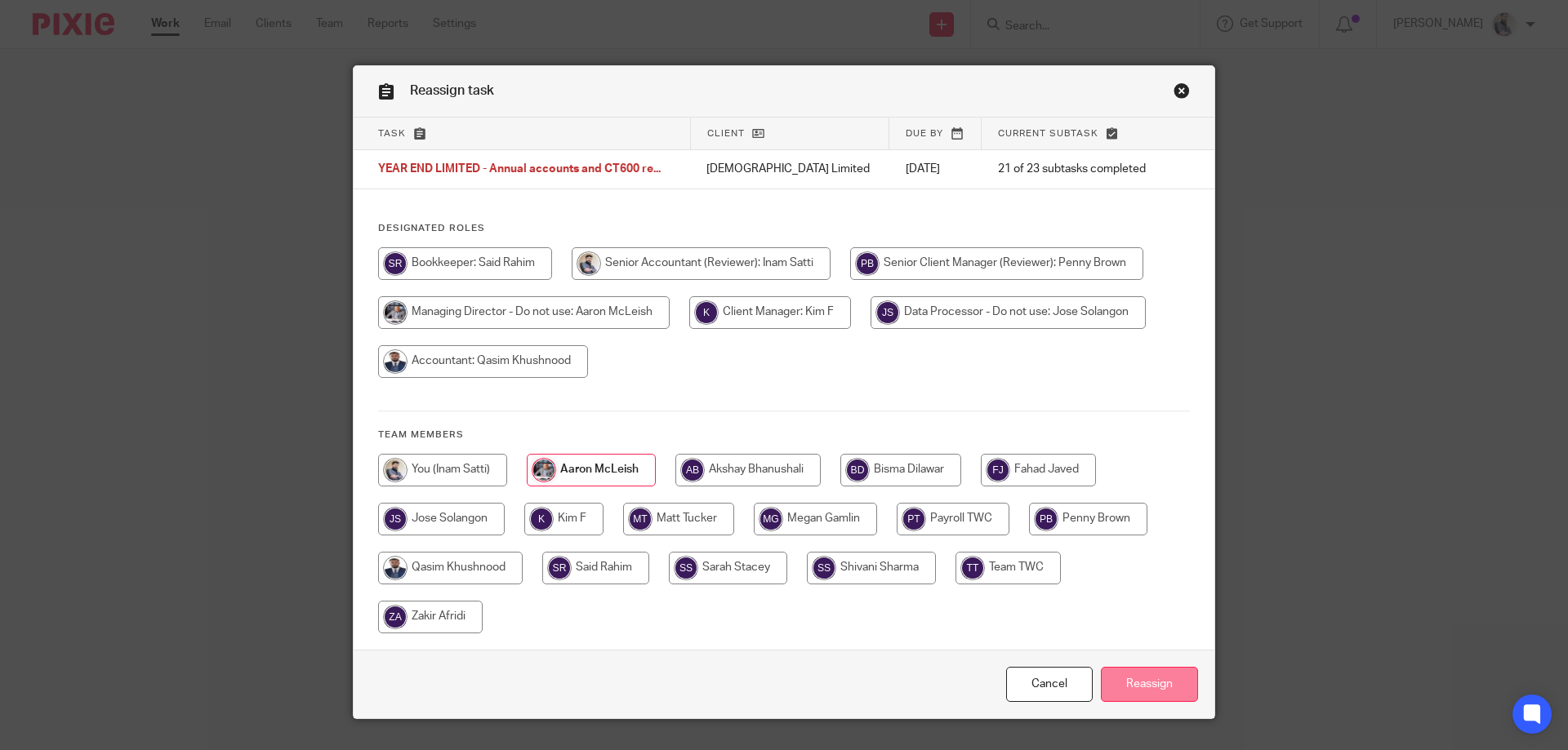
click at [1144, 691] on input "Reassign" at bounding box center [1150, 684] width 98 height 35
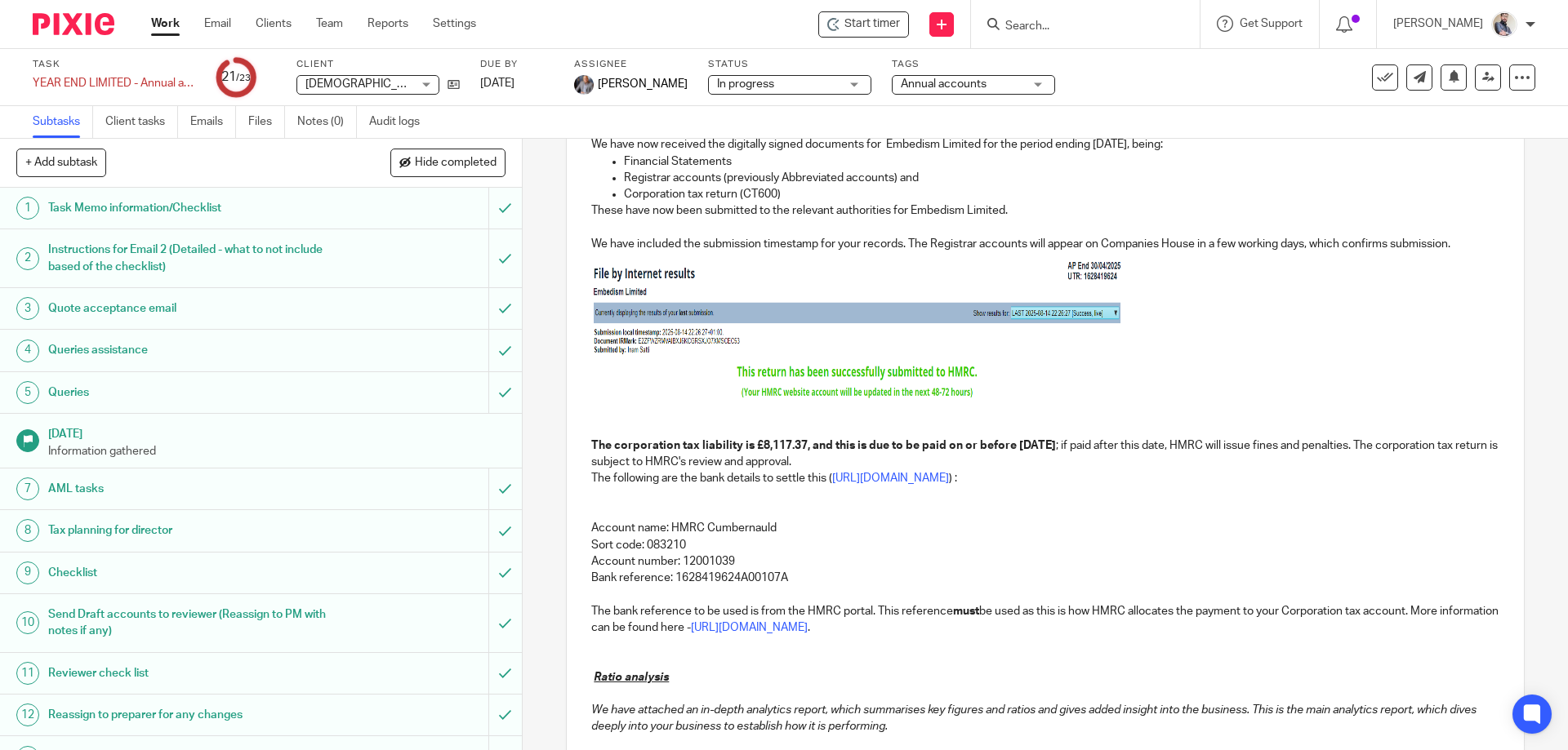
scroll to position [435, 0]
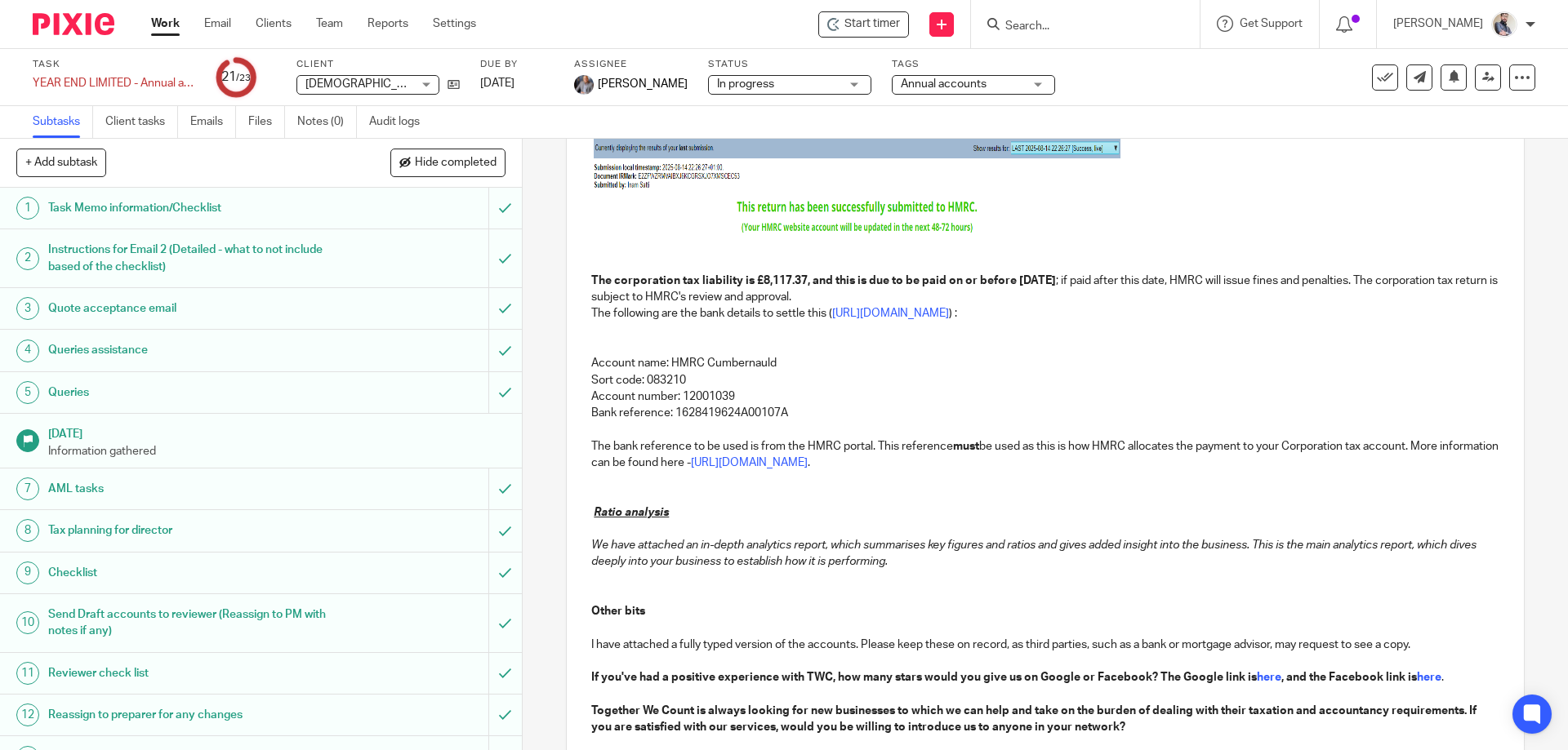
click at [694, 360] on p "Account name: HMRC Cumbernauld" at bounding box center [1045, 363] width 907 height 17
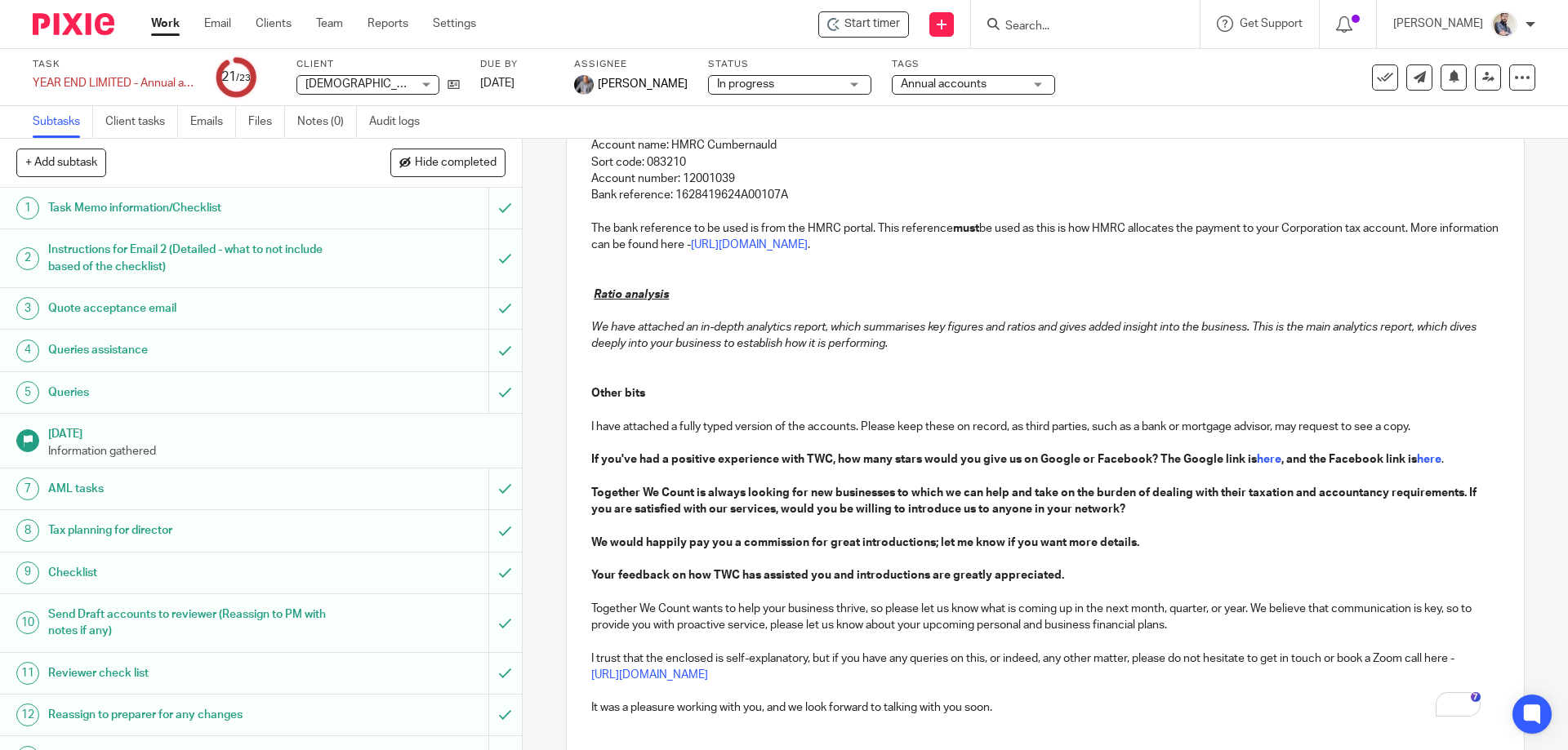
click at [697, 403] on p "To enrich screen reader interactions, please activate Accessibility in Grammarl…" at bounding box center [1045, 411] width 907 height 17
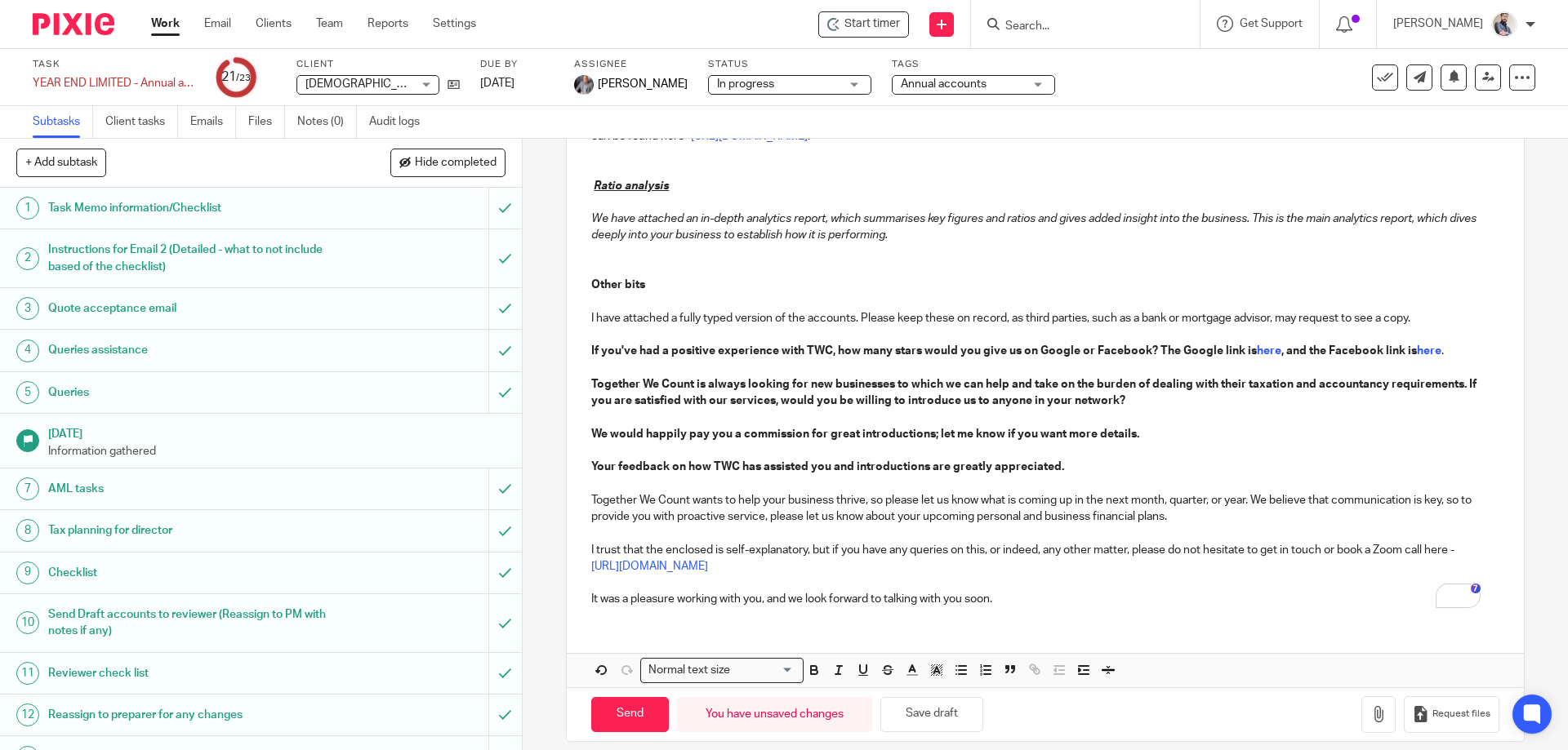
scroll to position [778, 0]
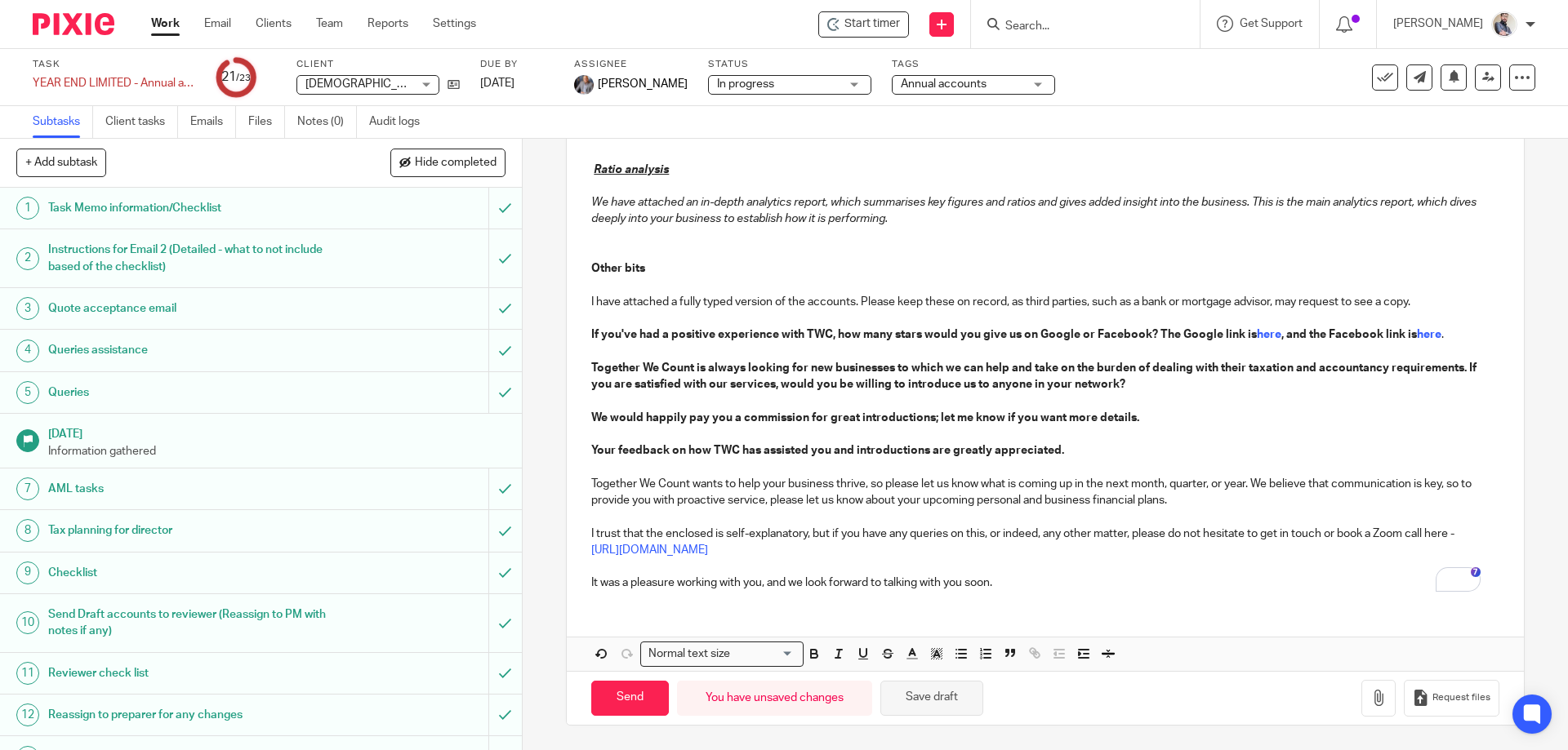
click at [942, 700] on button "Save draft" at bounding box center [932, 698] width 103 height 35
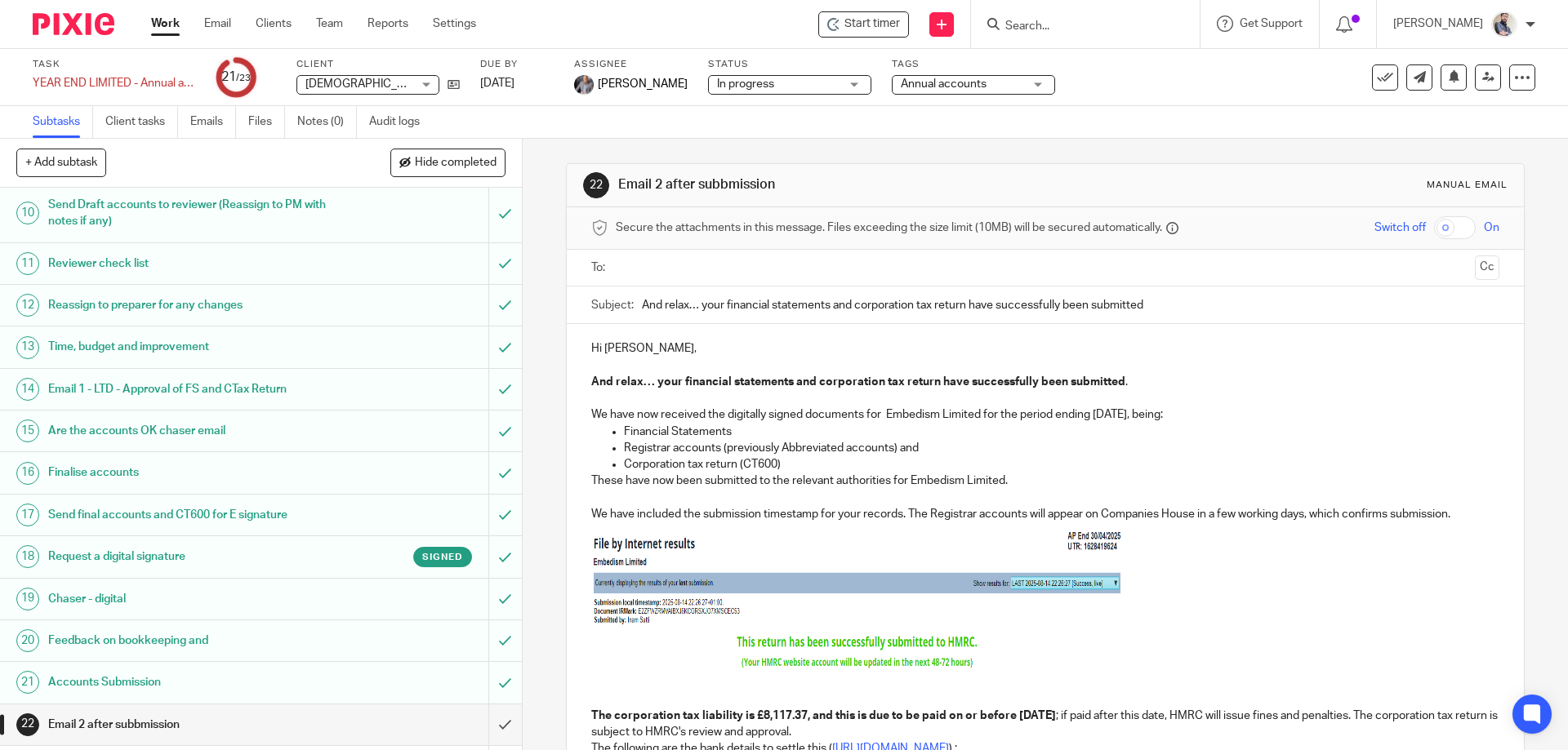
scroll to position [447, 0]
